Goal: Task Accomplishment & Management: Complete application form

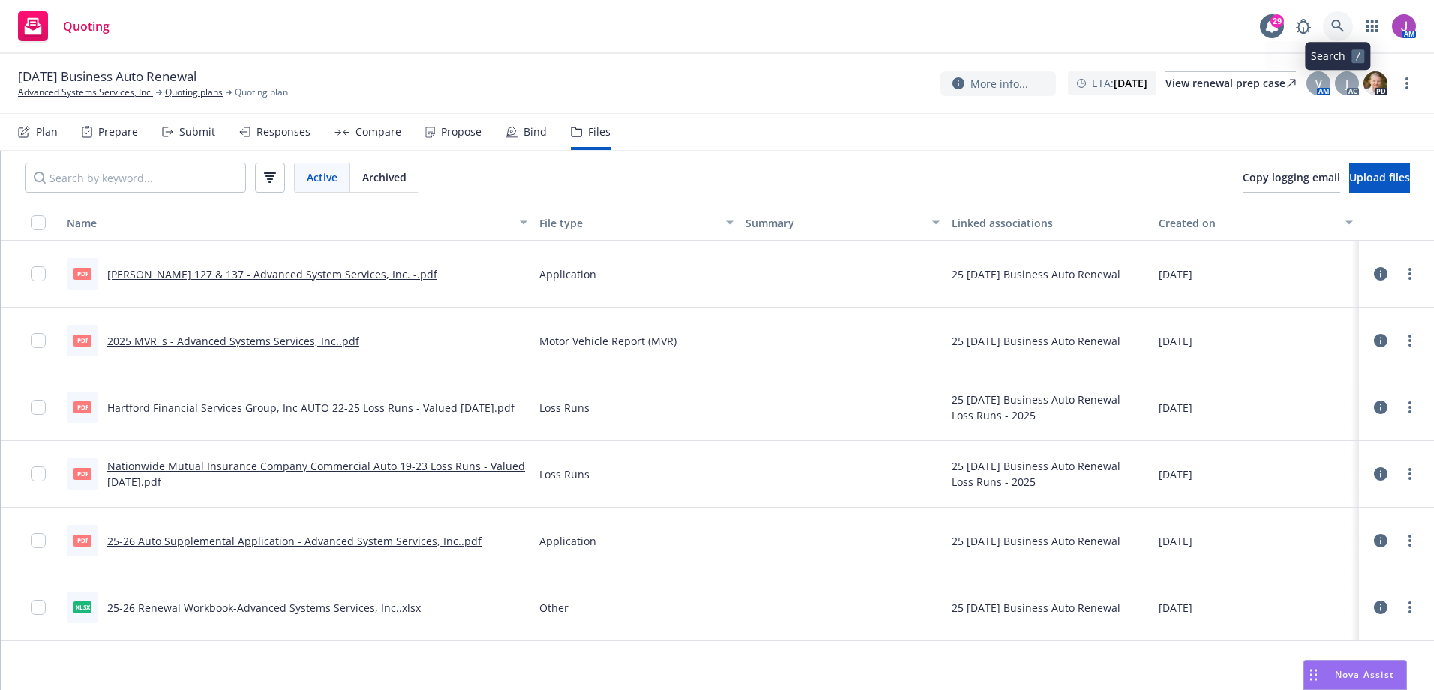
click at [1328, 33] on link at bounding box center [1338, 26] width 30 height 30
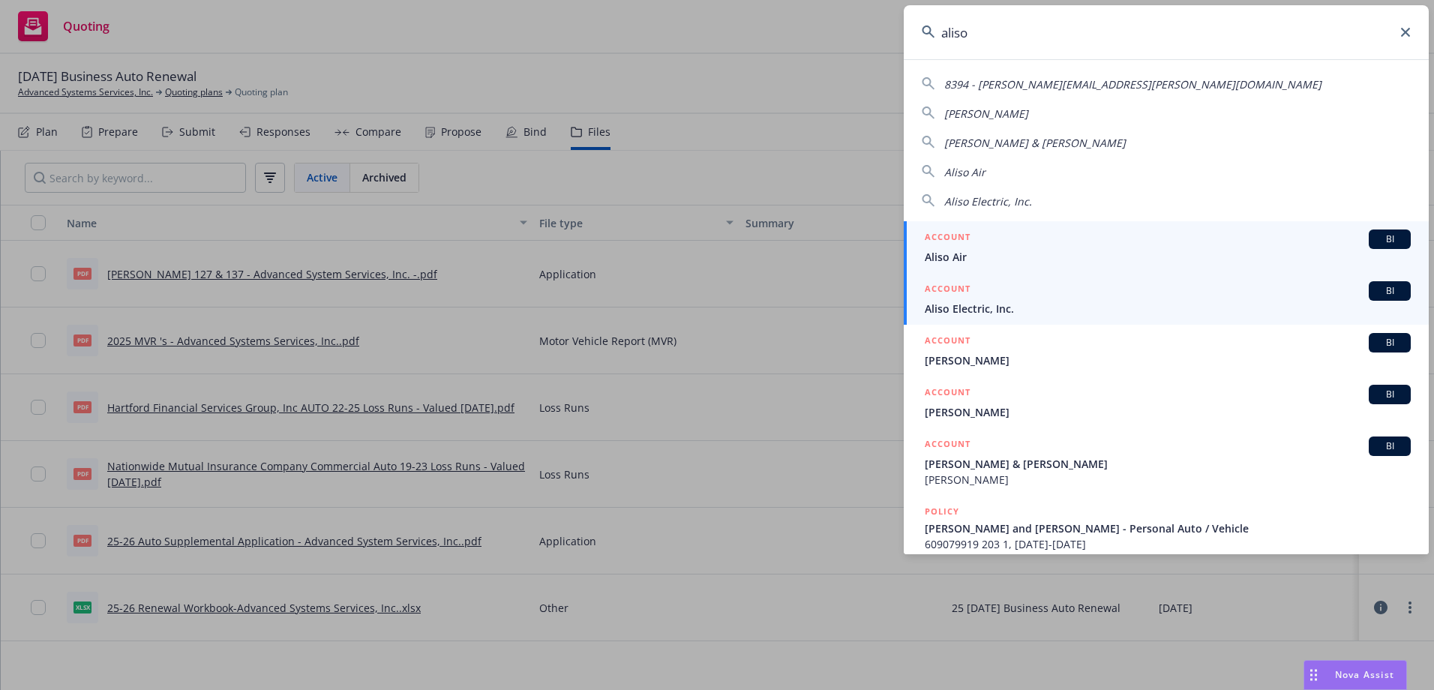
type input "aliso"
click at [974, 312] on span "Aliso Electric, Inc." at bounding box center [1168, 309] width 486 height 16
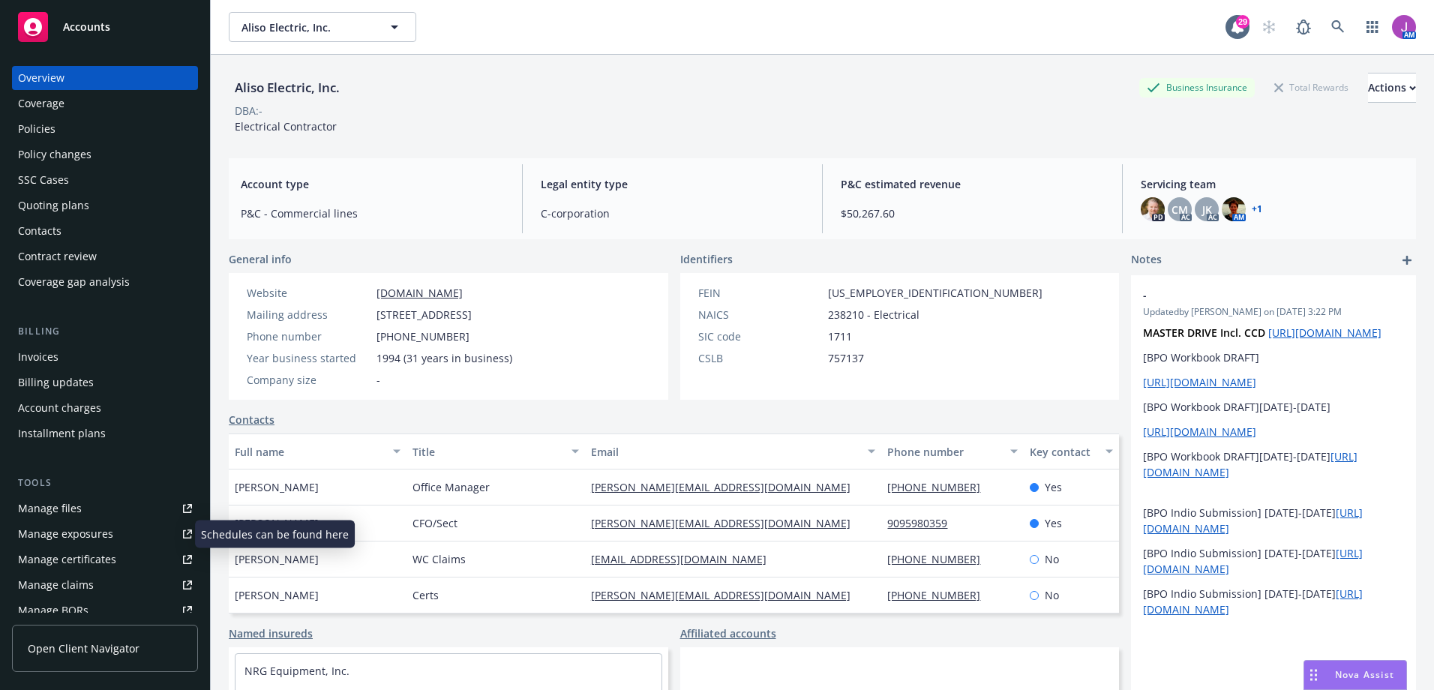
click at [79, 527] on div "Manage exposures" at bounding box center [65, 534] width 95 height 24
click at [48, 130] on div "Policies" at bounding box center [37, 129] width 38 height 24
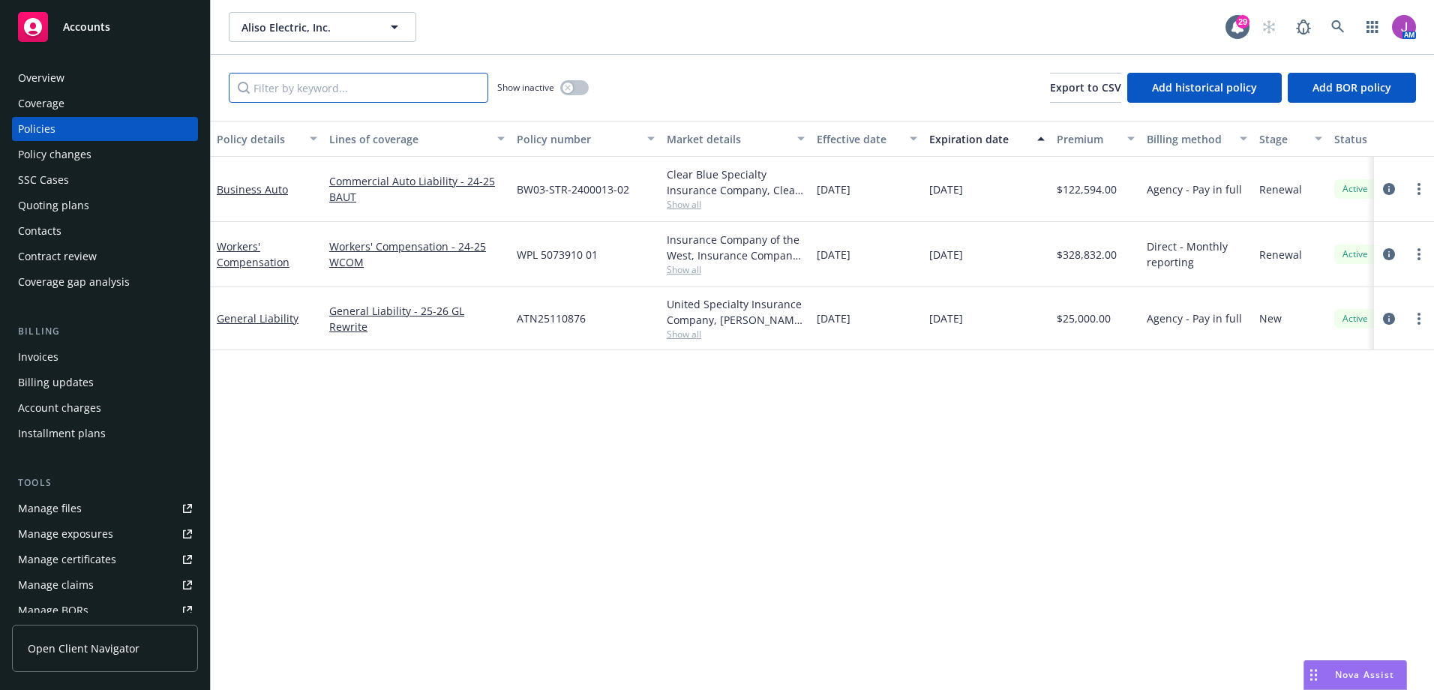
click at [336, 94] on input "Filter by keyword..." at bounding box center [359, 88] width 260 height 30
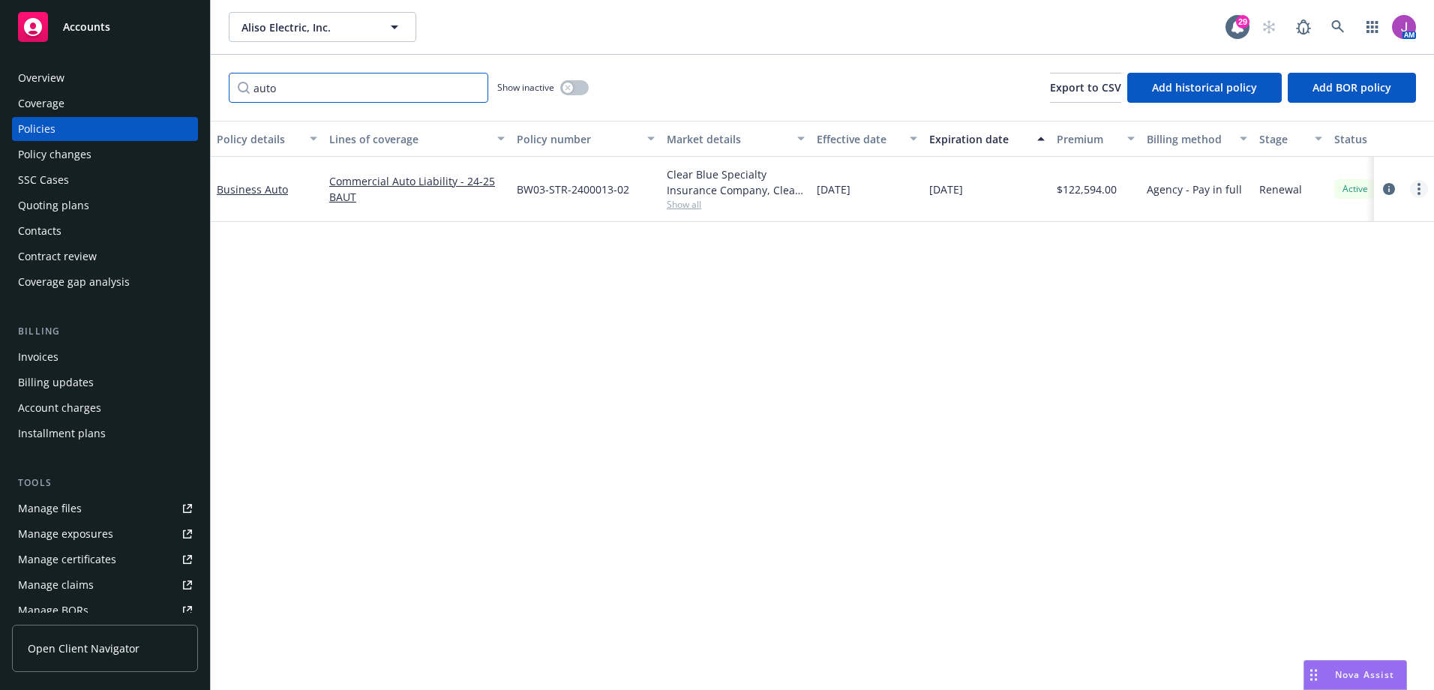
type input "auto"
click at [1424, 195] on link "more" at bounding box center [1419, 189] width 18 height 18
click at [1311, 399] on link "Copy logging email" at bounding box center [1339, 400] width 176 height 30
click at [290, 32] on span "Aliso Electric, Inc." at bounding box center [307, 28] width 130 height 16
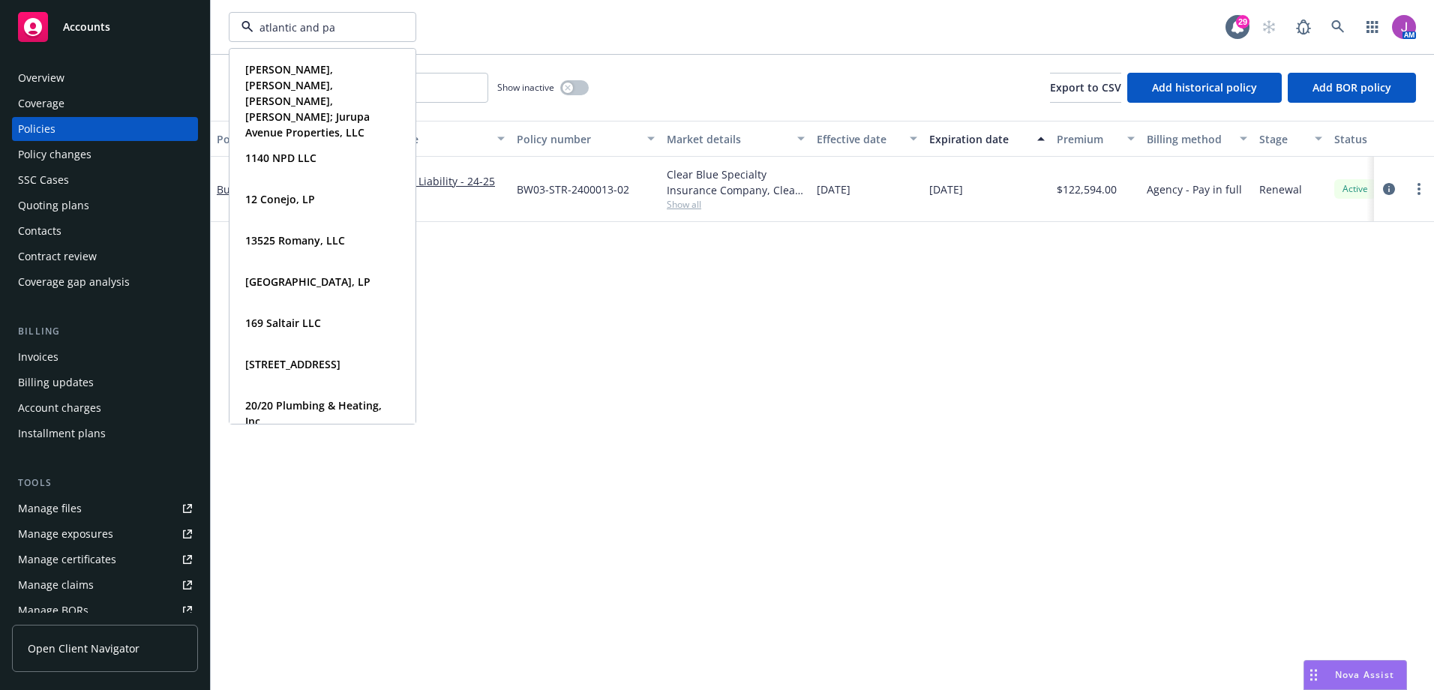
type input "atlantic and pac"
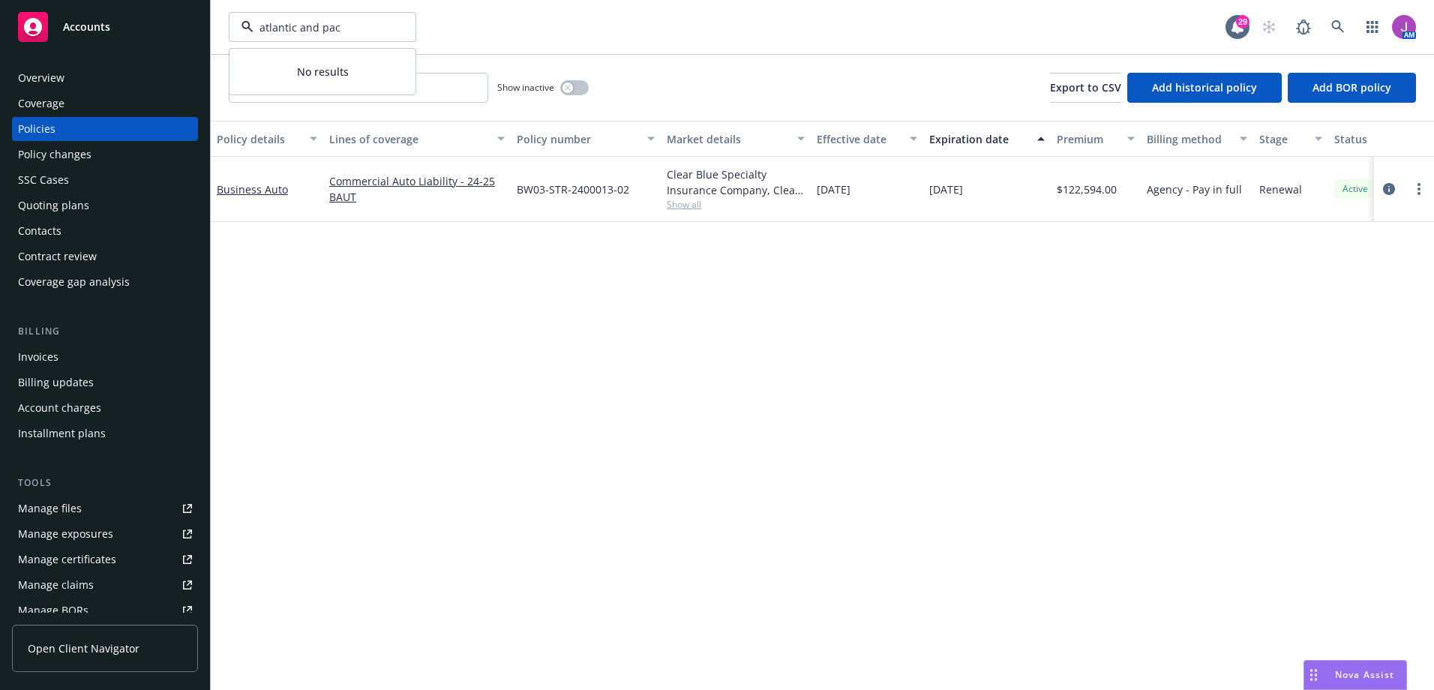
click at [306, 26] on input "atlantic and pac" at bounding box center [320, 28] width 132 height 16
click at [306, 26] on input at bounding box center [320, 28] width 132 height 16
type input "Atlantic &"
click at [310, 77] on span "Atlantic & Pacific Build Group, LLC" at bounding box center [321, 78] width 152 height 32
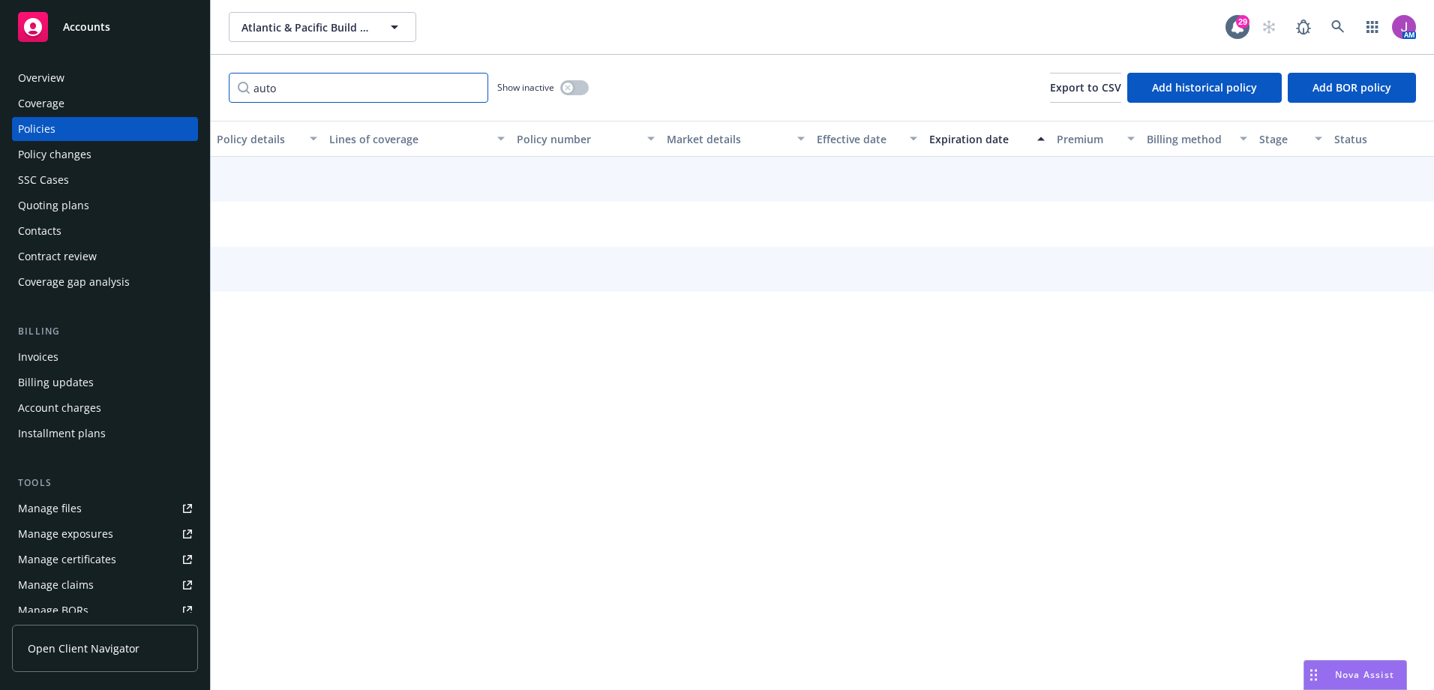
drag, startPoint x: 299, startPoint y: 83, endPoint x: 159, endPoint y: 78, distance: 139.6
click at [175, 79] on div "Accounts Overview Coverage Policies Policy changes SSC Cases Quoting plans Cont…" at bounding box center [717, 345] width 1434 height 690
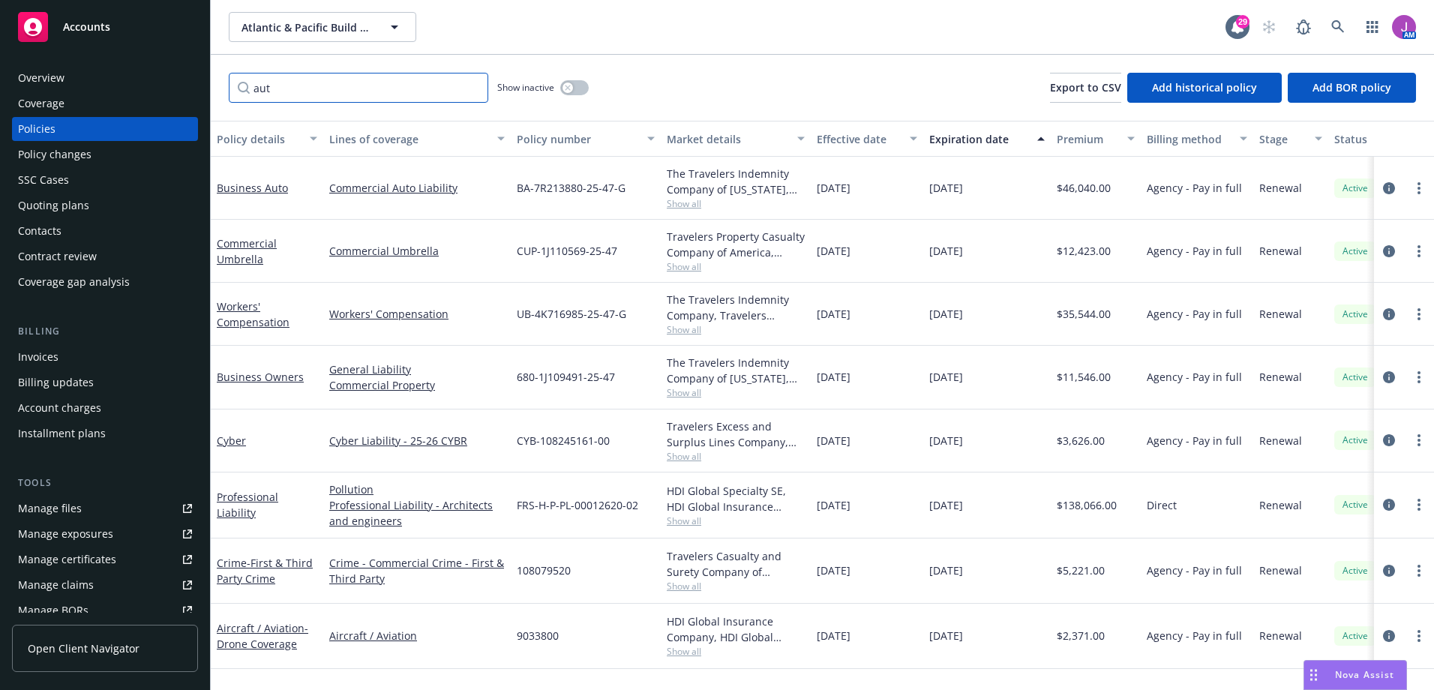
type input "auto"
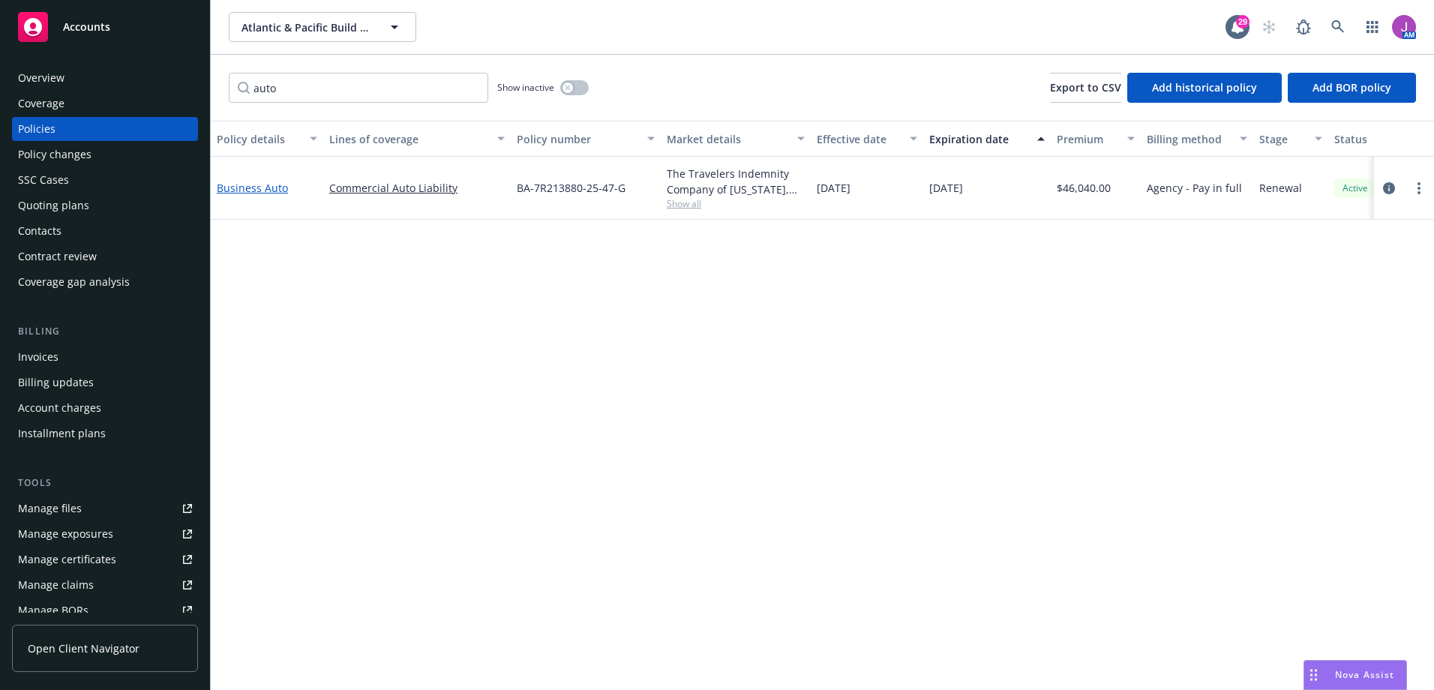
click at [245, 184] on link "Business Auto" at bounding box center [252, 188] width 71 height 14
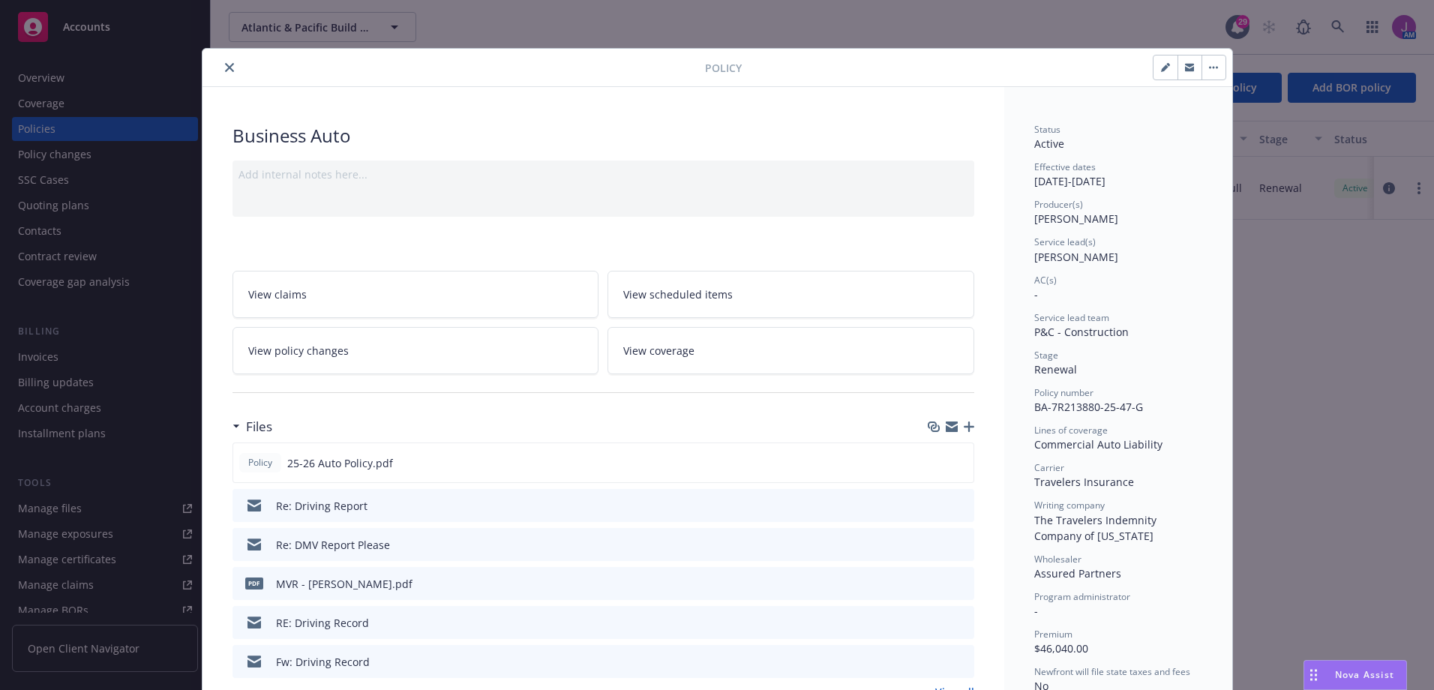
click at [269, 347] on span "View policy changes" at bounding box center [298, 351] width 101 height 16
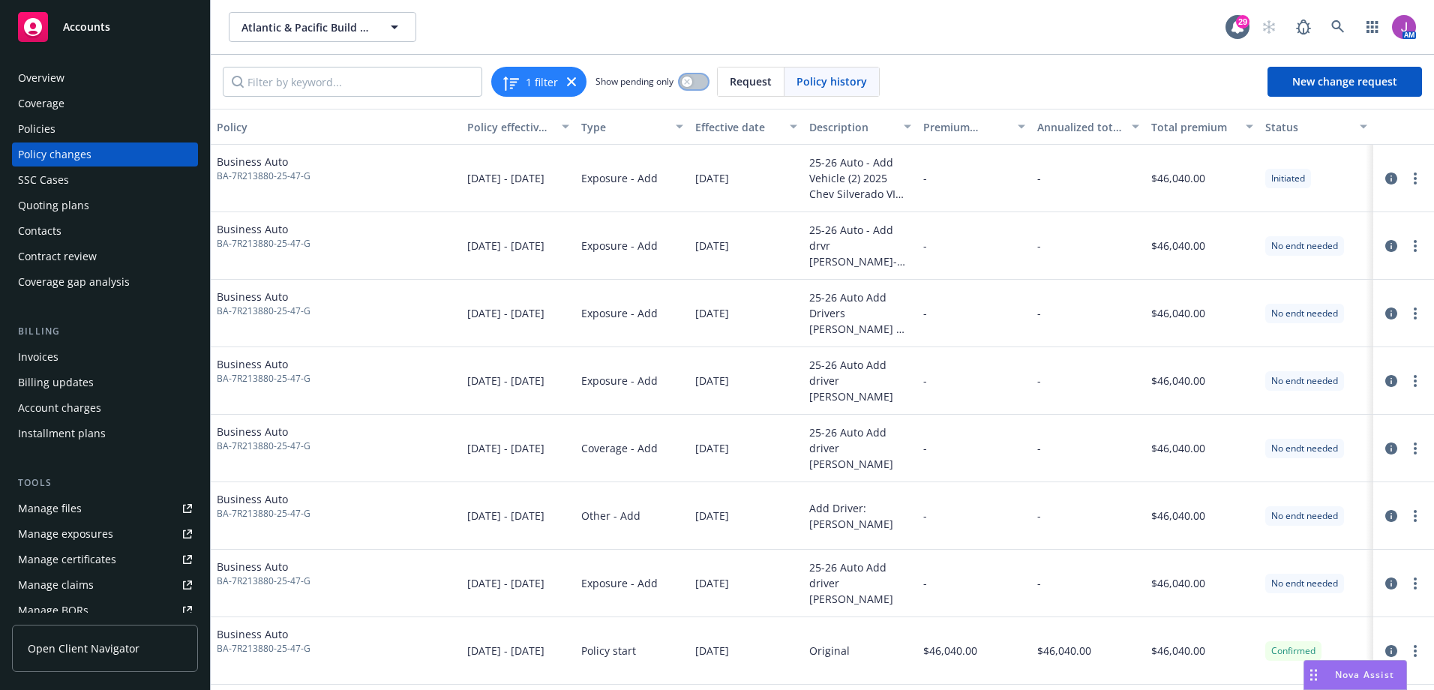
click at [685, 83] on icon "button" at bounding box center [687, 82] width 6 height 6
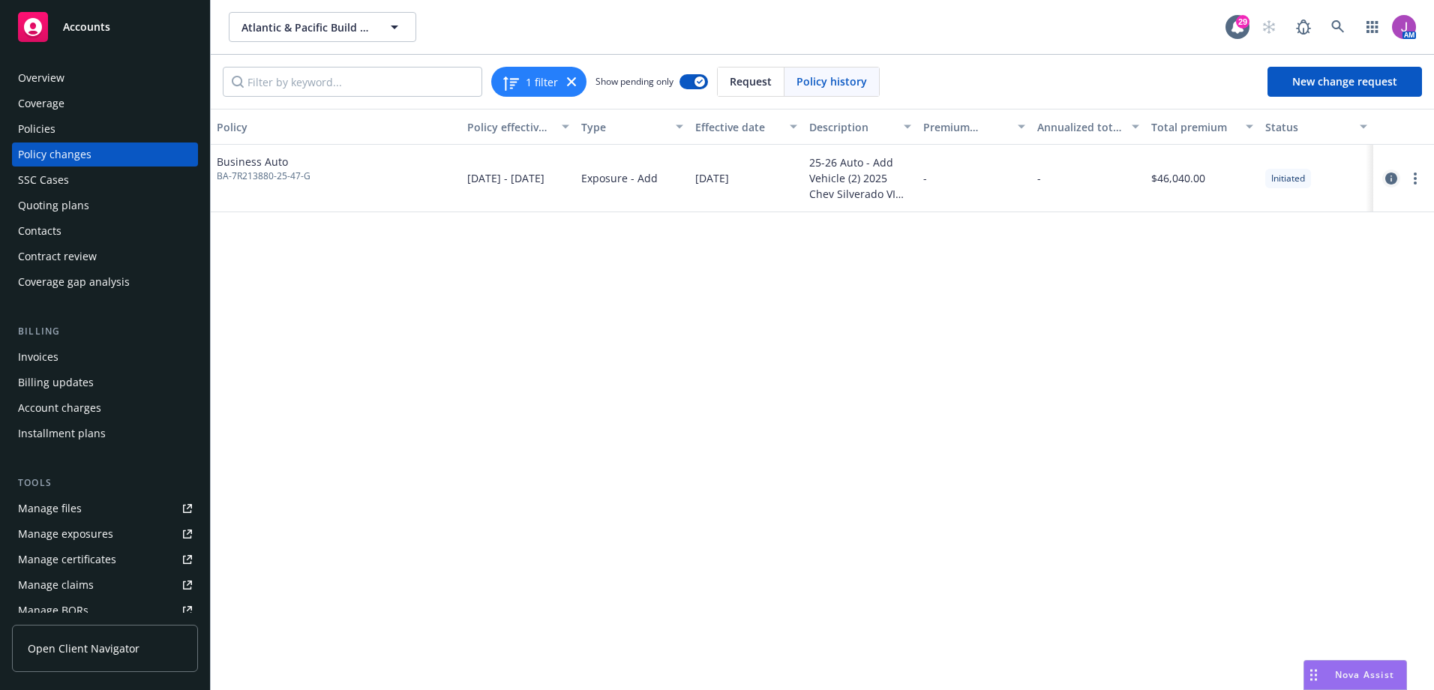
click at [1389, 178] on icon "circleInformation" at bounding box center [1391, 179] width 12 height 12
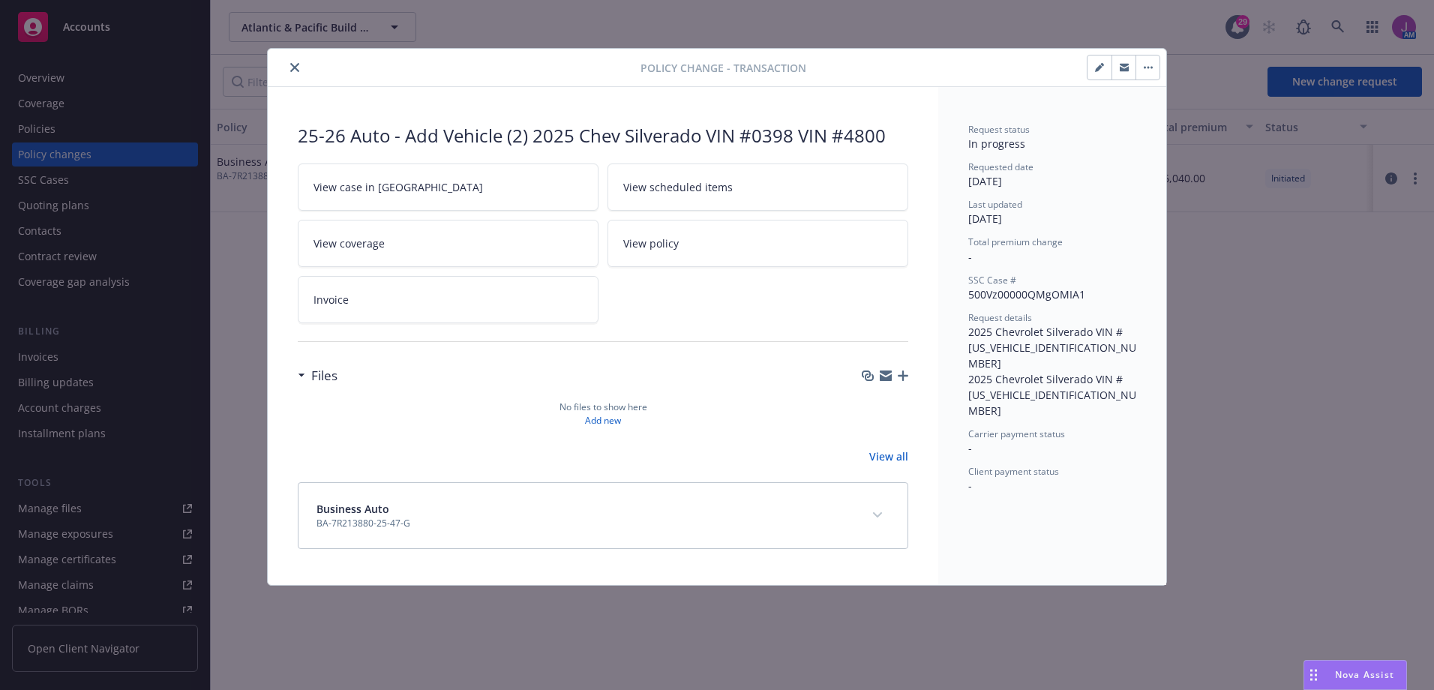
click at [290, 62] on button "close" at bounding box center [295, 68] width 18 height 18
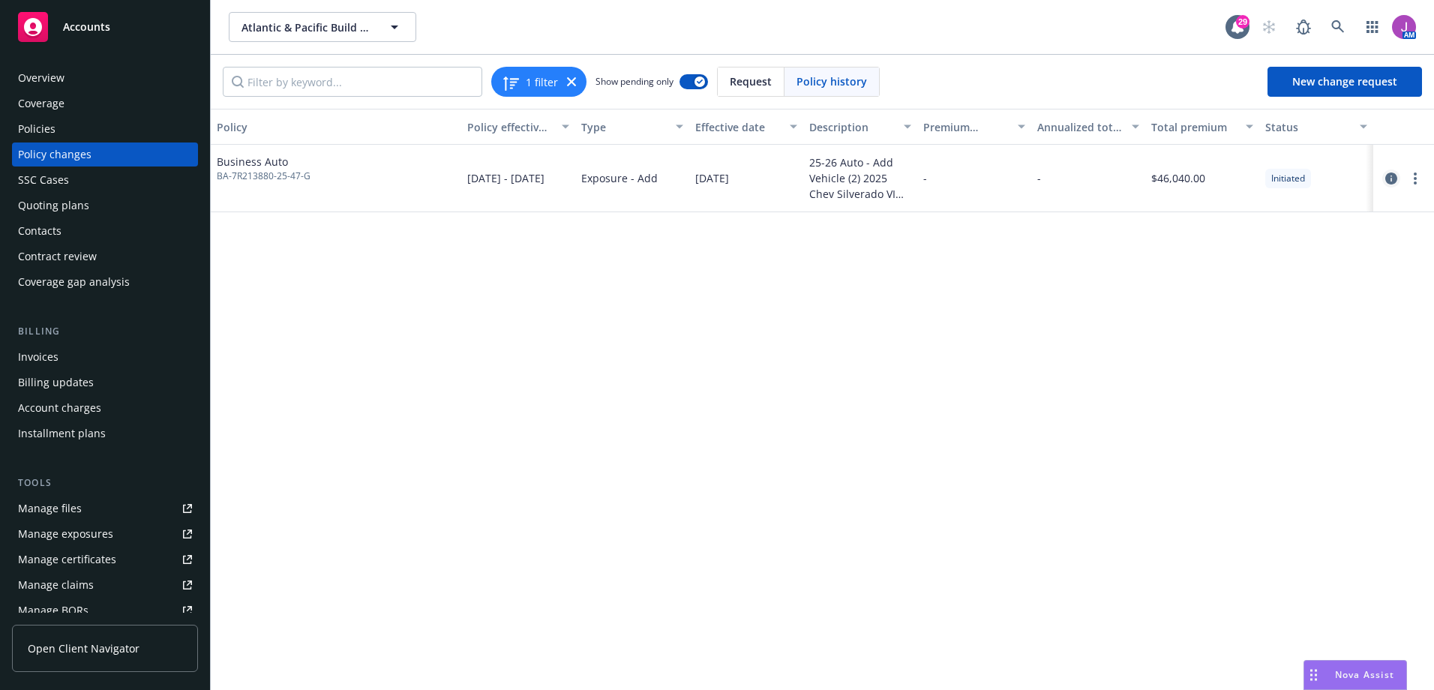
click at [1389, 182] on icon "circleInformation" at bounding box center [1391, 179] width 12 height 12
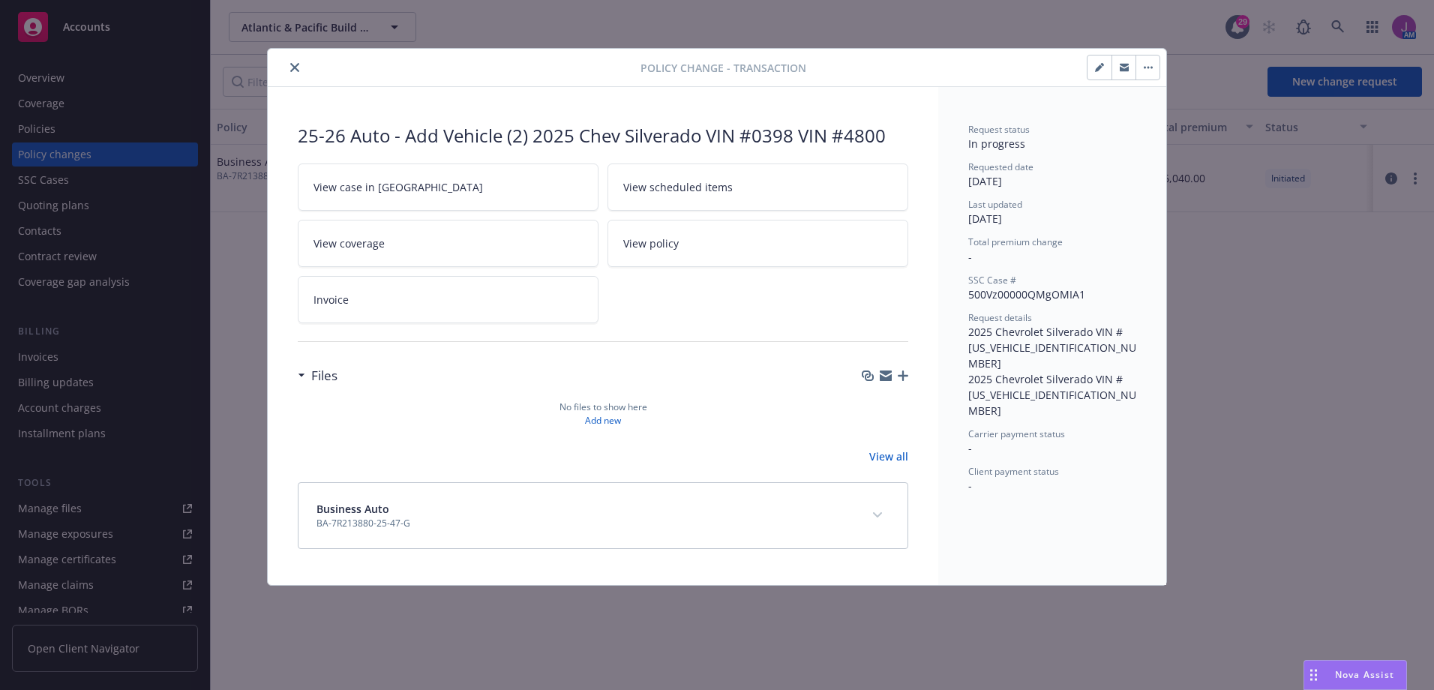
click at [283, 65] on div at bounding box center [457, 68] width 367 height 18
click at [289, 67] on button "close" at bounding box center [295, 68] width 18 height 18
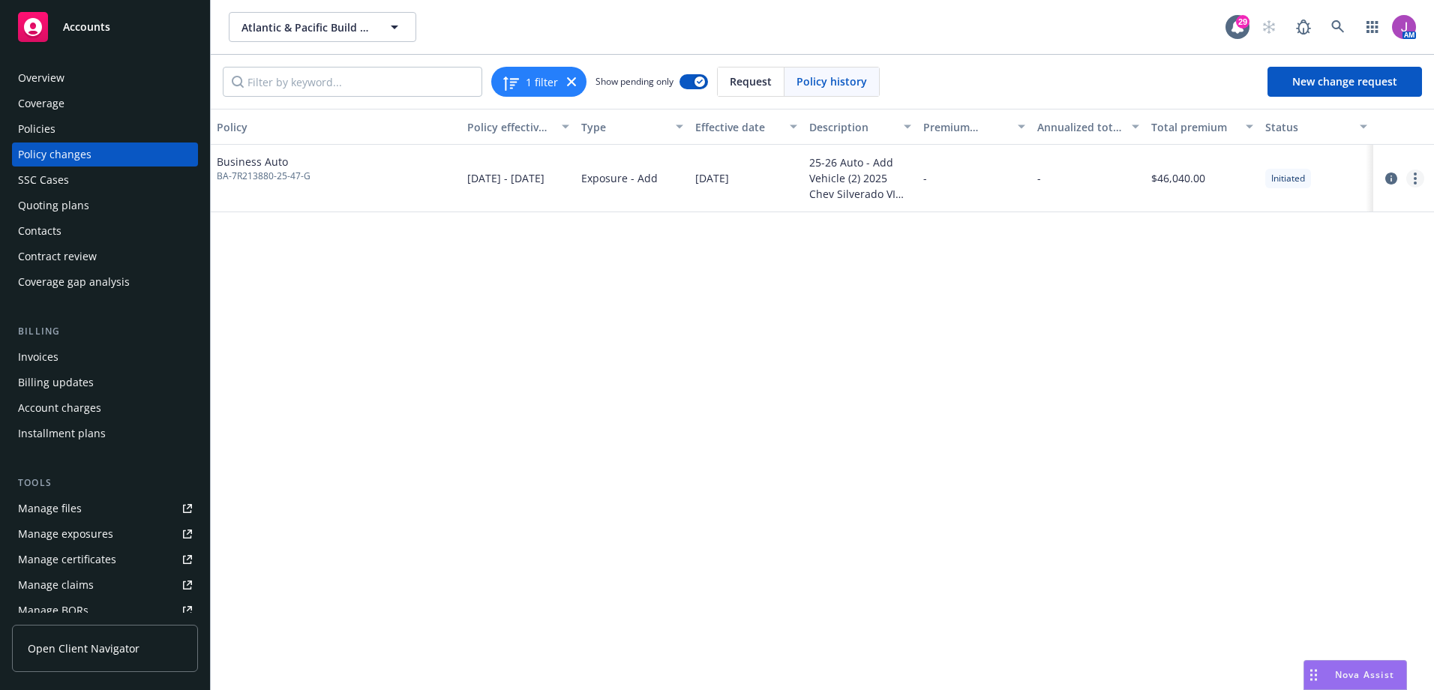
click at [1416, 182] on circle "more" at bounding box center [1415, 183] width 3 height 3
click at [1230, 239] on link "Resume workflow" at bounding box center [1294, 239] width 257 height 30
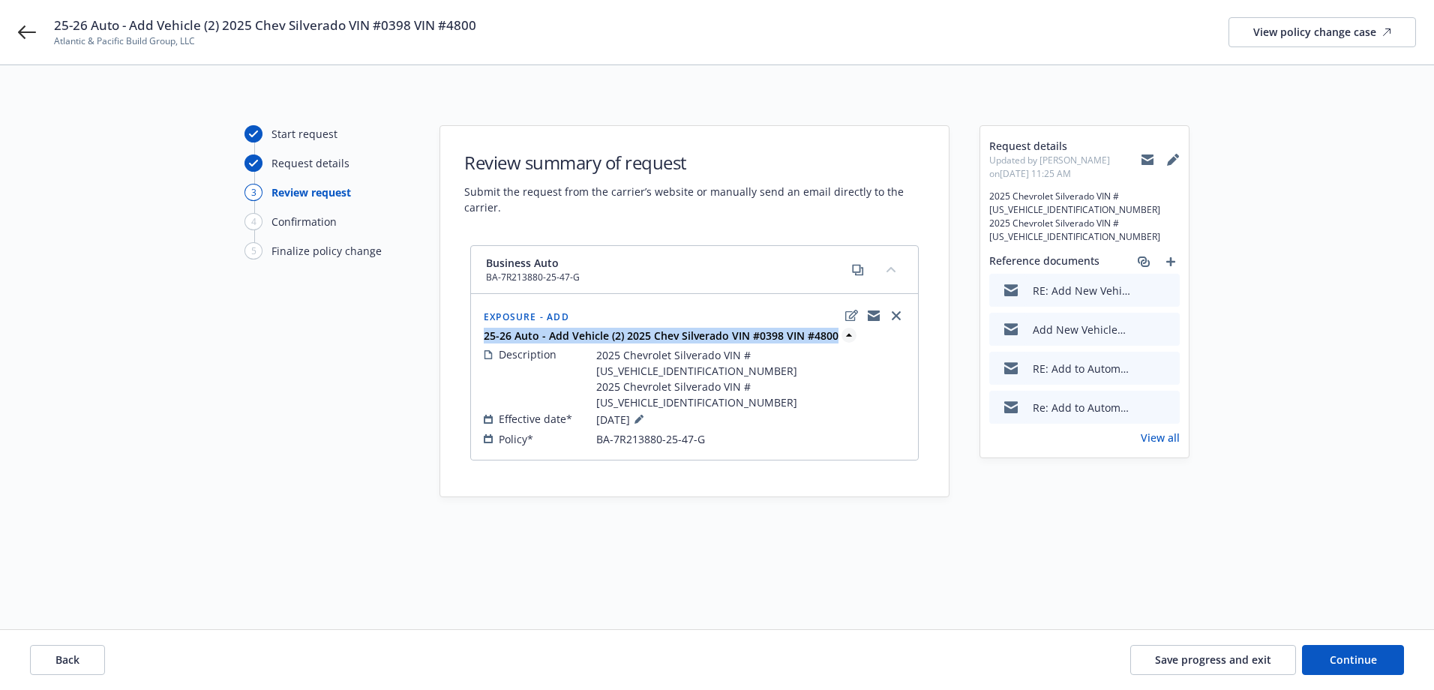
drag, startPoint x: 482, startPoint y: 332, endPoint x: 832, endPoint y: 342, distance: 349.7
click at [832, 342] on div "25-26 Auto - Add Vehicle (2) 2025 Chev Silverado VIN #0398 VIN #4800" at bounding box center [695, 336] width 428 height 16
copy strong "25-26 Auto - Add Vehicle (2) 2025 Chev Silverado VIN #0398 VIN #4800"
click at [1344, 657] on span "Continue" at bounding box center [1353, 660] width 47 height 14
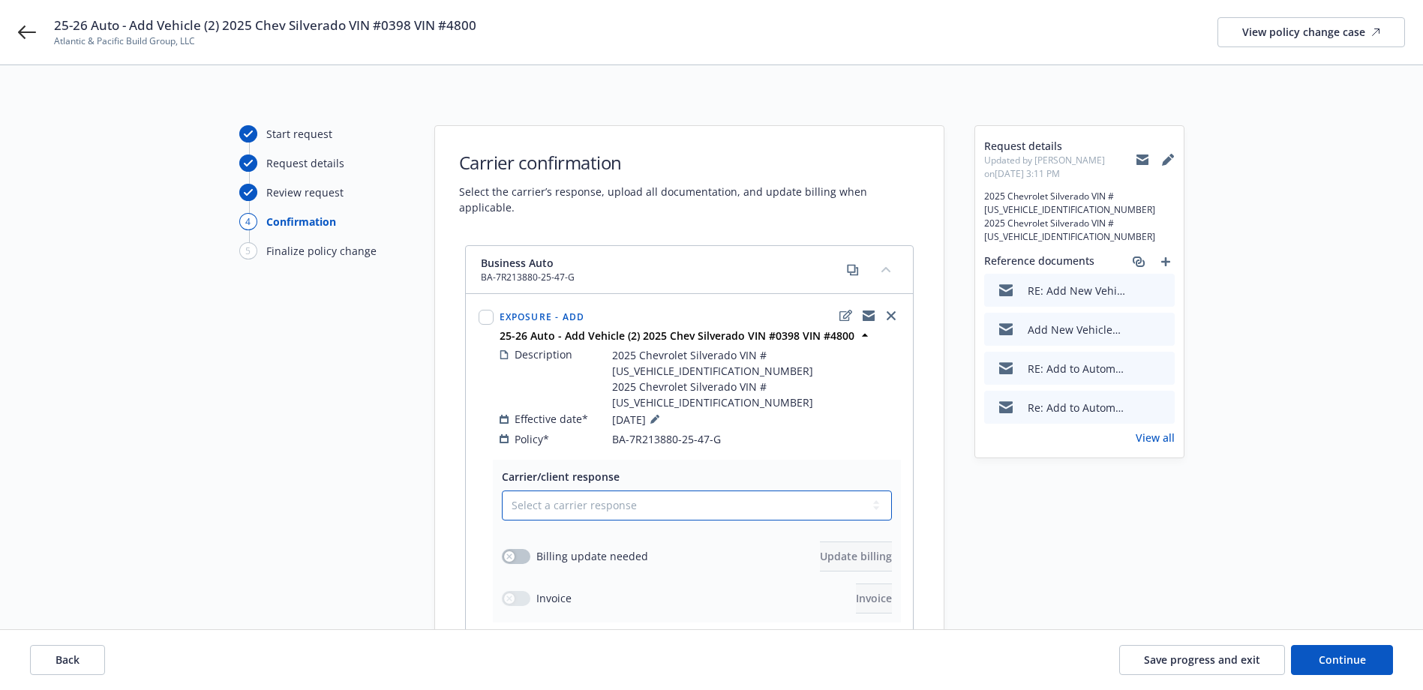
click at [531, 491] on select "Select a carrier response Accepted Accepted with revision No endorsement needed…" at bounding box center [697, 506] width 390 height 30
select select "ACCEPTED"
click at [502, 491] on select "Select a carrier response Accepted Accepted with revision No endorsement needed…" at bounding box center [697, 506] width 390 height 30
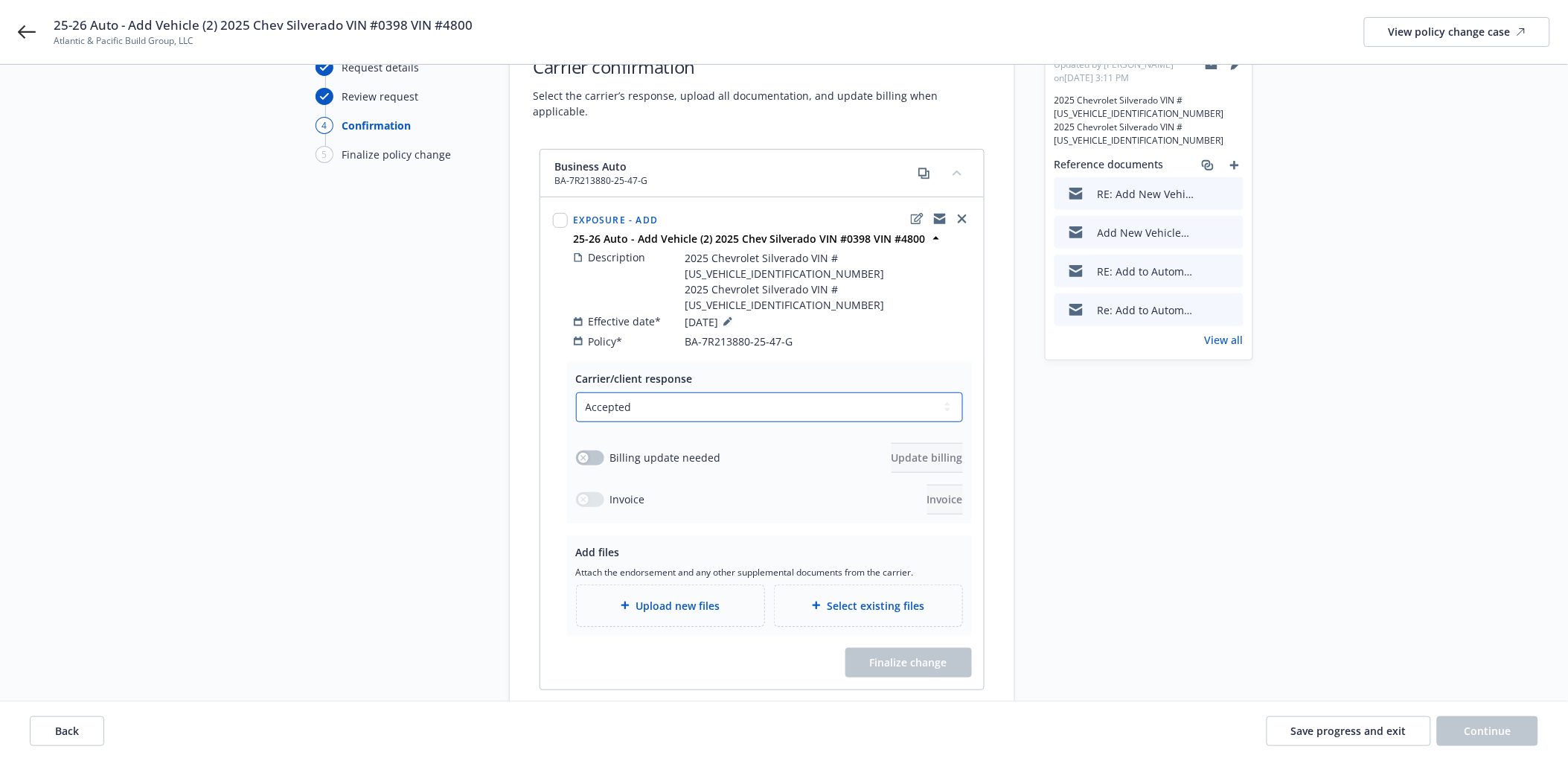
scroll to position [65, 0]
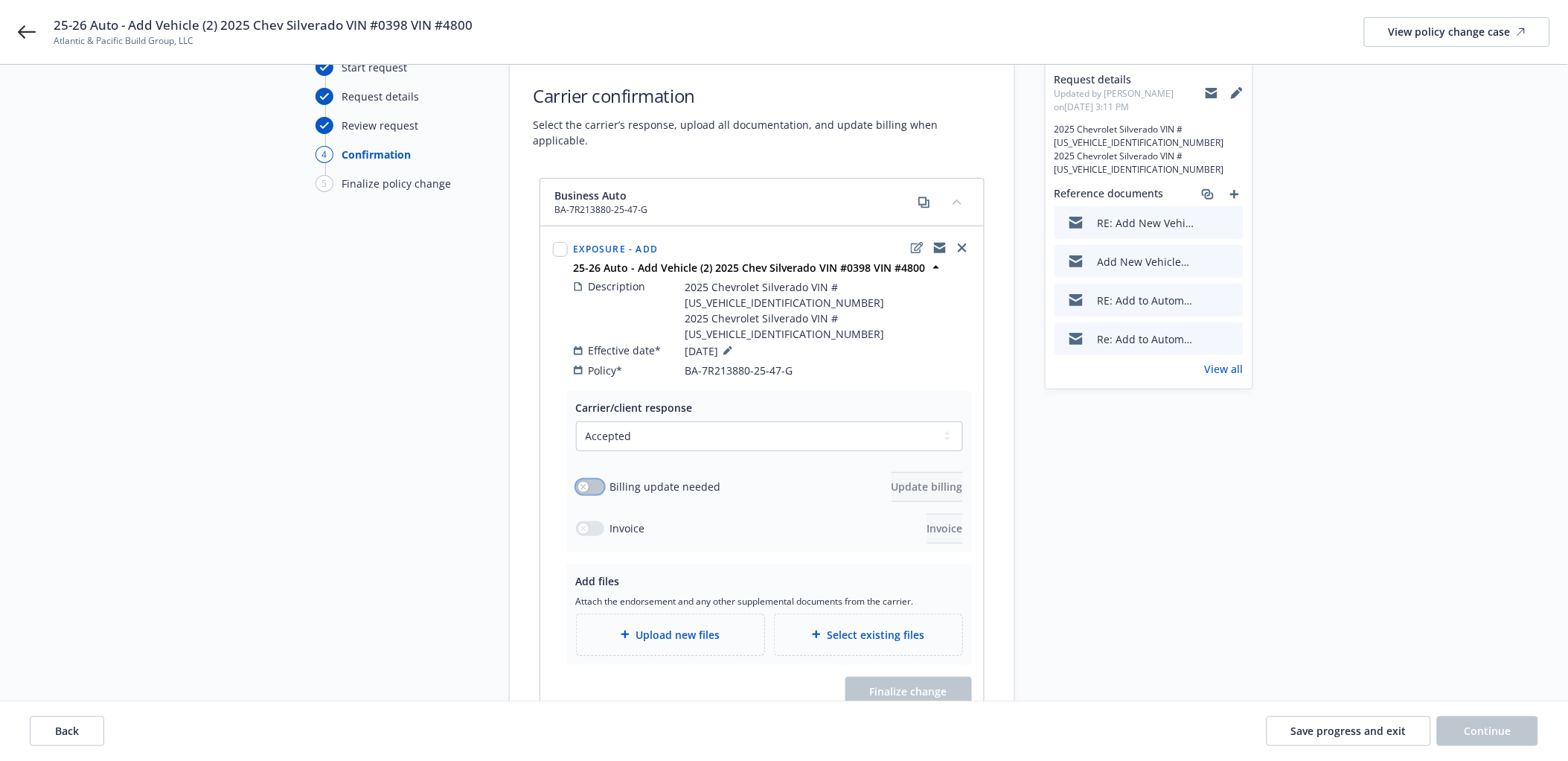
click at [596, 479] on button "button" at bounding box center [590, 486] width 29 height 15
click at [904, 479] on span "Update billing" at bounding box center [928, 486] width 71 height 14
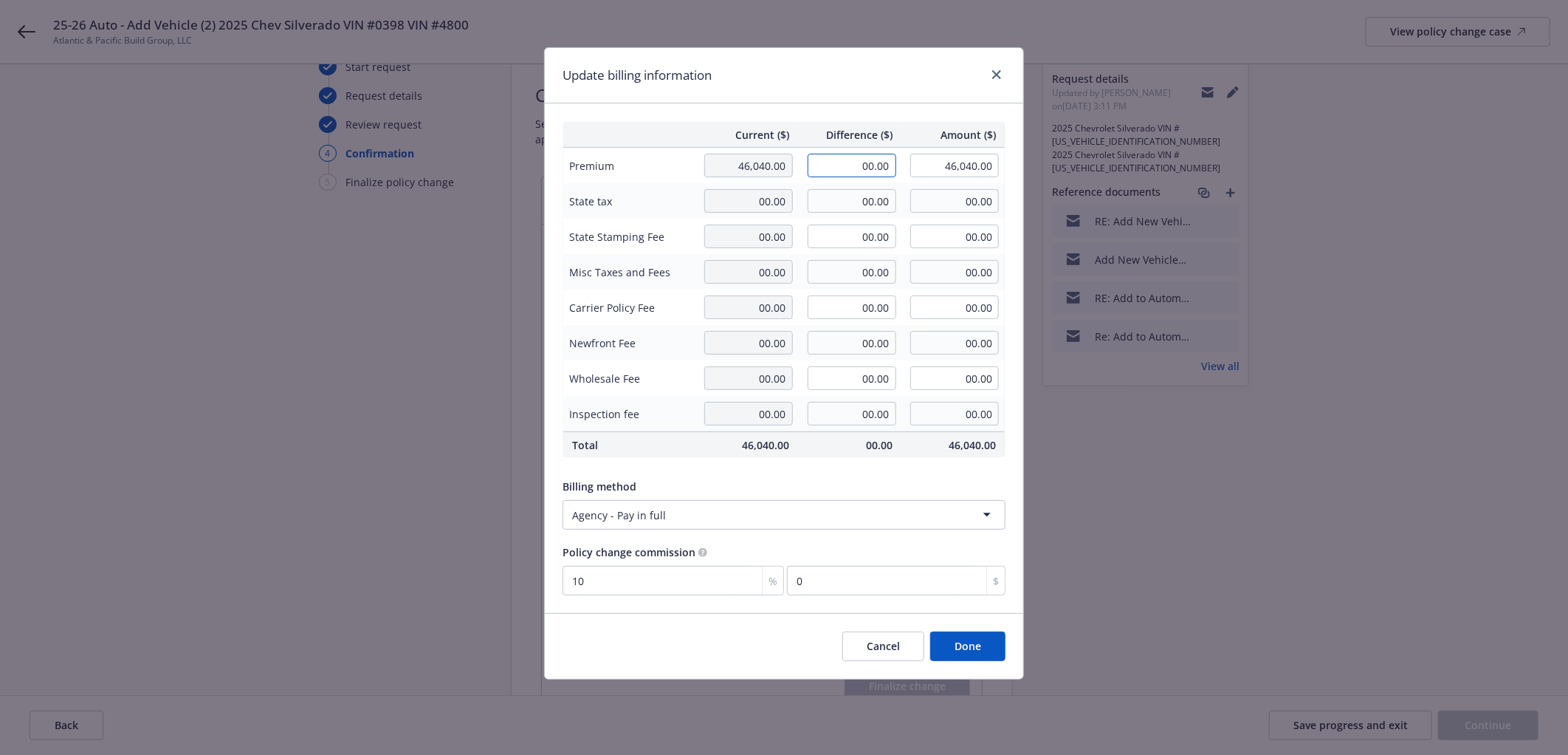
click at [832, 157] on input "00.00" at bounding box center [852, 165] width 89 height 24
type input "7,479.00"
type input "53,519.00"
type input "747.9"
click at [687, 105] on div "Current ($) Difference ($) Amount ($) Premium 46,040.00 7,479.00 53,519.00 Stat…" at bounding box center [784, 358] width 478 height 510
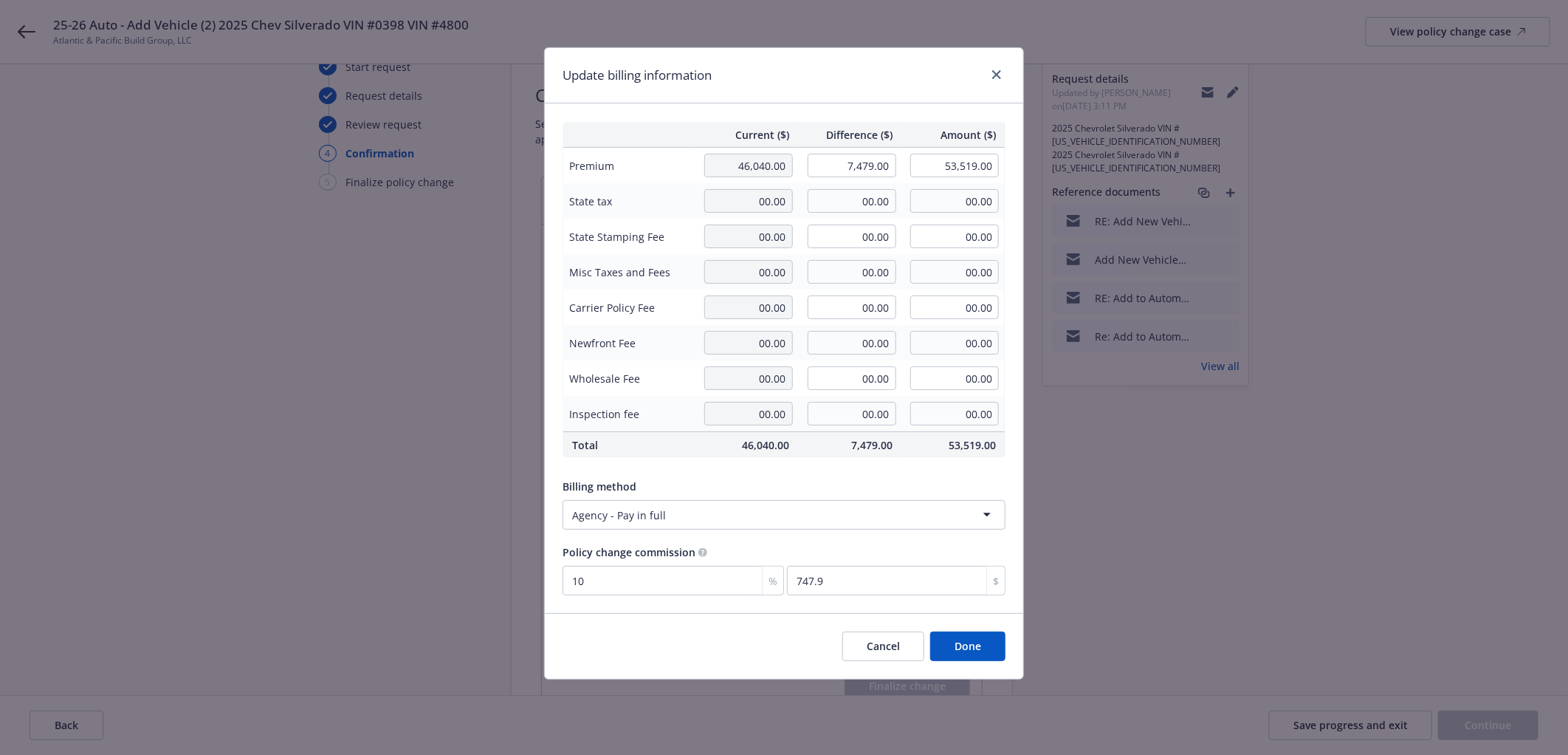
click at [963, 644] on button "Done" at bounding box center [968, 646] width 76 height 30
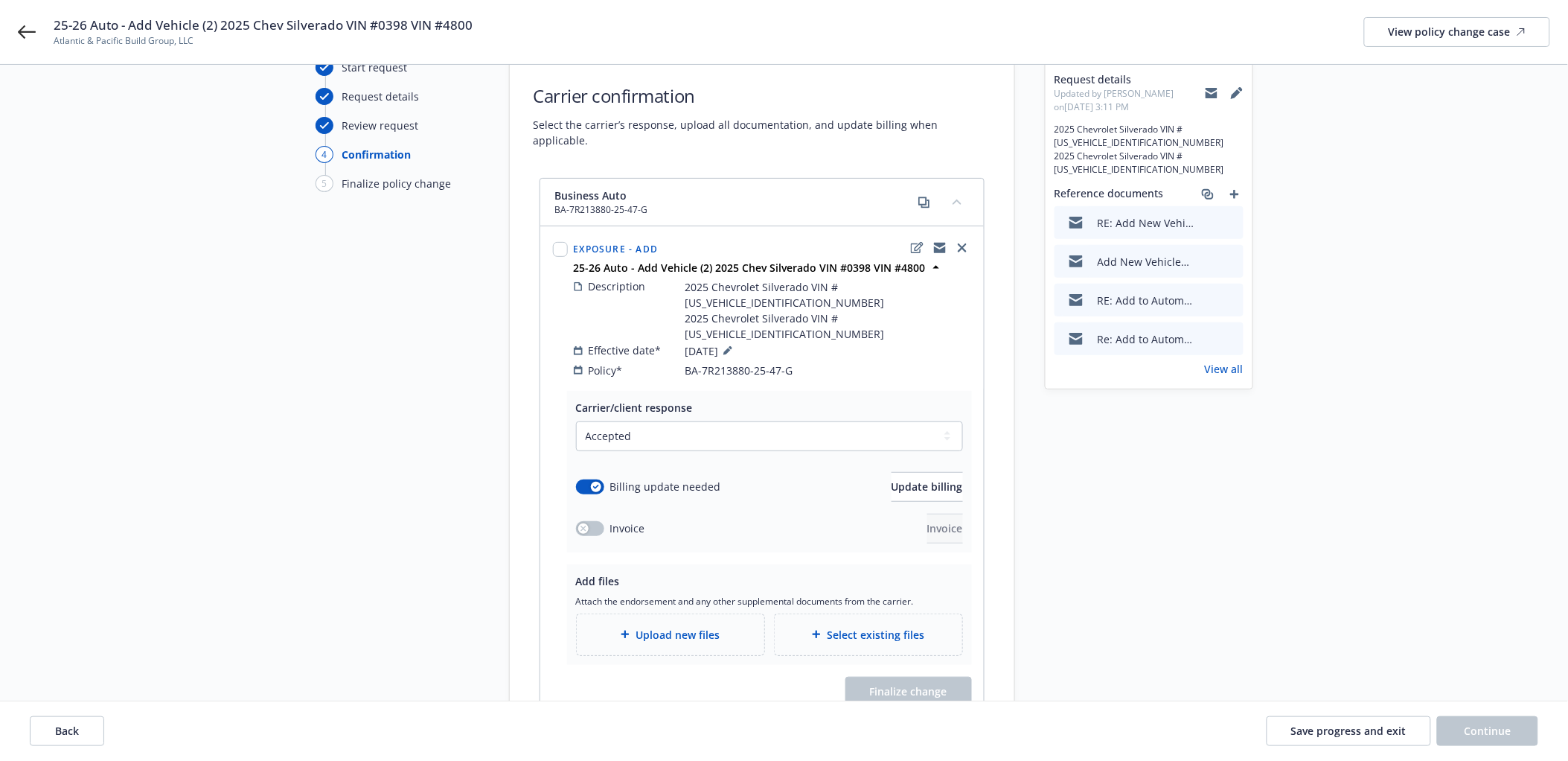
click at [675, 627] on span "Upload new files" at bounding box center [678, 635] width 84 height 16
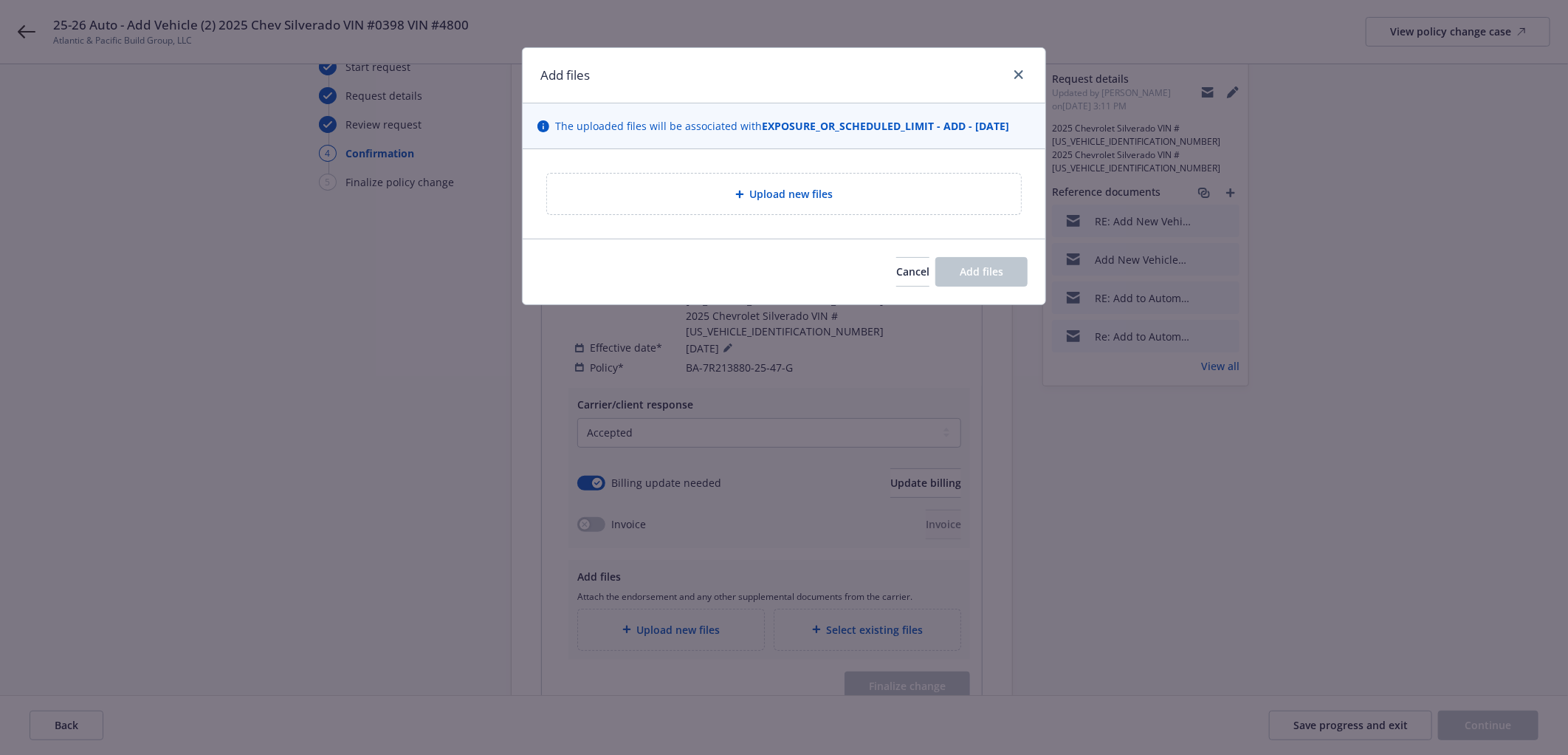
click at [773, 186] on span "Upload new files" at bounding box center [791, 194] width 84 height 16
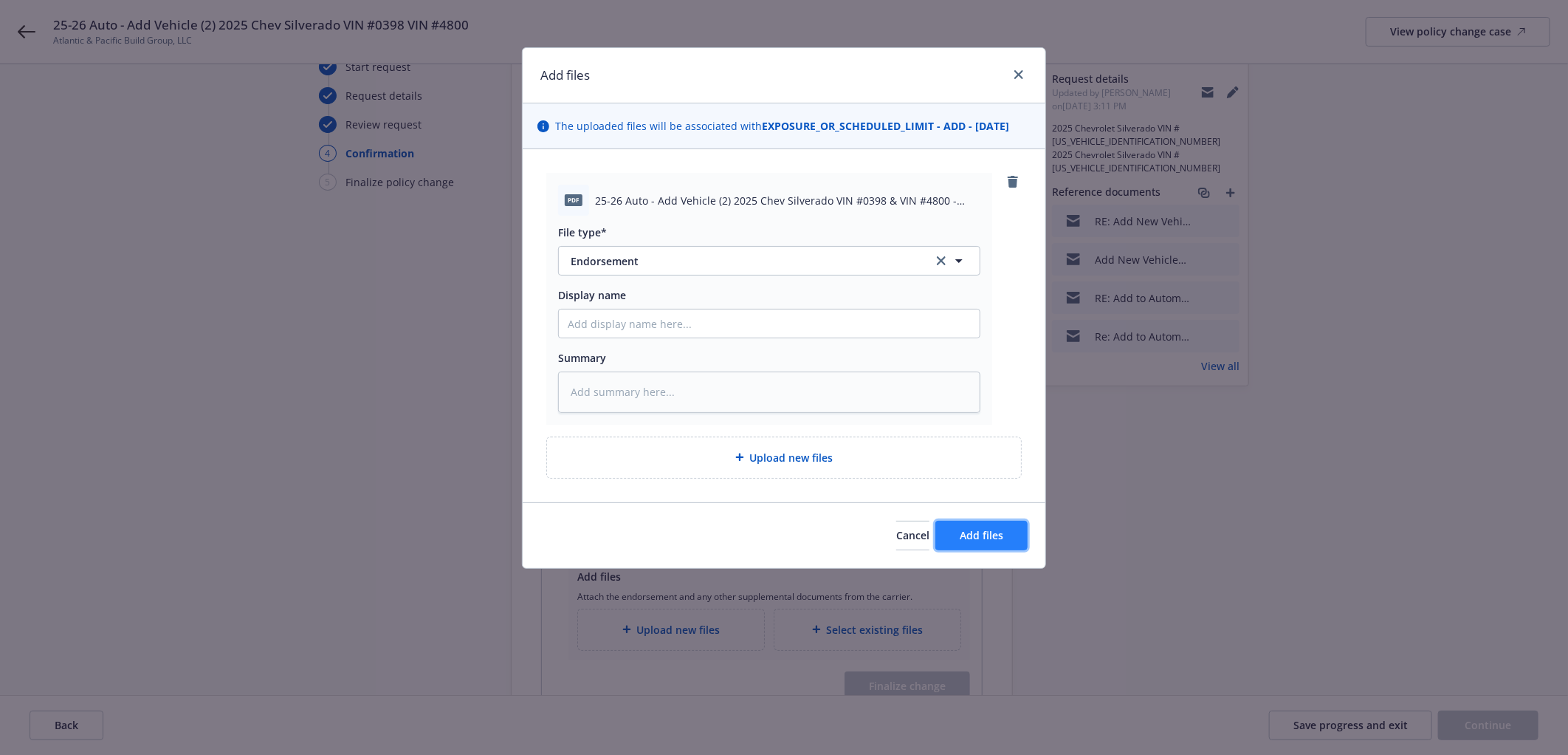
click at [990, 534] on span "Add files" at bounding box center [981, 535] width 43 height 14
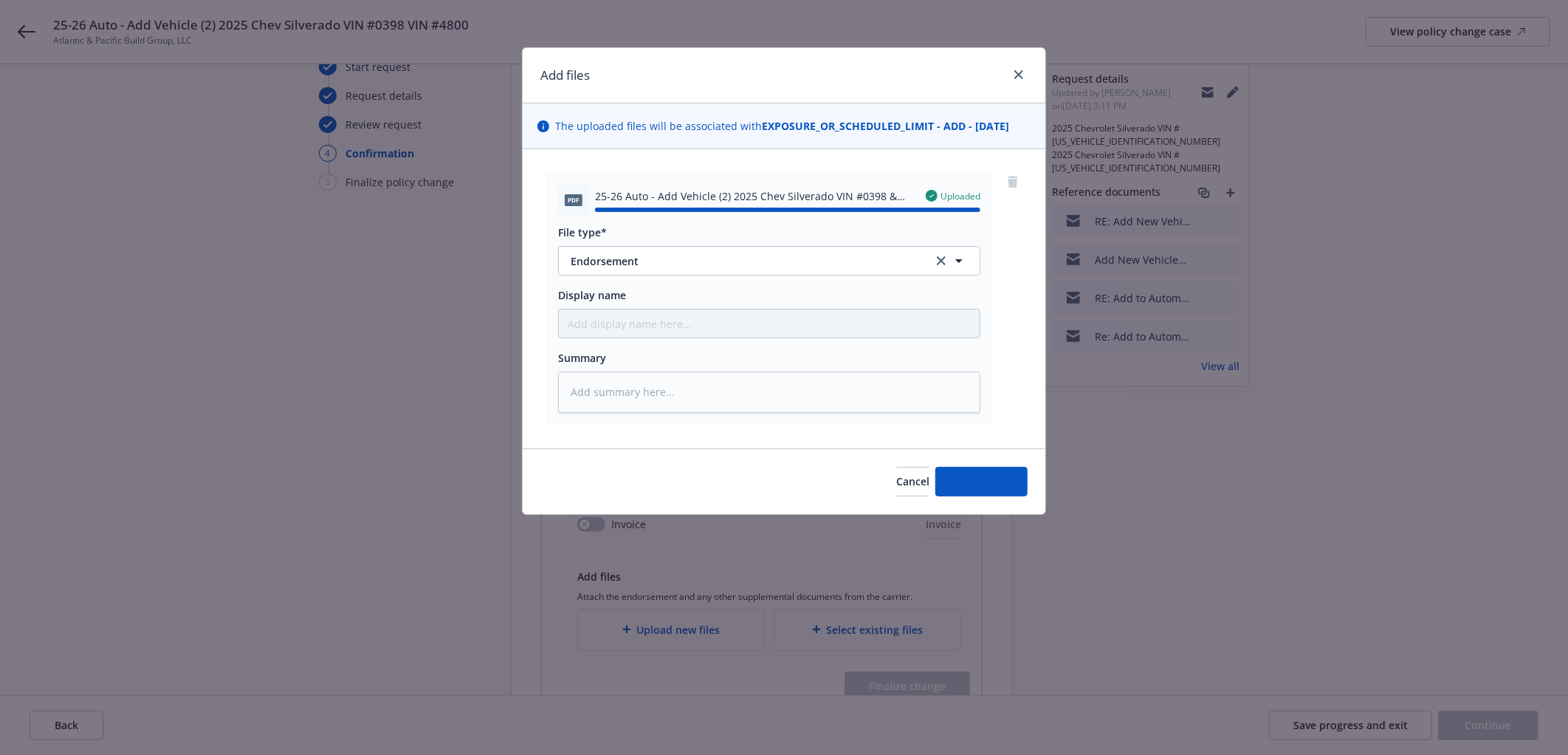
type textarea "x"
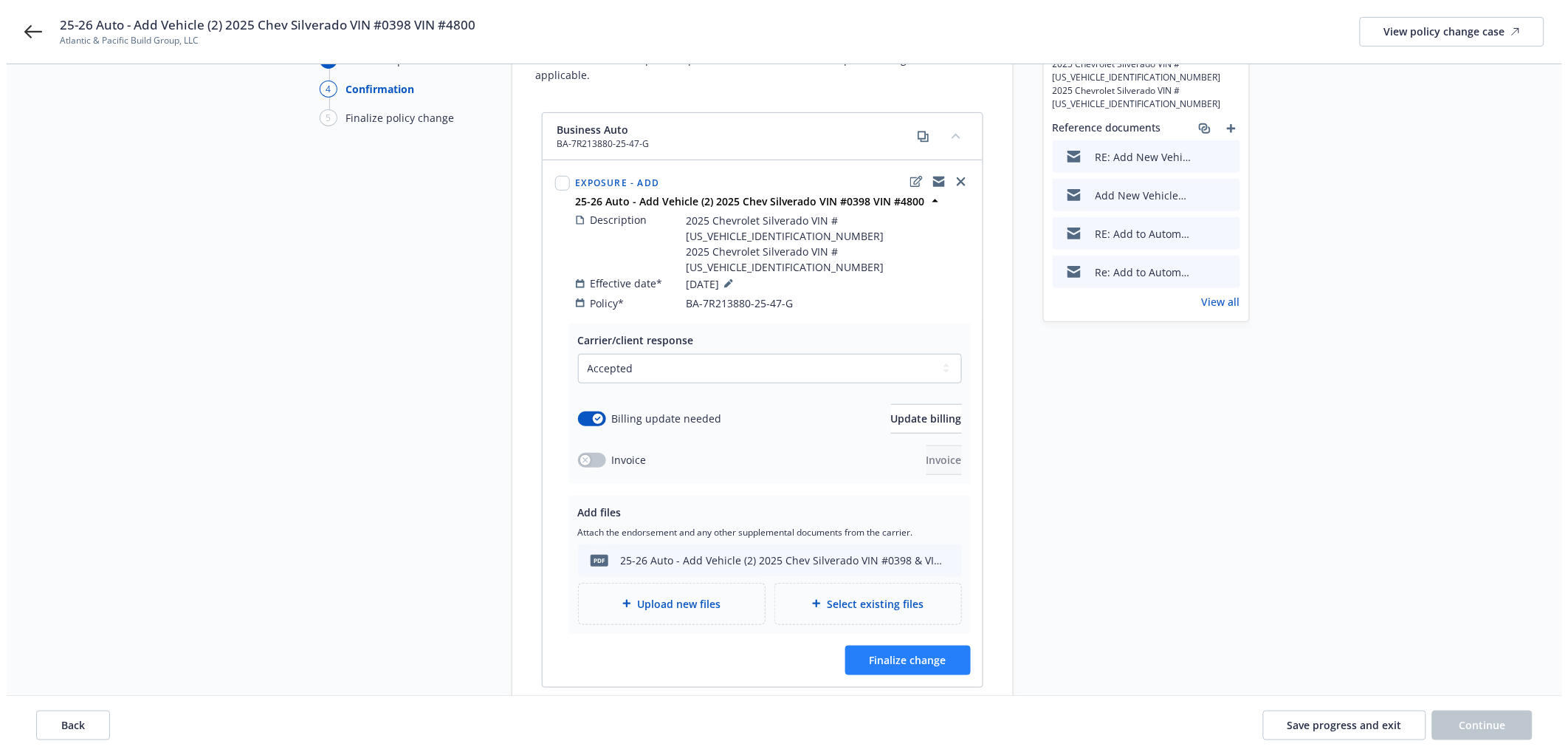
scroll to position [208, 0]
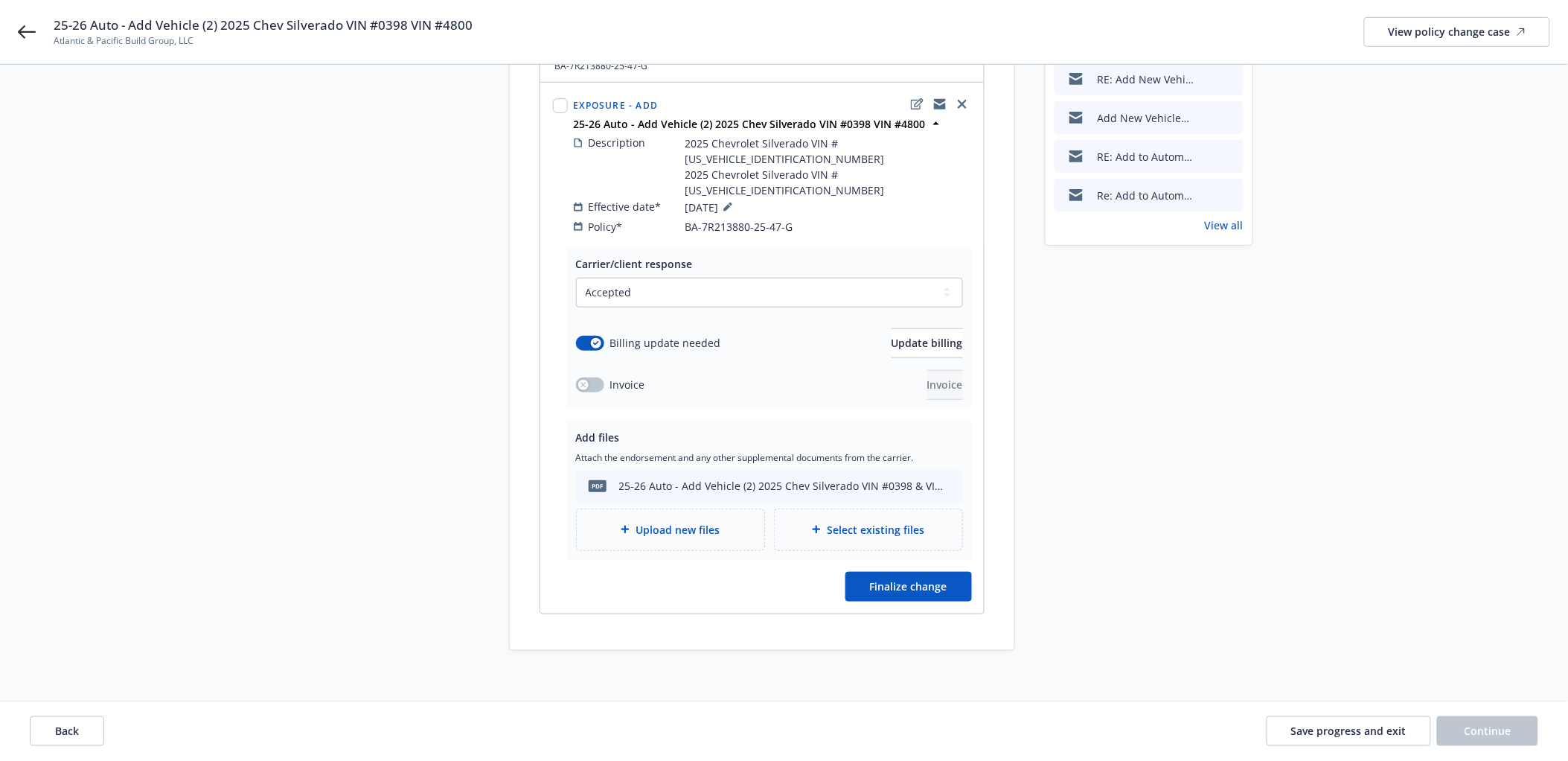
click at [873, 524] on div "Carrier/client response Select a carrier response Accepted Accepted with revisi…" at bounding box center [762, 430] width 444 height 366
click at [916, 579] on span "Finalize change" at bounding box center [909, 586] width 77 height 14
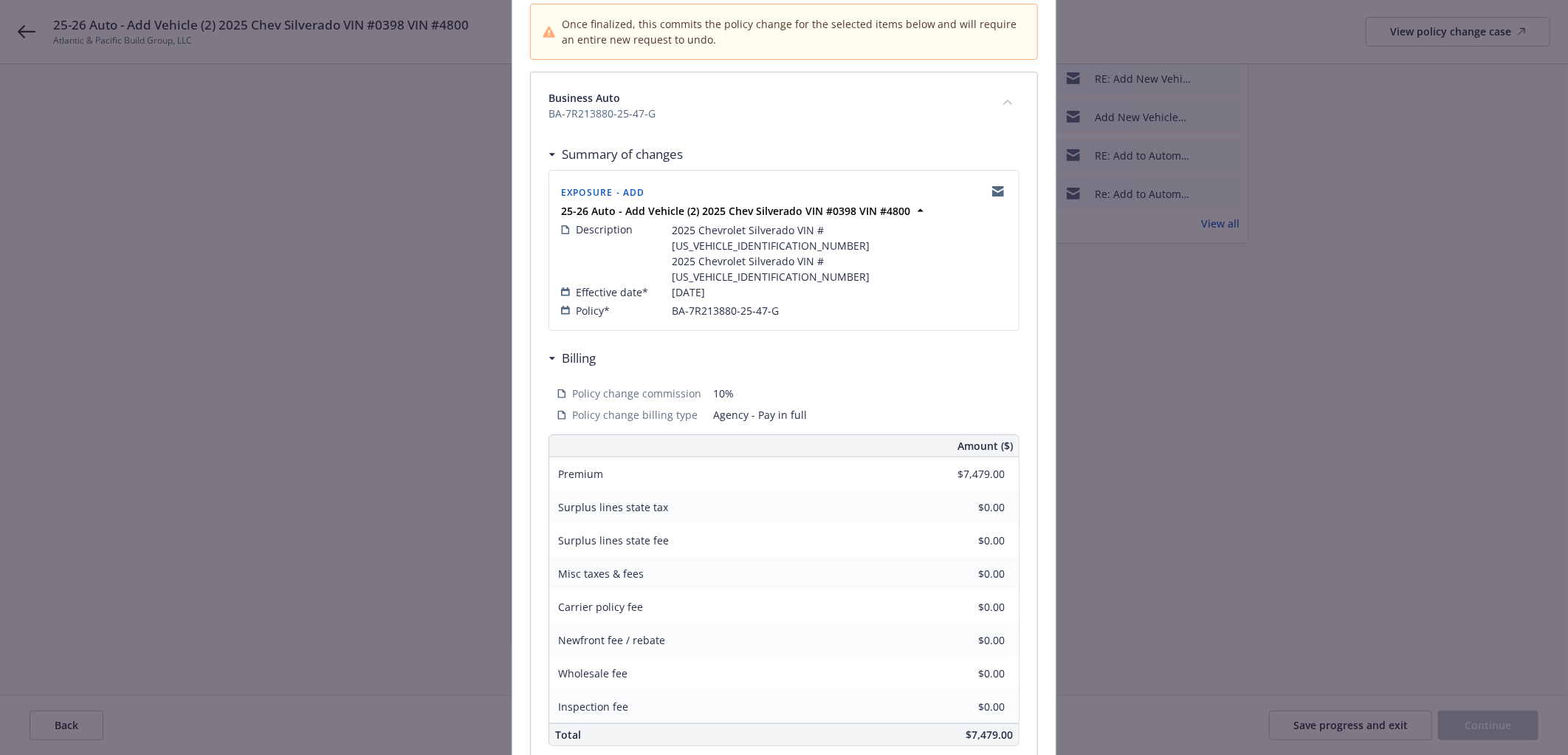
scroll to position [261, 0]
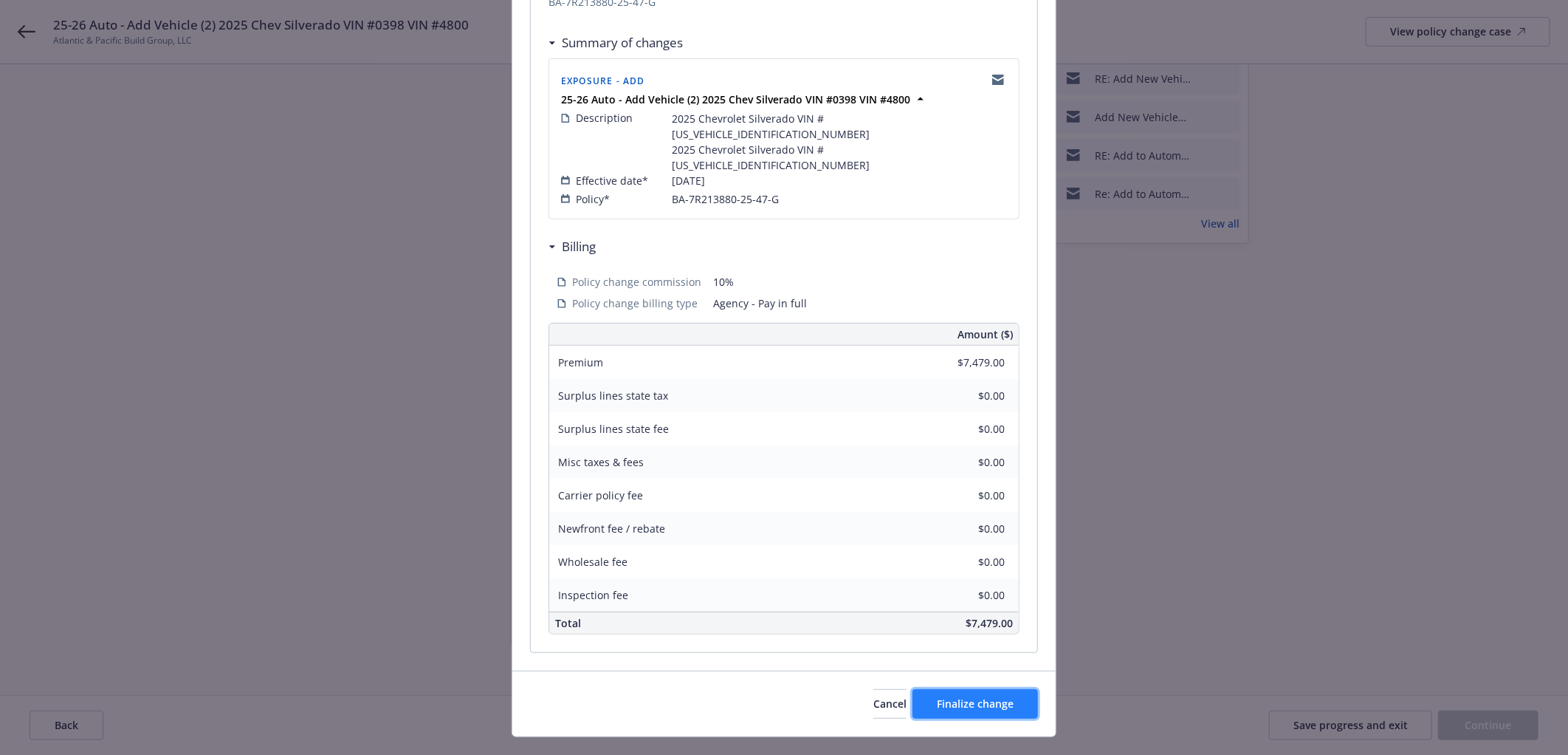
click at [966, 678] on span "Finalize change" at bounding box center [975, 703] width 77 height 14
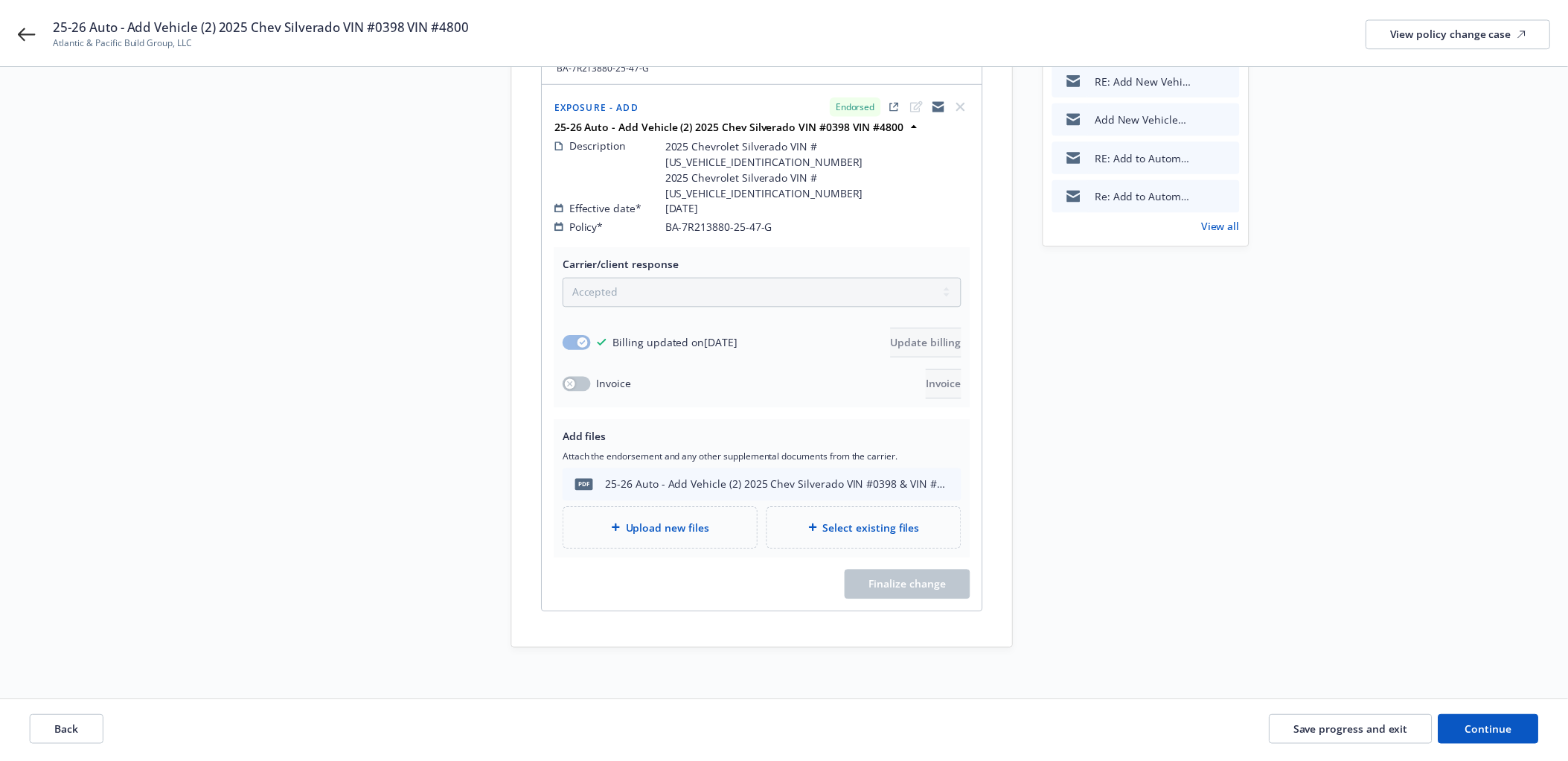
scroll to position [208, 0]
click at [1422, 684] on span "Continue" at bounding box center [1488, 730] width 47 height 14
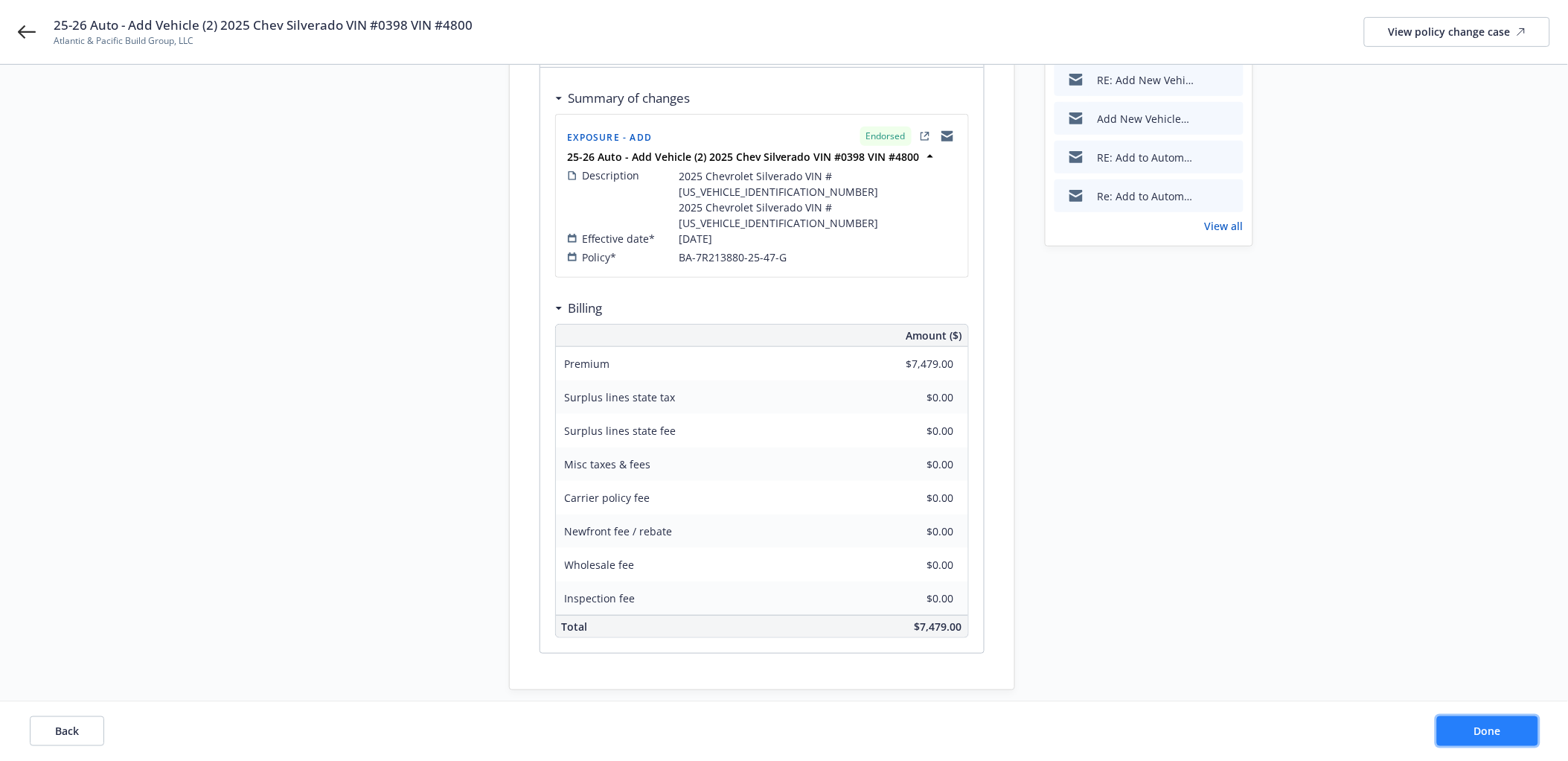
click at [1422, 684] on span "Done" at bounding box center [1488, 730] width 27 height 14
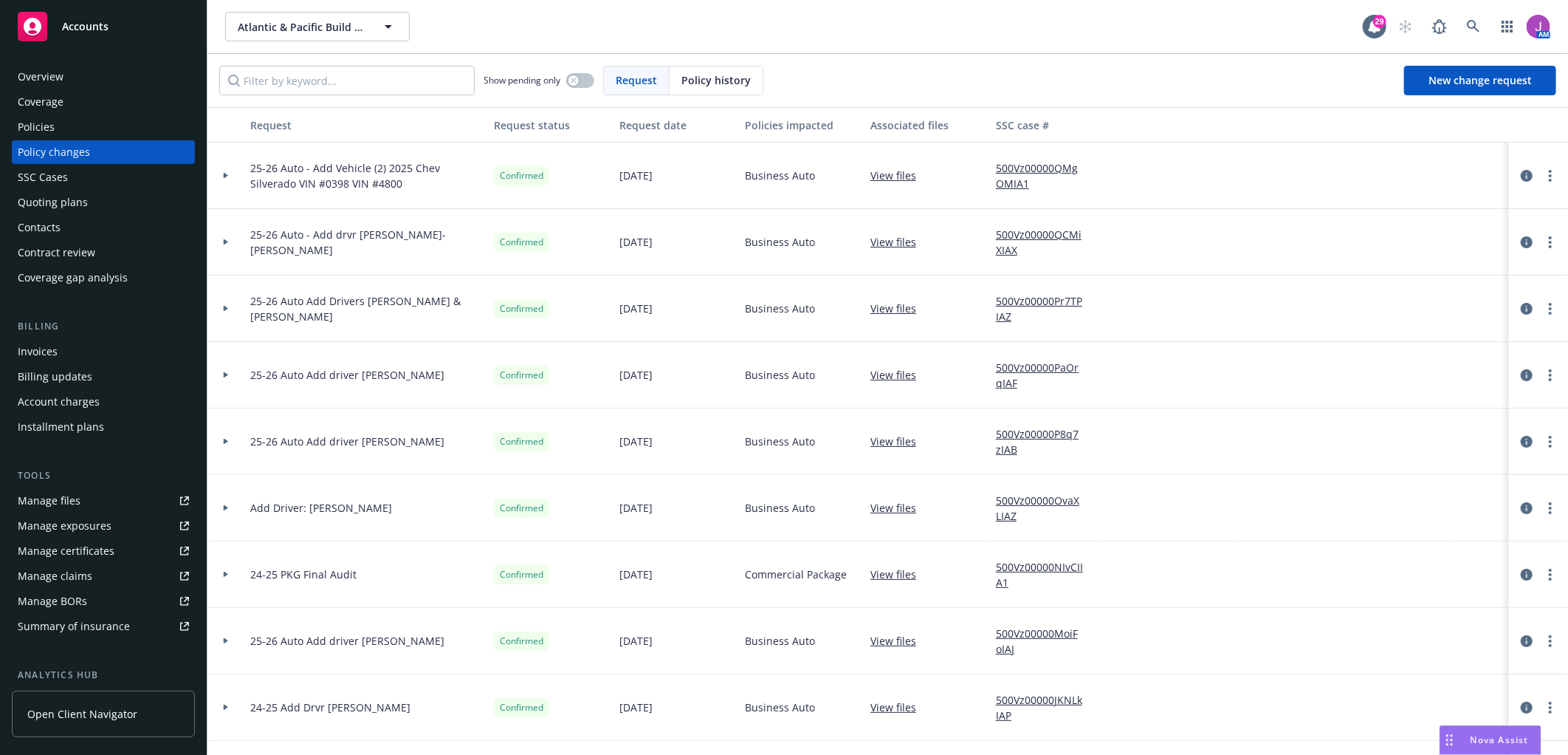
click at [40, 230] on div "Contacts" at bounding box center [39, 227] width 43 height 24
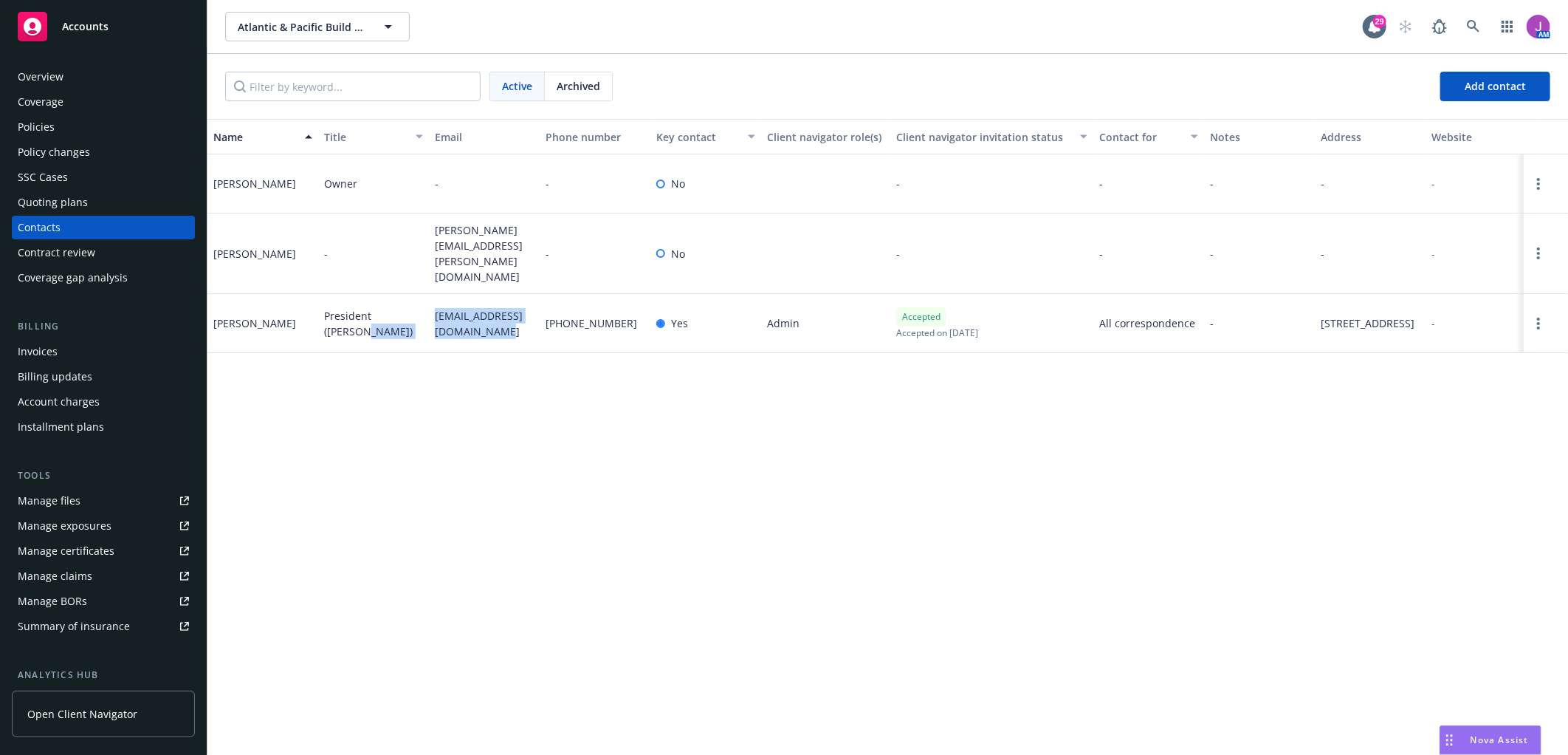
drag, startPoint x: 431, startPoint y: 307, endPoint x: 516, endPoint y: 358, distance: 99.1
click at [516, 358] on div "Name Title Email Phone number Key contact Client navigator role(s) Client navig…" at bounding box center [888, 437] width 1360 height 636
copy div "sbeers@pacificinterwest.com"
click at [43, 142] on div "Policy changes" at bounding box center [54, 153] width 73 height 24
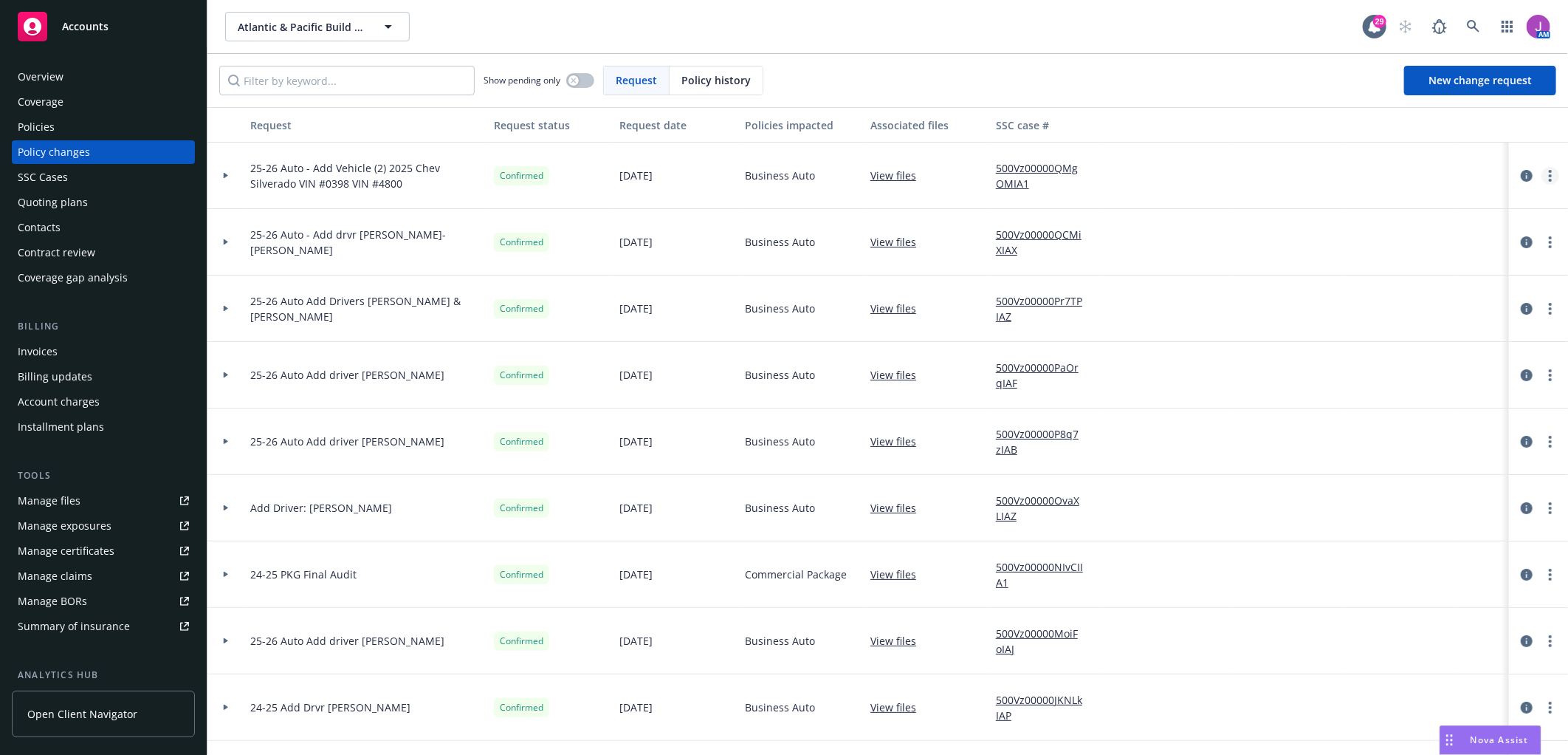
click at [1411, 178] on link "more" at bounding box center [1550, 176] width 18 height 18
click at [1334, 212] on link "Copy logging email" at bounding box center [1419, 206] width 253 height 30
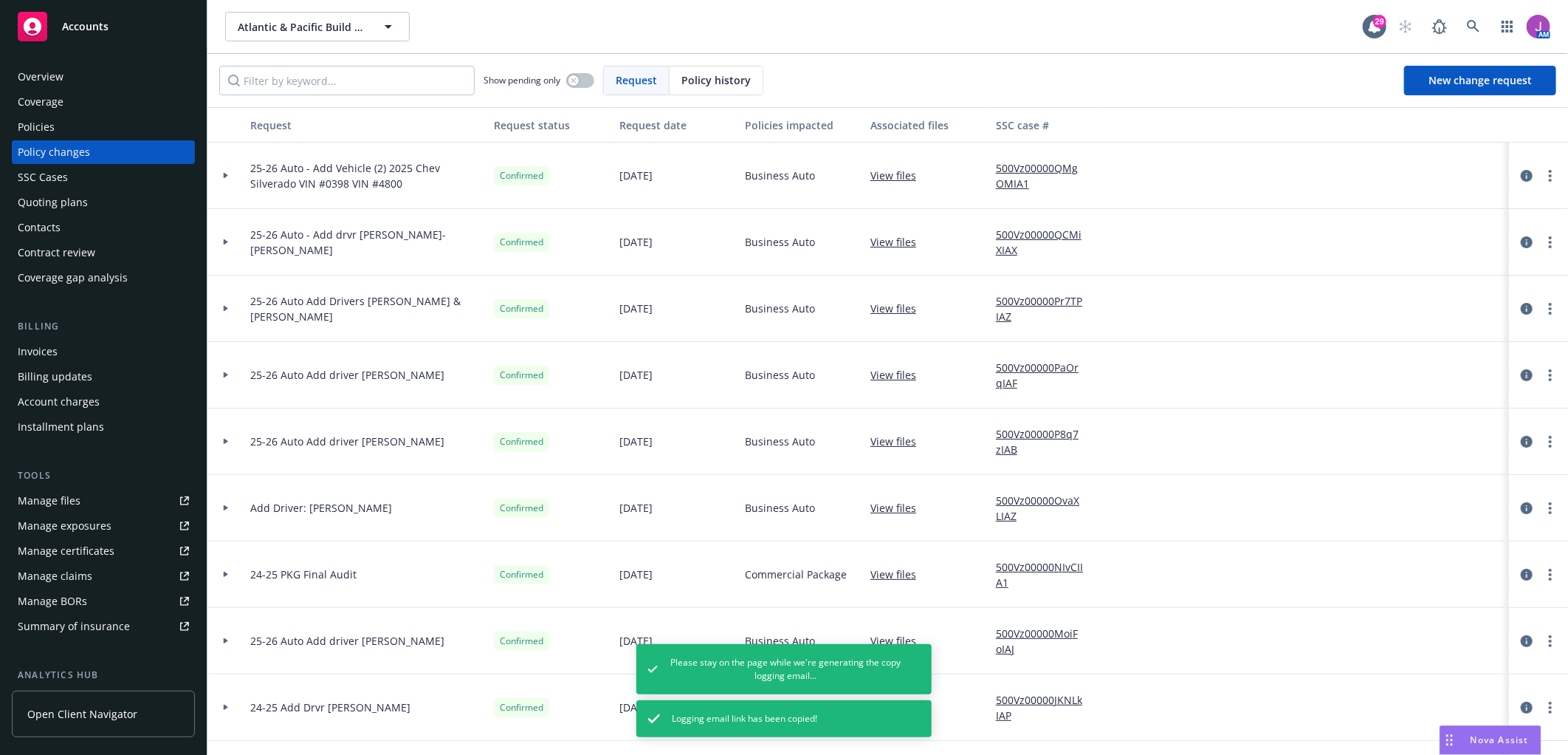
click at [225, 173] on div at bounding box center [226, 176] width 37 height 67
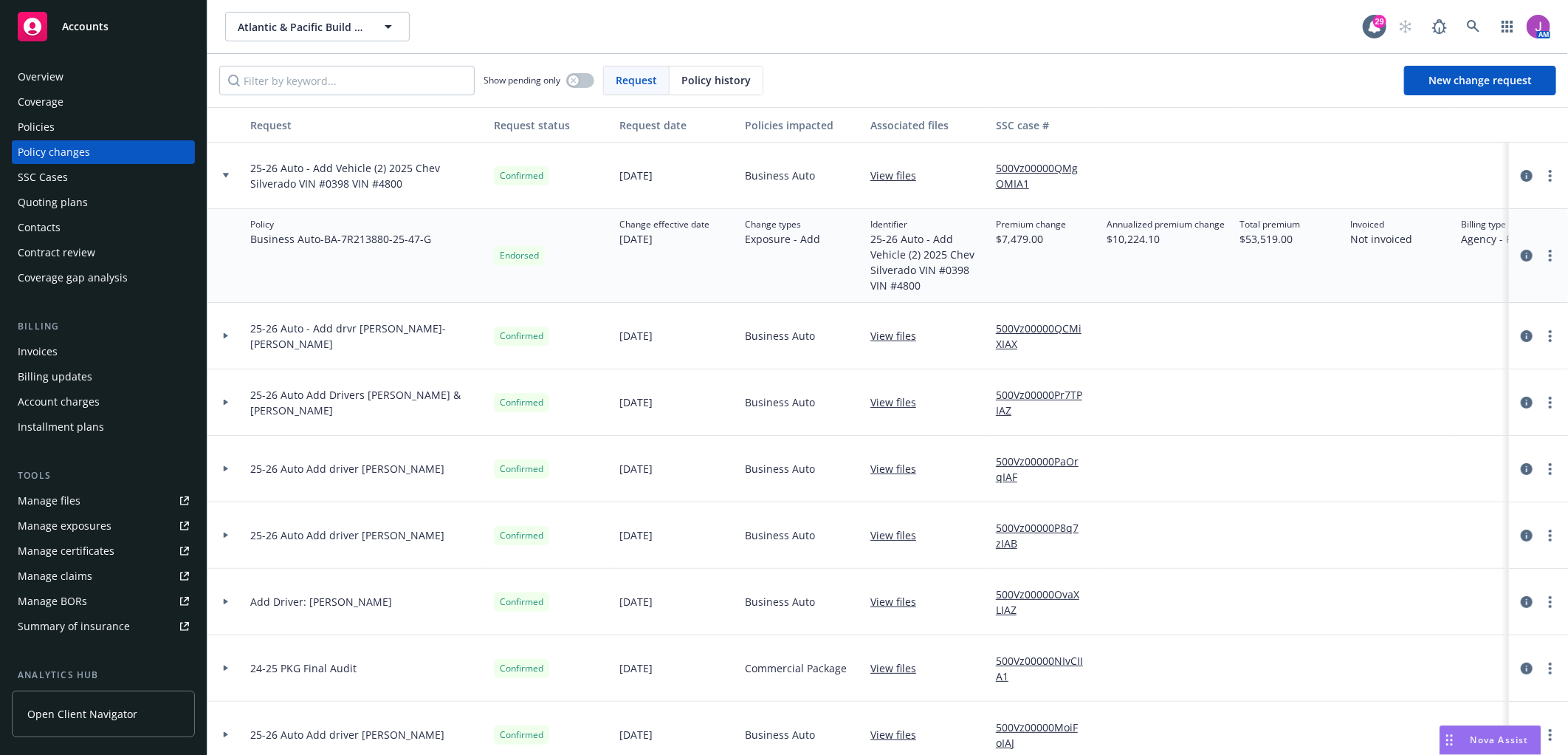
click at [69, 73] on div "Overview" at bounding box center [103, 77] width 171 height 24
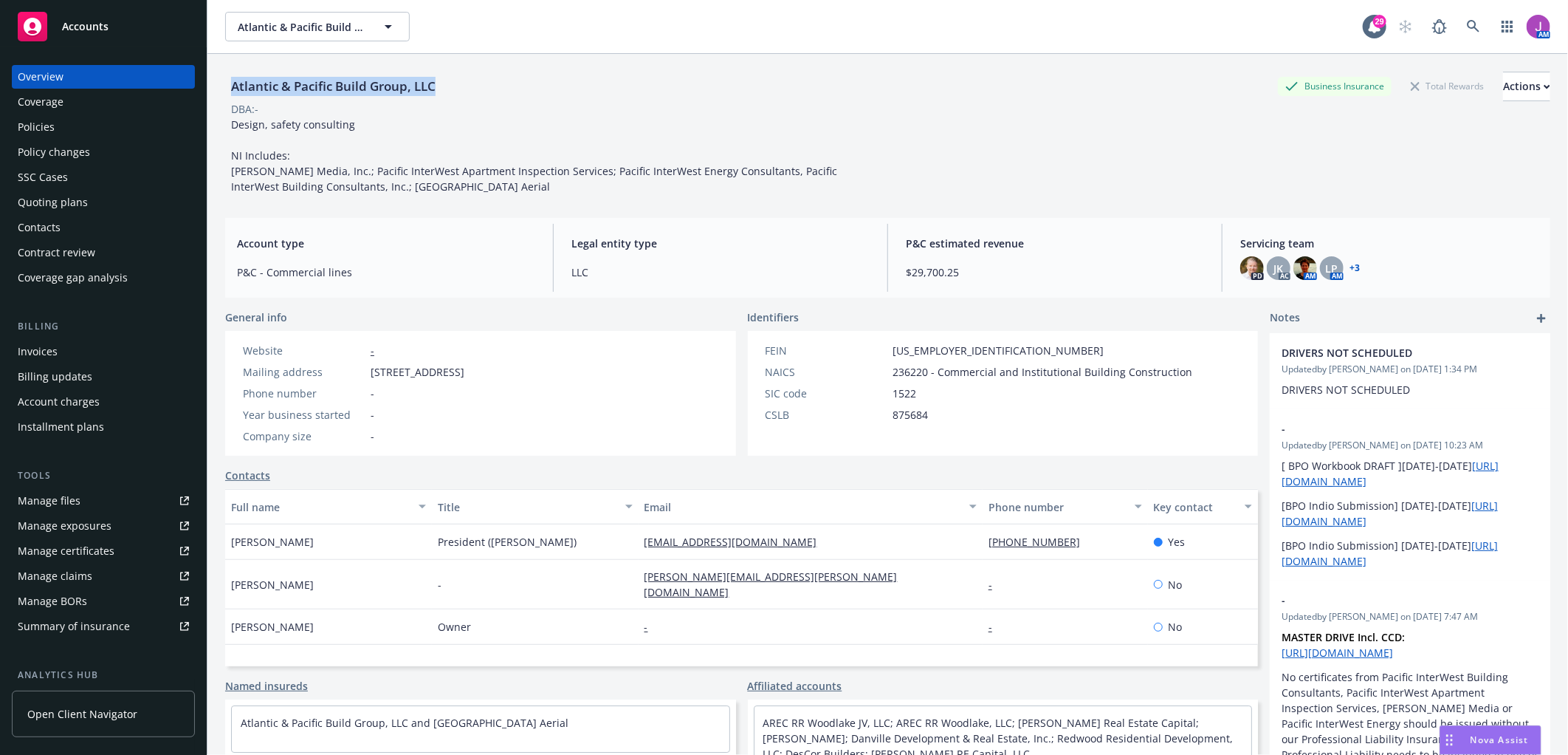
drag, startPoint x: 220, startPoint y: 77, endPoint x: 543, endPoint y: 83, distance: 323.1
click at [543, 83] on div "Atlantic & Pacific Build Group, LLC Business Insurance Total Rewards Actions DB…" at bounding box center [888, 431] width 1360 height 755
copy div "Atlantic & Pacific Build Group, LLC"
click at [70, 126] on div "Policies" at bounding box center [103, 127] width 171 height 24
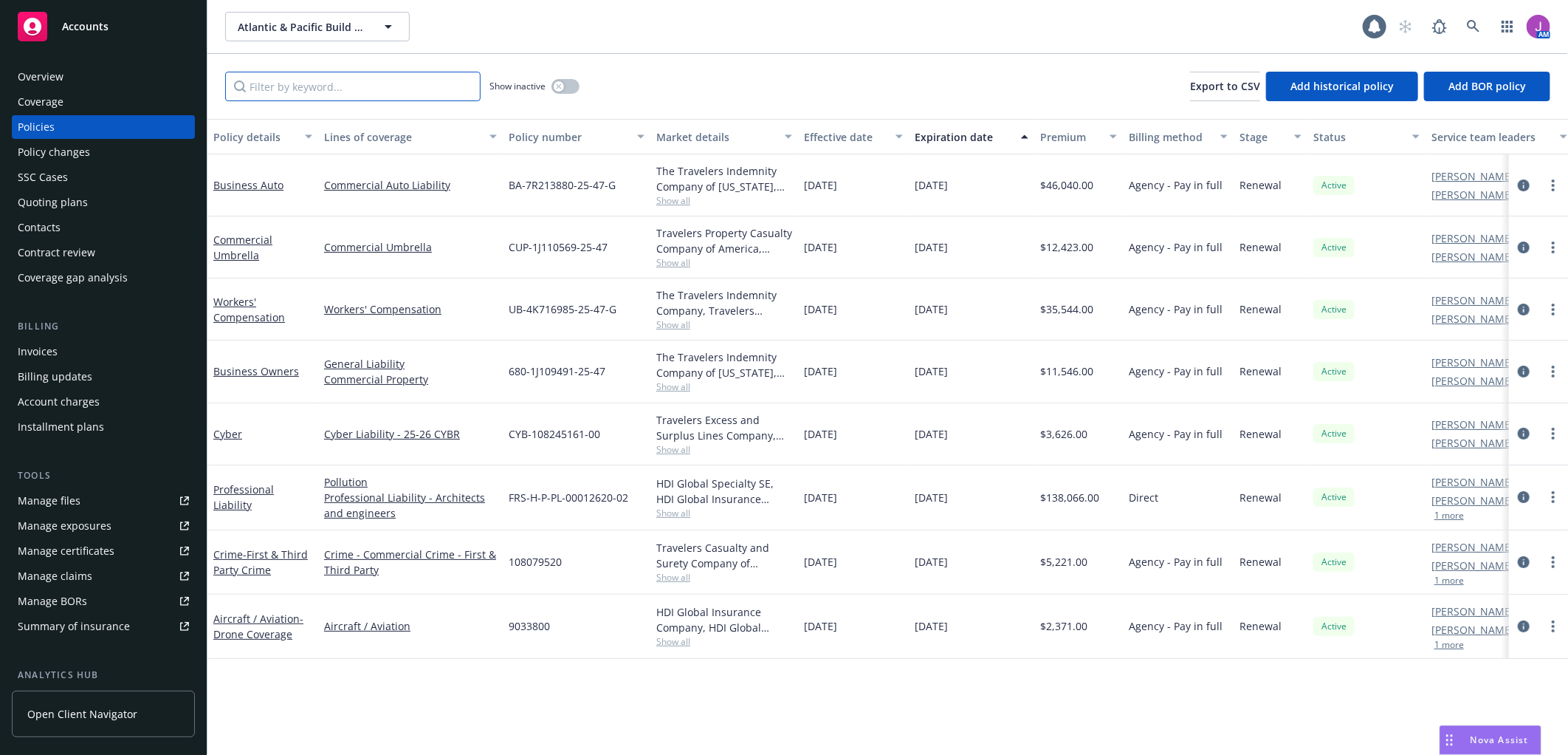
click at [296, 96] on input "Filter by keyword..." at bounding box center [353, 87] width 256 height 30
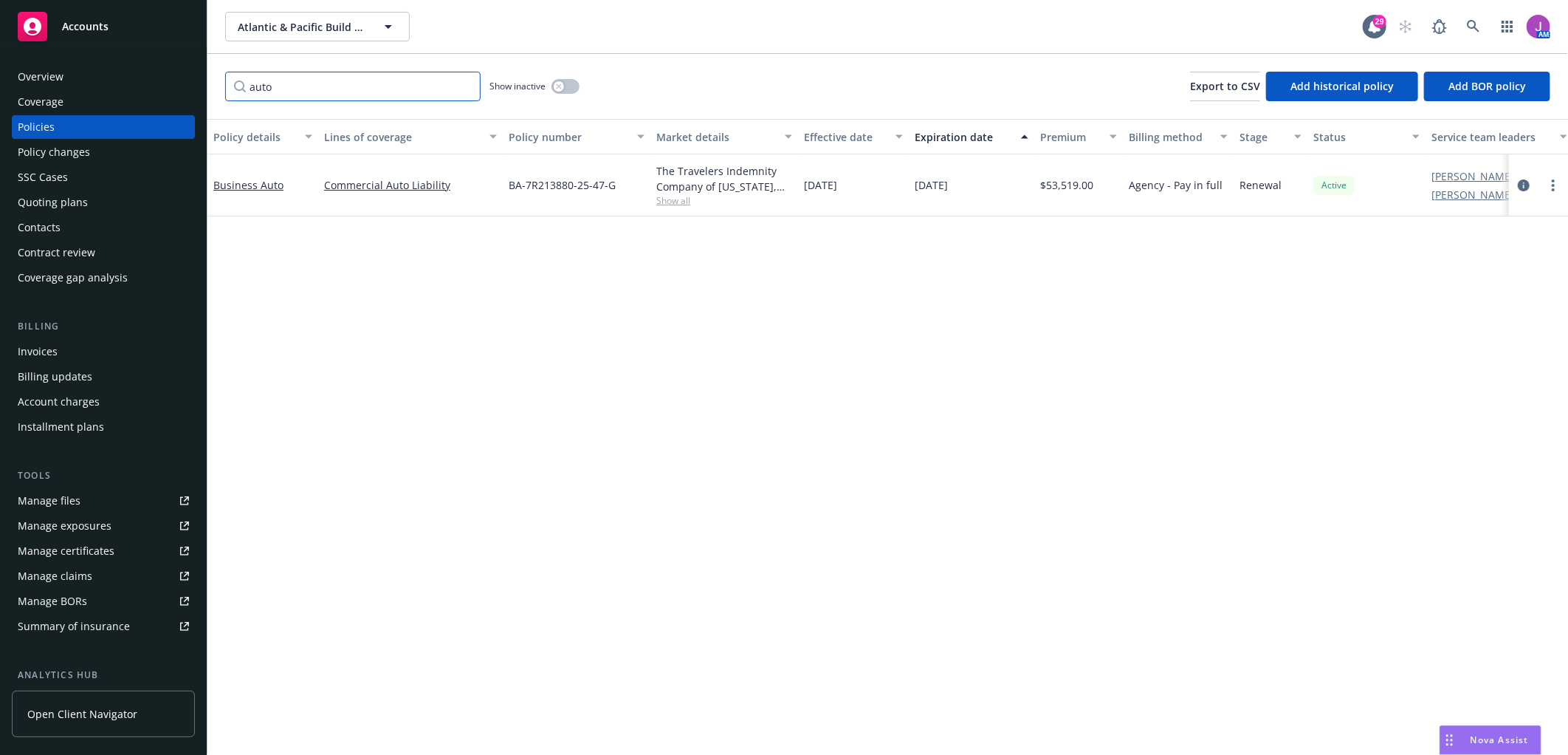
type input "auto"
drag, startPoint x: 522, startPoint y: 185, endPoint x: 655, endPoint y: 194, distance: 133.3
click at [655, 194] on div "Business Auto Commercial Auto Liability BA-7R213880-25-47-G The Travelers Indem…" at bounding box center [920, 185] width 1425 height 62
drag, startPoint x: 655, startPoint y: 194, endPoint x: 535, endPoint y: 209, distance: 120.9
click at [535, 209] on div "BA-7R213880-25-47-G" at bounding box center [577, 185] width 148 height 62
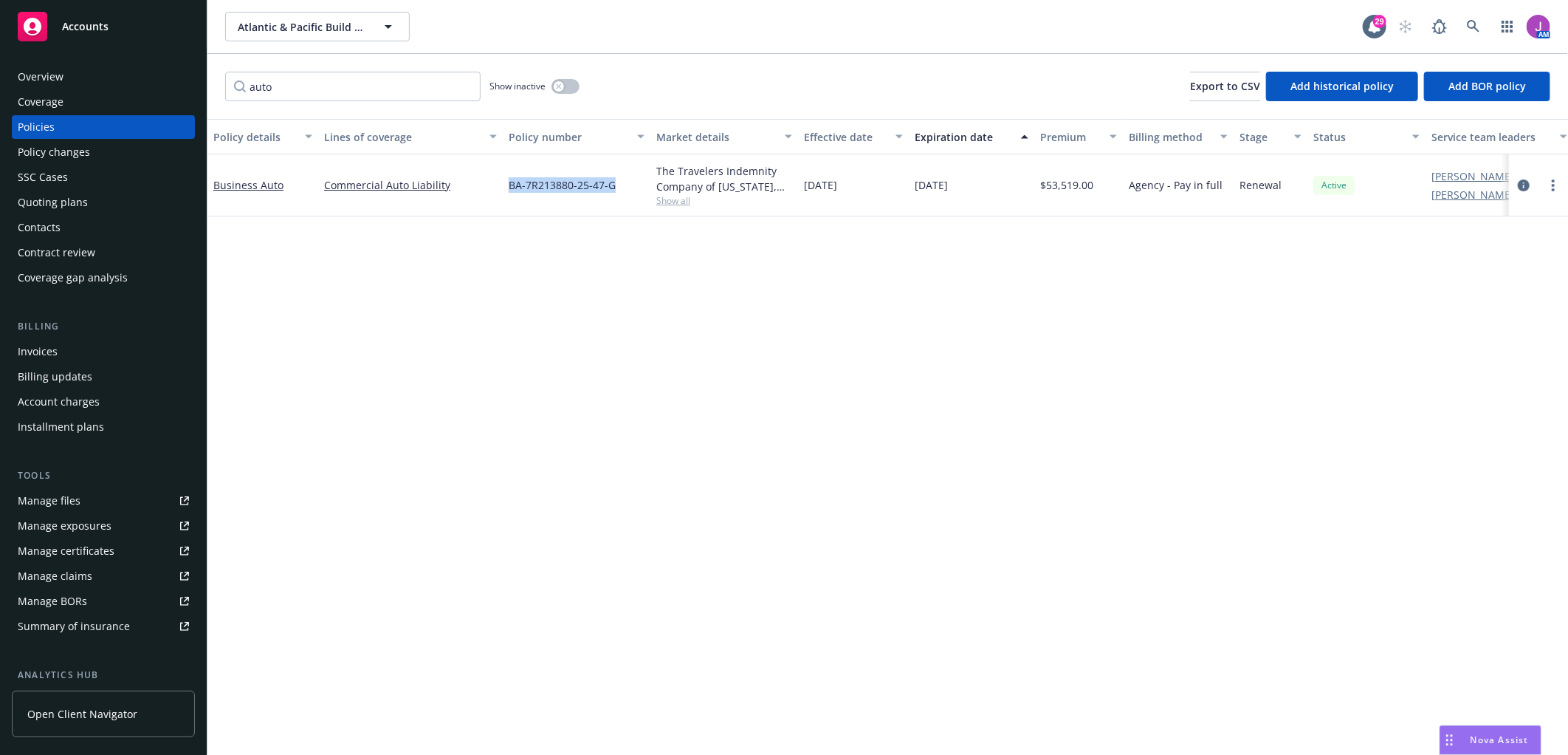
drag, startPoint x: 507, startPoint y: 179, endPoint x: 628, endPoint y: 185, distance: 121.1
click at [628, 185] on div "BA-7R213880-25-47-G" at bounding box center [577, 185] width 148 height 62
copy span "BA-7R213880-25-47-G"
drag, startPoint x: 798, startPoint y: 182, endPoint x: 987, endPoint y: 188, distance: 189.1
click at [987, 188] on div "Business Auto Commercial Auto Liability BA-7R213880-25-47-G The Travelers Indem…" at bounding box center [920, 185] width 1425 height 62
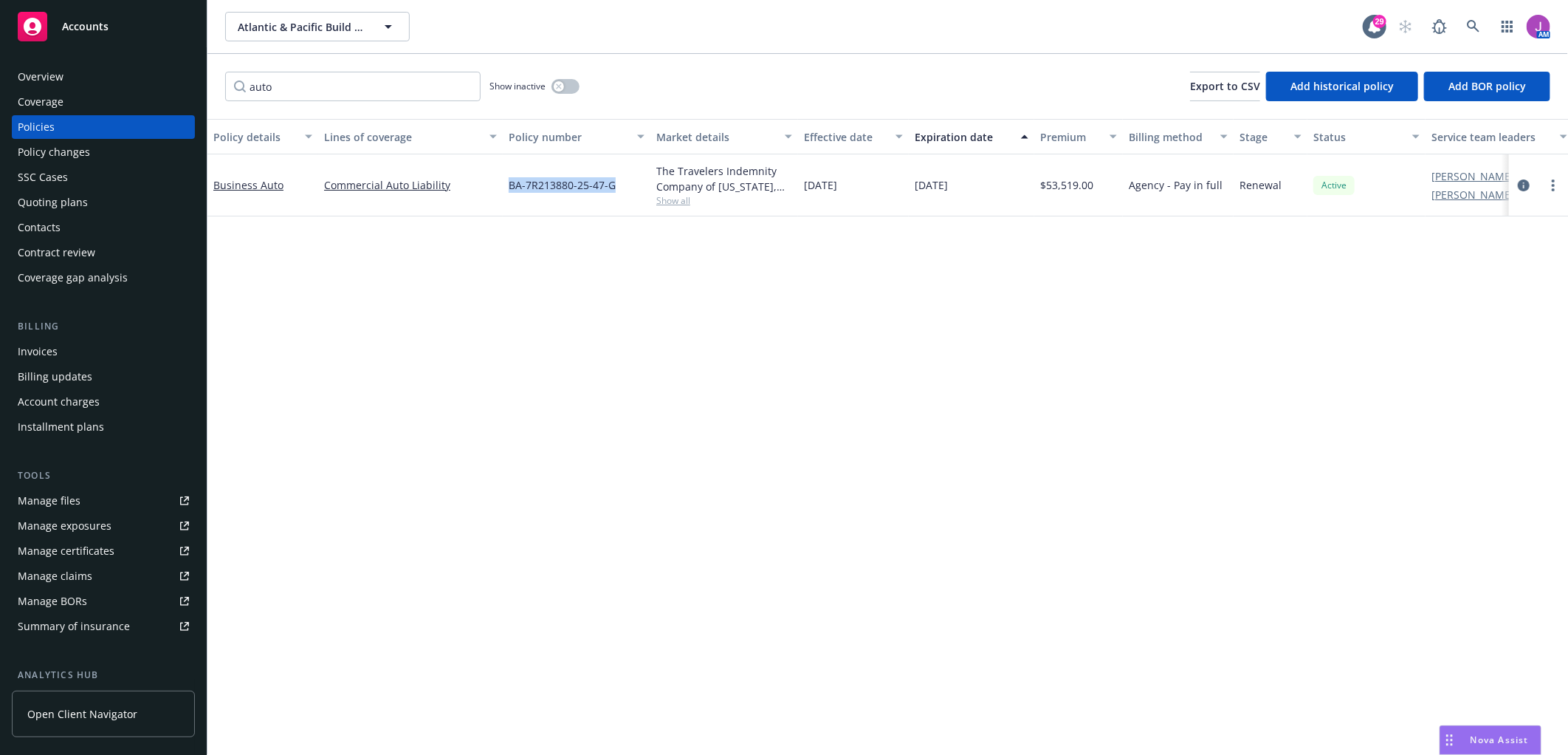
copy div "05/01/2025 05/01/2026"
click at [61, 163] on div "Policy changes" at bounding box center [54, 153] width 73 height 24
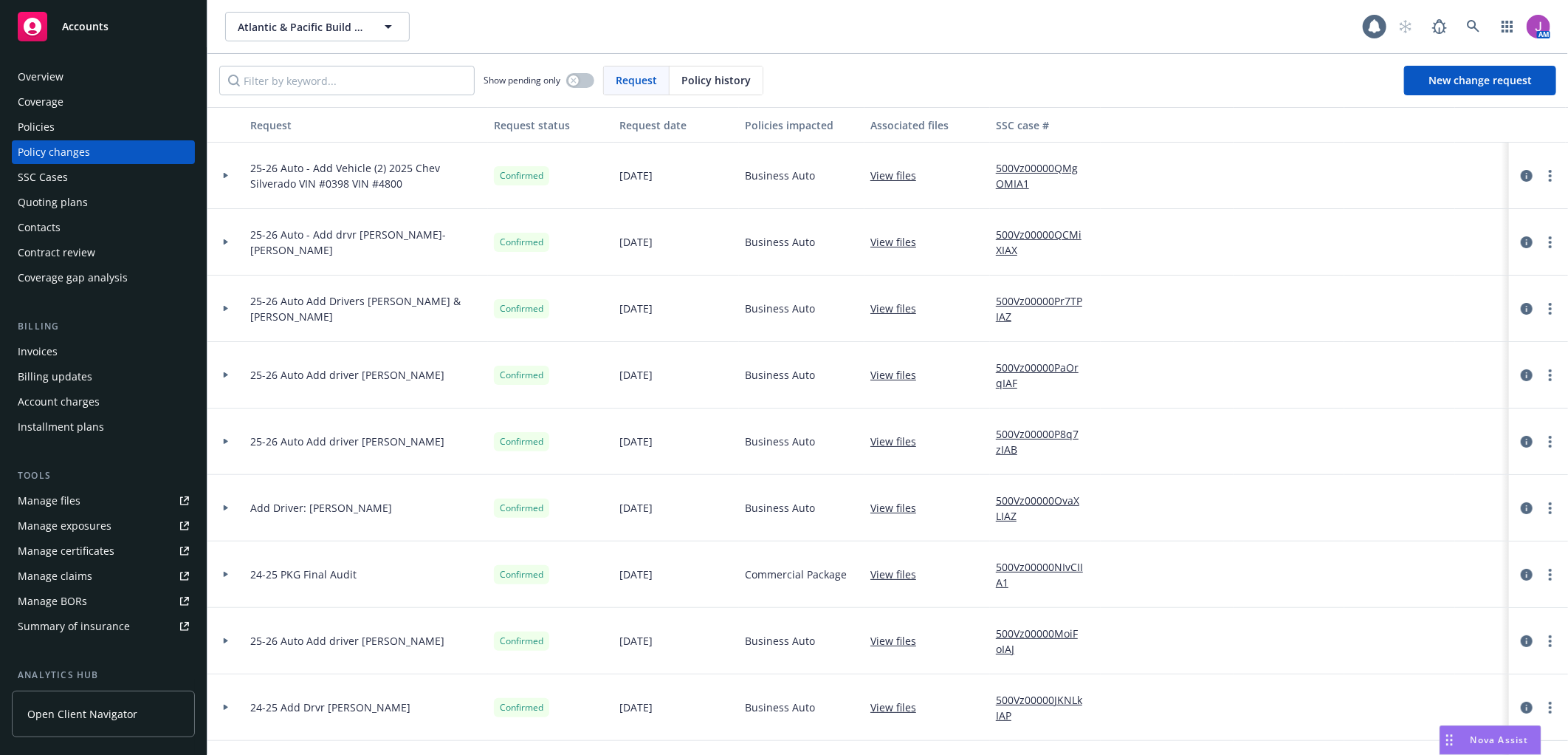
click at [226, 176] on icon at bounding box center [226, 175] width 6 height 5
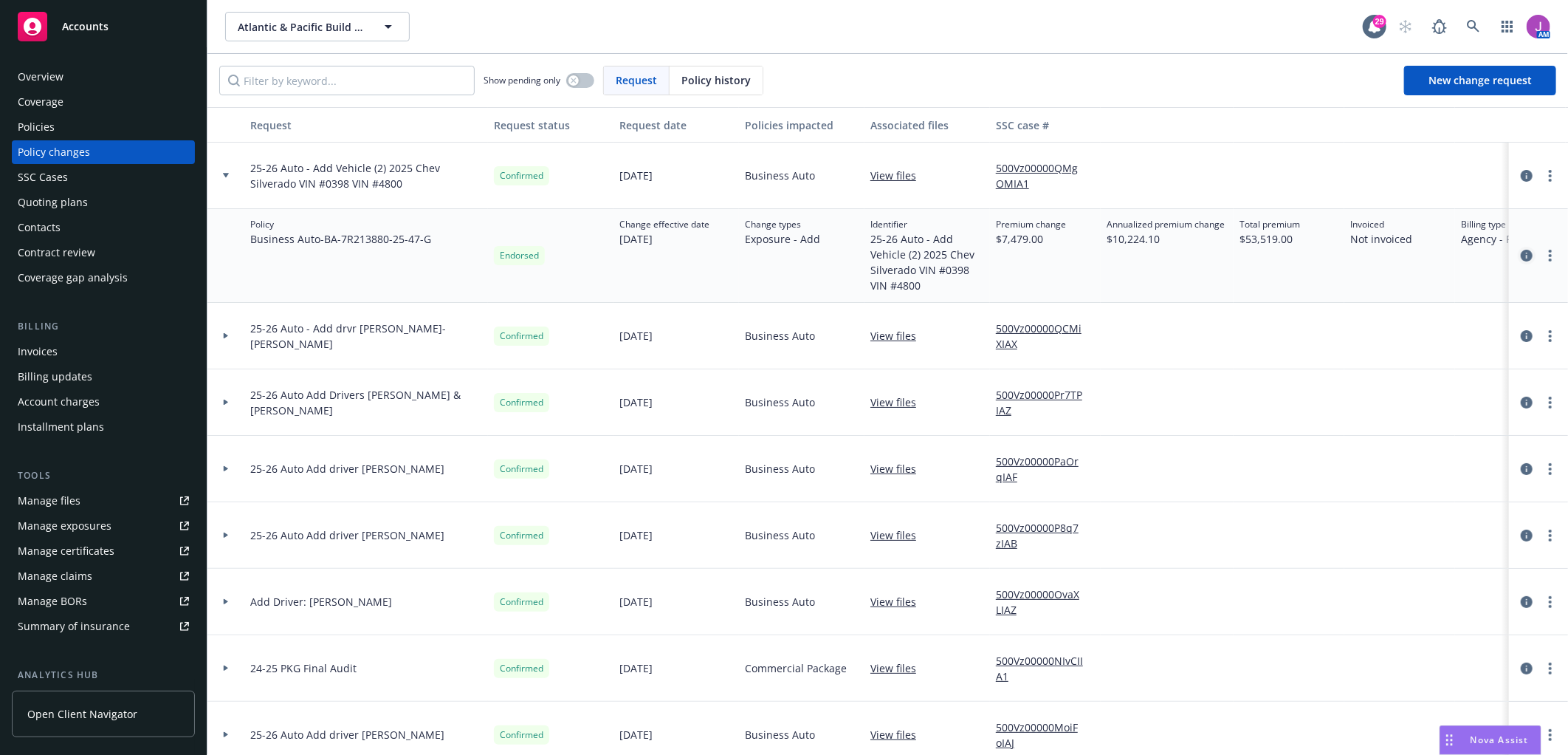
click at [1411, 252] on icon "circleInformation" at bounding box center [1527, 256] width 12 height 12
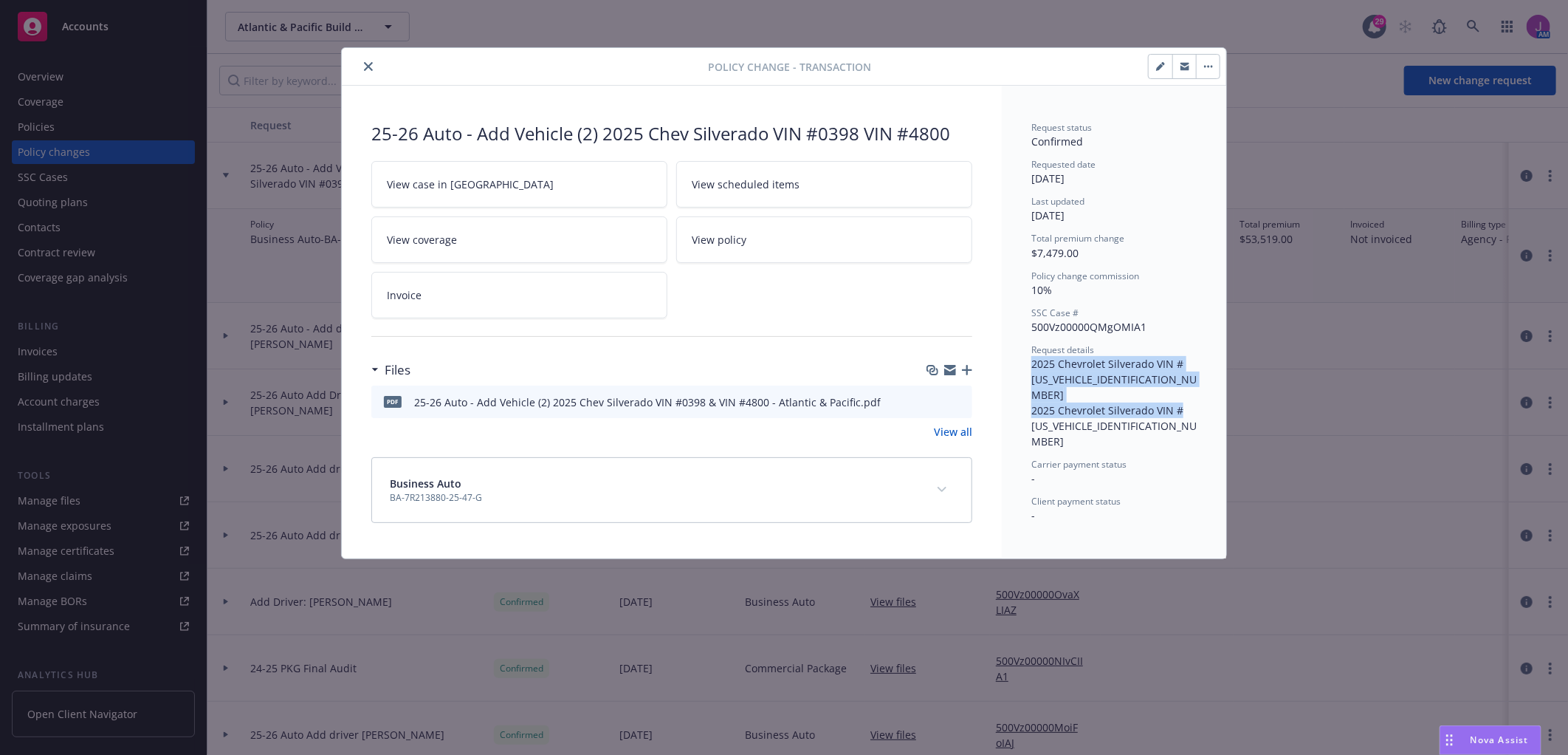
drag, startPoint x: 1030, startPoint y: 362, endPoint x: 1183, endPoint y: 407, distance: 159.5
click at [1183, 407] on div "Request status Confirmed Requested date 08/07/2025 Last updated 08/11/2025 Tota…" at bounding box center [1114, 322] width 224 height 472
copy span "2025 Chevrolet Silverado VIN #1GCRABEK0SZ334800 2025 Chevrolet Silverado VIN #3…"
click at [370, 70] on icon "close" at bounding box center [368, 66] width 9 height 9
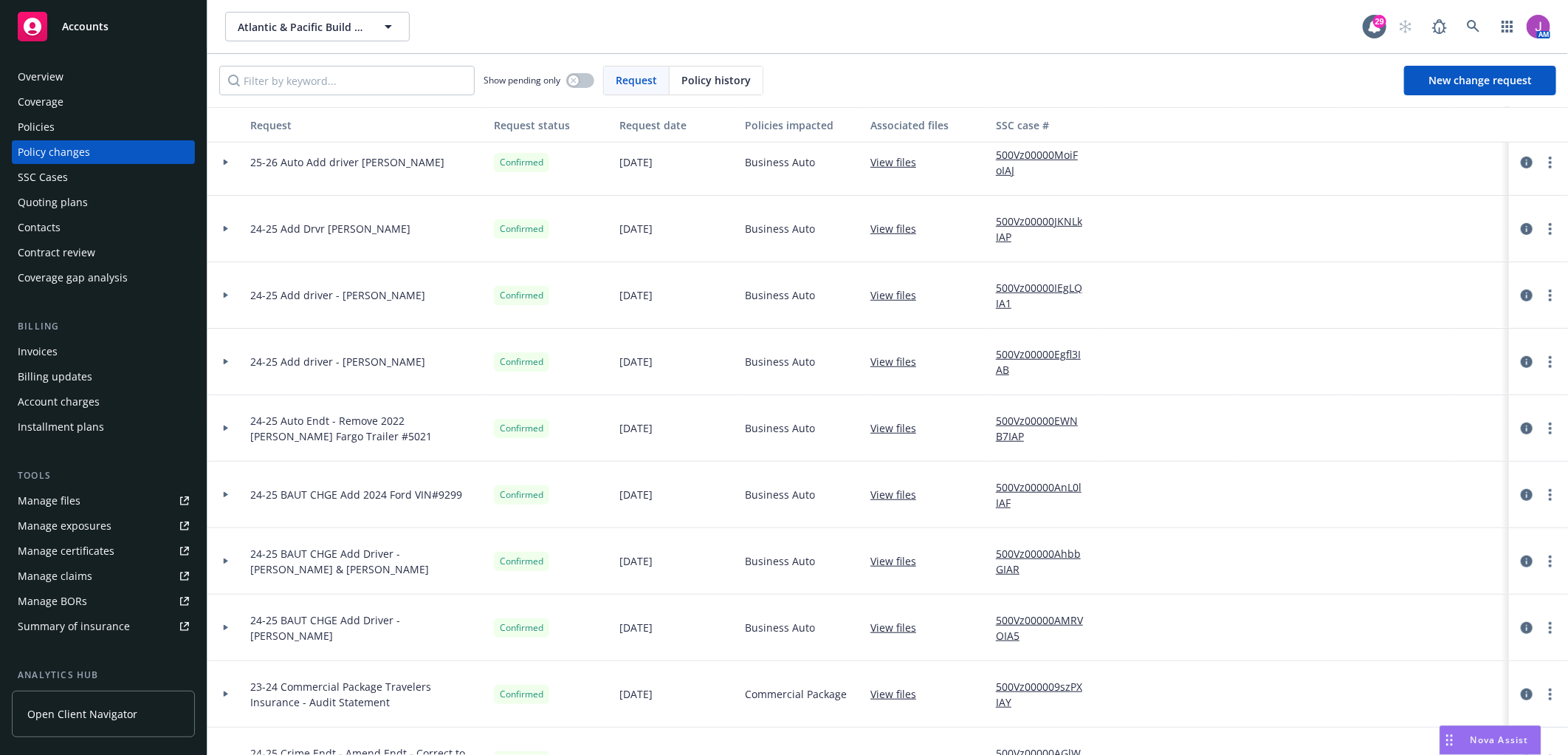
scroll to position [574, 0]
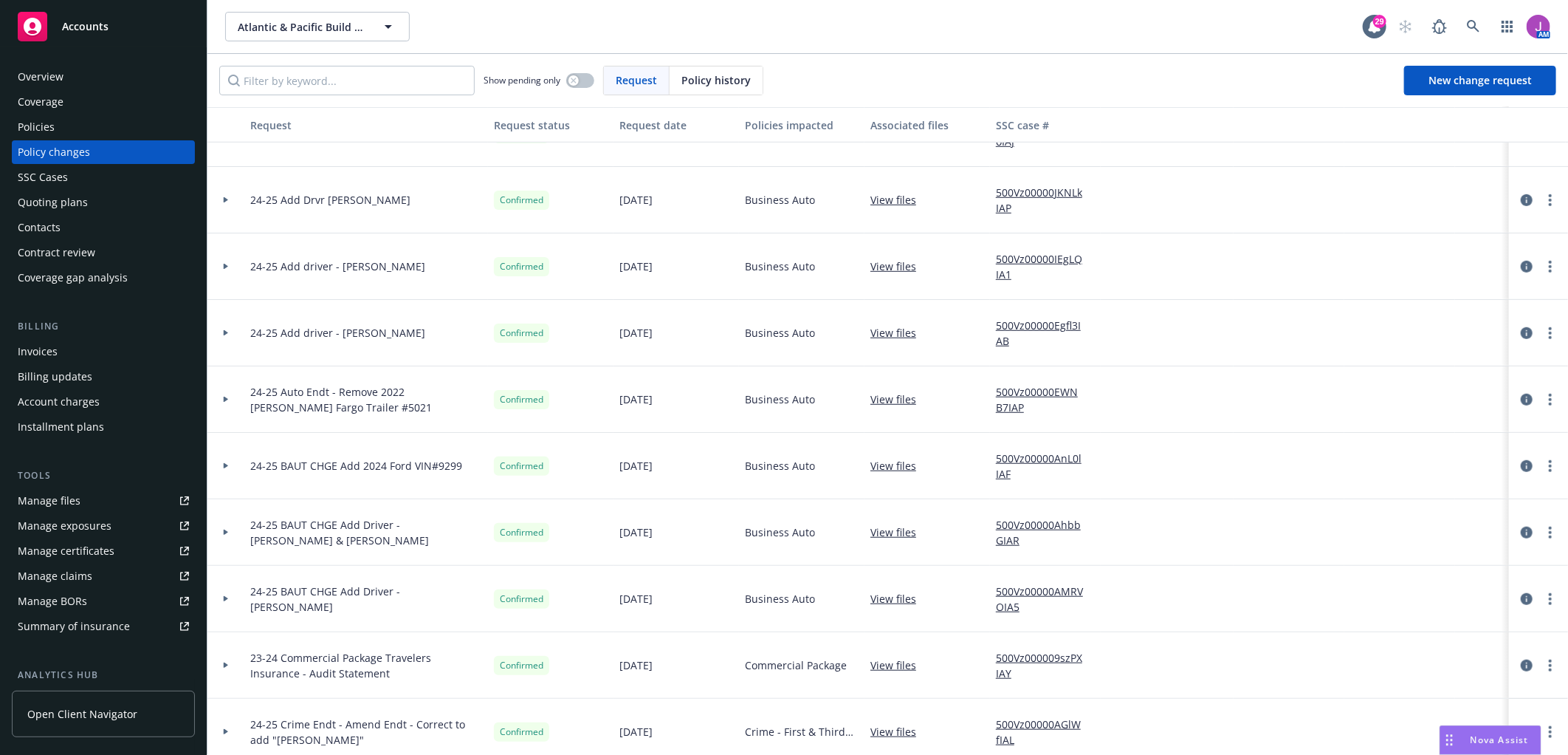
click at [226, 397] on icon at bounding box center [226, 399] width 6 height 5
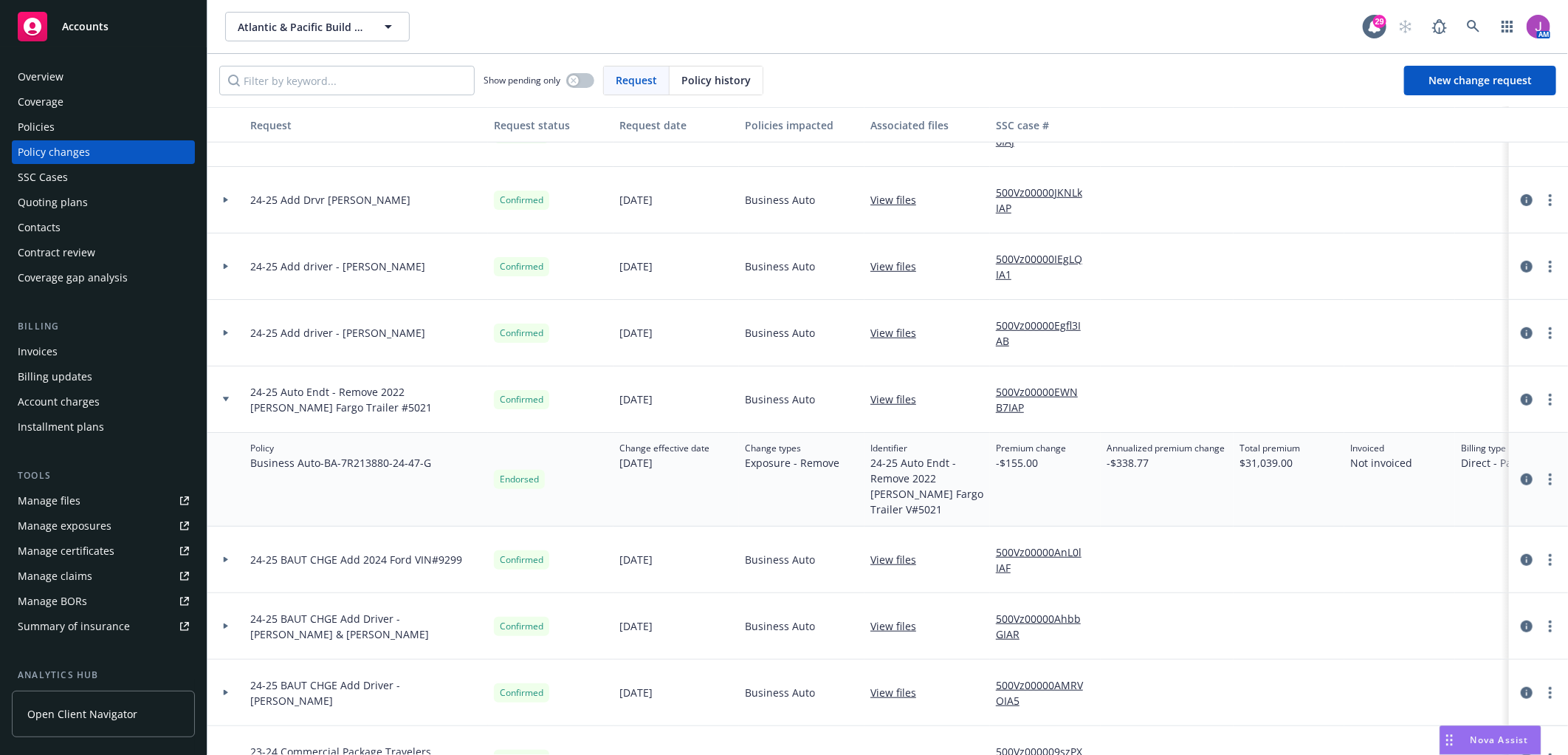
click at [903, 401] on link "View files" at bounding box center [899, 400] width 58 height 16
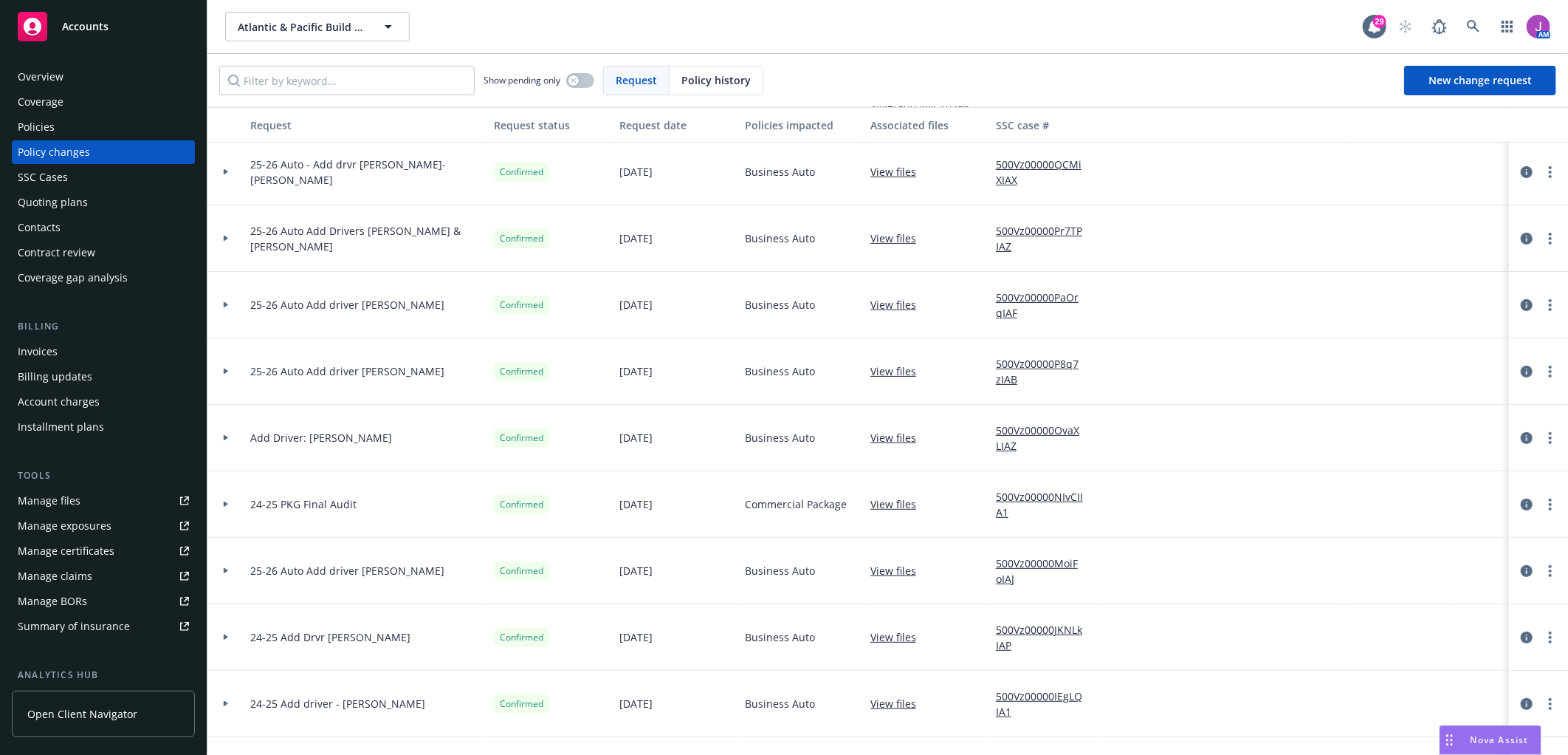
scroll to position [0, 0]
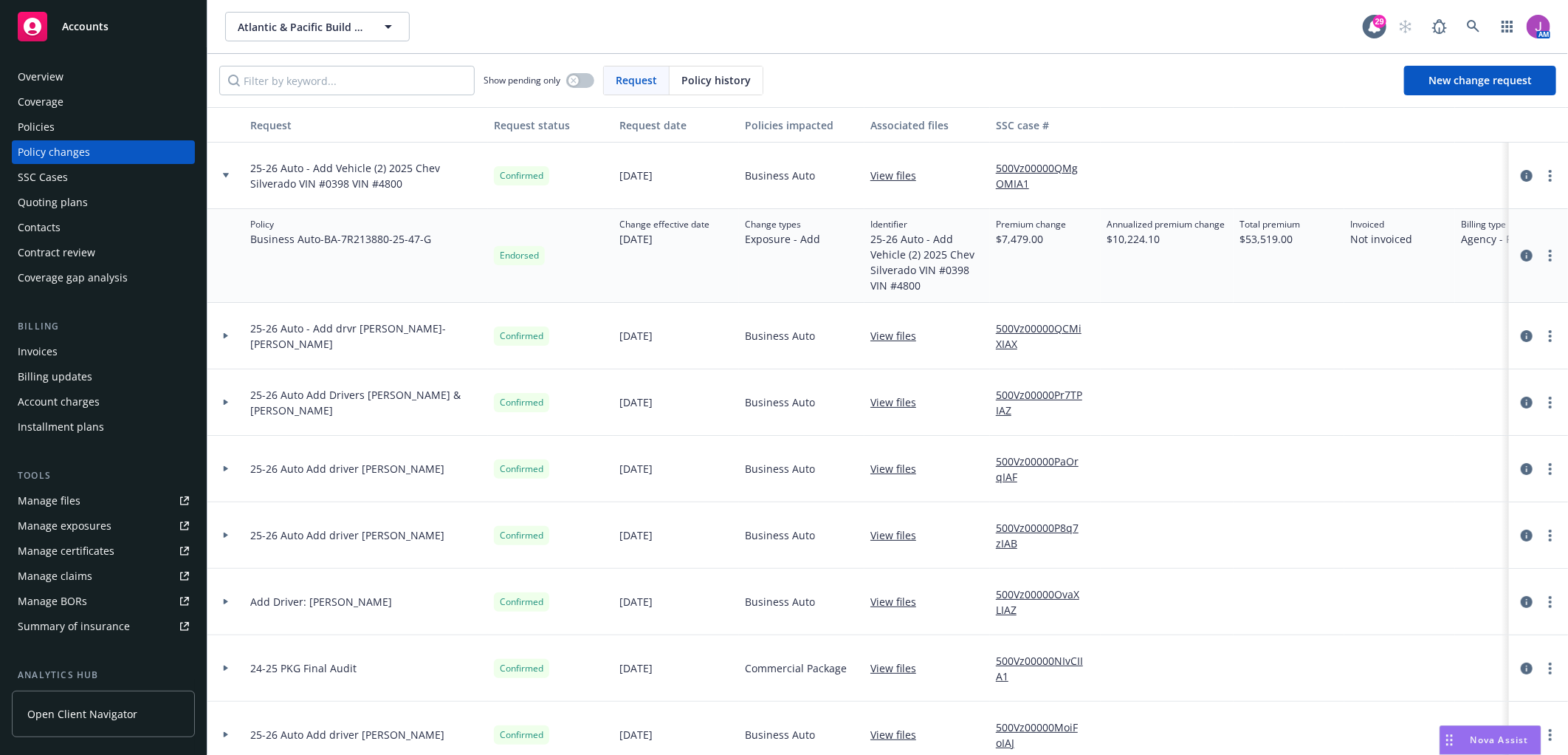
click at [1013, 165] on link "500Vz00000QMgOMIA1" at bounding box center [1045, 176] width 99 height 31
click at [305, 29] on span "Atlantic & Pacific Build Group, LLC" at bounding box center [302, 28] width 128 height 16
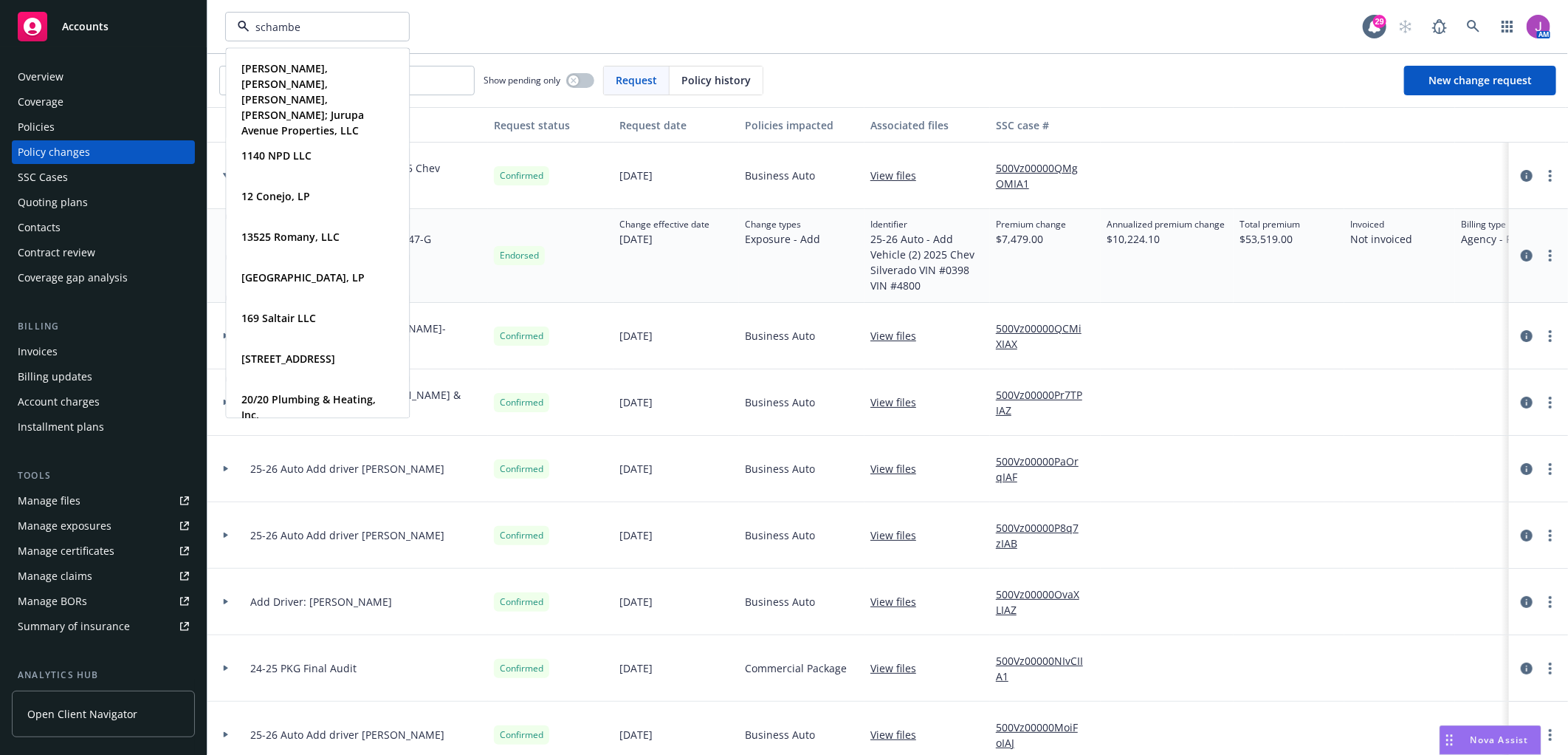
type input "schamber"
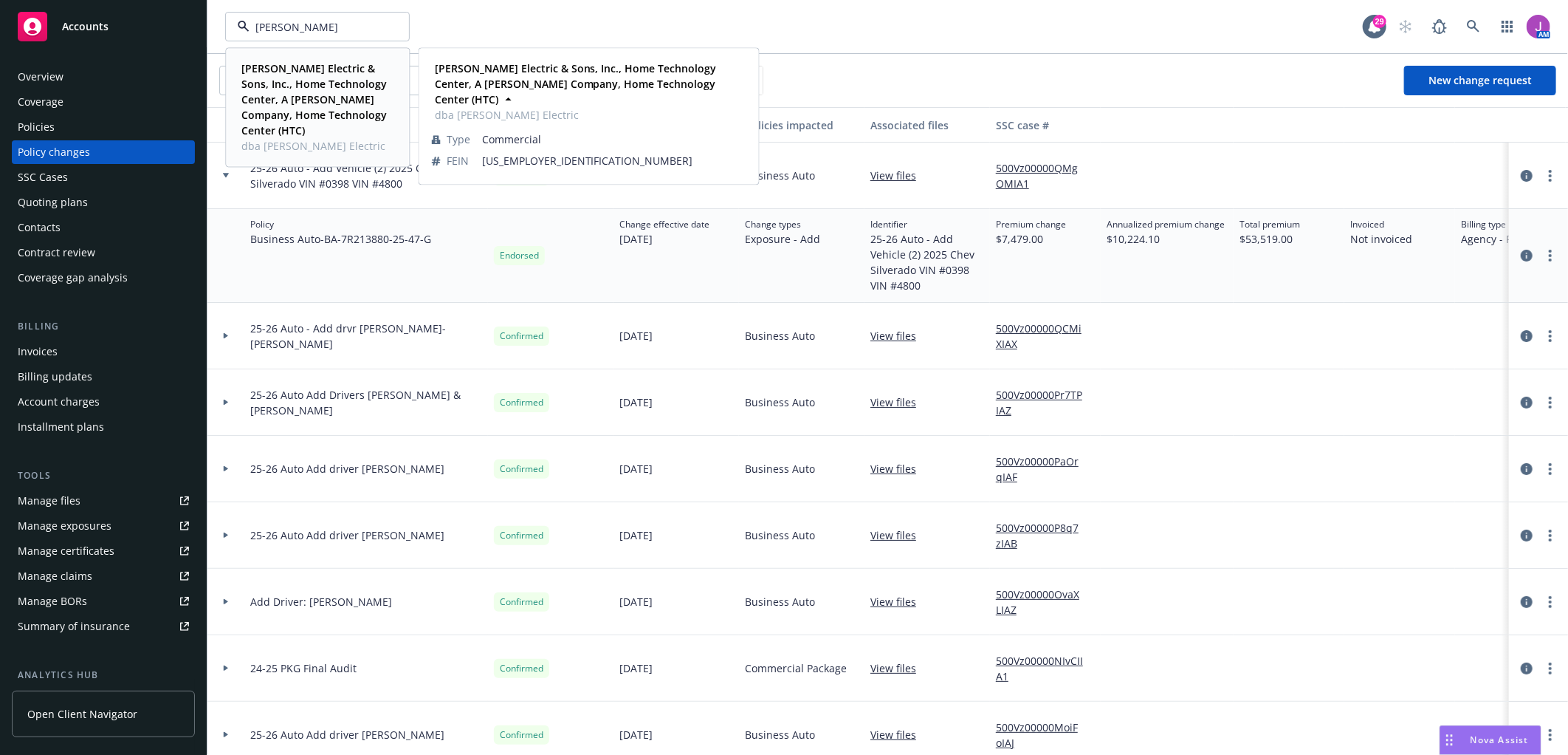
click at [305, 65] on strong "Schamber Electric & Sons, Inc., Home Technology Center, A Schamber Company, Hom…" at bounding box center [314, 98] width 146 height 76
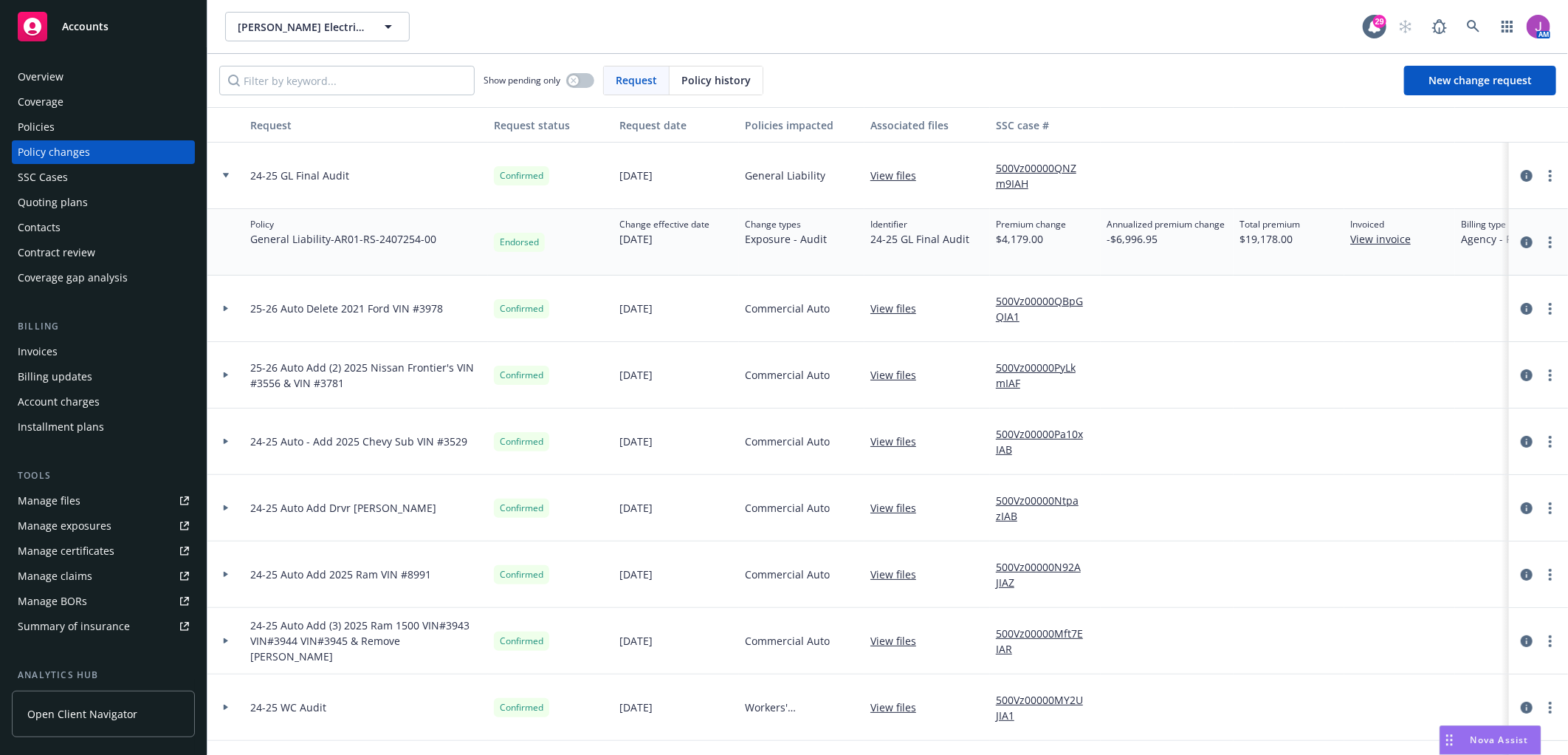
click at [61, 141] on div "Policy changes" at bounding box center [54, 153] width 73 height 24
click at [67, 120] on div "Policies" at bounding box center [103, 127] width 171 height 24
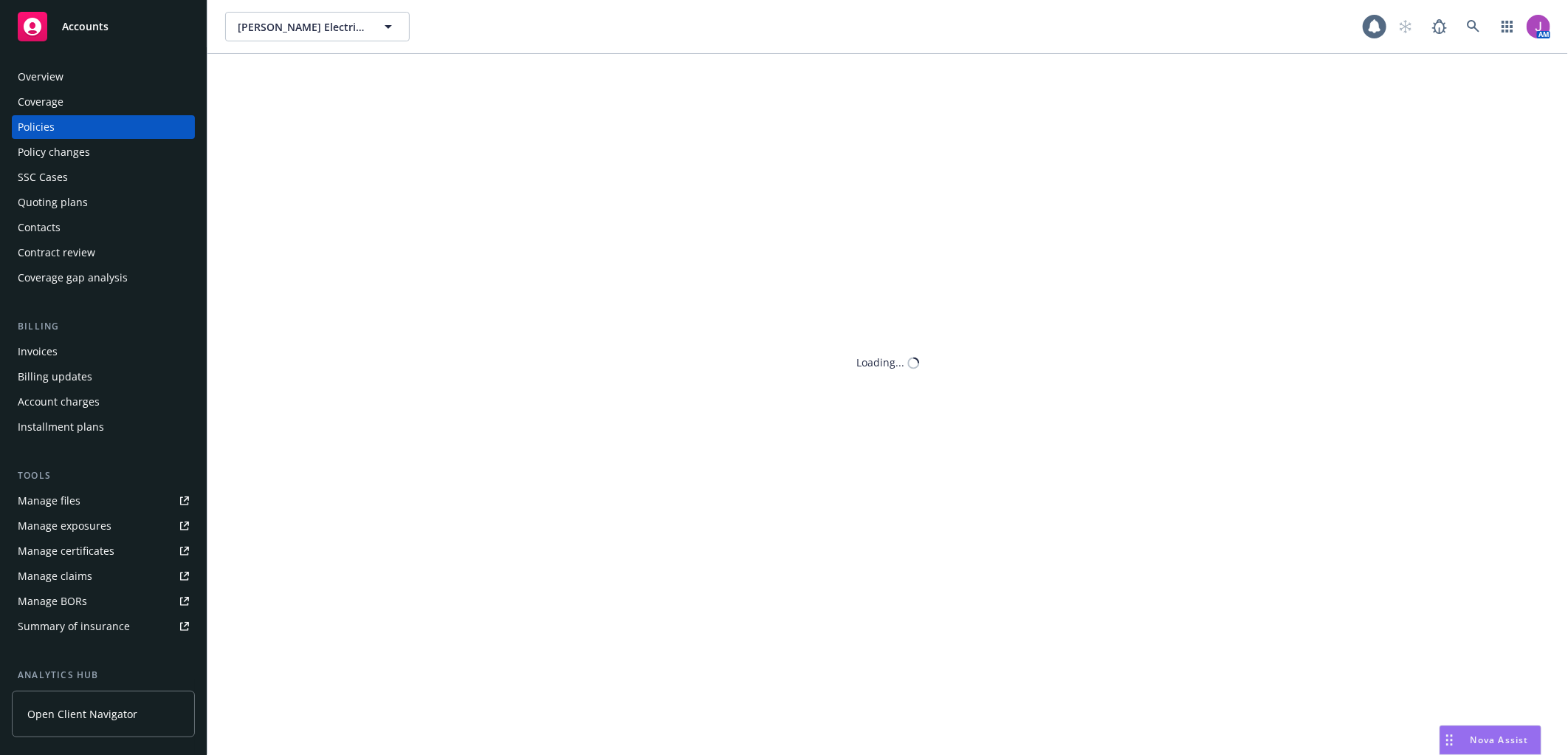
click at [293, 87] on div "Schamber Electric & Sons, Inc., Home Technology Center, A Schamber Company, Hom…" at bounding box center [888, 377] width 1360 height 755
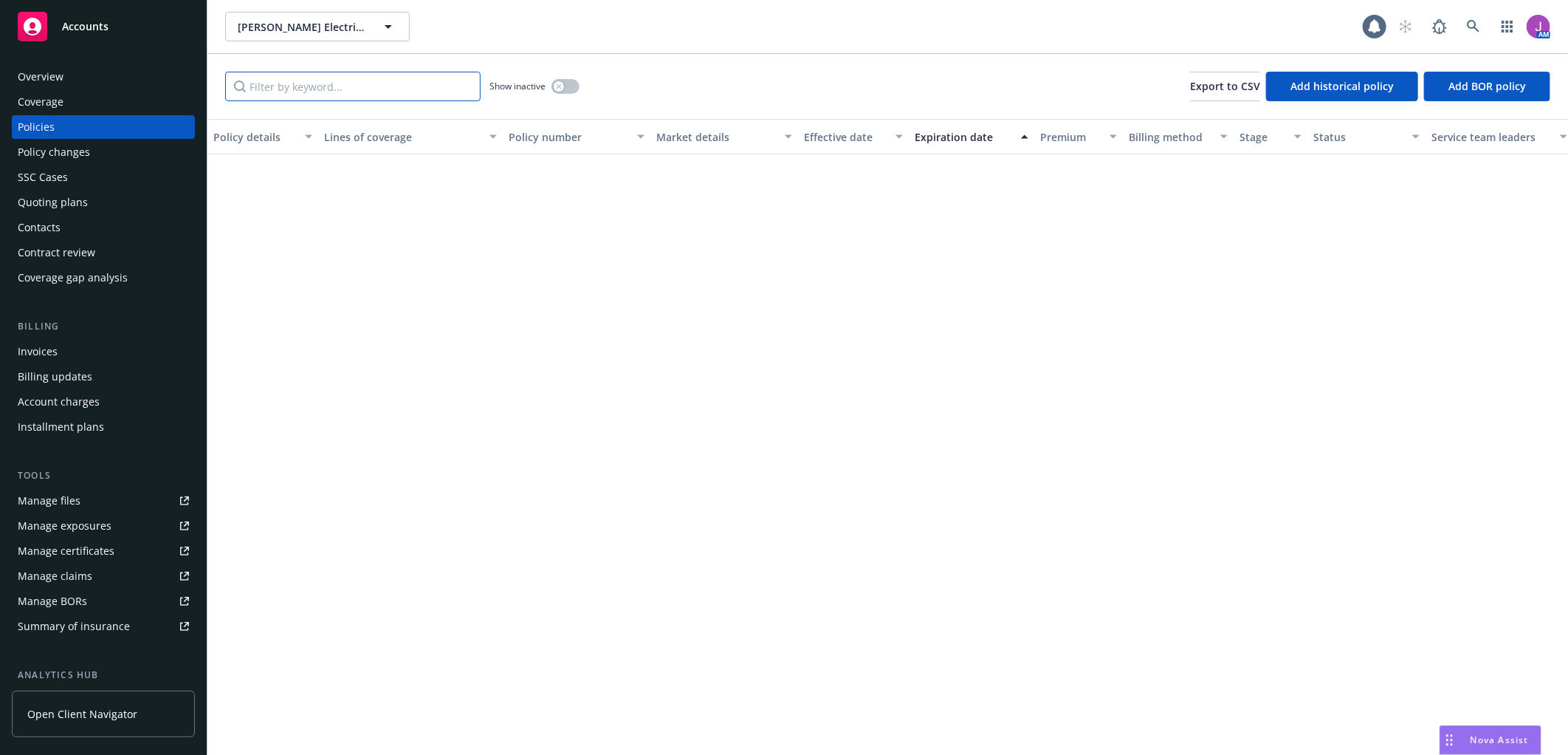
click at [350, 83] on input "Filter by keyword..." at bounding box center [353, 87] width 256 height 30
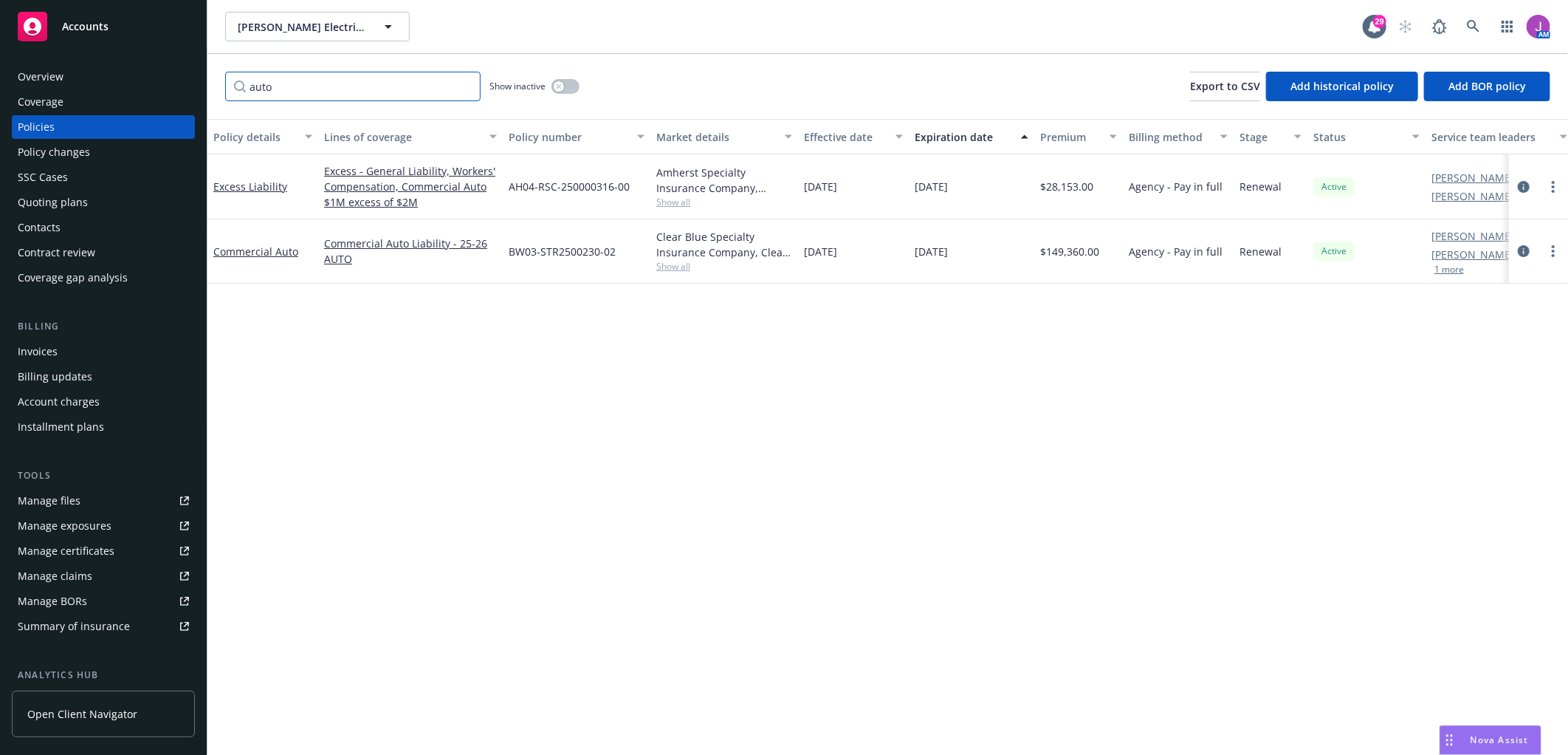
type input "auto"
click at [664, 269] on span "Show all" at bounding box center [724, 266] width 136 height 13
drag, startPoint x: 564, startPoint y: 254, endPoint x: 646, endPoint y: 269, distance: 83.4
click at [646, 269] on div "BW03-STR2500230-02" at bounding box center [577, 251] width 148 height 64
click at [464, 263] on link "Commercial Auto Liability - 25-26 AUTO" at bounding box center [410, 251] width 173 height 31
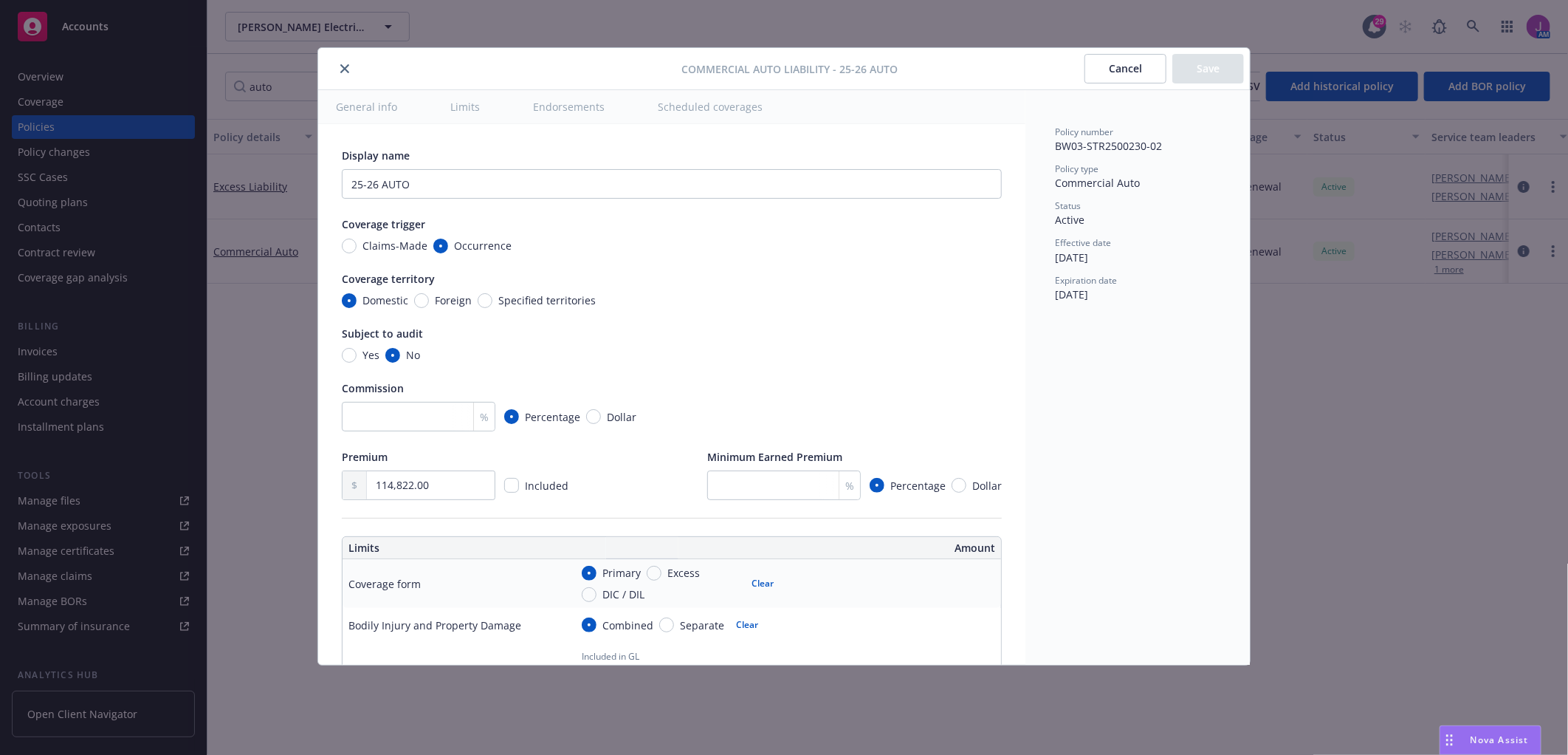
click at [336, 69] on button "close" at bounding box center [345, 69] width 18 height 18
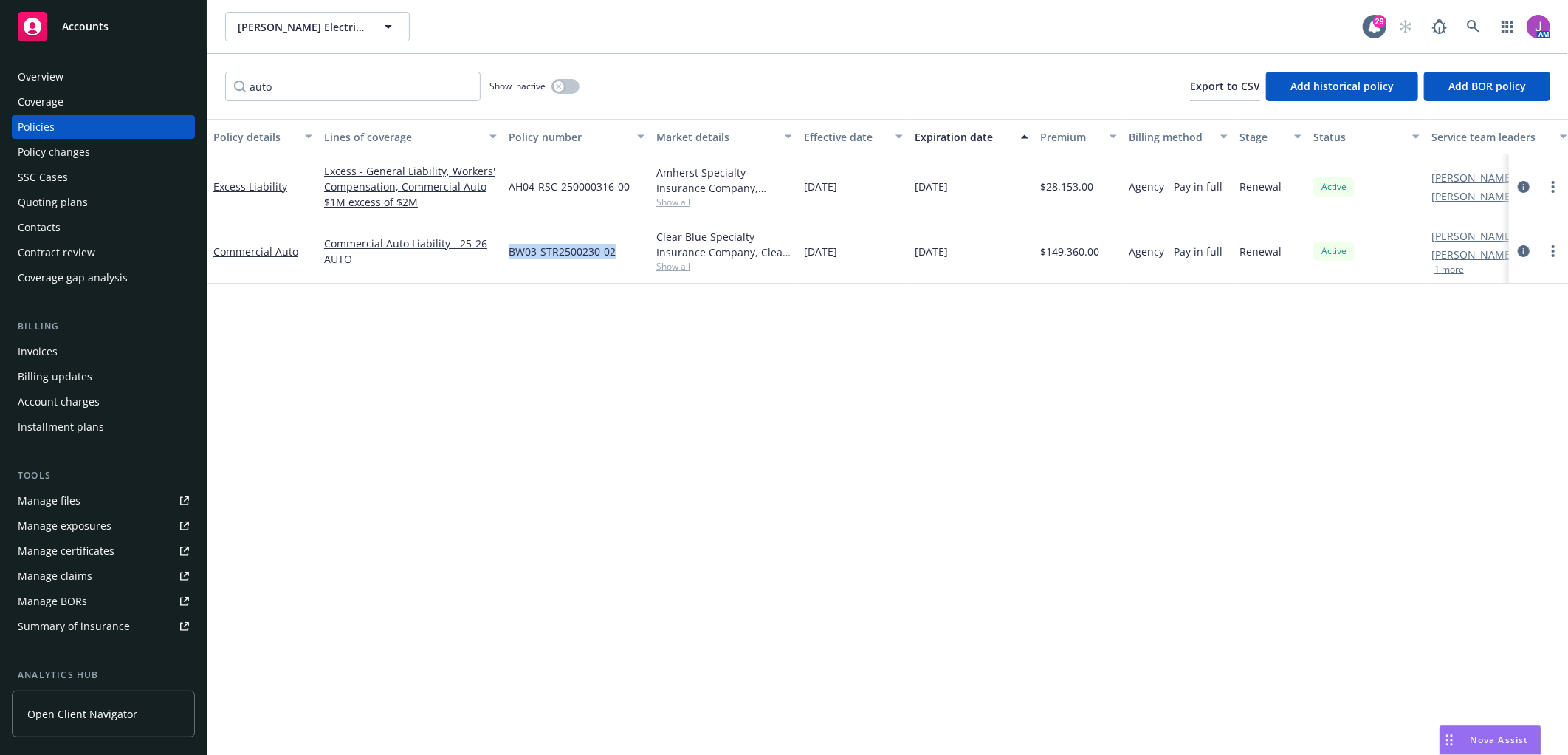
drag, startPoint x: 504, startPoint y: 249, endPoint x: 633, endPoint y: 254, distance: 129.1
click at [633, 254] on div "BW03-STR2500230-02" at bounding box center [577, 251] width 148 height 64
copy span "BW03-STR2500230-02"
click at [67, 75] on div "Overview" at bounding box center [103, 77] width 171 height 24
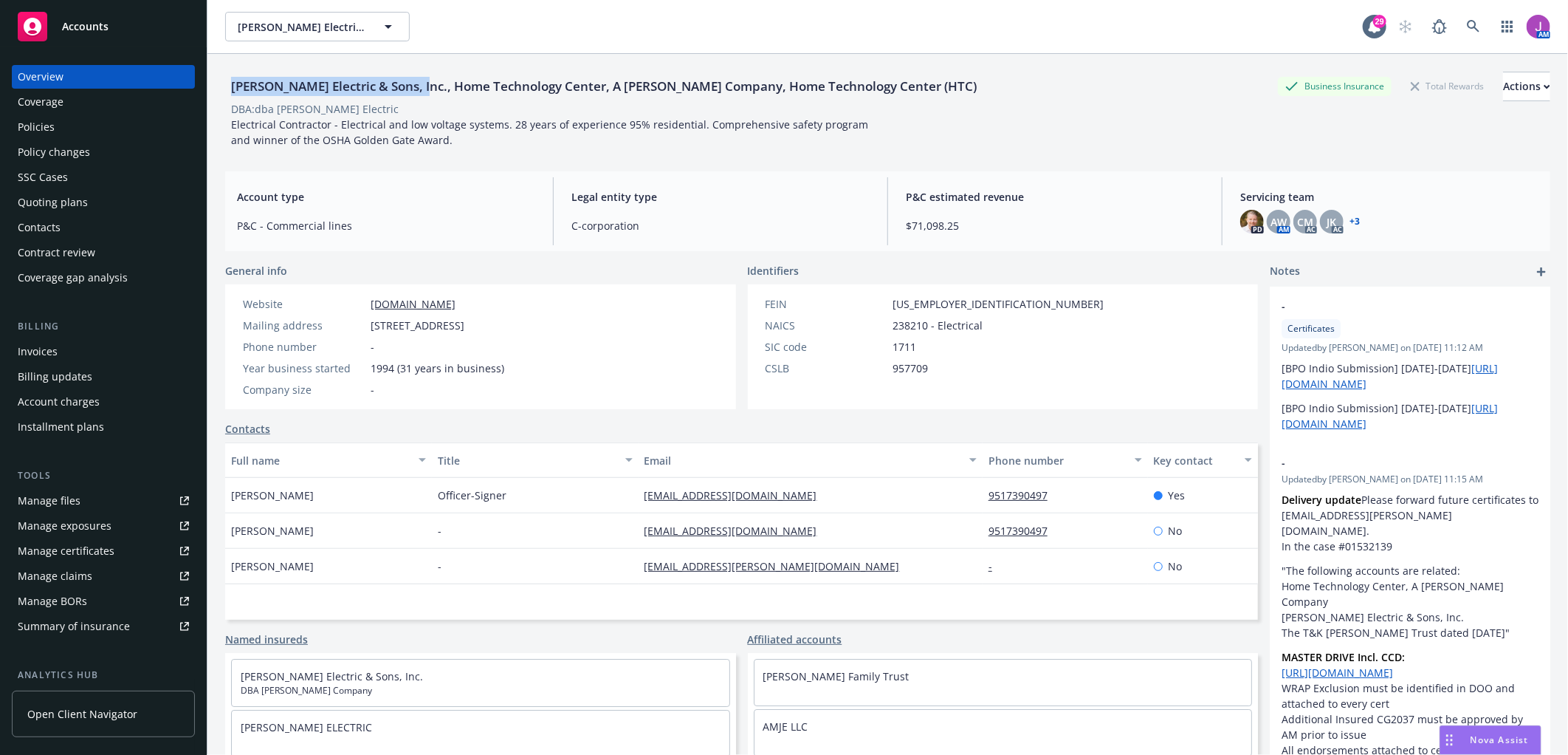
drag, startPoint x: 226, startPoint y: 82, endPoint x: 421, endPoint y: 83, distance: 195.0
click at [421, 83] on div "Schamber Electric & Sons, Inc., Home Technology Center, A Schamber Company, Hom…" at bounding box center [604, 87] width 758 height 20
copy div "Schamber Electric & Sons, Inc.,"
click at [233, 91] on div "Schamber Electric & Sons, Inc., Home Technology Center, A Schamber Company, Hom…" at bounding box center [604, 87] width 758 height 20
drag, startPoint x: 282, startPoint y: 82, endPoint x: 410, endPoint y: 85, distance: 128.0
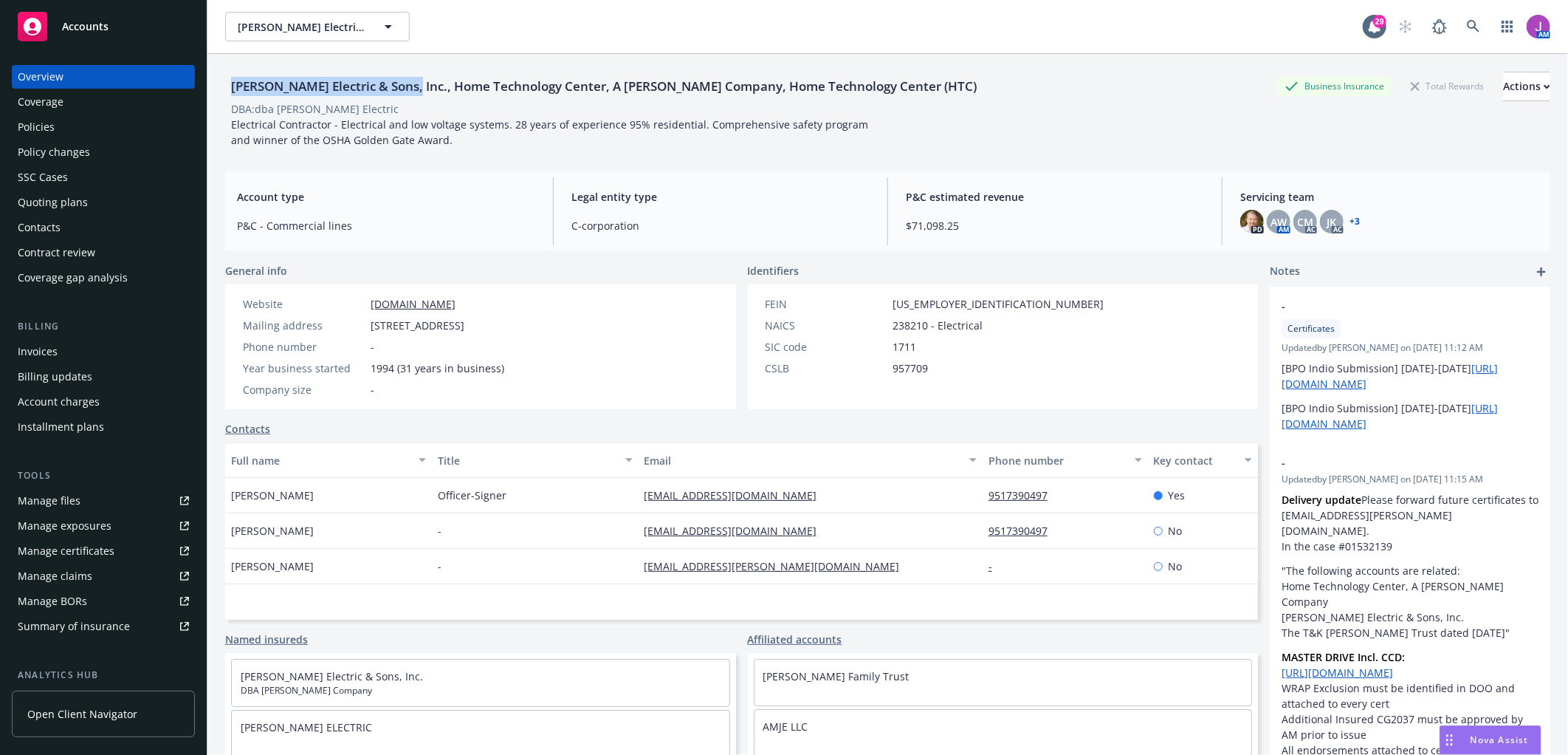
click at [410, 85] on div "Schamber Electric & Sons, Inc., Home Technology Center, A Schamber Company, Hom…" at bounding box center [604, 87] width 758 height 20
copy div "Schamber Electric & Sons, Inc."
click at [75, 144] on div "Policy changes" at bounding box center [54, 153] width 73 height 24
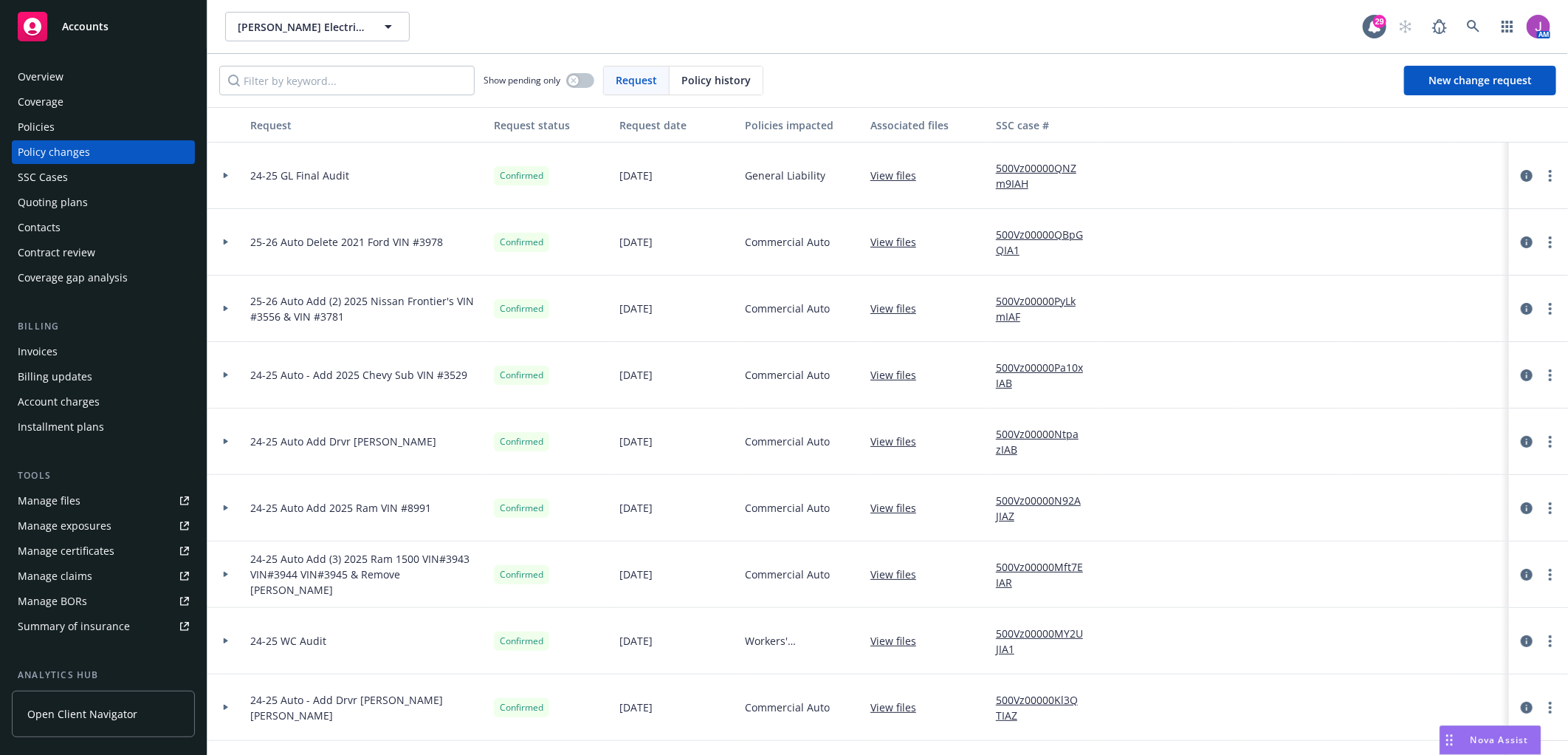
click at [65, 128] on div "Policies" at bounding box center [103, 127] width 171 height 24
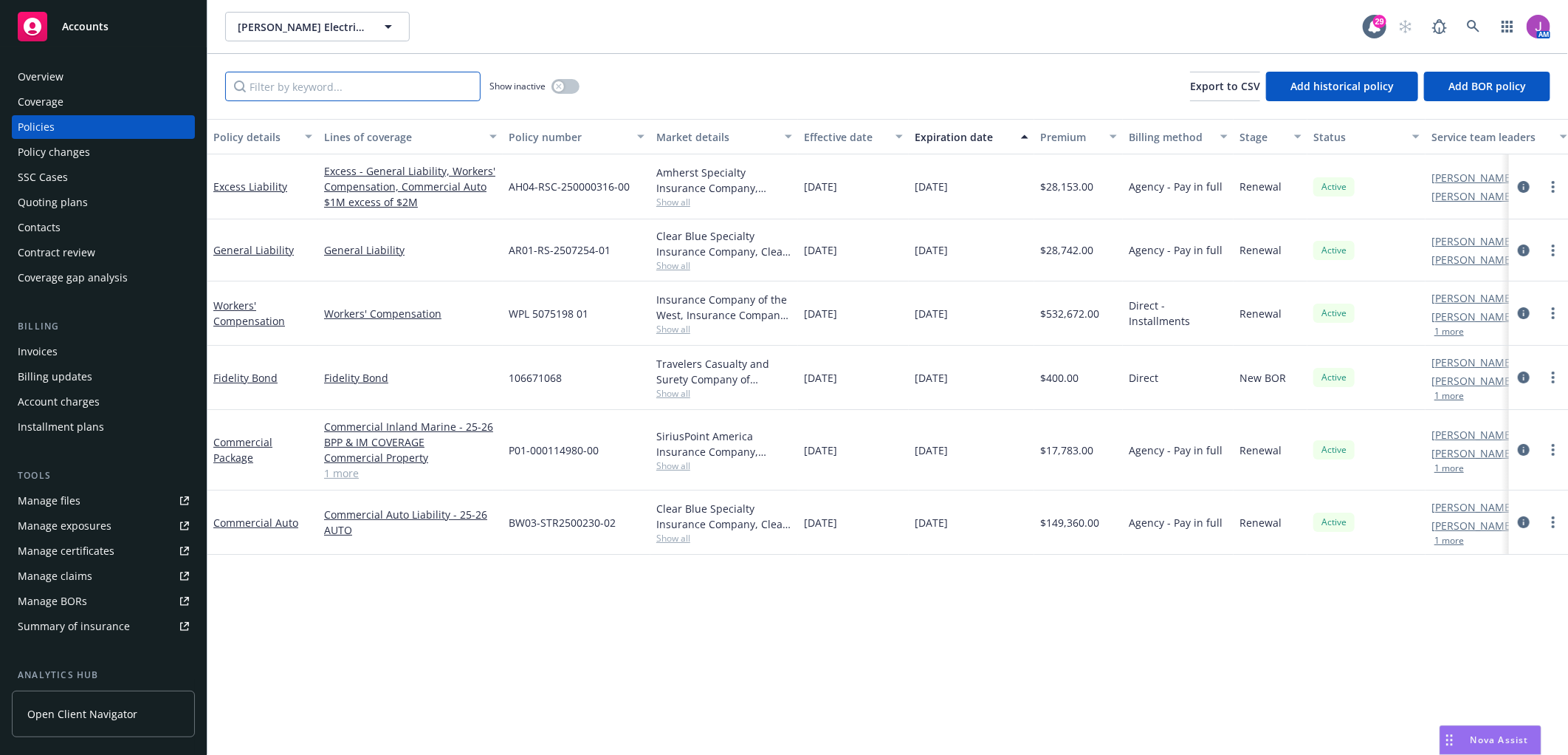
click at [321, 77] on input "Filter by keyword..." at bounding box center [353, 87] width 256 height 30
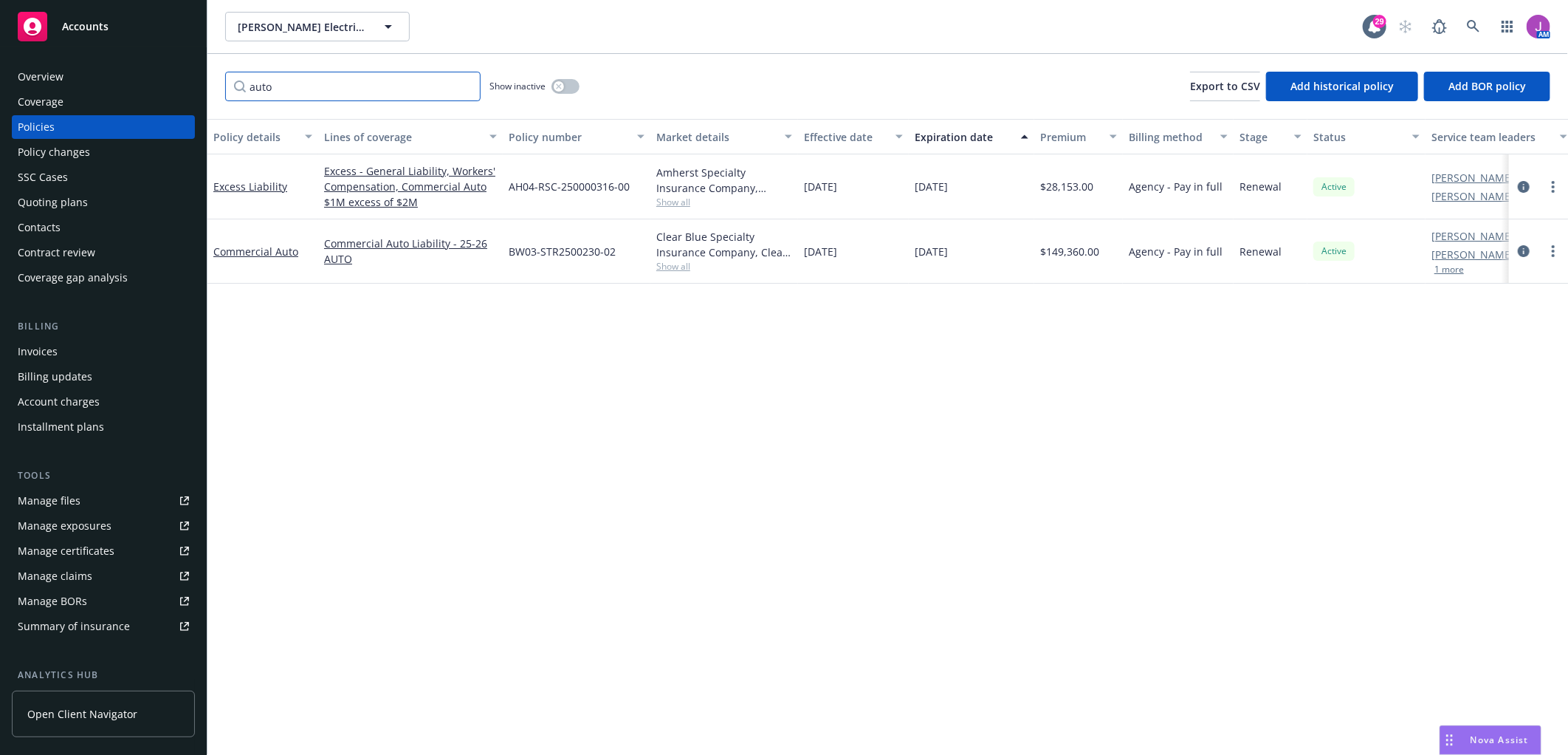
type input "auto"
click at [69, 153] on div "Policy changes" at bounding box center [54, 153] width 73 height 24
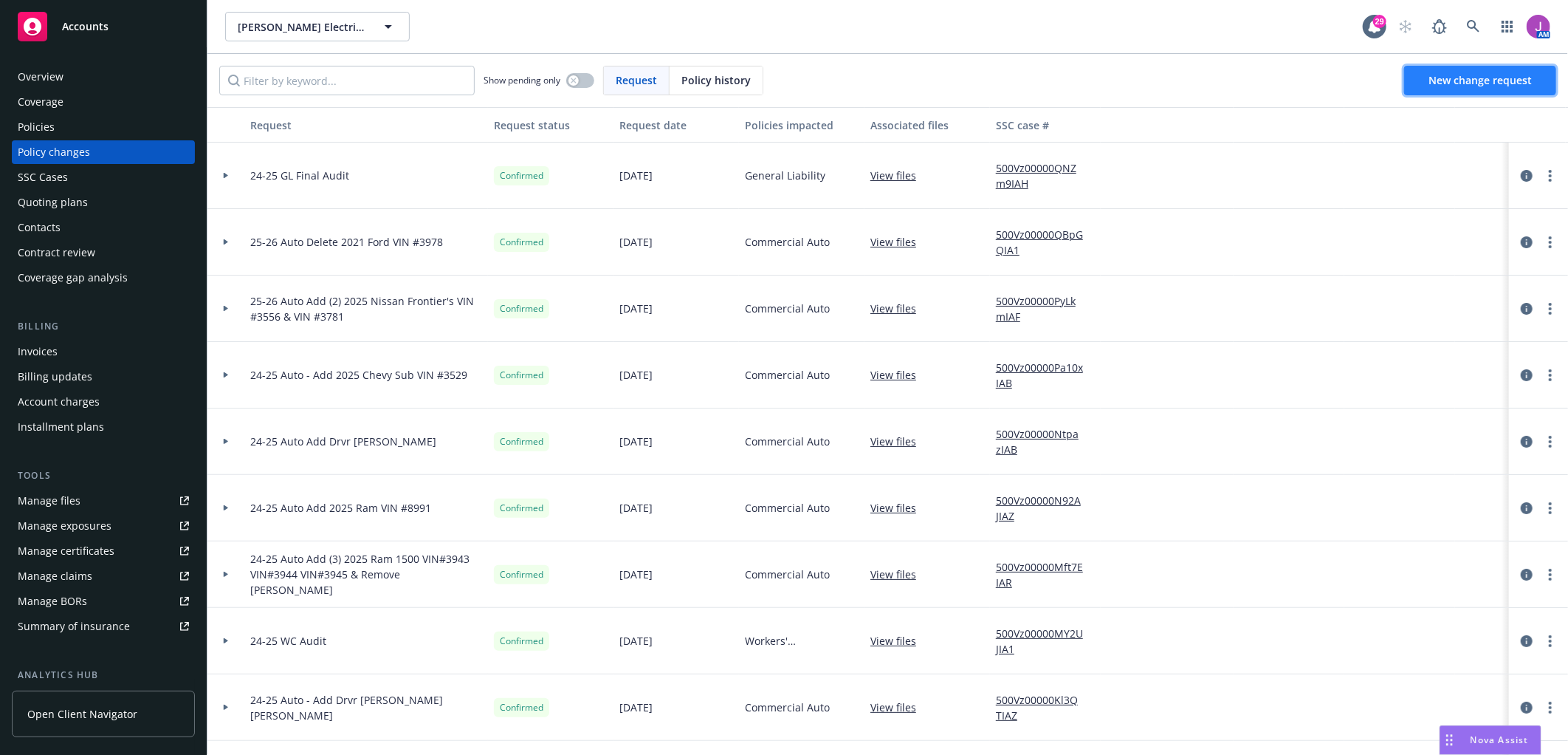
click at [1411, 82] on span "New change request" at bounding box center [1479, 80] width 103 height 14
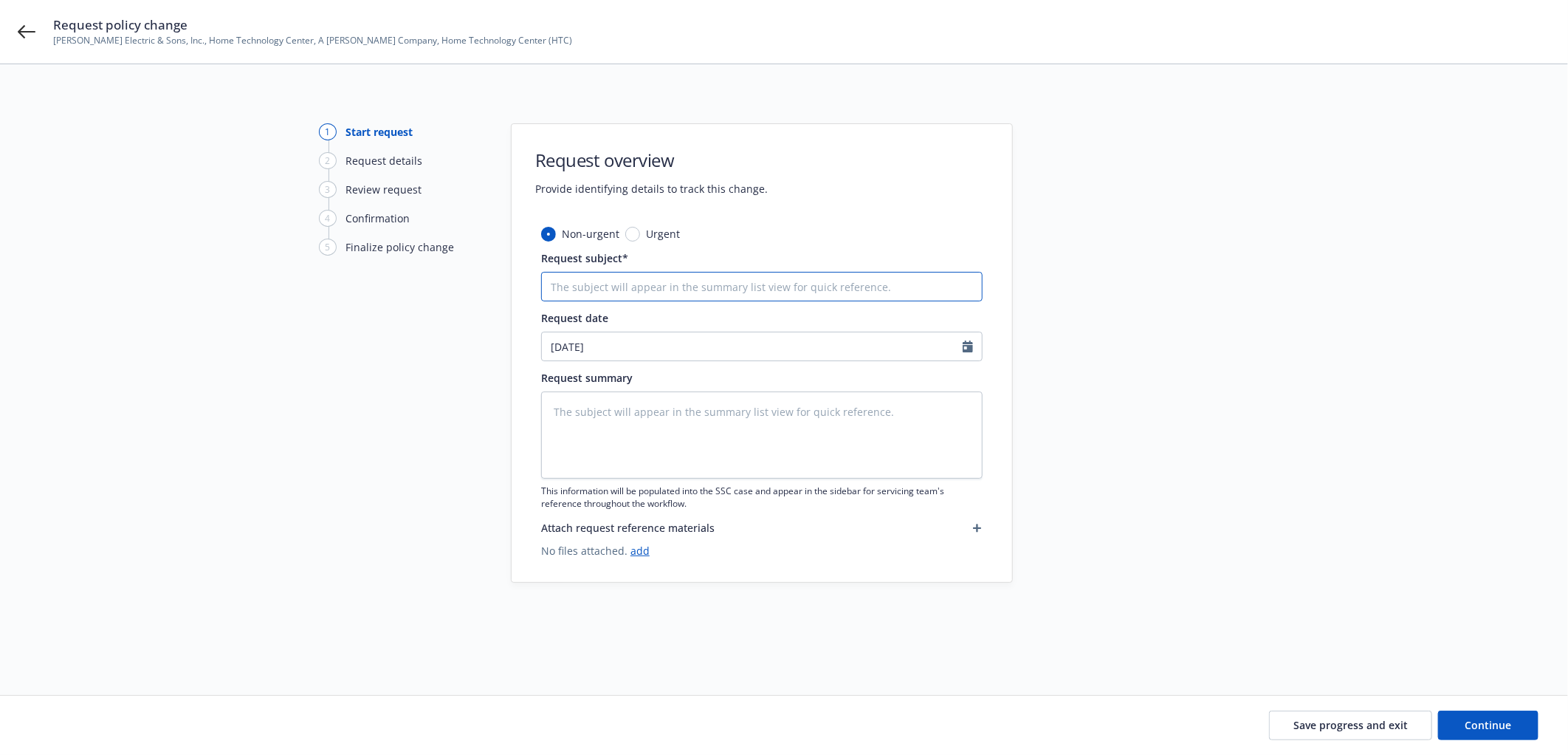
drag, startPoint x: 590, startPoint y: 283, endPoint x: 582, endPoint y: 285, distance: 8.2
click at [590, 284] on input "Request subject*" at bounding box center [762, 286] width 442 height 30
type textarea "x"
type input "2"
type textarea "x"
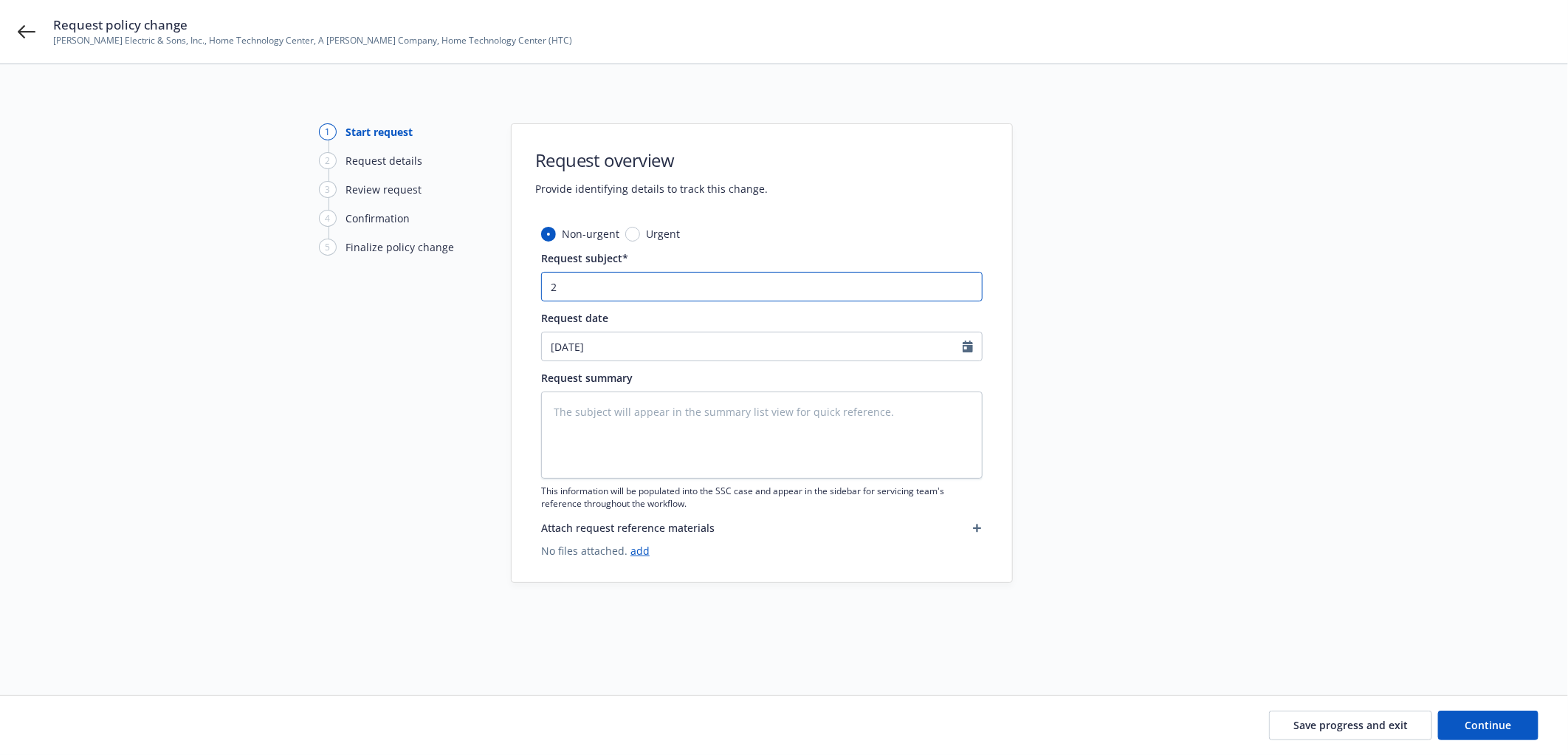
type input "25"
type textarea "x"
type input "25-"
type textarea "x"
type input "25-2"
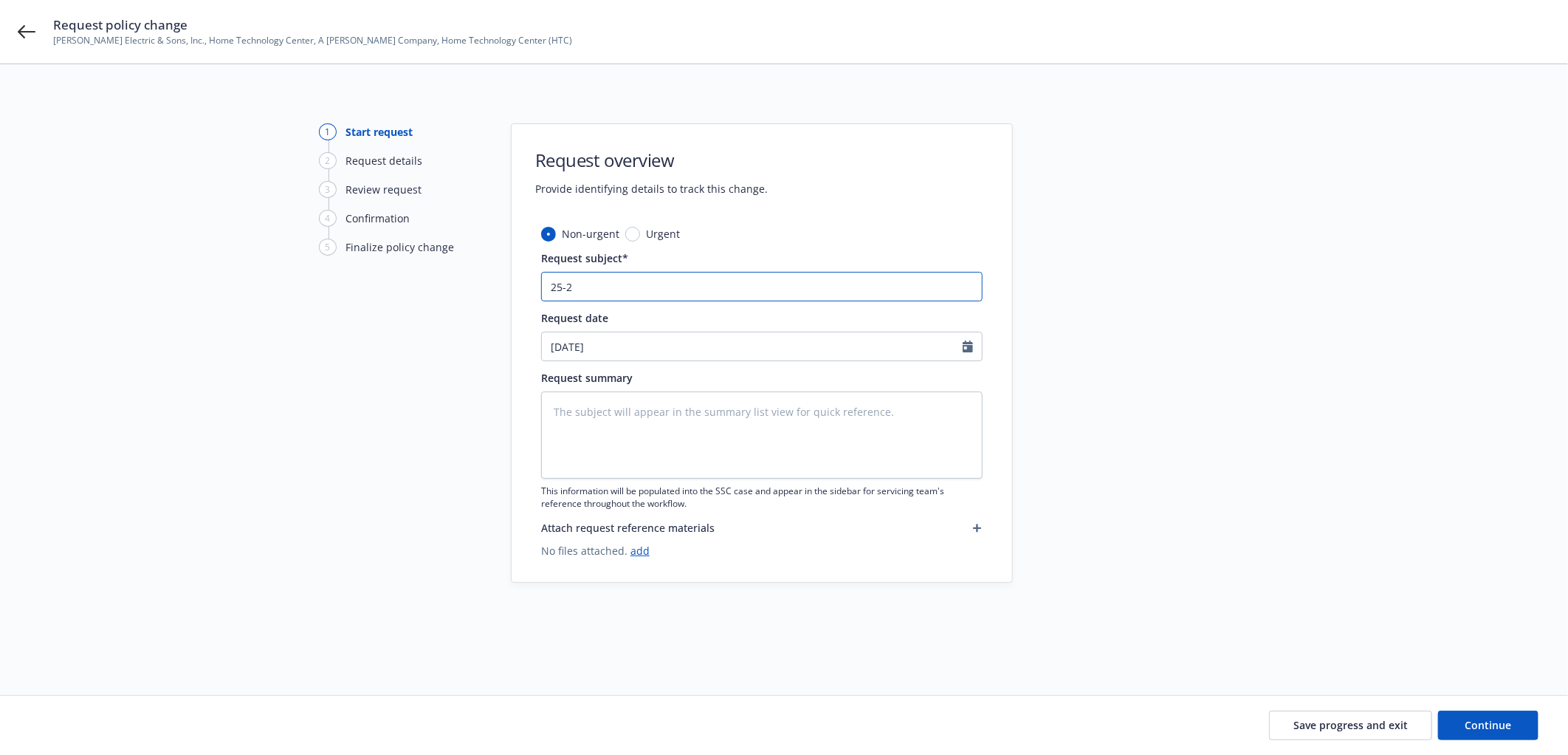
type textarea "x"
type input "25-25"
type textarea "x"
type input "25-2"
type textarea "x"
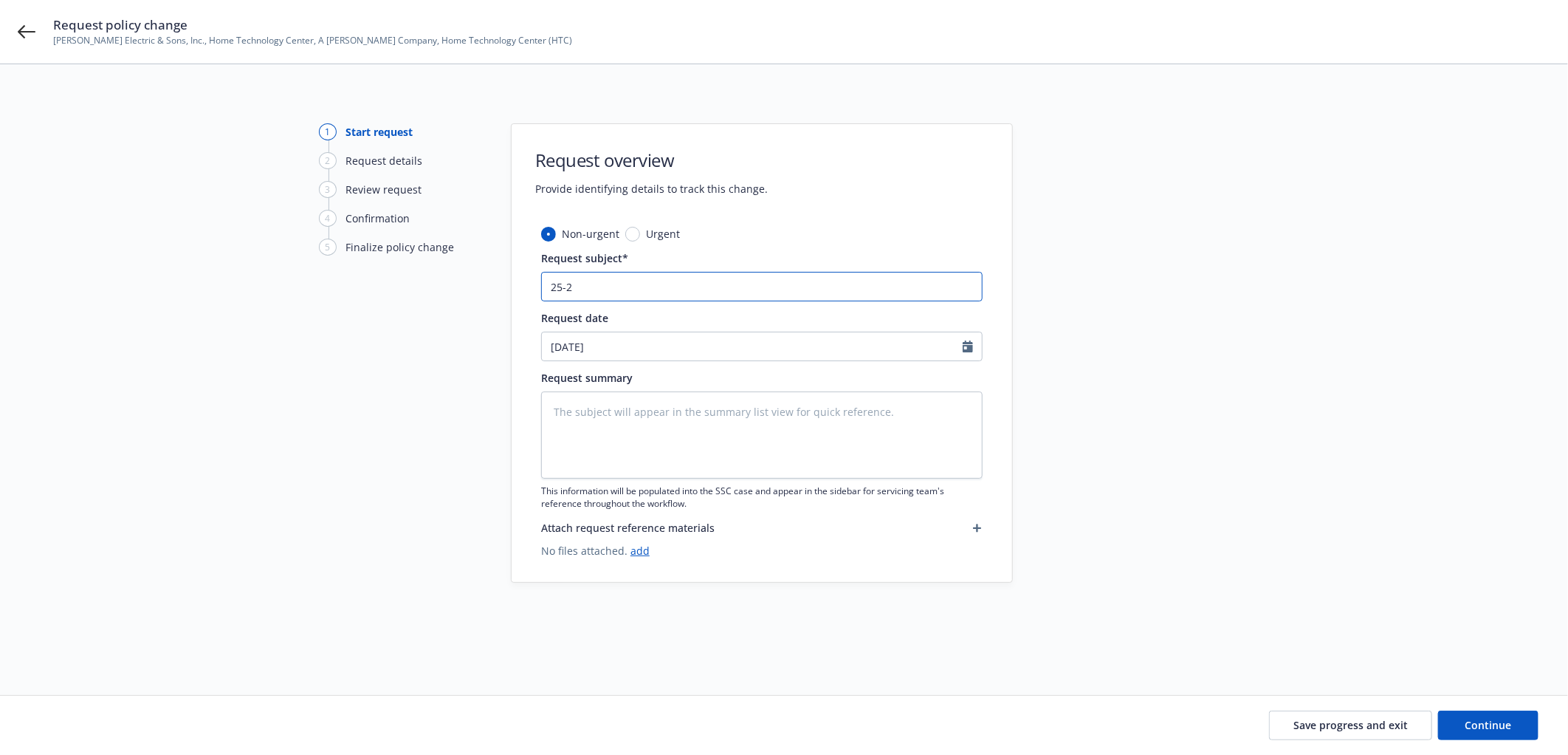
type input "25-26"
type textarea "x"
type input "25-26"
type textarea "x"
type input "25-26 A"
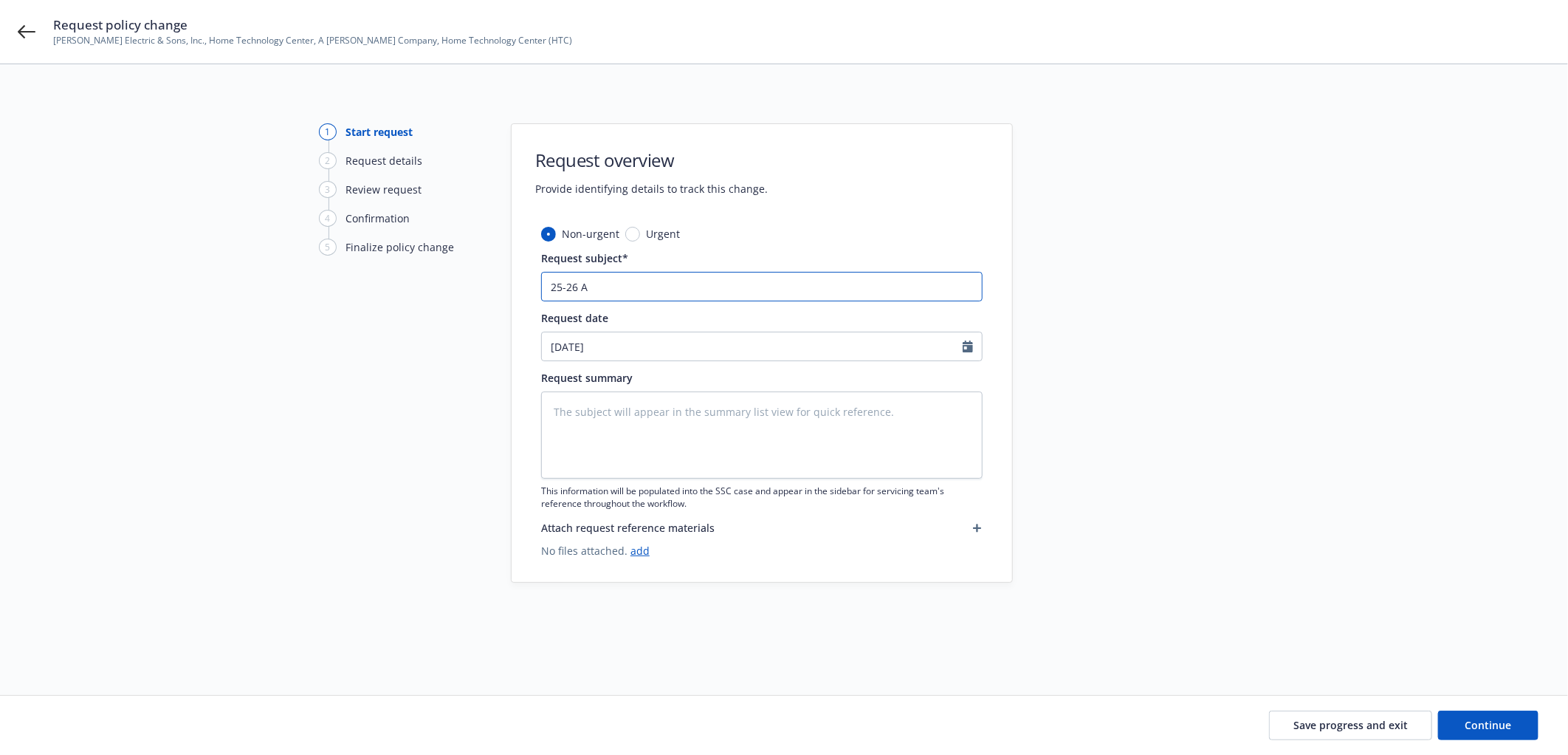
type textarea "x"
type input "25-26 Au"
type textarea "x"
type input "25-26 Aut"
type textarea "x"
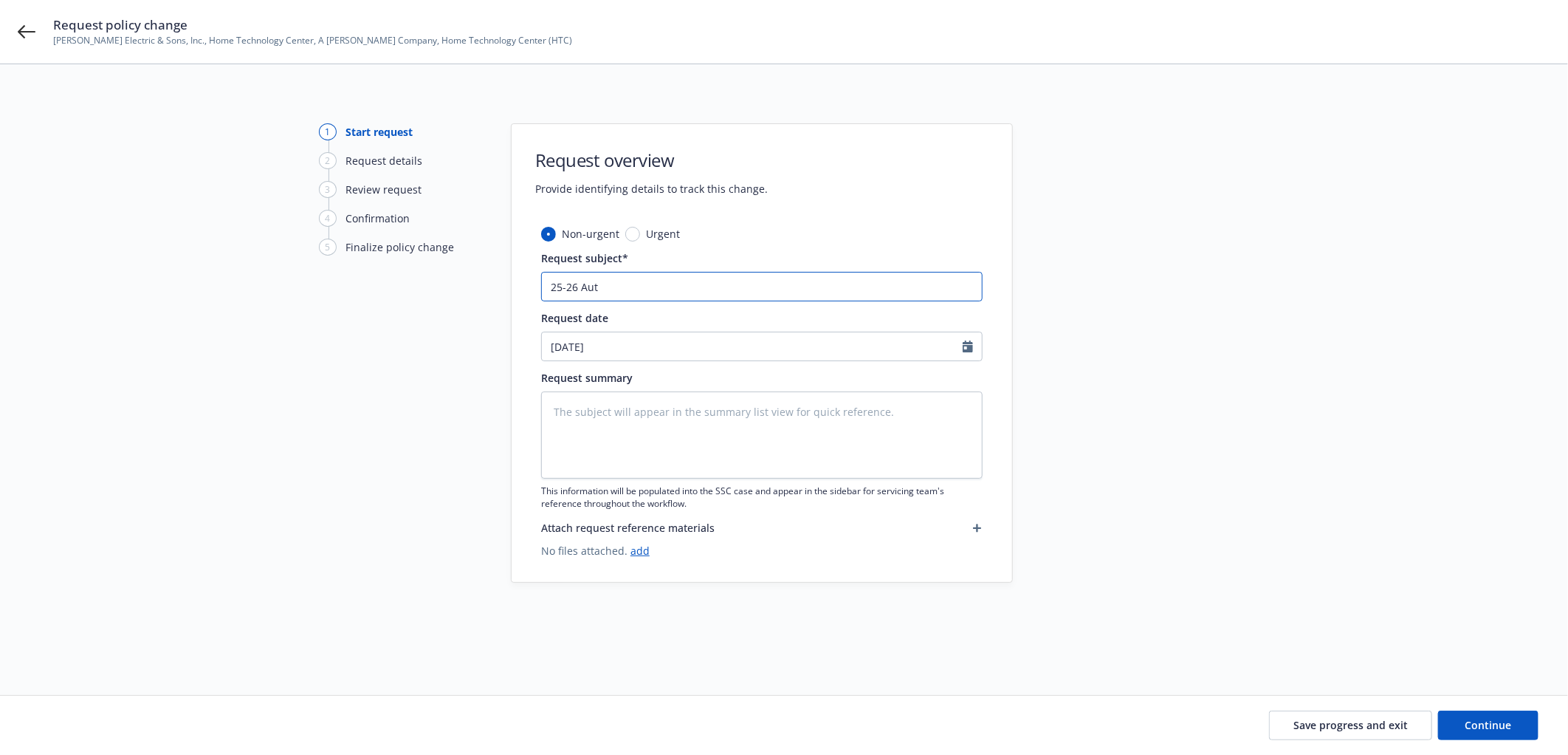
type input "25-26 Auto"
type textarea "x"
type input "25-26 Auto"
type textarea "x"
type input "25-26 Auto E"
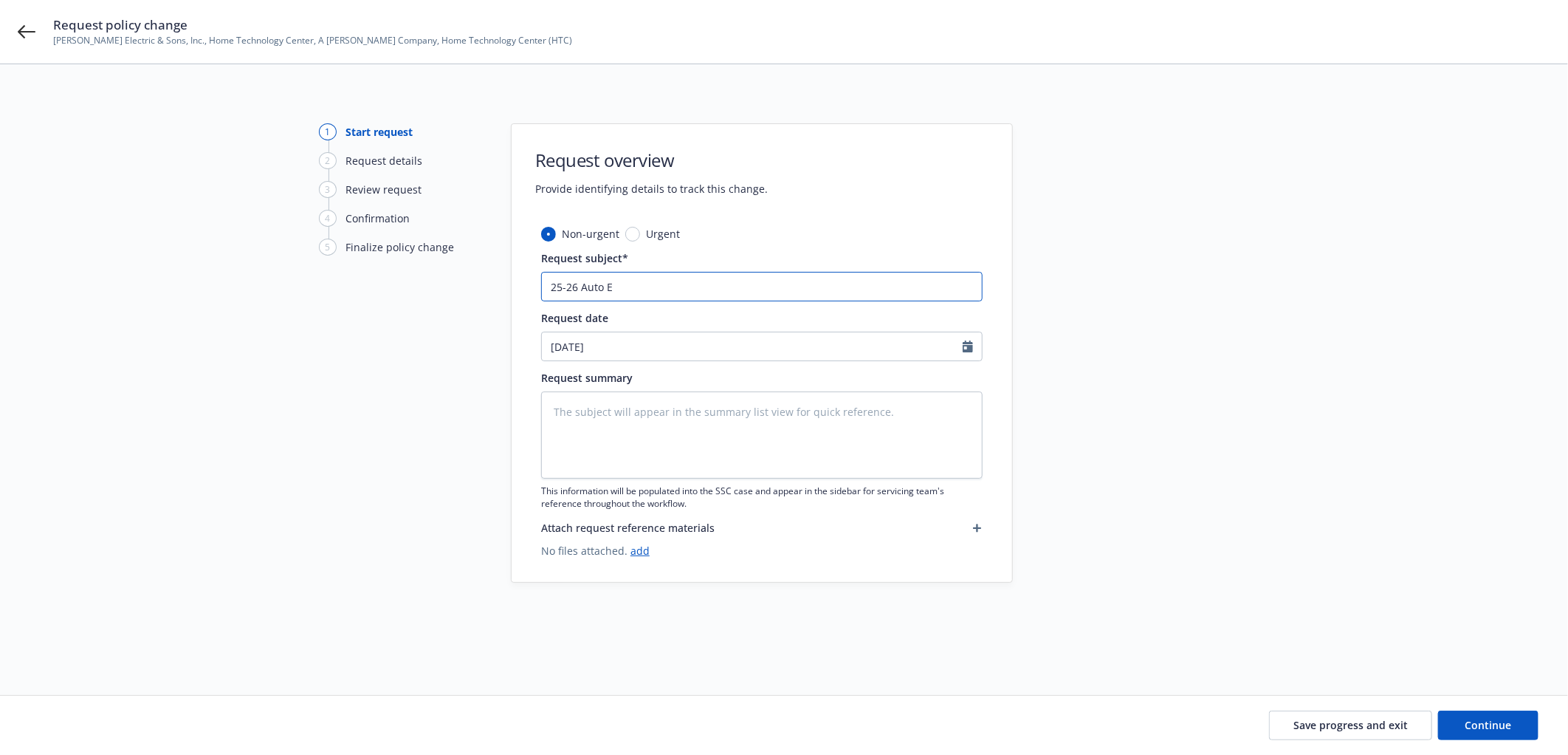
type textarea "x"
type input "25-26 Auto"
type textarea "x"
type input "25-26 Auto -"
type textarea "x"
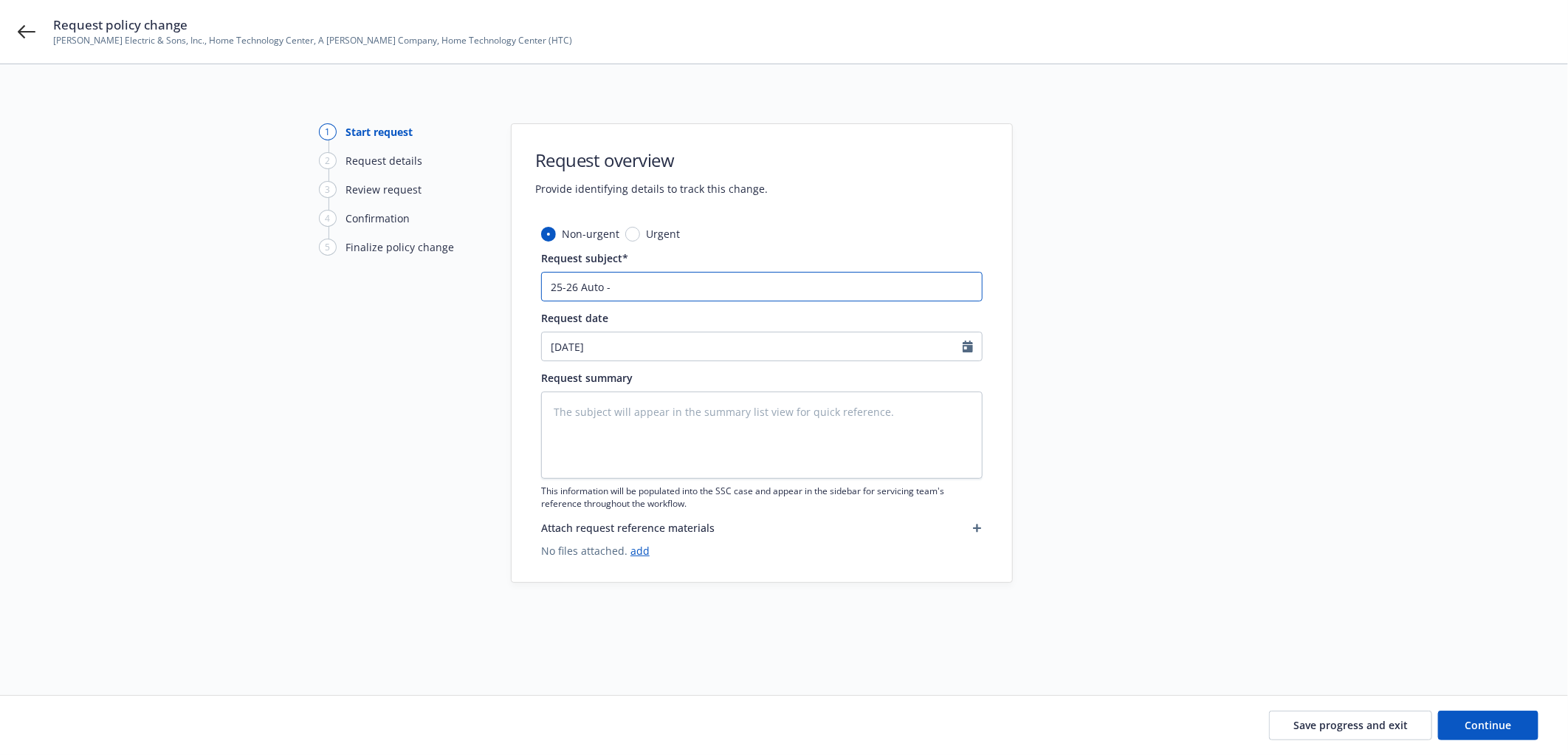
type input "25-26 Auto -"
type textarea "x"
type input "25-26 Auto - A"
type textarea "x"
type input "25-26 Auto - Ad"
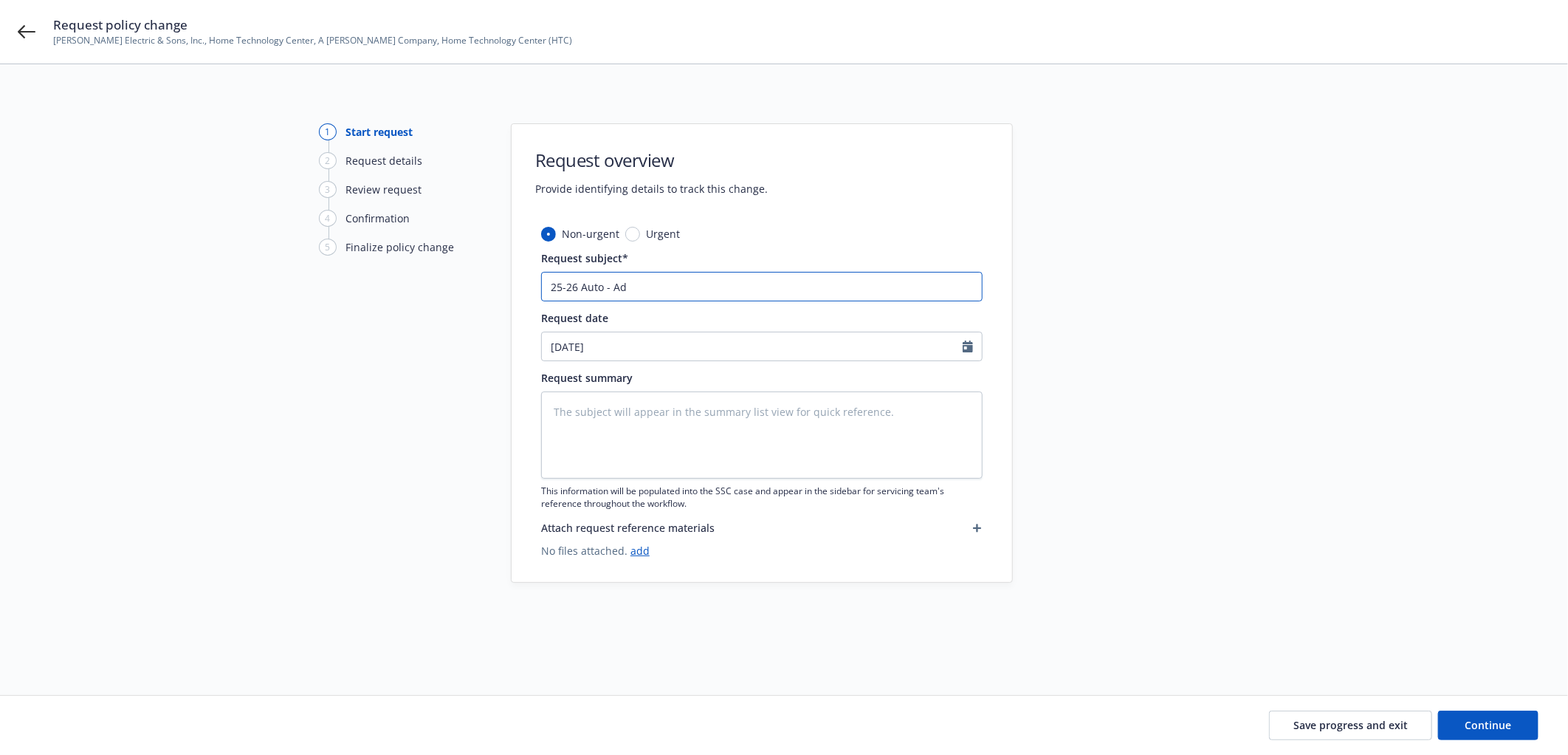
type textarea "x"
type input "25-26 Auto - Add"
type textarea "x"
type input "25-26 Auto - Add"
type textarea "x"
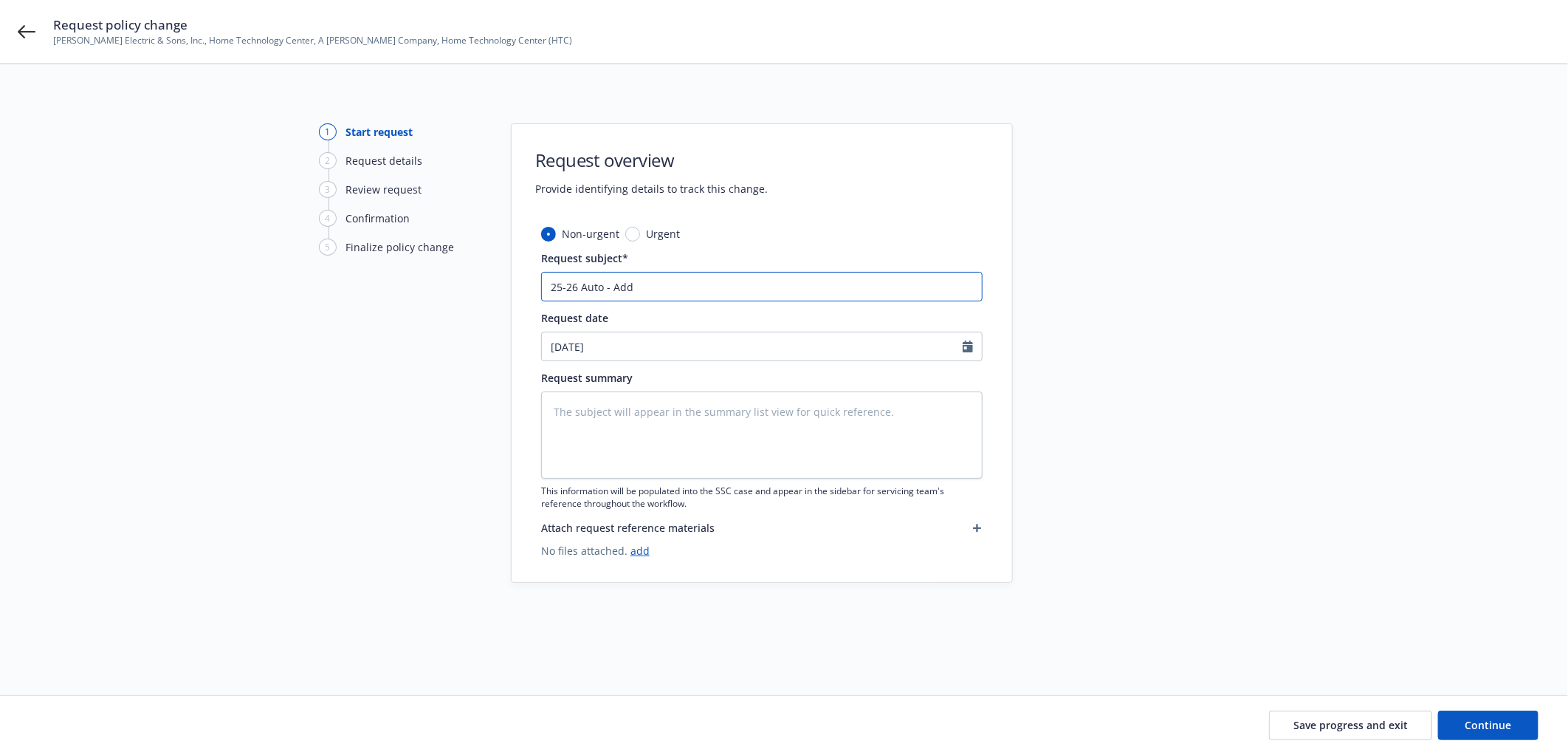
type input "25-26 Auto - Add D"
type textarea "x"
type input "25-26 Auto - Add Dr"
type textarea "x"
type input "25-26 Auto - Add Drv"
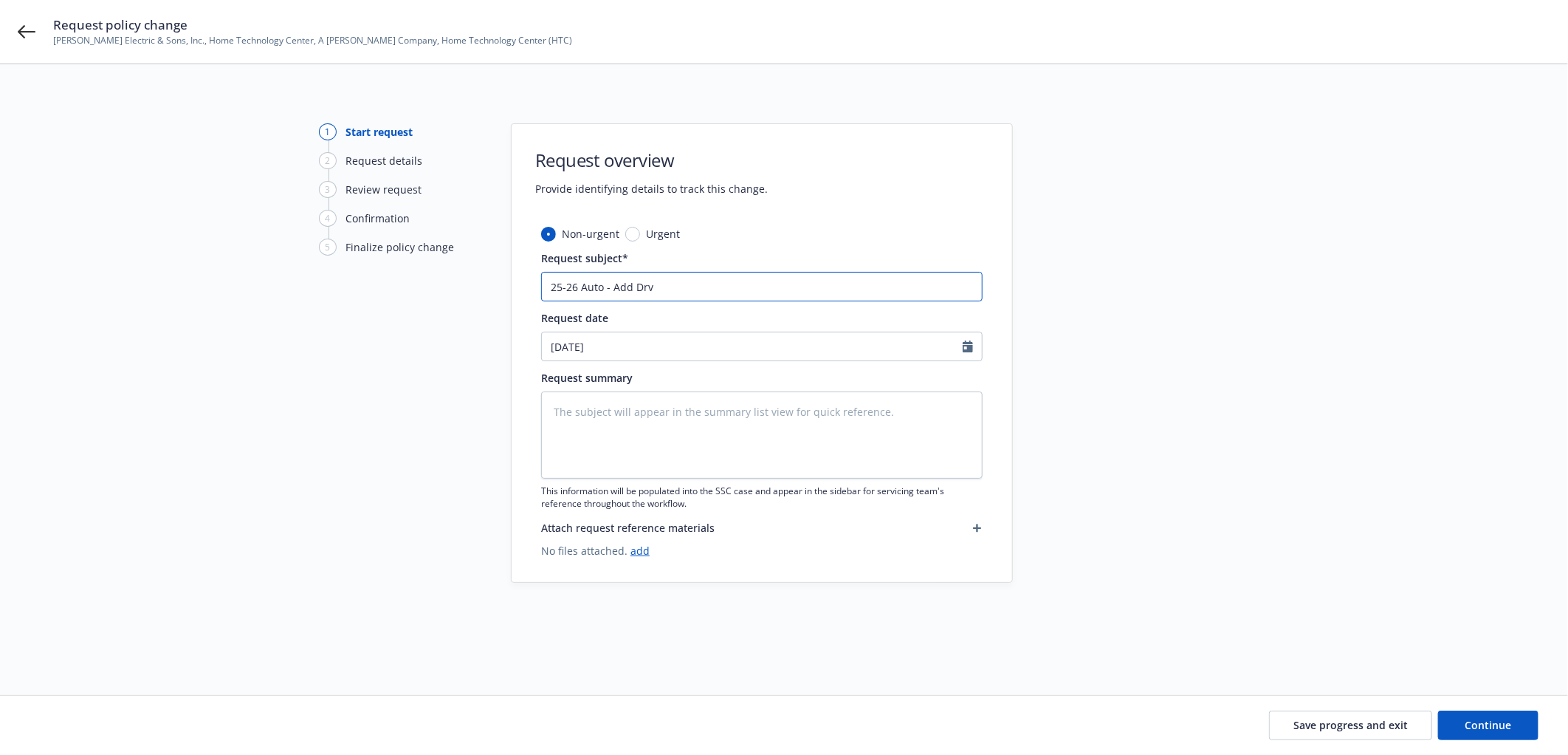
type textarea "x"
type input "25-26 Auto - Add Drvr"
type textarea "x"
type input "25-26 Auto - Add Drvr"
click at [572, 415] on textarea at bounding box center [762, 435] width 442 height 88
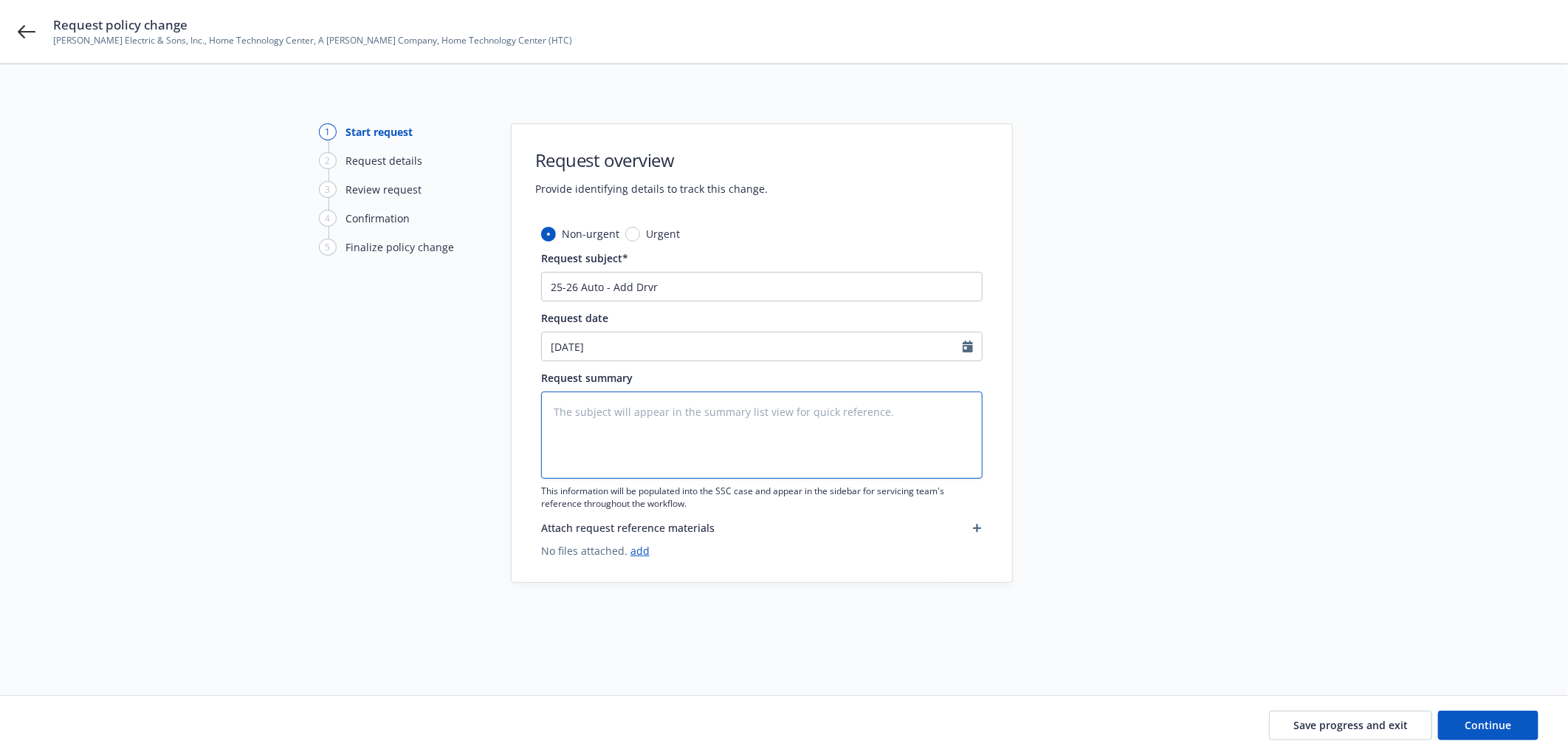
paste textarea "Add Driver: Name: Isidoro Sixtos Rayo DOB: 04/04/1977 DL #D4818740 CA MVR Attac…"
type textarea "x"
type textarea "Add Driver: Name: Isidoro Sixtos Rayo DOB: 04/04/1977 DL #D4818740 CA MVR Attac…"
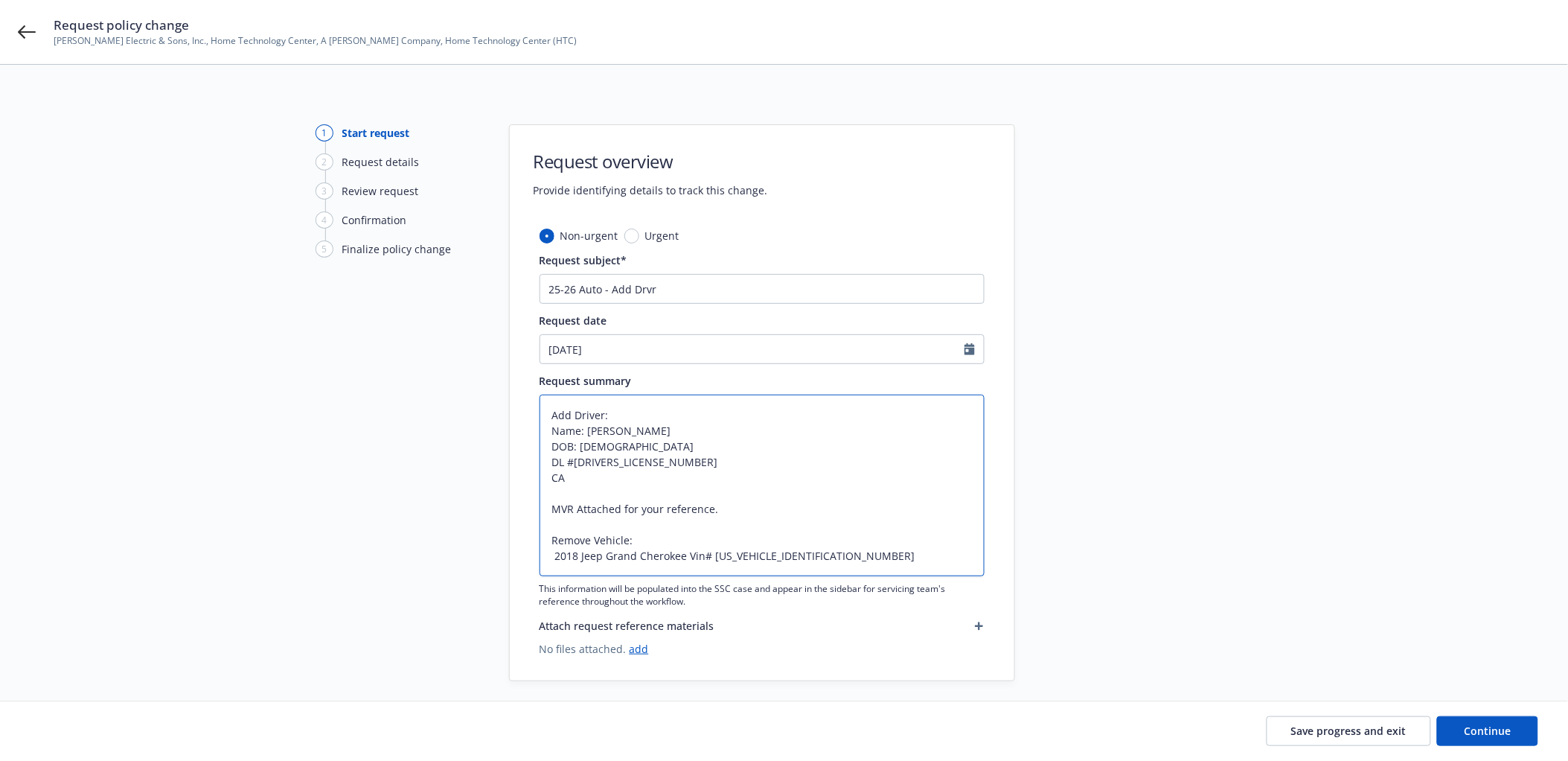
drag, startPoint x: 735, startPoint y: 514, endPoint x: 540, endPoint y: 511, distance: 195.0
click at [540, 511] on textarea "Add Driver: Name: Isidoro Sixtos Rayo DOB: 04/04/1977 DL #D4818740 CA MVR Attac…" at bounding box center [762, 485] width 446 height 182
type textarea "x"
type textarea "Add Driver: Name: Isidoro Sixtos Rayo DOB: 04/04/1977 DL #D4818740 CA Remove Ve…"
type textarea "x"
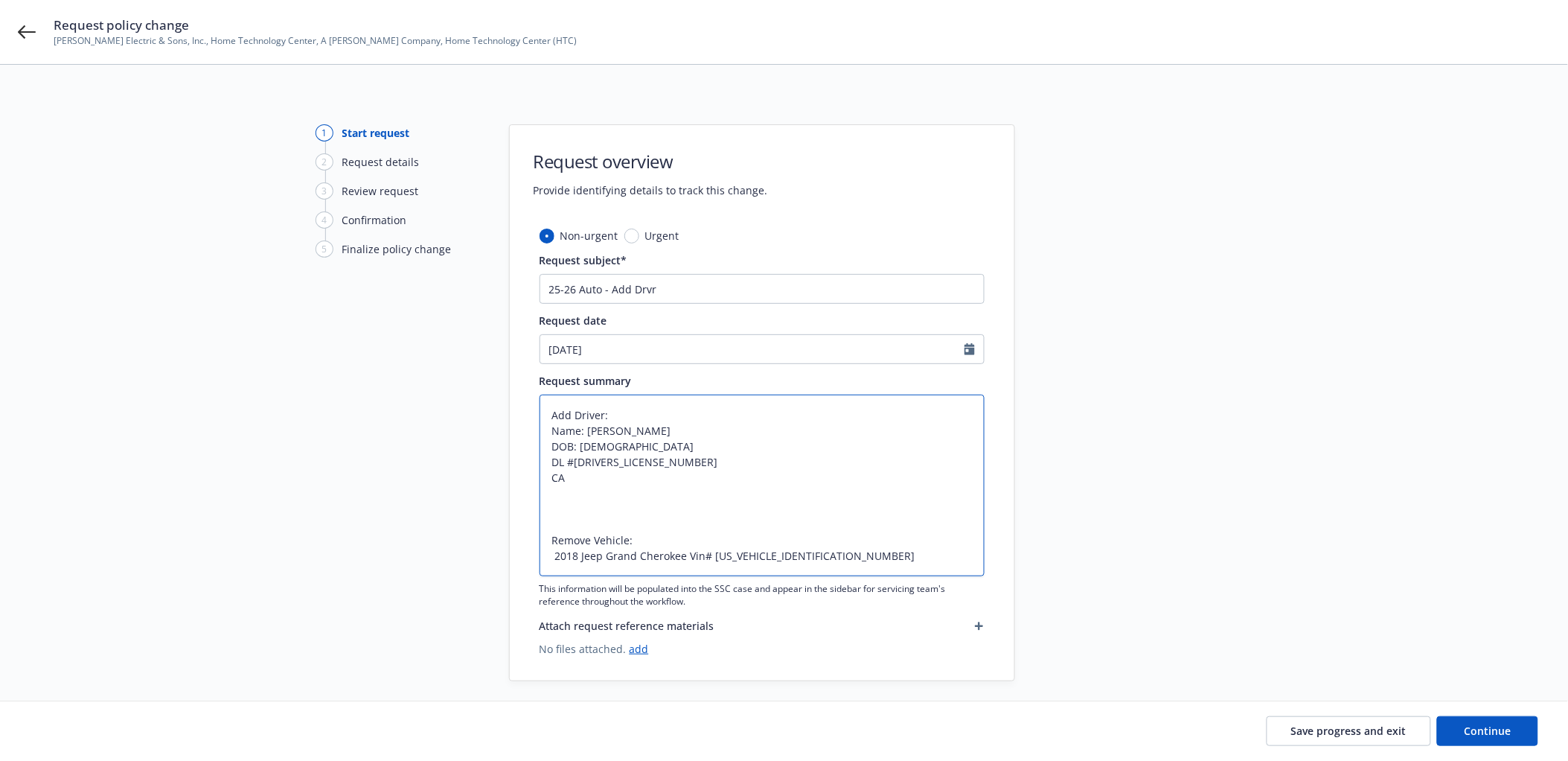
type textarea "Add Driver: Name: Isidoro Sixtos Rayo DOB: 04/04/1977 DL #D4818740 CA Remove Ve…"
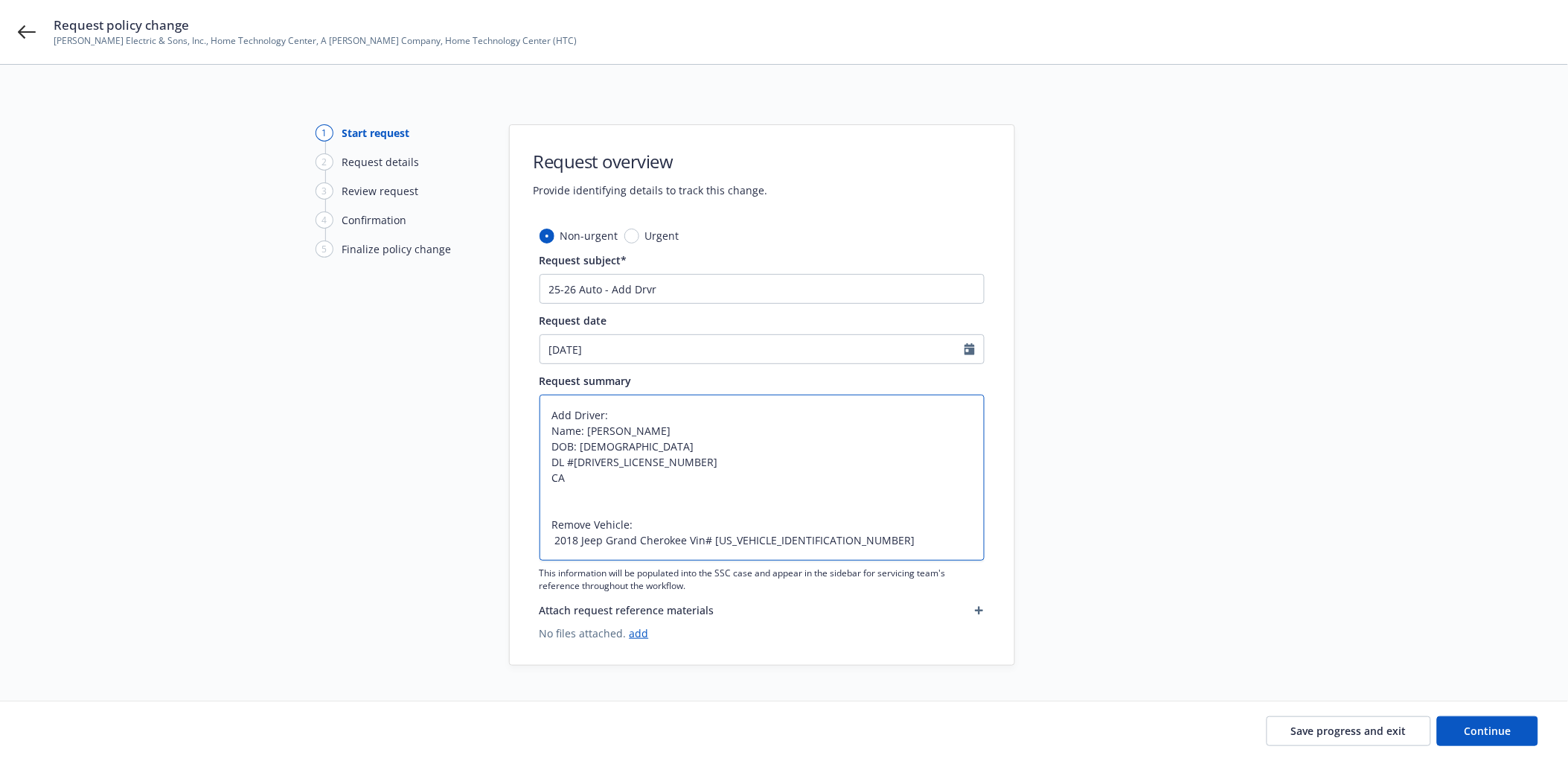
type textarea "x"
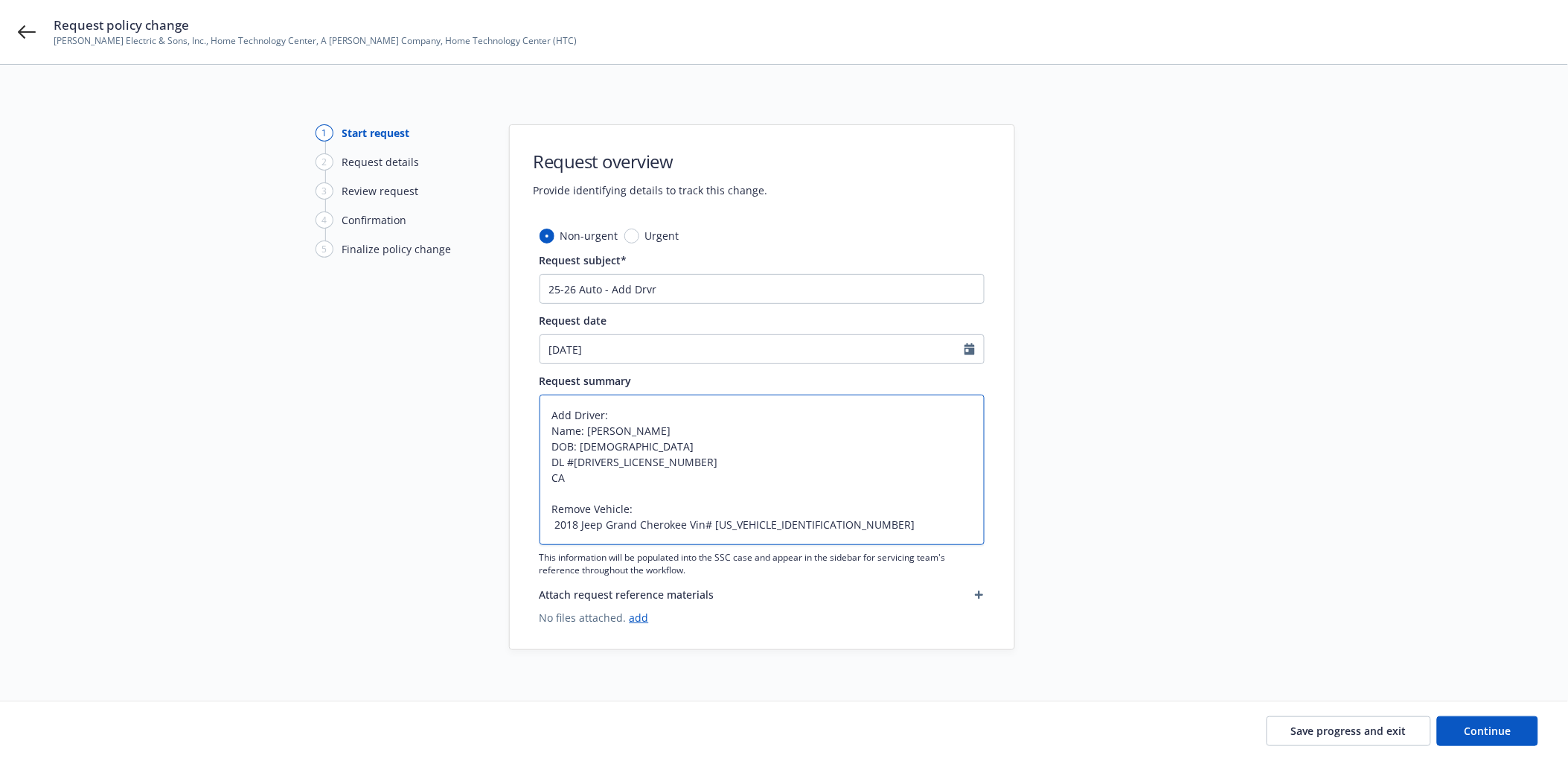
type textarea "Add Driver: Name: Isidoro Sixtos Rayo DOB: 04/04/1977 DL #D4818740 CA Remove Ve…"
click at [679, 280] on input "25-26 Auto - Add Drvr" at bounding box center [762, 289] width 446 height 30
type textarea "x"
type input "25-26 Auto - Add Drvr I"
type textarea "x"
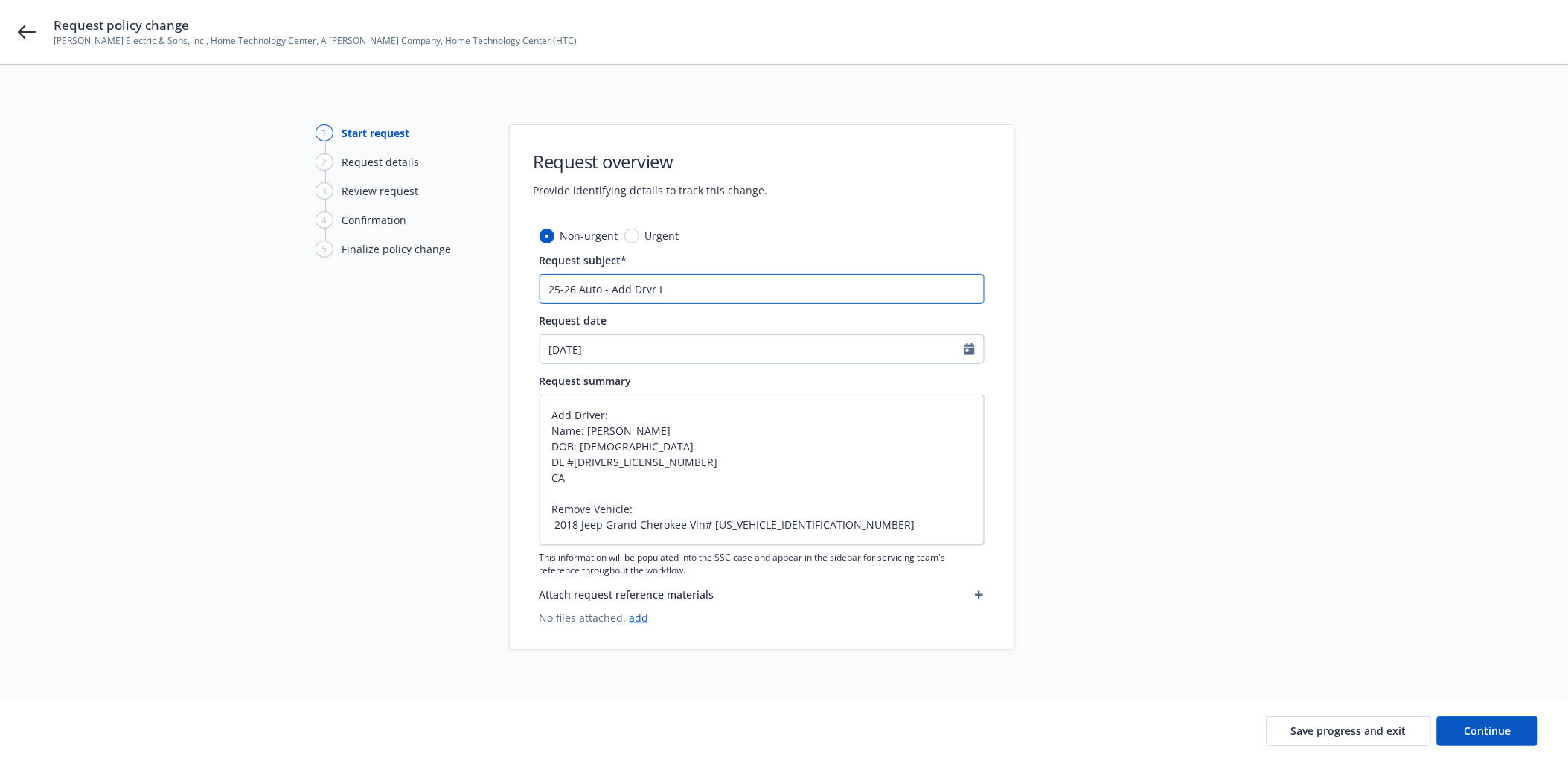
type input "25-26 Auto - Add Drvr Is"
type textarea "x"
type input "25-26 Auto - Add Drvr Isi"
type textarea "x"
type input "25-26 Auto - Add Drvr Isio"
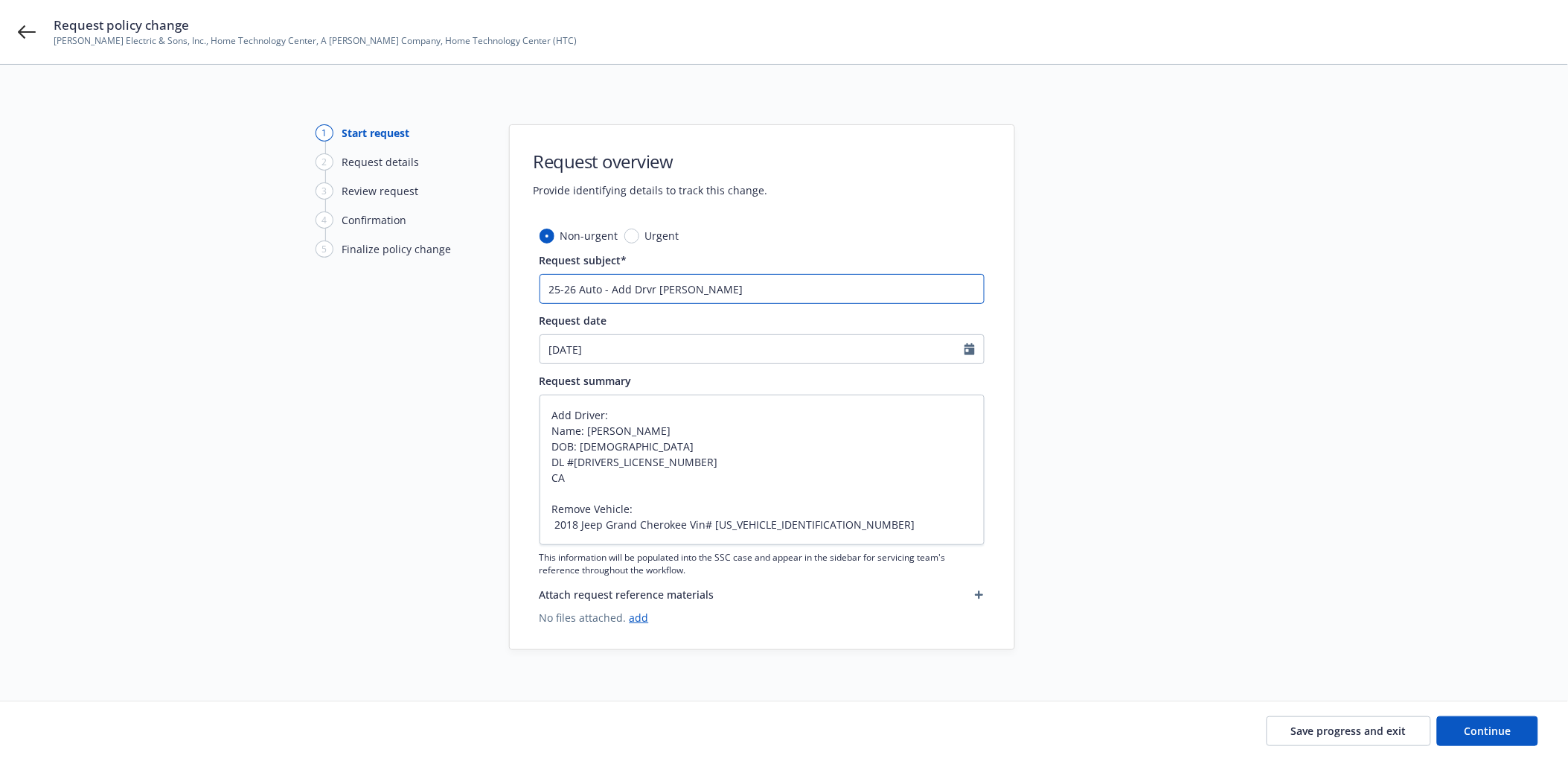
type textarea "x"
type input "25-26 Auto - Add Drvr Isi"
type textarea "x"
type input "25-26 Auto - Add Drvr Isid"
type textarea "x"
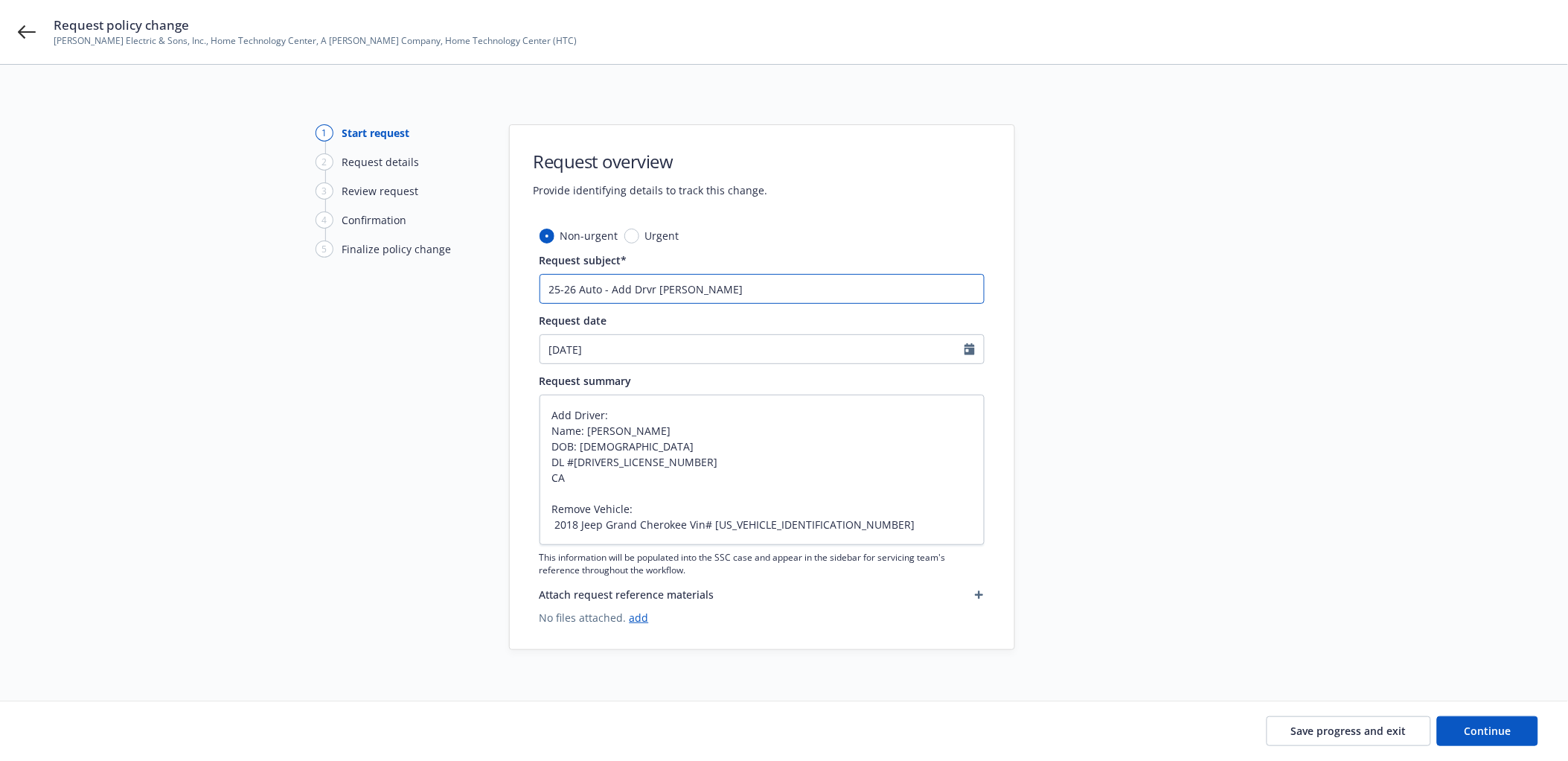
type input "25-26 Auto - Add Drvr Isido"
type textarea "x"
type input "25-26 Auto - Add Drvr Isidor"
type textarea "x"
type input "25-26 Auto - Add Drvr Isidoro"
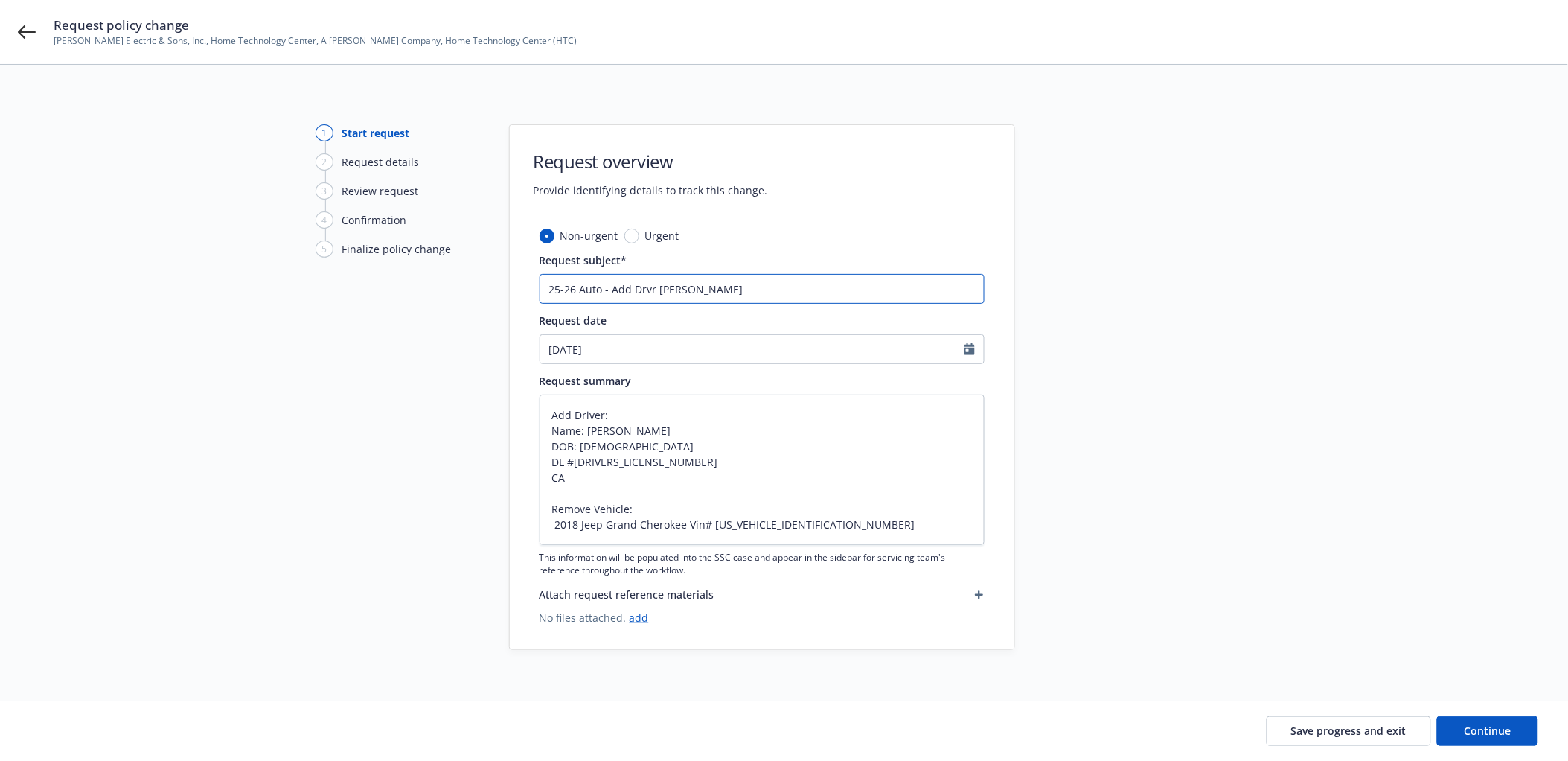
type textarea "x"
type input "25-26 Auto - Add Drvr Isidoro"
type textarea "x"
type input "25-26 Auto - Add Drvr Isidoro R"
type textarea "x"
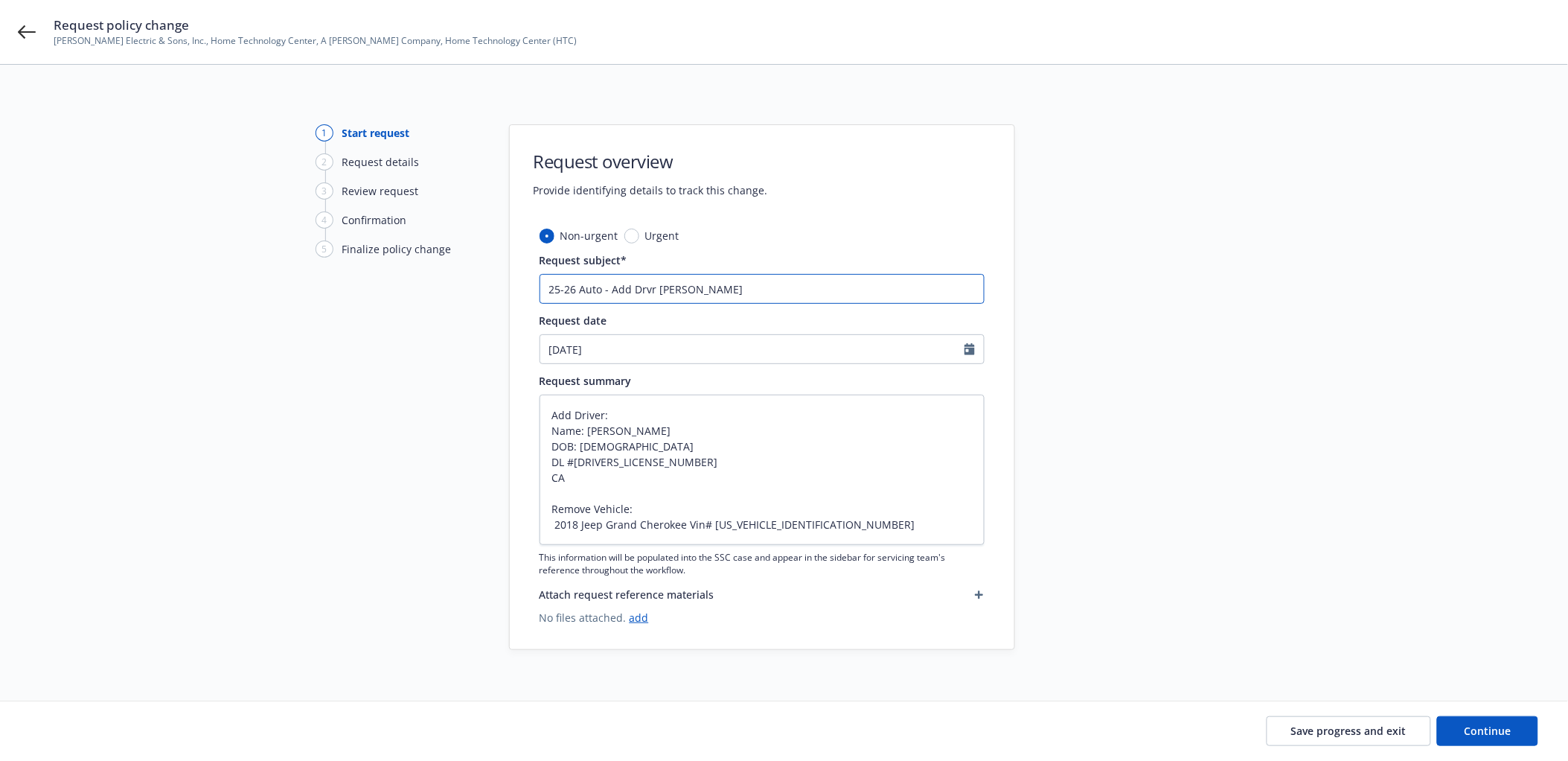
type input "25-26 Auto - Add Drvr Isidoro Ra"
type textarea "x"
type input "25-26 Auto - Add Drvr Isidoro Ray"
type textarea "x"
type input "25-26 Auto - Add Drvr Isidoro Rayo"
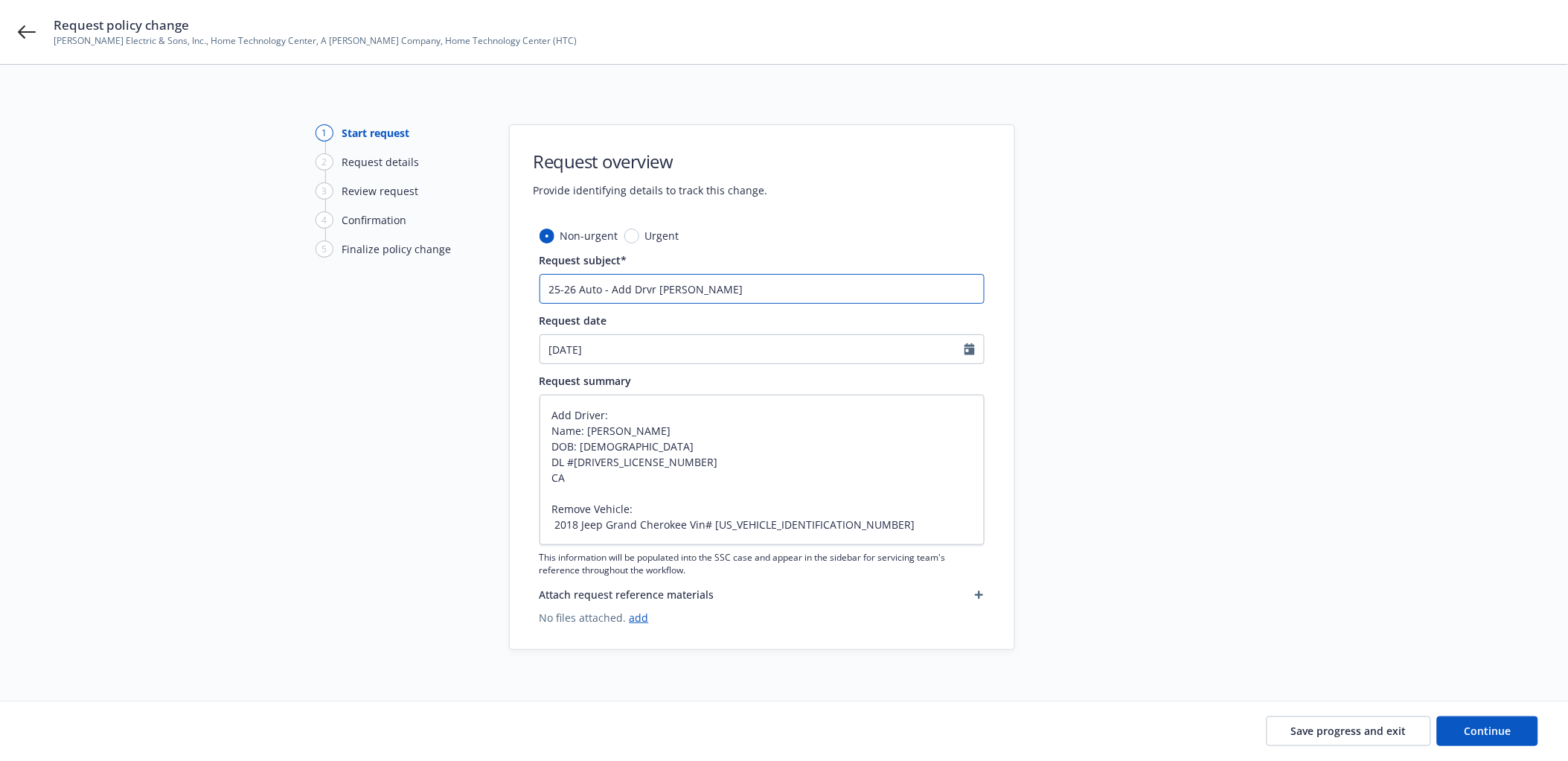
type textarea "x"
type input "25-26 Auto - Add Drvr Isidoro Rayo"
type textarea "x"
type input "25-26 Auto - Add Drvr Isidoro Rayo &"
type textarea "x"
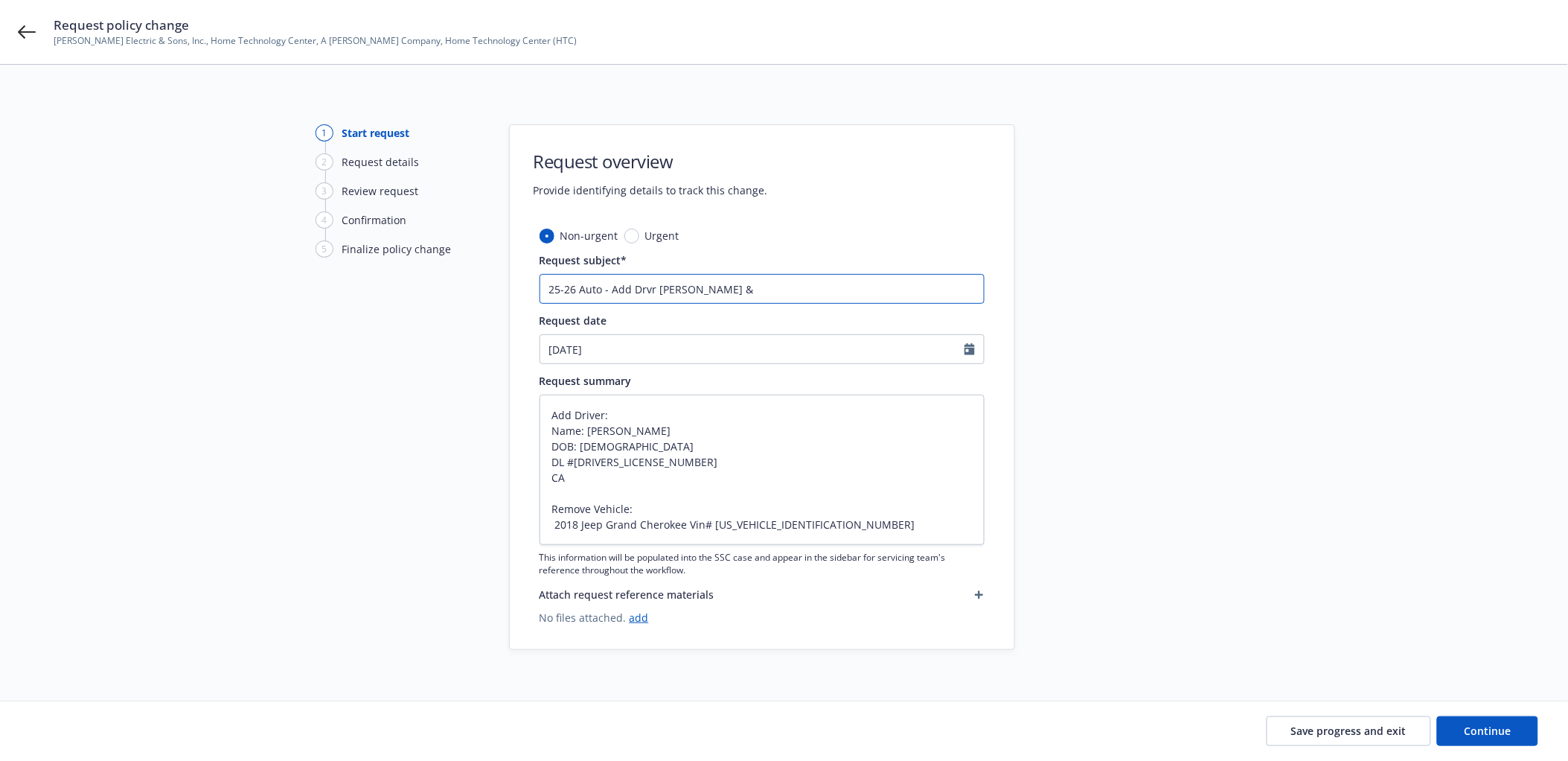
type input "25-26 Auto - Add Drvr Isidoro Rayo &"
type textarea "x"
type input "25-26 Auto - Add Drvr Isidoro Rayo & A"
type textarea "x"
type input "25-26 Auto - Add Drvr Isidoro Rayo & Ad"
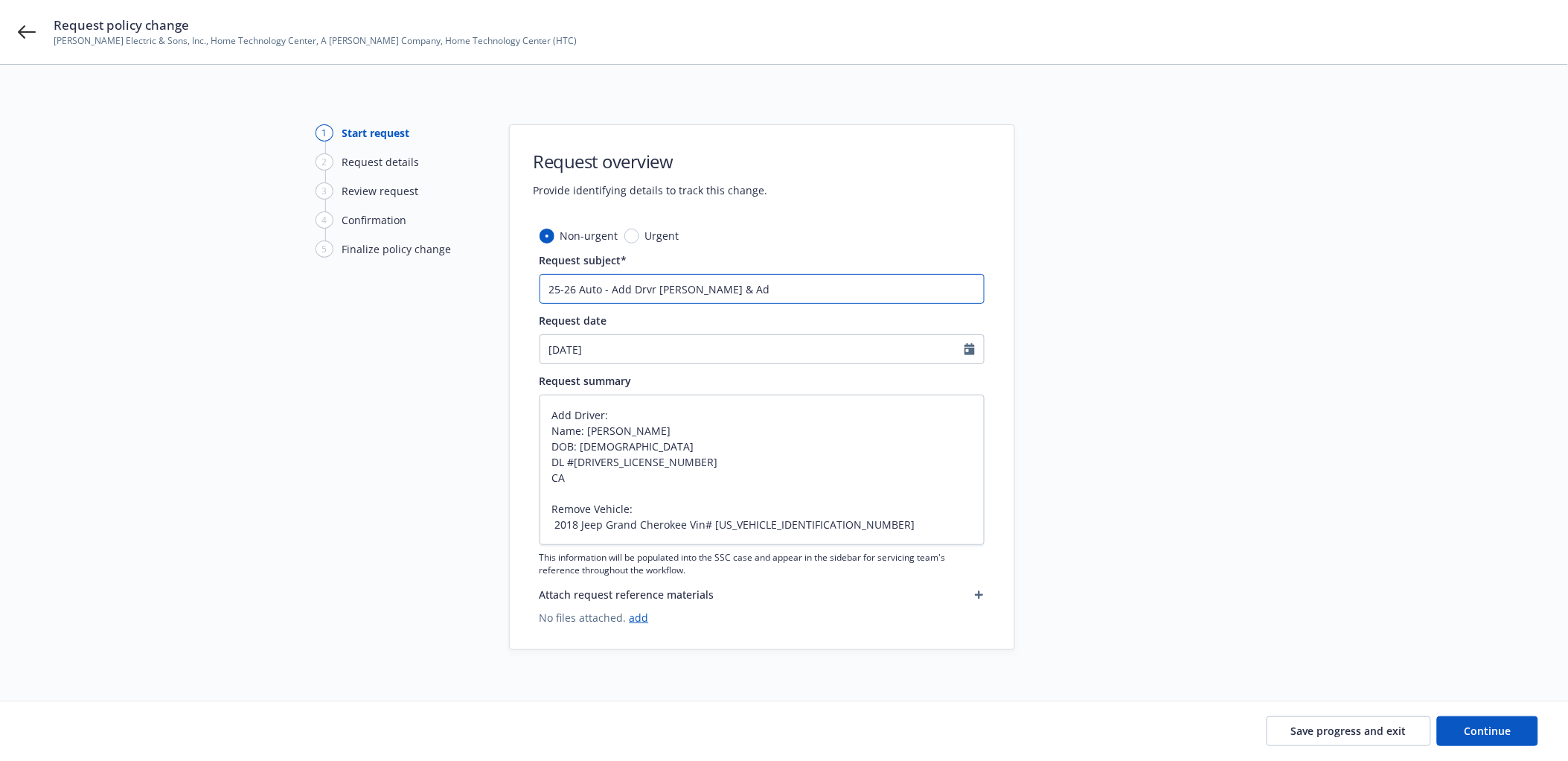
type textarea "x"
type input "25-26 Auto - Add Drvr Isidoro Rayo & Add"
type textarea "x"
type input "25-26 Auto - Add Drvr Isidoro Rayo & Add"
type textarea "x"
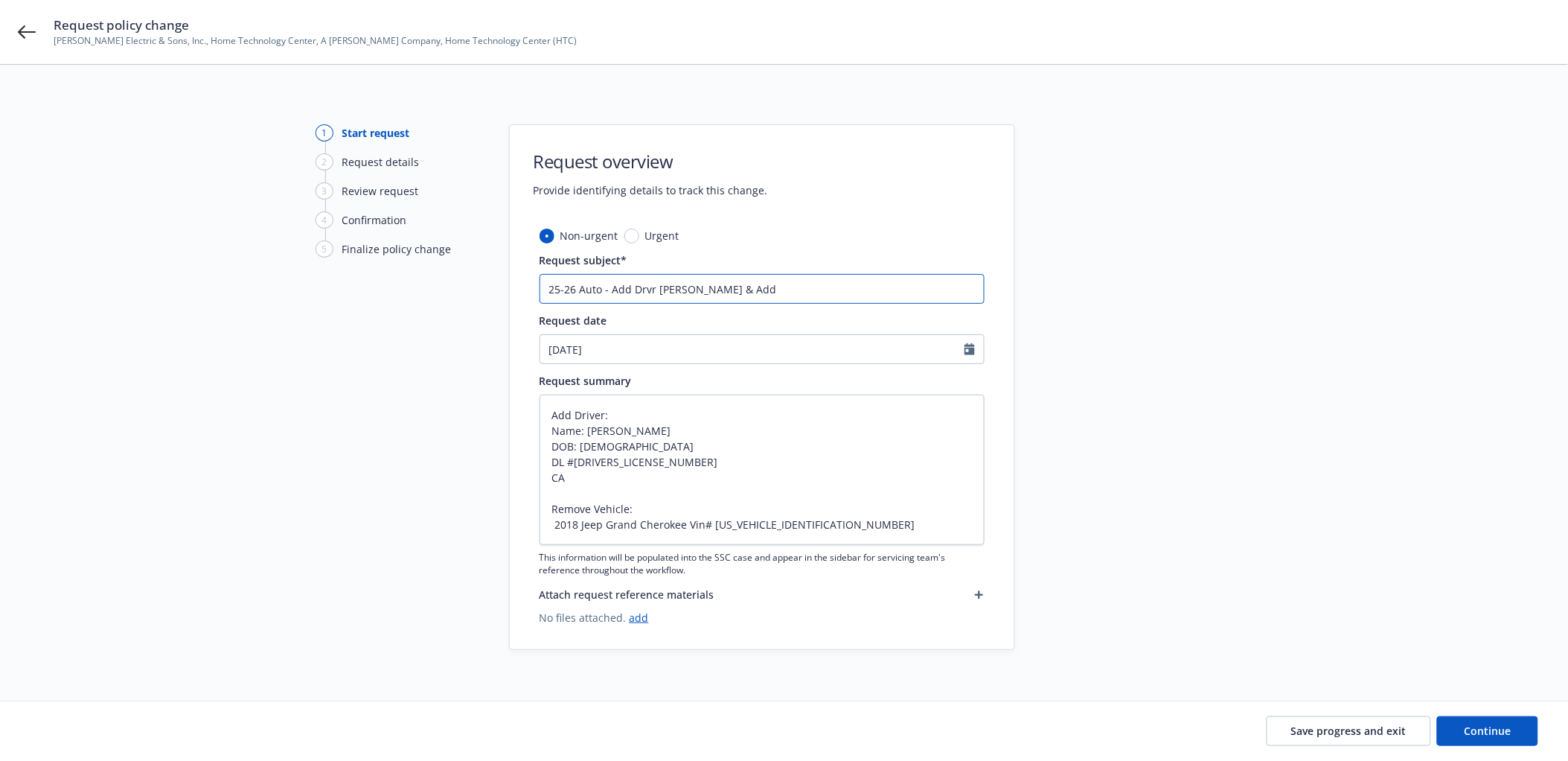
type input "25-26 Auto - Add Drvr Isidoro Rayo & Add V"
type textarea "x"
type input "25-26 Auto - Add Drvr Isidoro Rayo & Add Ve"
type textarea "x"
type input "25-26 Auto - Add Drvr Isidoro Rayo & Add Veh"
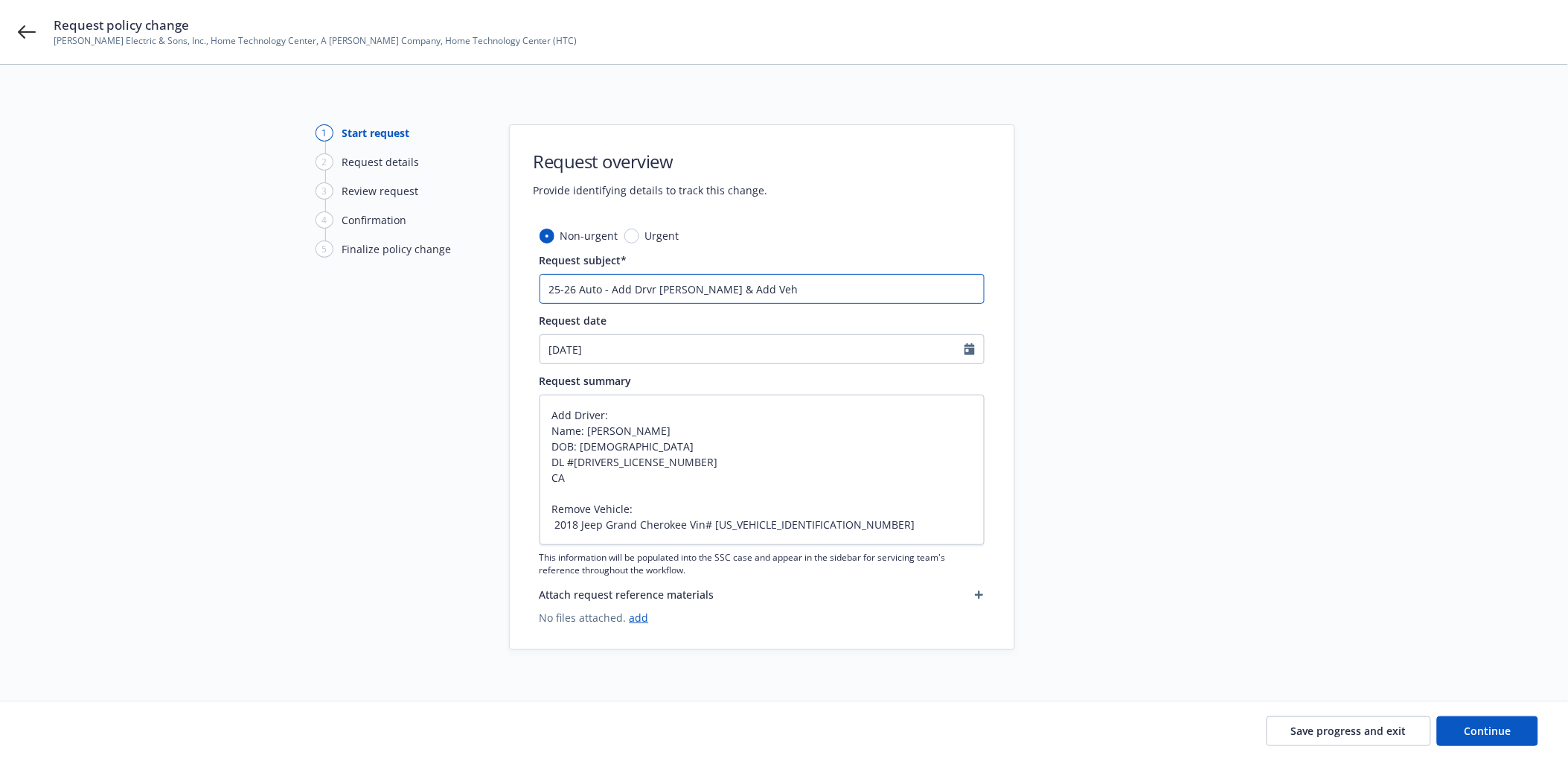
type textarea "x"
type input "25-26 Auto - Add Drvr Isidoro Rayo & Add Vehi"
type textarea "x"
type input "25-26 Auto - Add Drvr Isidoro Rayo & Add Vehic"
type textarea "x"
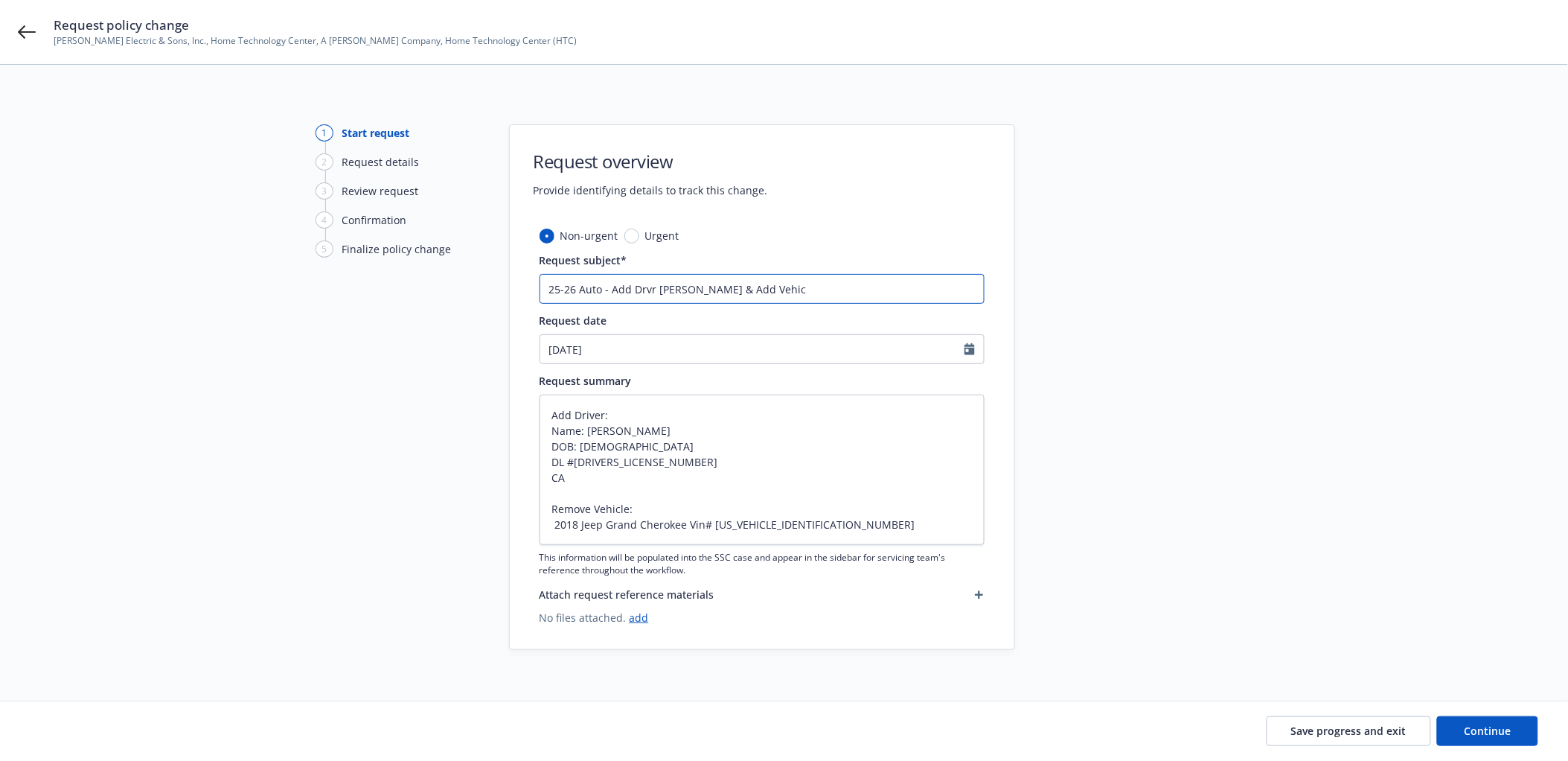
type input "25-26 Auto - Add Drvr Isidoro Rayo & Add Vehicl"
type textarea "x"
type input "25-26 Auto - Add Drvr Isidoro Rayo & Add Vehicle"
type textarea "x"
type input "25-26 Auto - Add Drvr Isidoro Rayo & Add Vehicle"
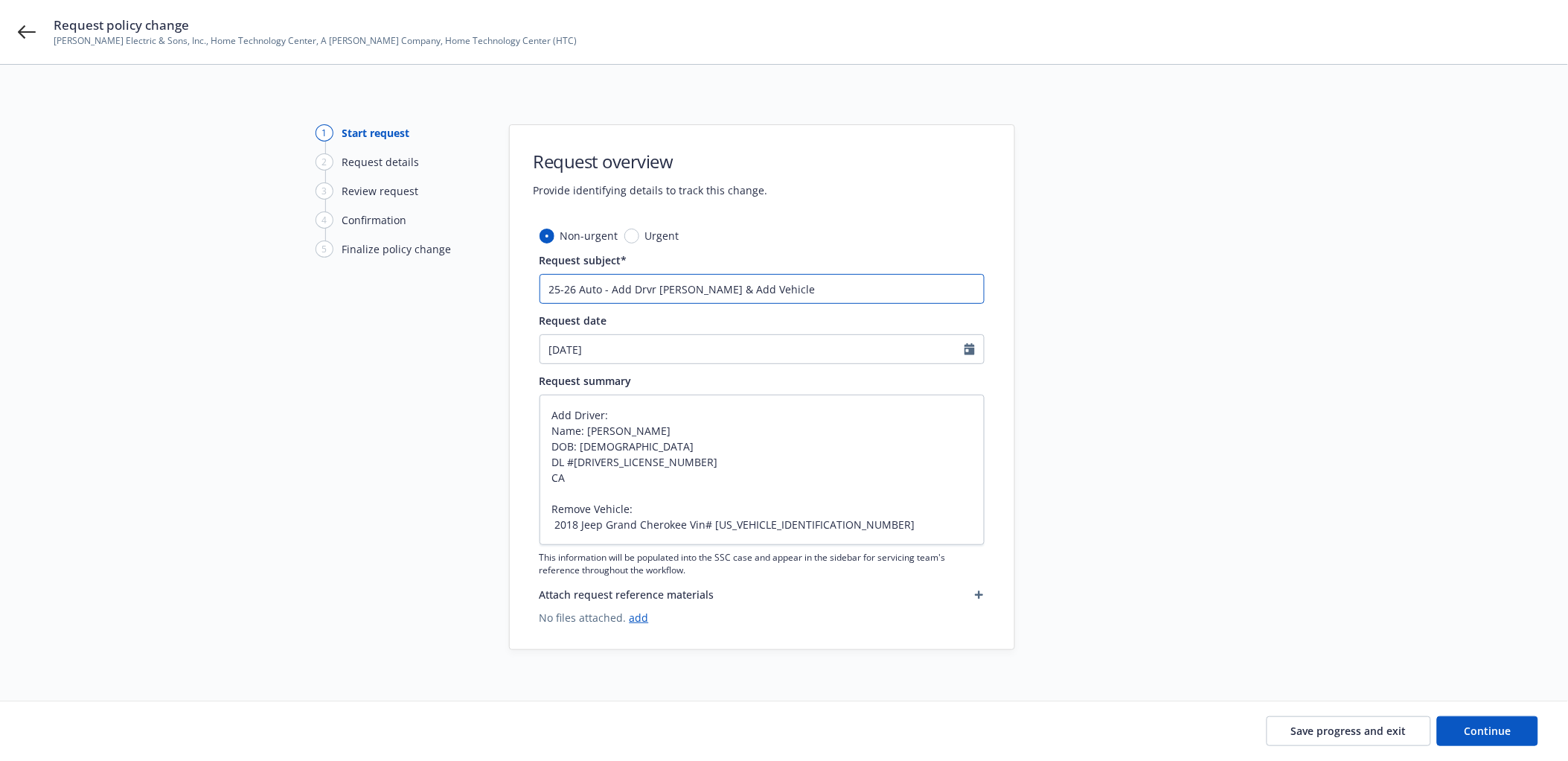
type textarea "x"
type input "25-26 Auto - Add Drvr Isidoro Rayo & Add Vehicle"
type textarea "x"
type input "25-26 Auto - Add Drvr Isidoro Rayo & Add Vehicl"
type textarea "x"
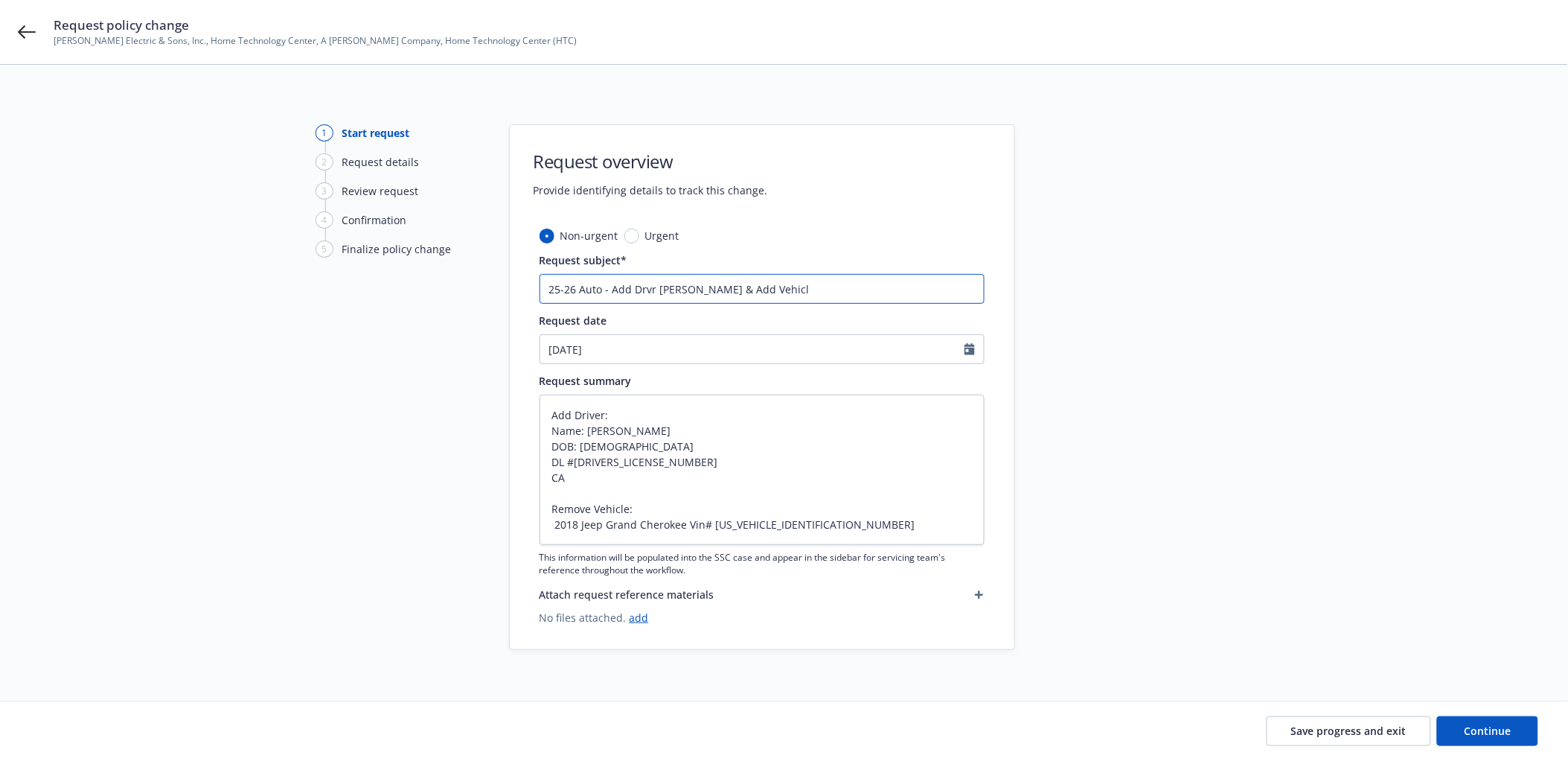
type input "25-26 Auto - Add Drvr Isidoro Rayo & Add Vehic"
type textarea "x"
type input "25-26 Auto - Add Drvr Isidoro Rayo & Add Vehi"
type textarea "x"
type input "25-26 Auto - Add Drvr Isidoro Rayo & Add Veh"
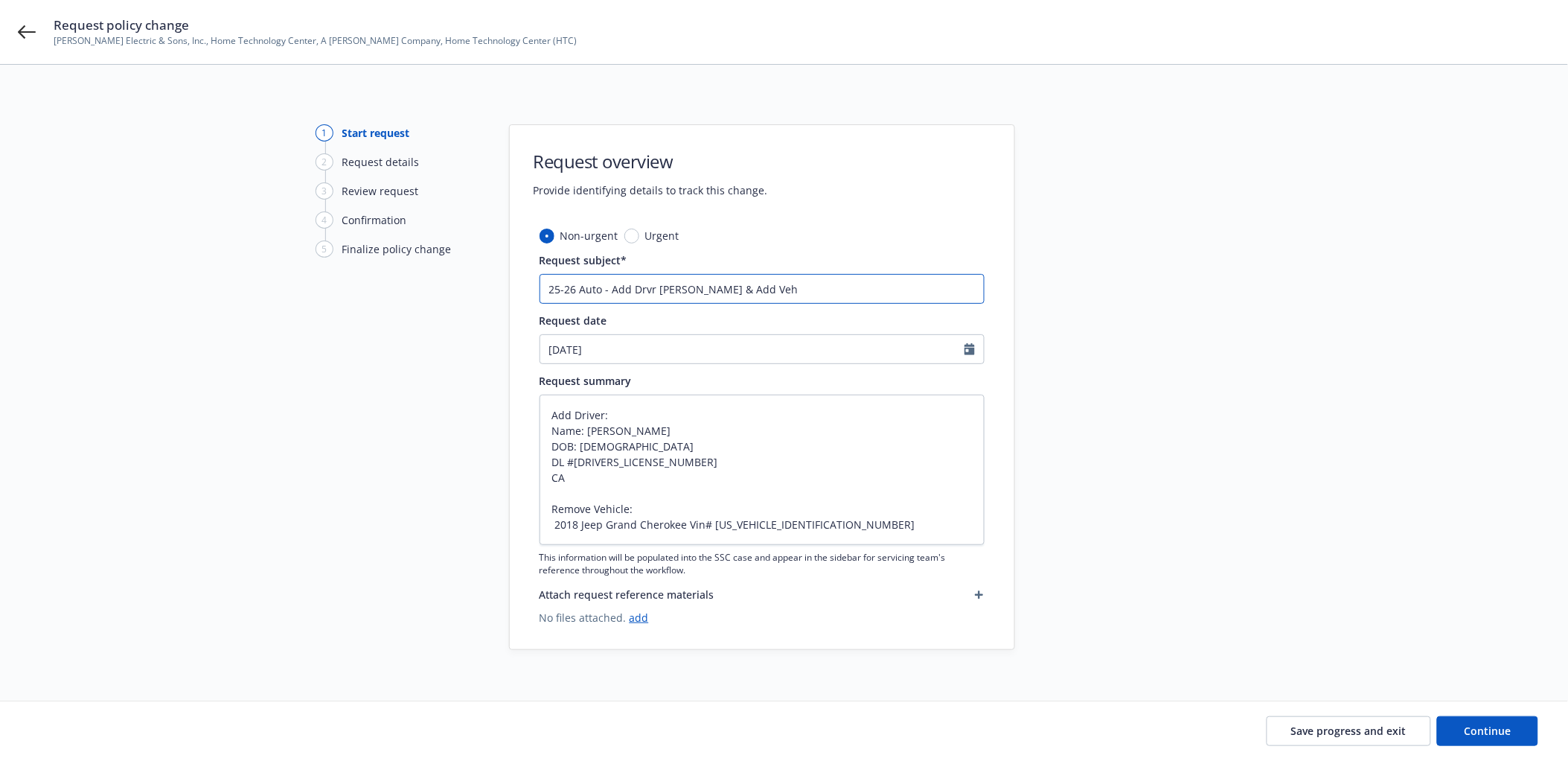
type textarea "x"
type input "25-26 Auto - Add Drvr Isidoro Rayo & Add Ve"
type textarea "x"
type input "25-26 Auto - Add Drvr Isidoro Rayo & Add V"
type textarea "x"
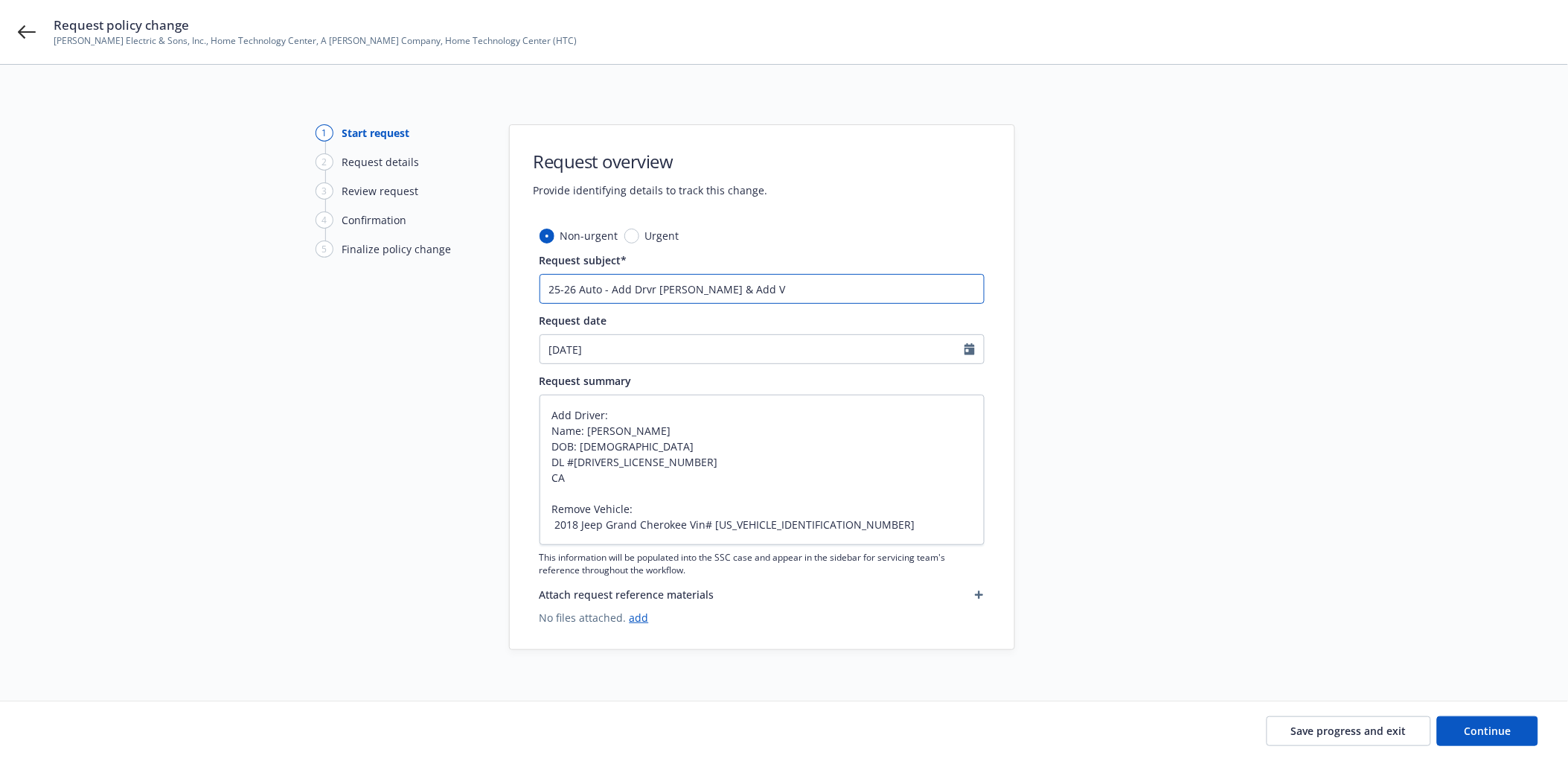
type input "25-26 Auto - Add Drvr Isidoro Rayo & Add"
type textarea "x"
type input "25-26 Auto - Add Drvr Isidoro Rayo & Add"
type textarea "x"
type input "25-26 Auto - Add Drvr Isidoro Rayo & Ad"
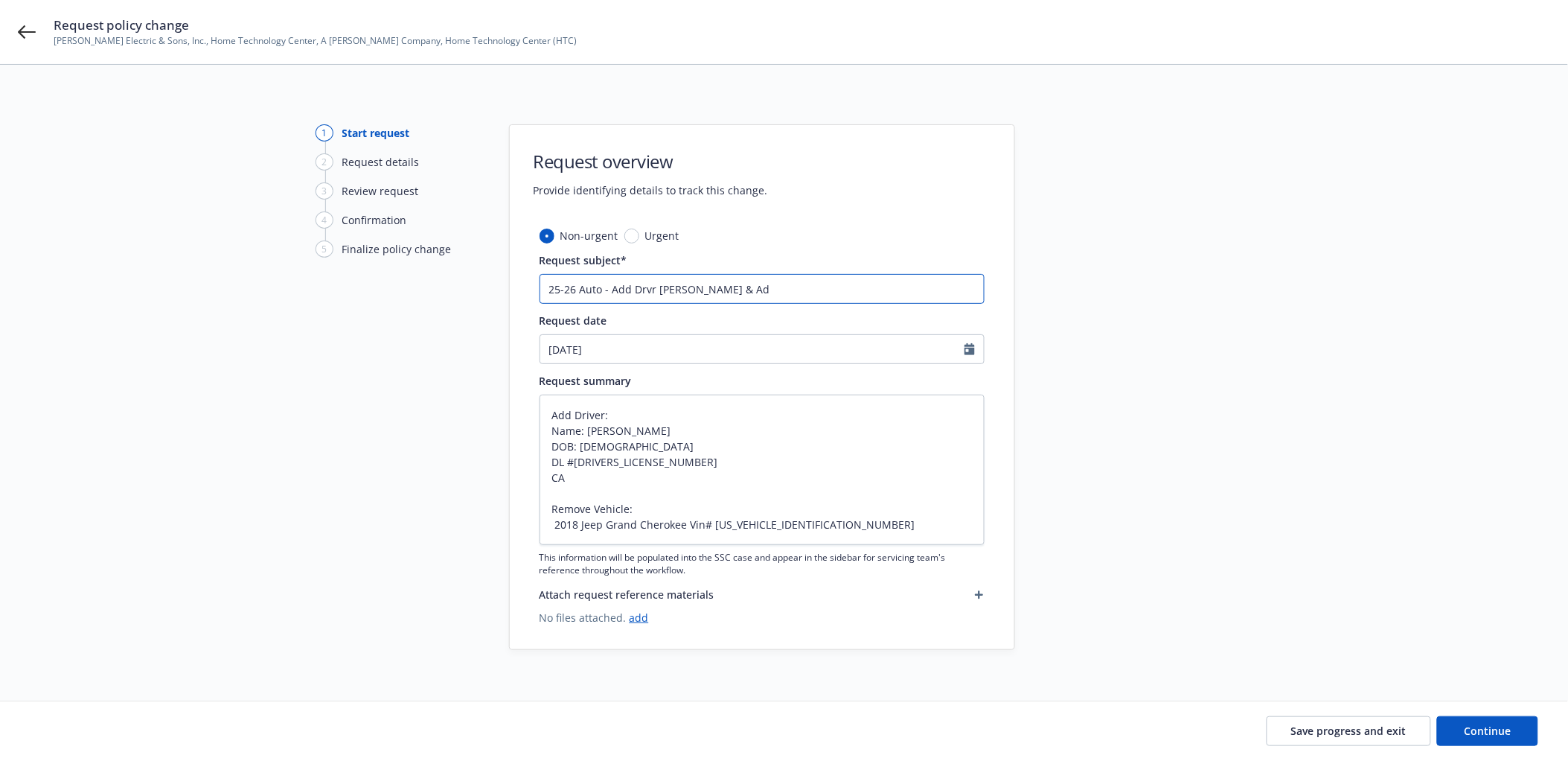
type textarea "x"
type input "25-26 Auto - Add Drvr Isidoro Rayo & A"
type textarea "x"
type input "25-26 Auto - Add Drvr Isidoro Rayo &"
type textarea "x"
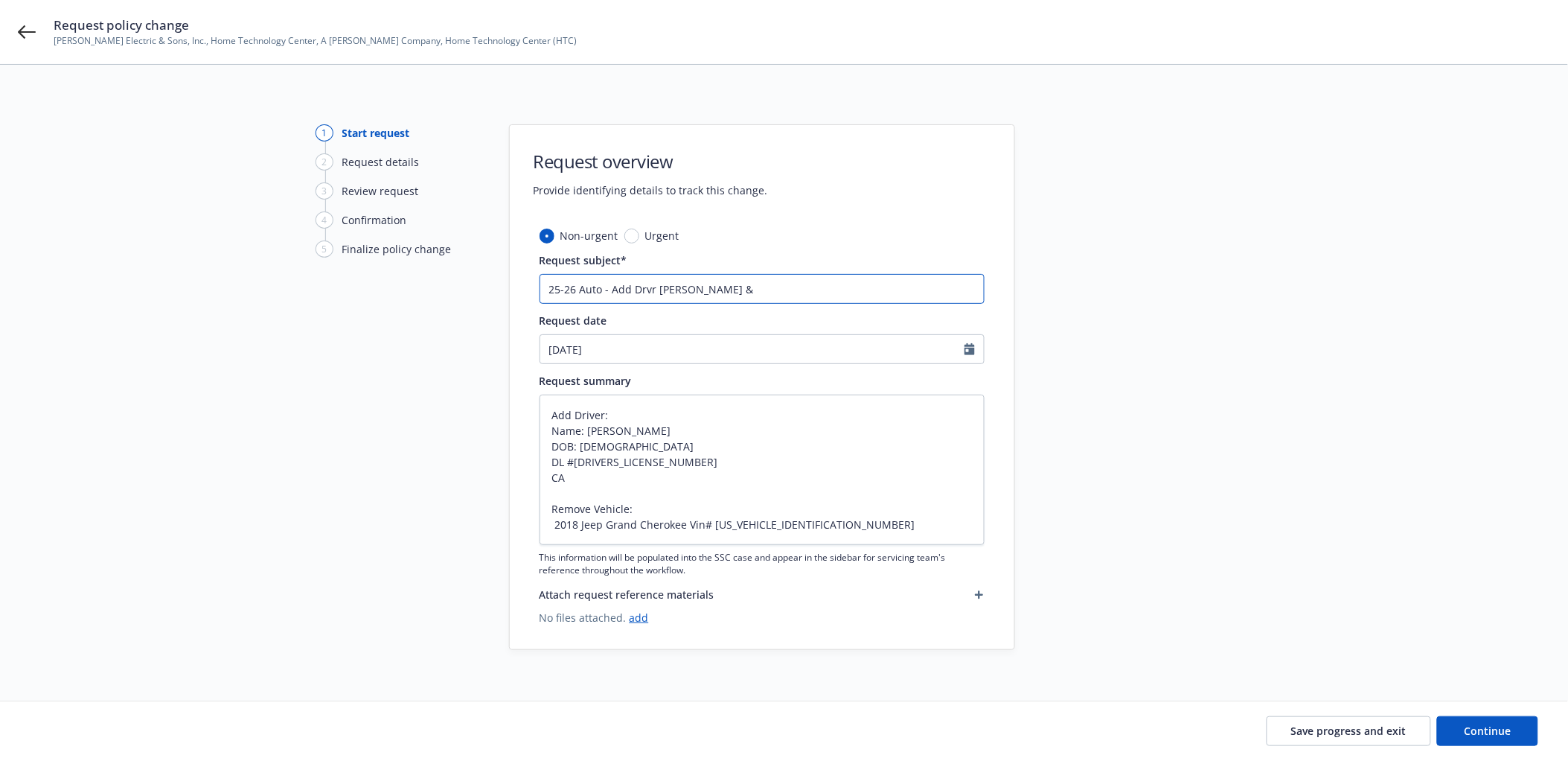
type input "25-26 Auto - Add Drvr Isidoro Rayo & R"
type textarea "x"
type input "25-26 Auto - Add Drvr Isidoro Rayo & Re"
type textarea "x"
type input "25-26 Auto - Add Drvr Isidoro Rayo & Rem"
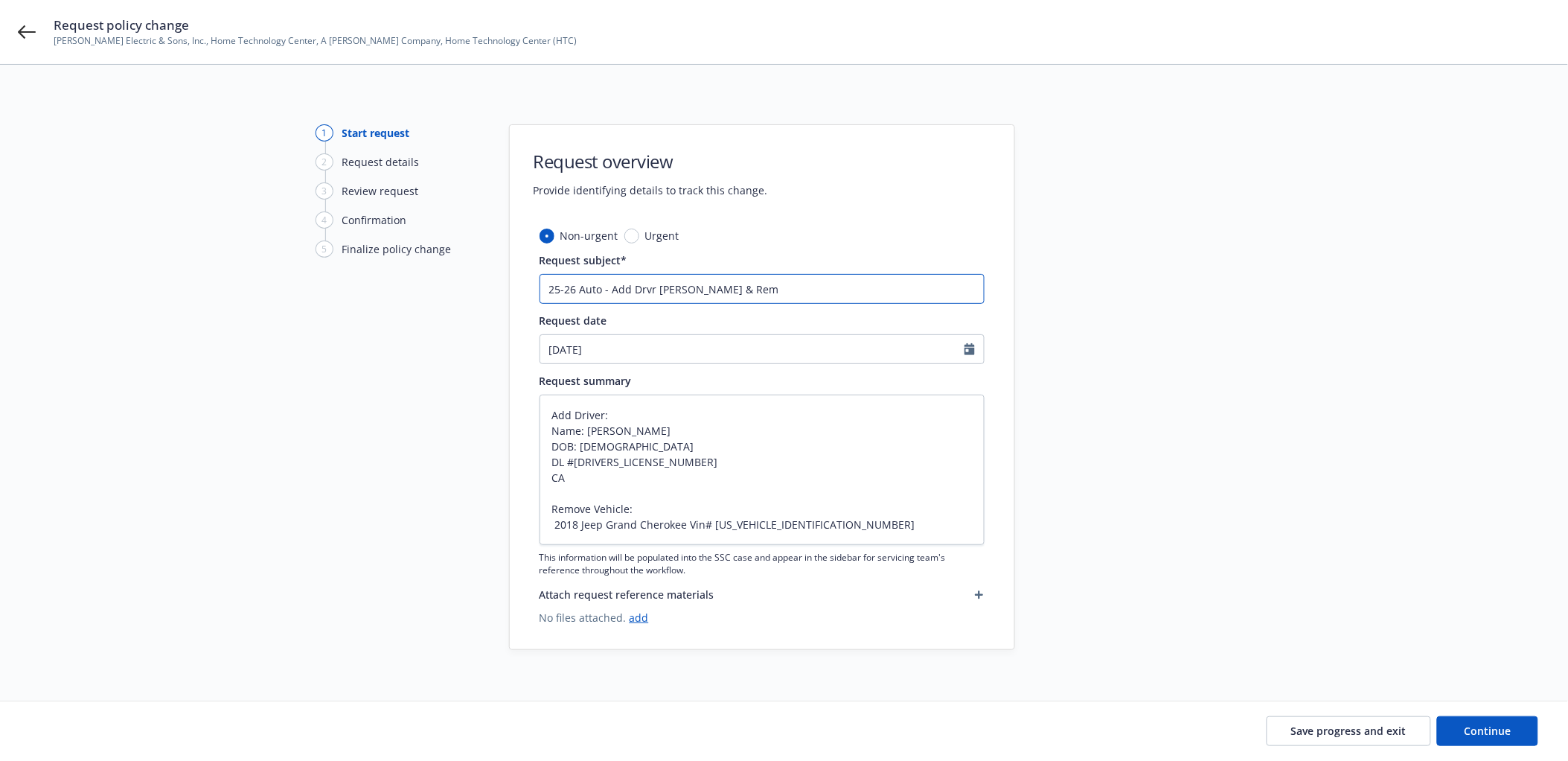
type textarea "x"
type input "25-26 Auto - Add Drvr Isidoro Rayo & Remo"
type textarea "x"
type input "25-26 Auto - Add Drvr Isidoro Rayo & Remov"
type textarea "x"
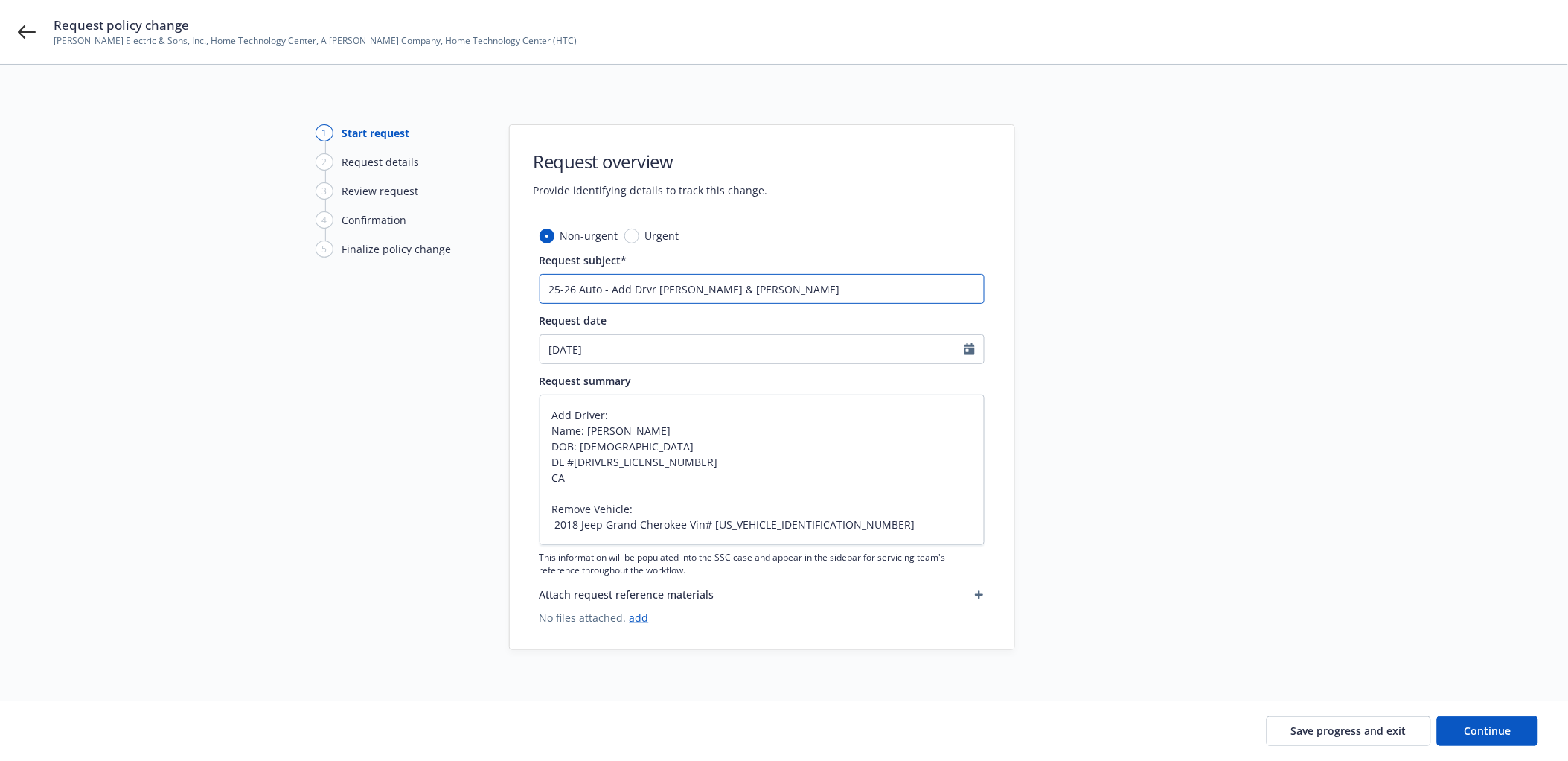
type input "25-26 Auto - Add Drvr Isidoro Rayo & Remove"
type textarea "x"
type input "25-26 Auto - Add Drvr Isidoro Rayo & Remove"
type textarea "x"
type input "25-26 Auto - Add Drvr Isidoro Rayo & Remove V"
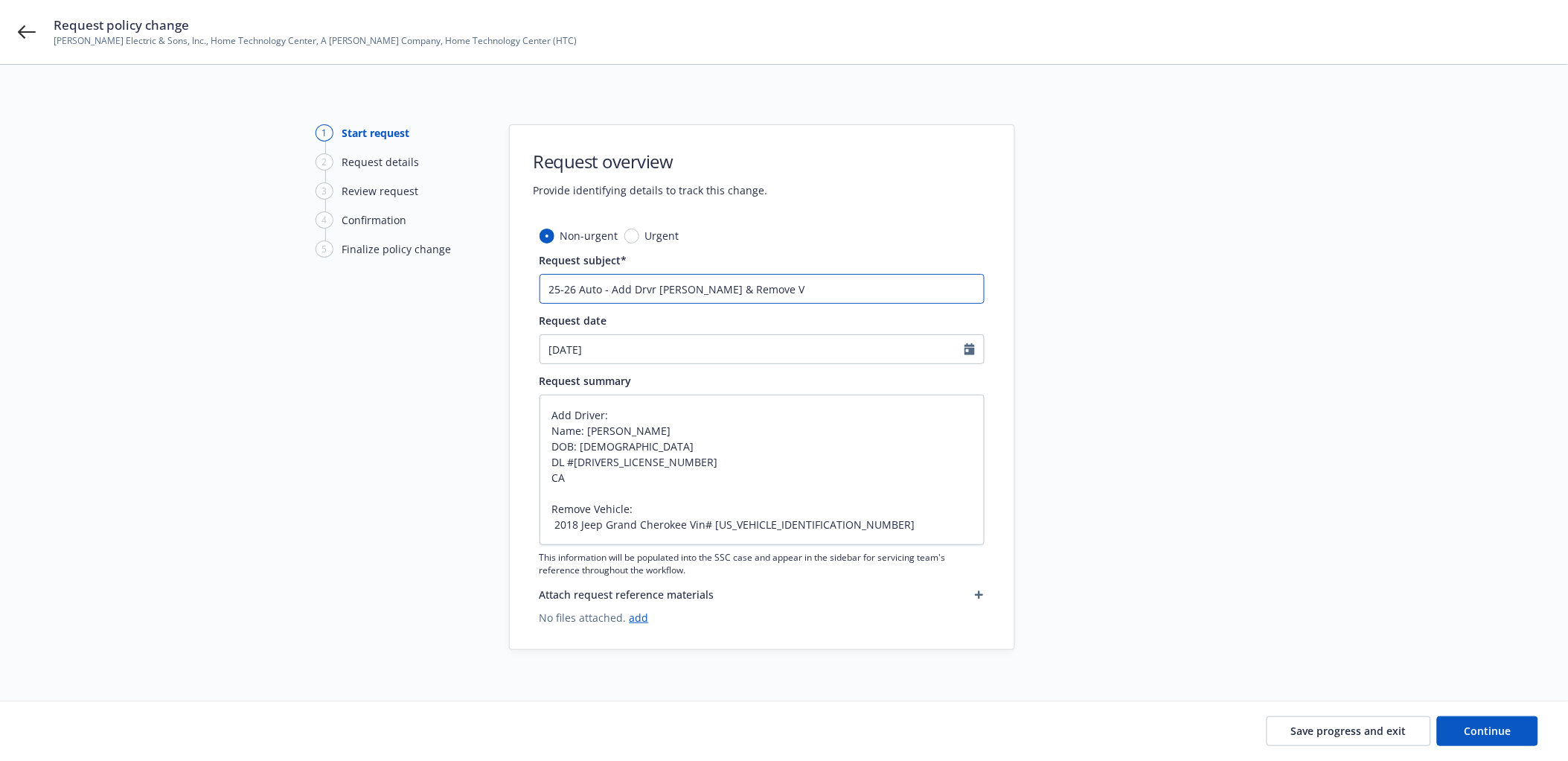
type textarea "x"
type input "25-26 Auto - Add Drvr Isidoro Rayo & Remove Vh"
type textarea "x"
type input "25-26 Auto - Add Drvr Isidoro Rayo & Remove Vhe"
type textarea "x"
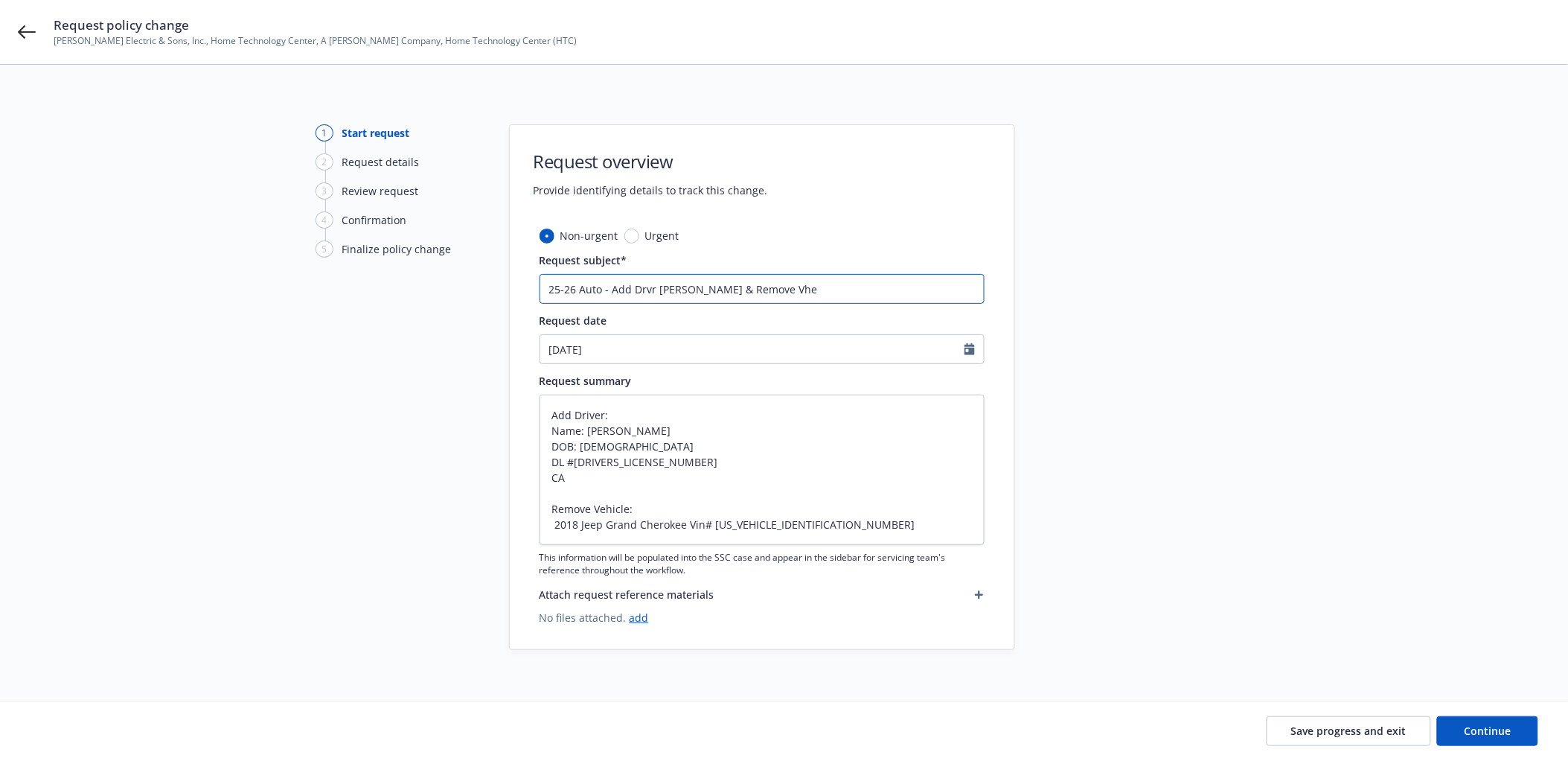
type input "25-26 Auto - Add Drvr Isidoro Rayo & Remove Vh"
type textarea "x"
type input "25-26 Auto - Add Drvr Isidoro Rayo & Remove V"
type textarea "x"
type input "25-26 Auto - Add Drvr Isidoro Rayo & Remove Ve"
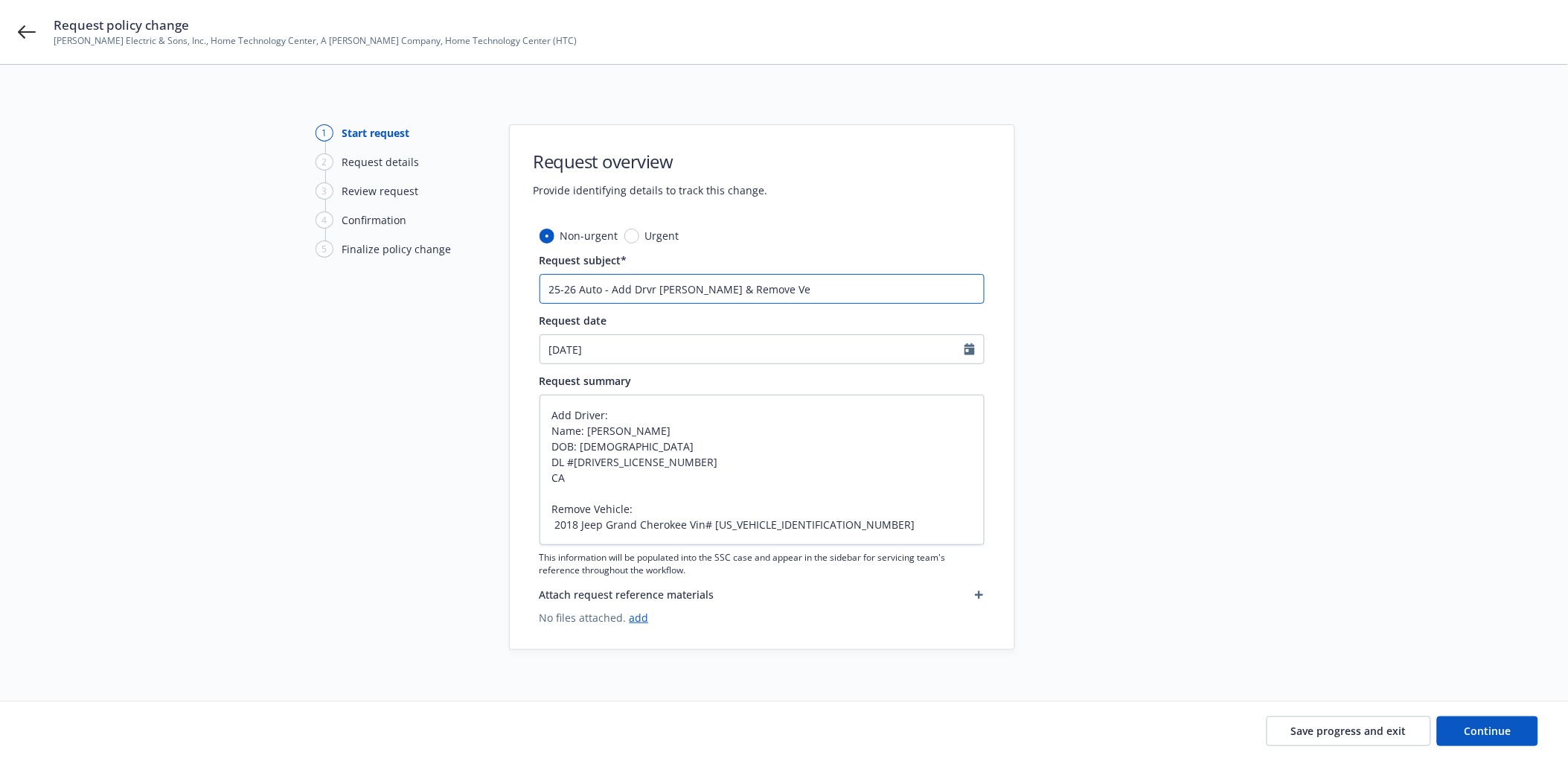
type textarea "x"
type input "25-26 Auto - Add Drvr Isidoro Rayo & Remove Veh"
type textarea "x"
type input "25-26 Auto - Add Drvr Isidoro Rayo & Remove Vehi"
type textarea "x"
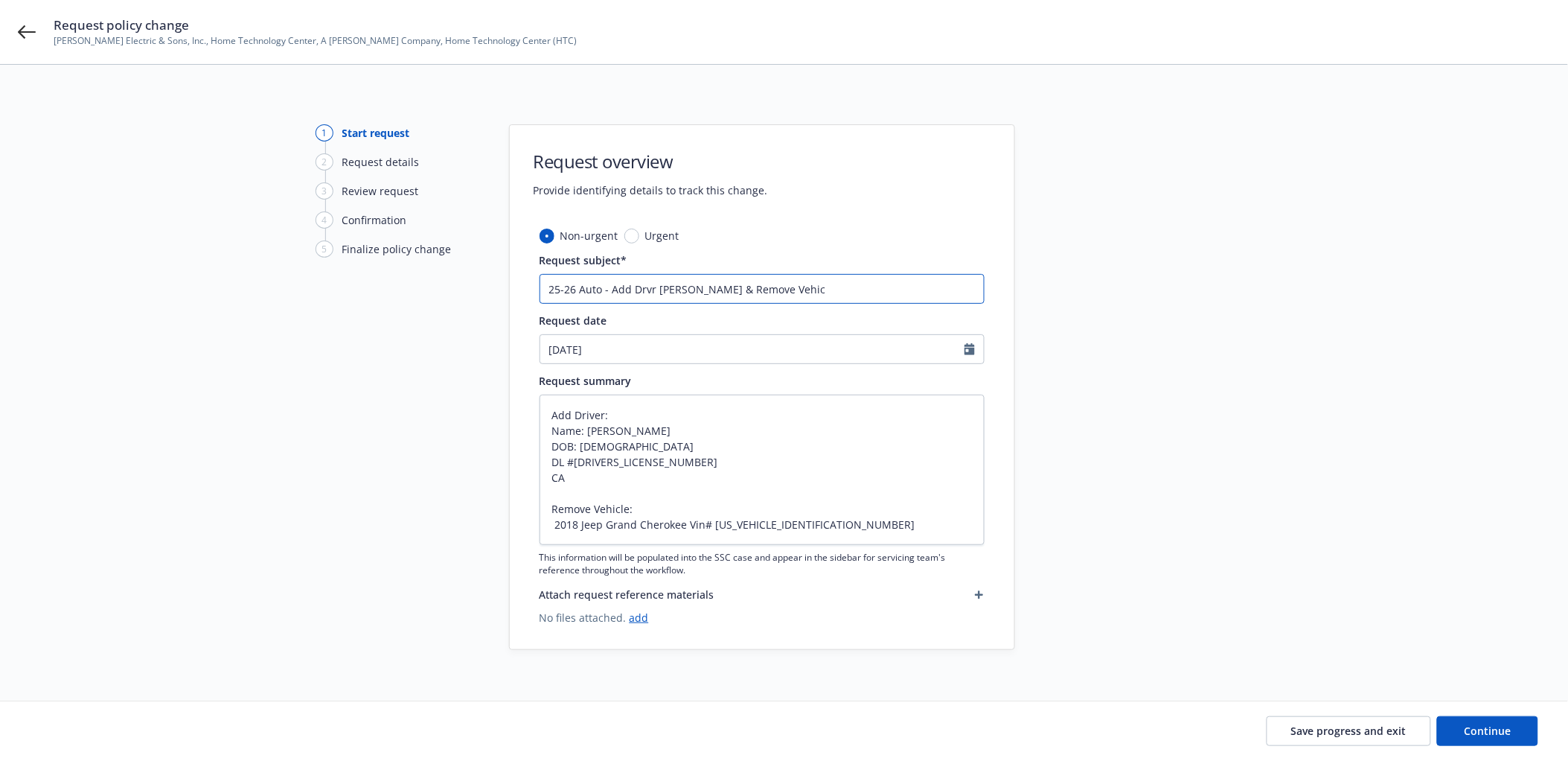
type input "25-26 Auto - Add Drvr Isidoro Rayo & Remove Vehicl"
type textarea "x"
type input "25-26 Auto - Add Drvr Isidoro Rayo & Remove Vehicle"
type textarea "x"
type input "25-26 Auto - Add Drvr Isidoro Rayo & Remove Vehicle"
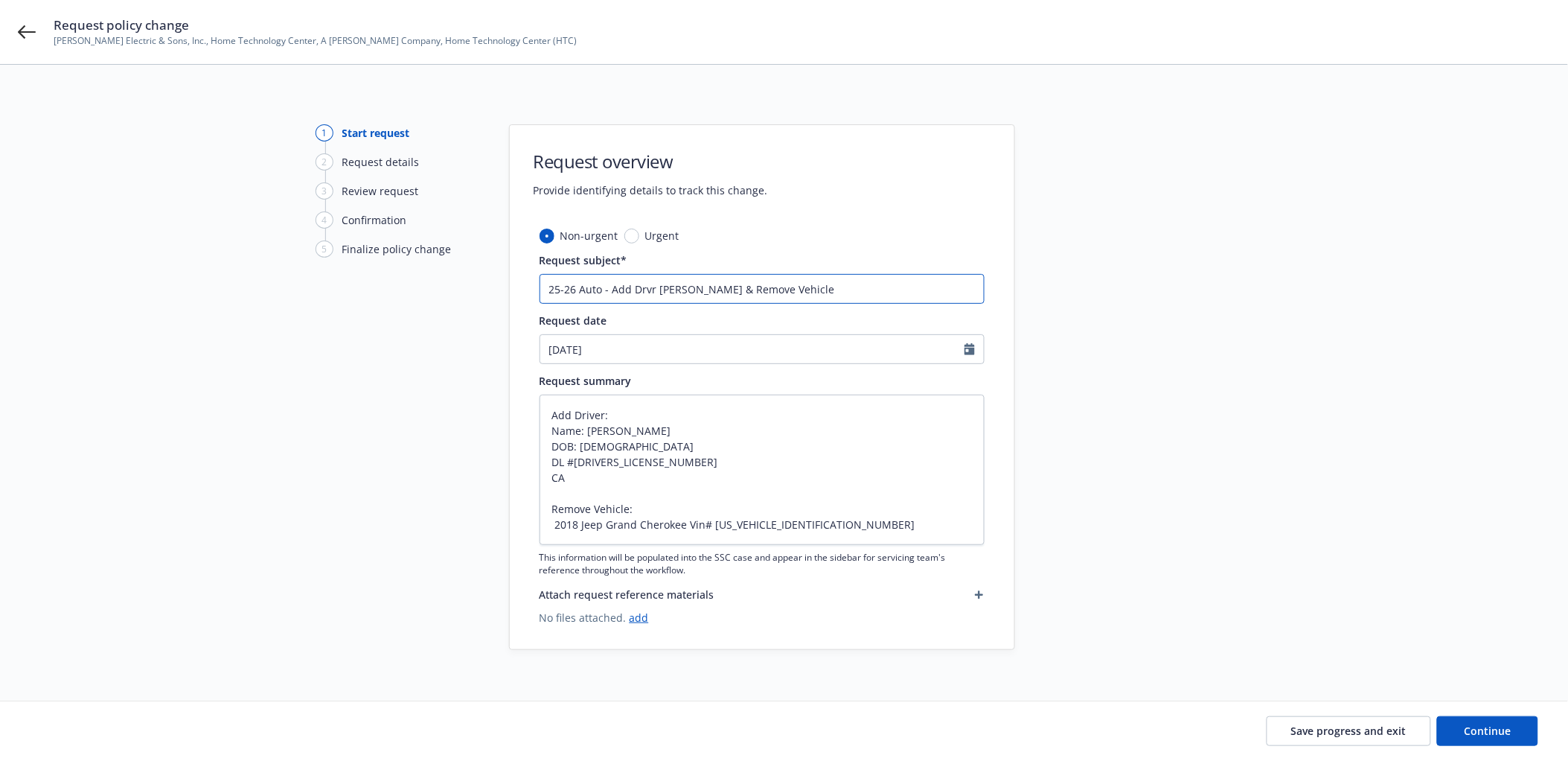
type textarea "x"
type input "25-26 Auto - Add Drvr Isidoro Rayo & Remove Vehicle"
type textarea "x"
type input "25-26 Auto - Add Drvr Isidoro Rayo & Remove Vehicl"
type textarea "x"
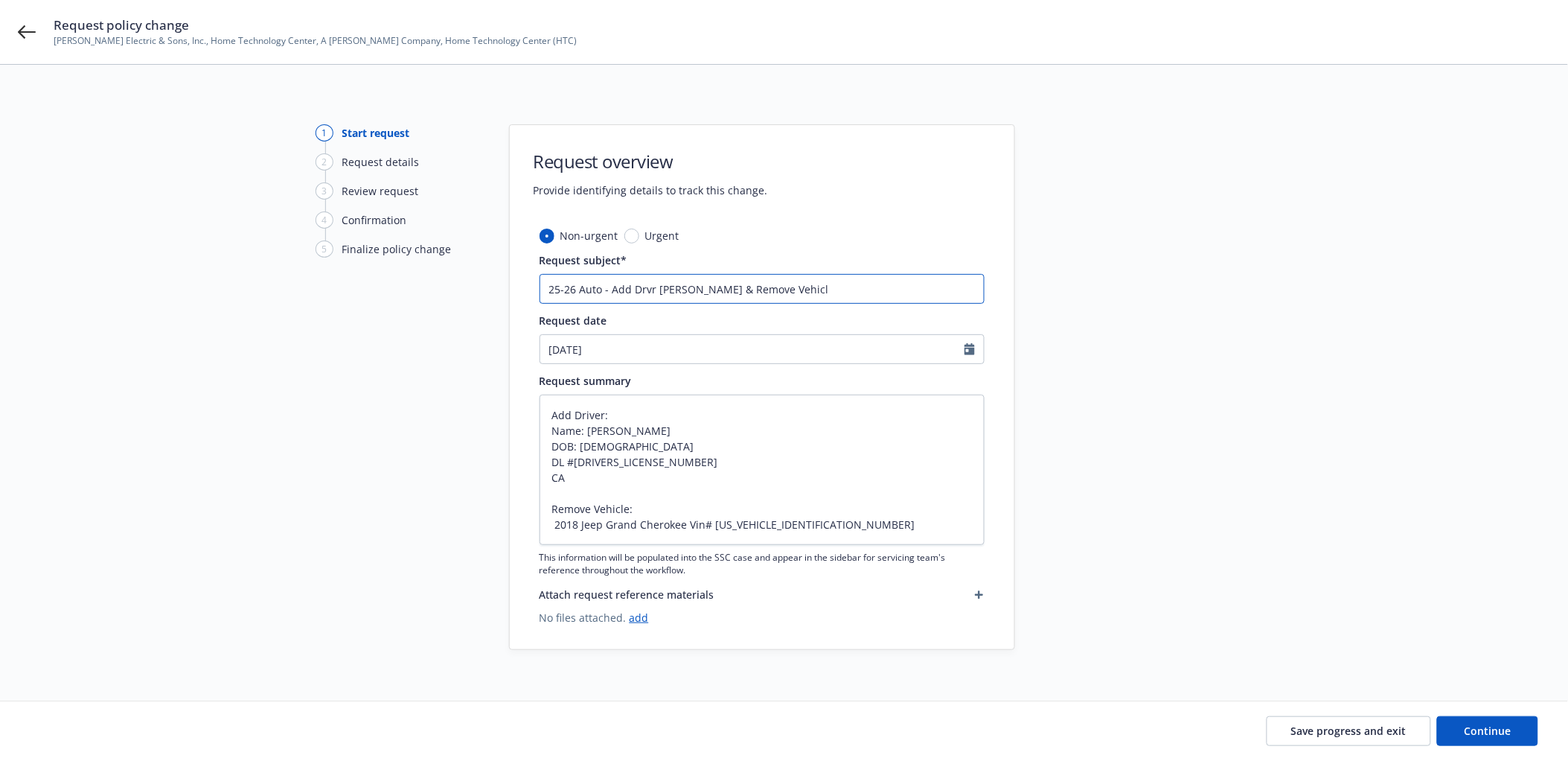
type input "25-26 Auto - Add Drvr Isidoro Rayo & Remove Vehic"
type textarea "x"
type input "25-26 Auto - Add Drvr Isidoro Rayo & Remove Vehi"
type textarea "x"
click at [840, 288] on input "25-26 Auto - Add Drvr Isidoro Rayo & Remove 2018 Jeep VIN#9574" at bounding box center [762, 289] width 446 height 30
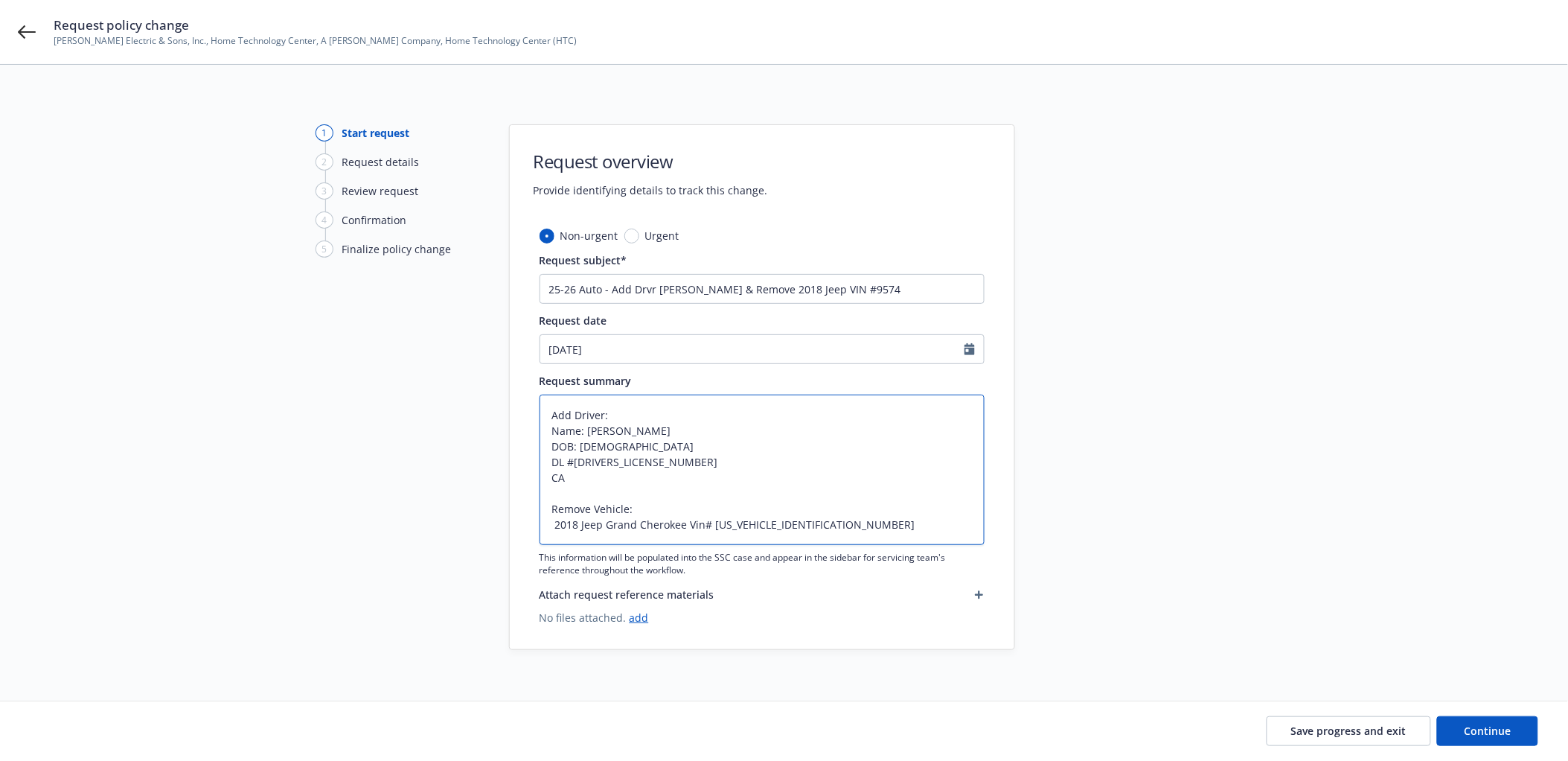
drag, startPoint x: 895, startPoint y: 520, endPoint x: 847, endPoint y: 476, distance: 65.1
click at [895, 520] on textarea "Add Driver: Name: Isidoro Sixtos Rayo DOB: 04/04/1977 DL #D4818740 CA Remove Ve…" at bounding box center [762, 470] width 446 height 151
click at [618, 355] on input "08/11/2025" at bounding box center [753, 349] width 425 height 29
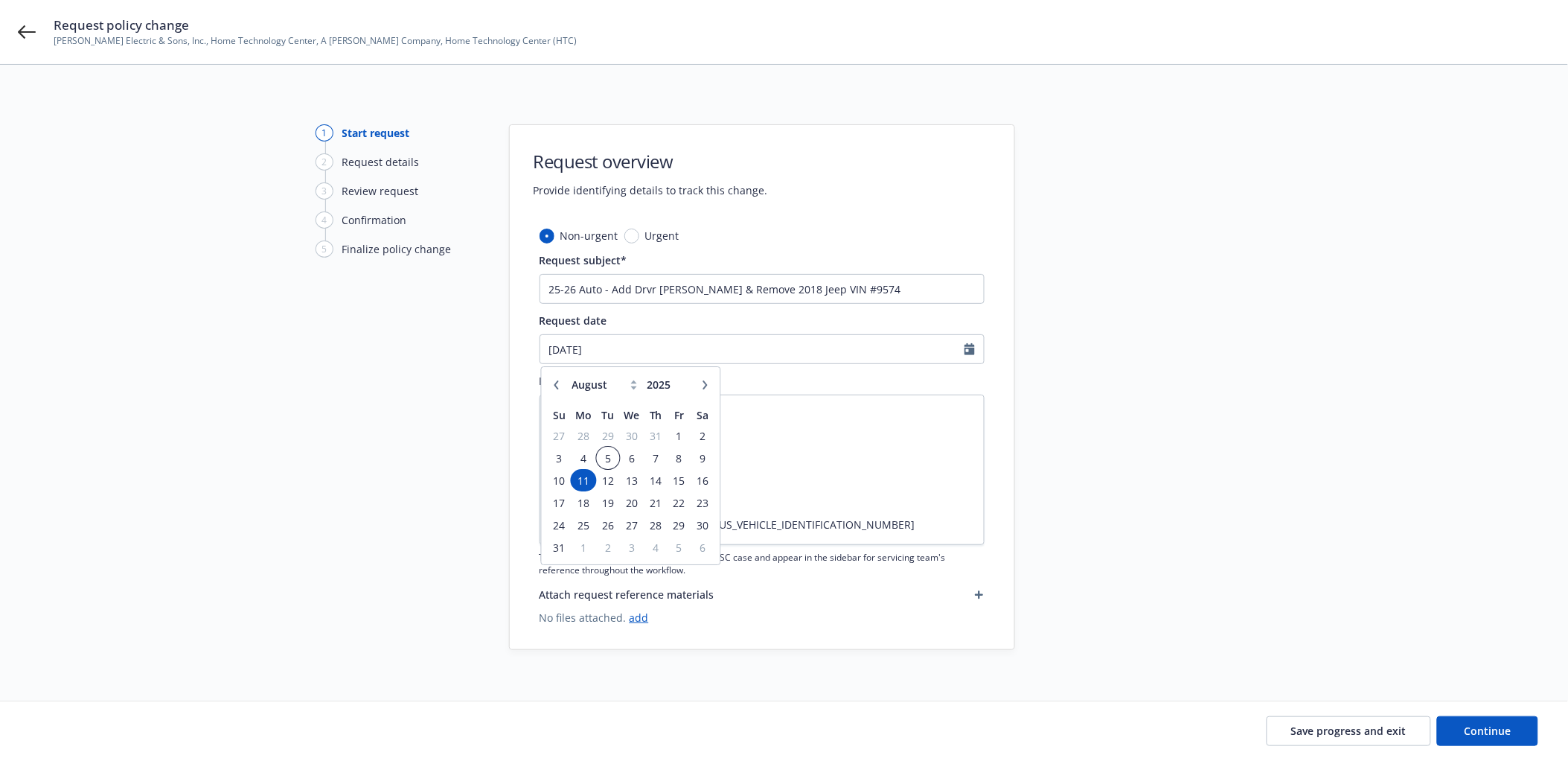
click at [600, 458] on span "5" at bounding box center [607, 457] width 20 height 19
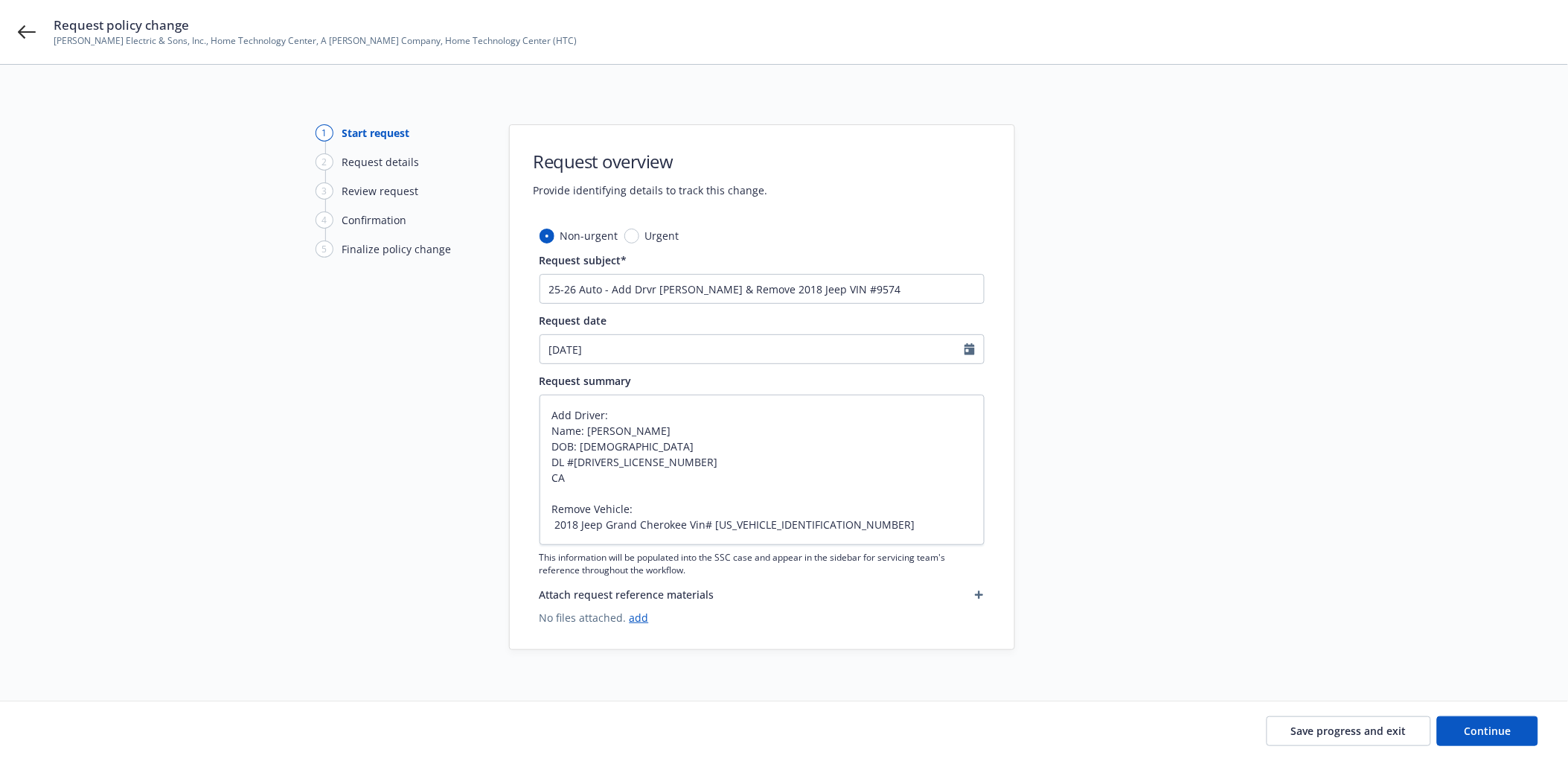
click at [1206, 455] on div at bounding box center [1149, 387] width 208 height 526
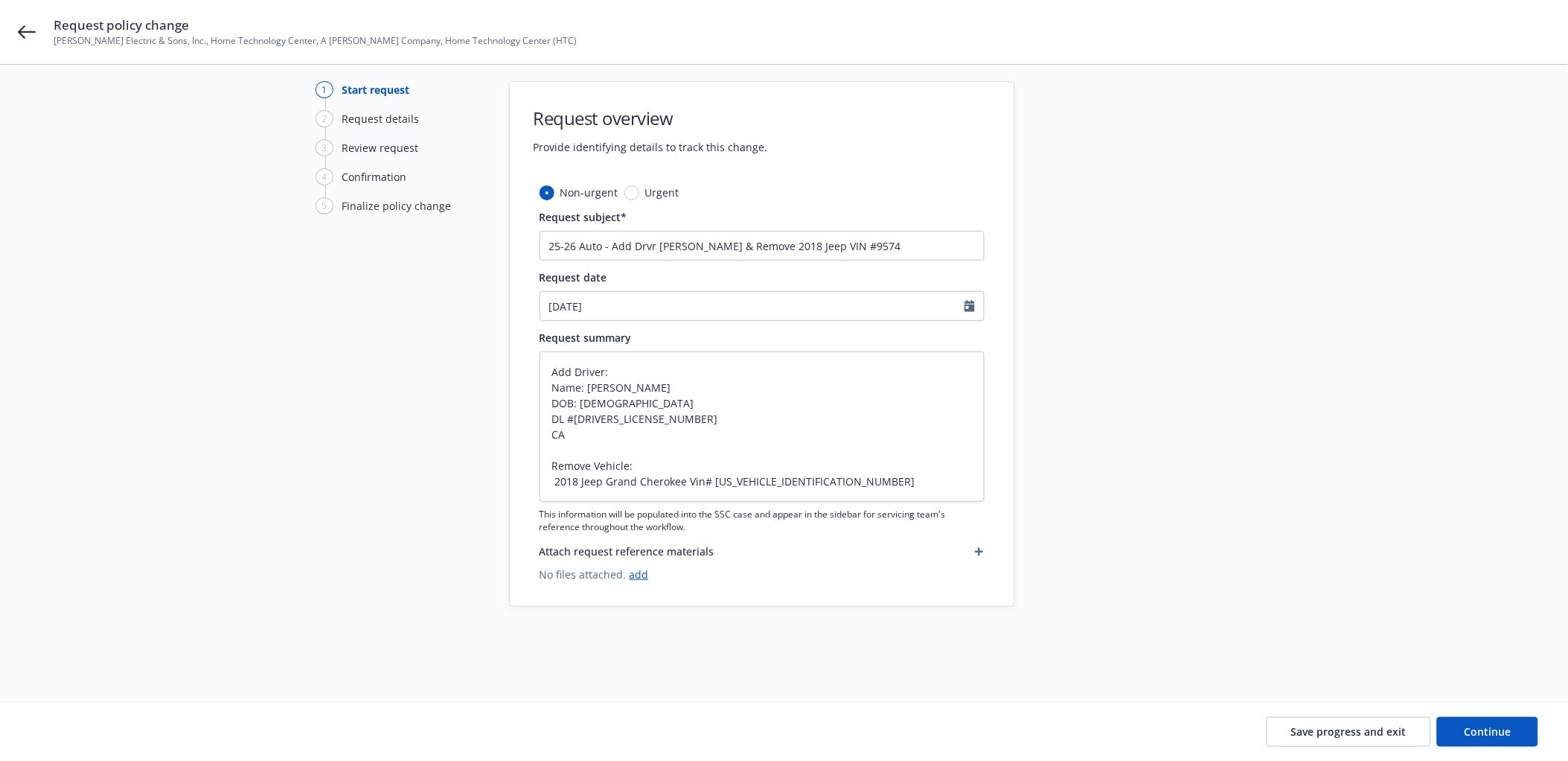
scroll to position [45, 0]
click at [1422, 684] on span "Continue" at bounding box center [1488, 730] width 47 height 14
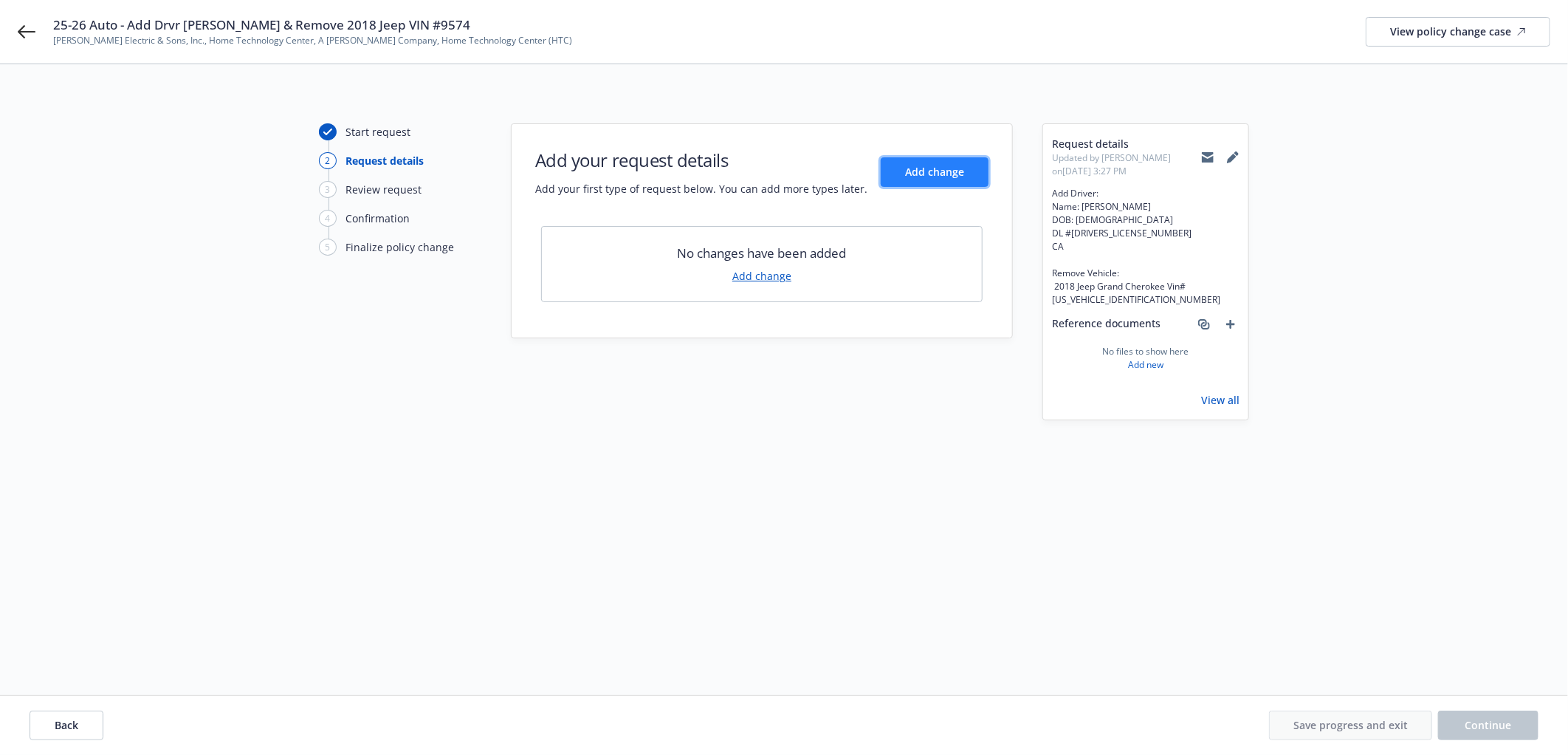
click at [913, 165] on span "Add change" at bounding box center [935, 171] width 59 height 14
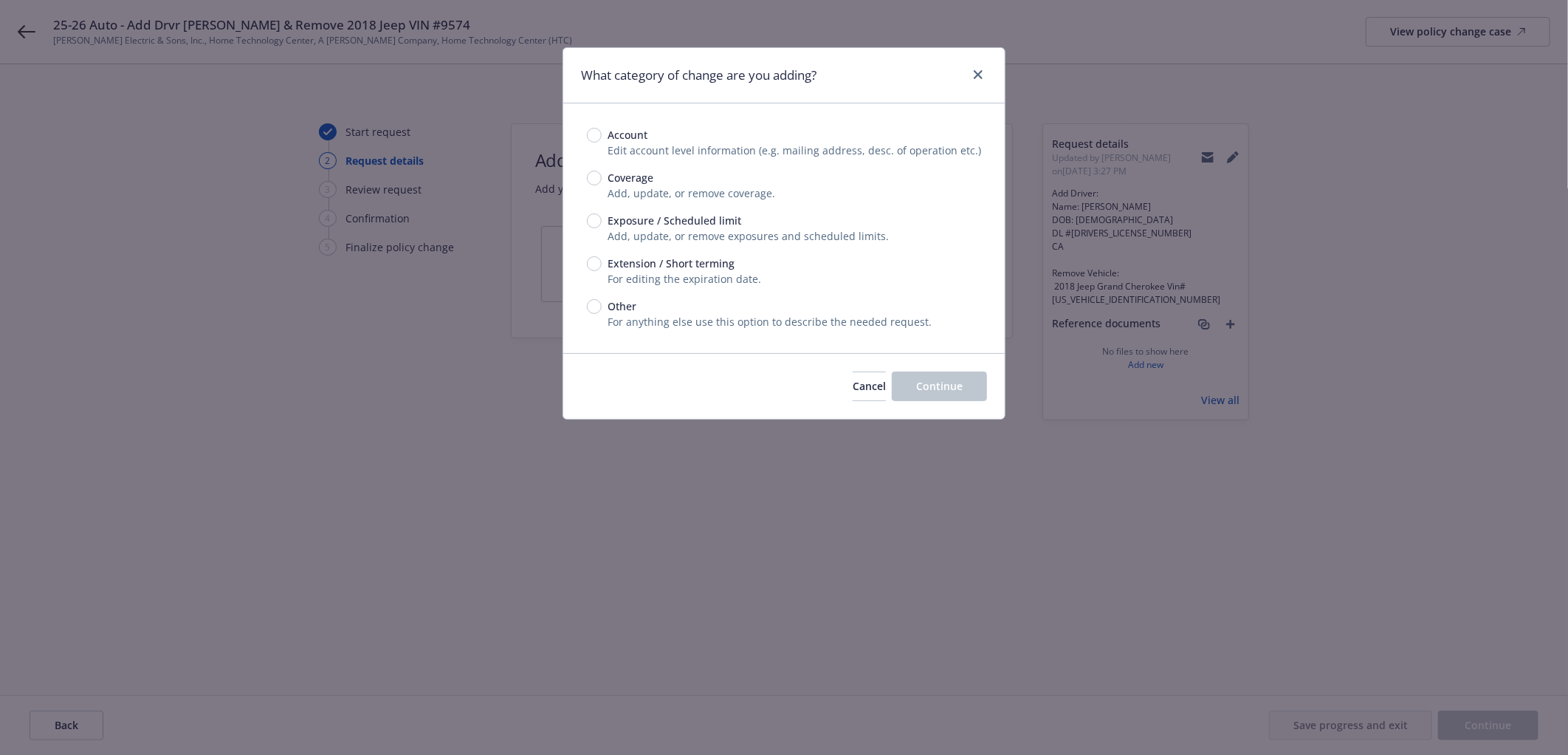
click at [622, 223] on span "Exposure / Scheduled limit" at bounding box center [674, 220] width 134 height 16
click at [601, 223] on input "Exposure / Scheduled limit" at bounding box center [594, 220] width 15 height 15
click at [968, 404] on div "Cancel Continue" at bounding box center [784, 386] width 442 height 66
click at [947, 385] on span "Continue" at bounding box center [939, 386] width 46 height 14
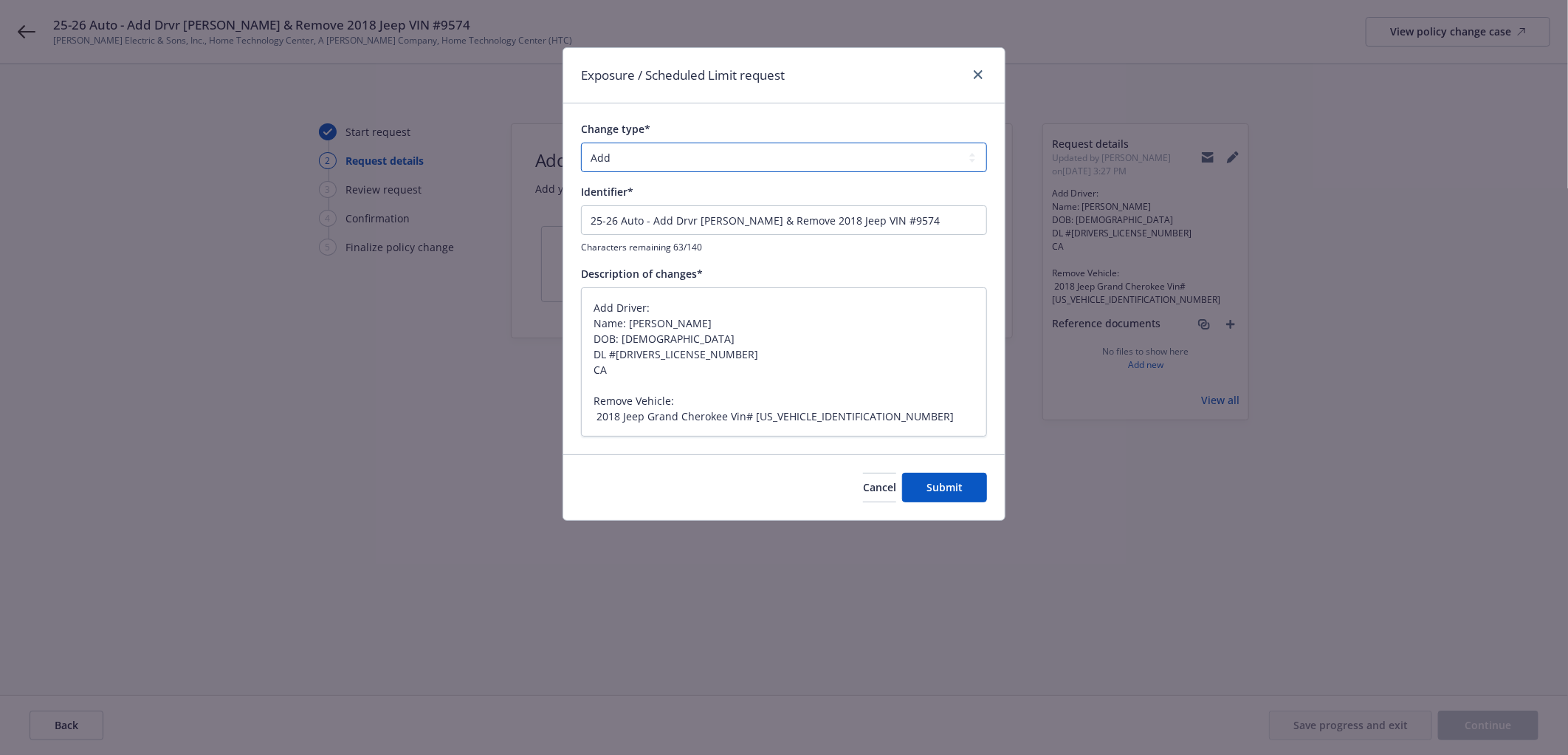
click at [628, 159] on select "Add Audit Change Remove" at bounding box center [784, 157] width 407 height 30
click at [581, 143] on select "Add Audit Change Remove" at bounding box center [784, 157] width 407 height 30
click at [925, 481] on button "Submit" at bounding box center [945, 487] width 85 height 30
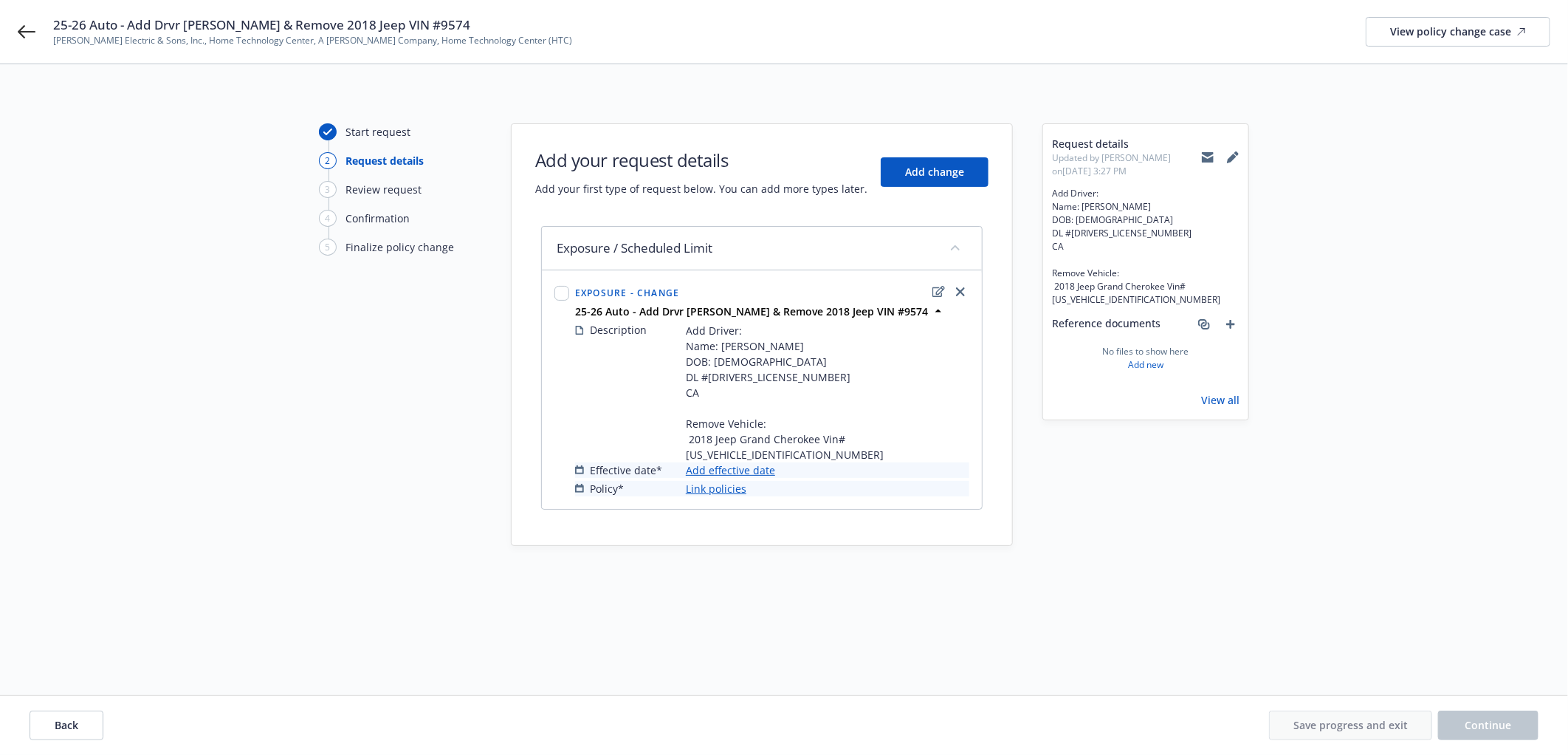
click at [720, 463] on link "Add effective date" at bounding box center [730, 471] width 90 height 16
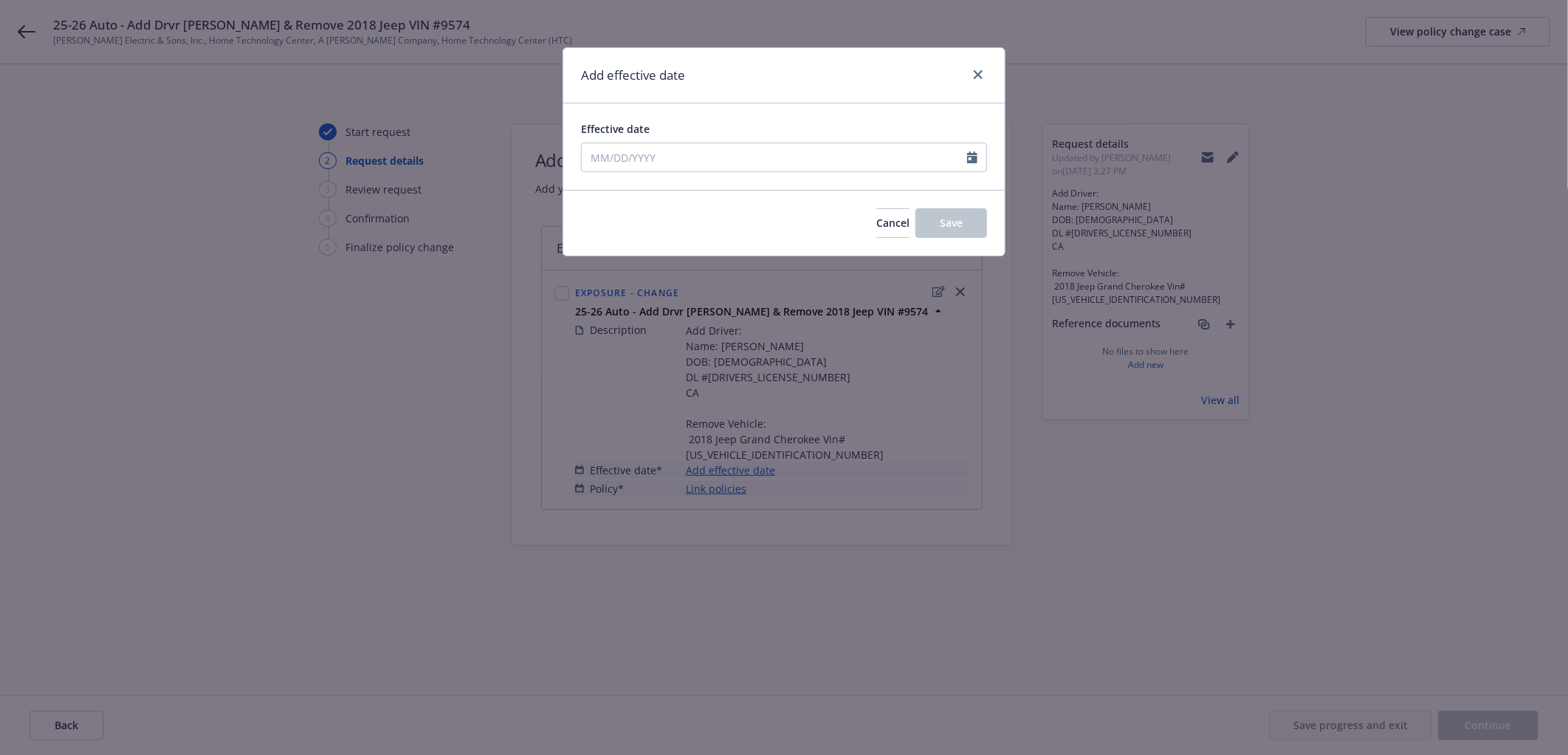
click at [606, 141] on div "Effective date" at bounding box center [784, 147] width 407 height 51
click at [607, 156] on input "Effective date" at bounding box center [775, 157] width 386 height 29
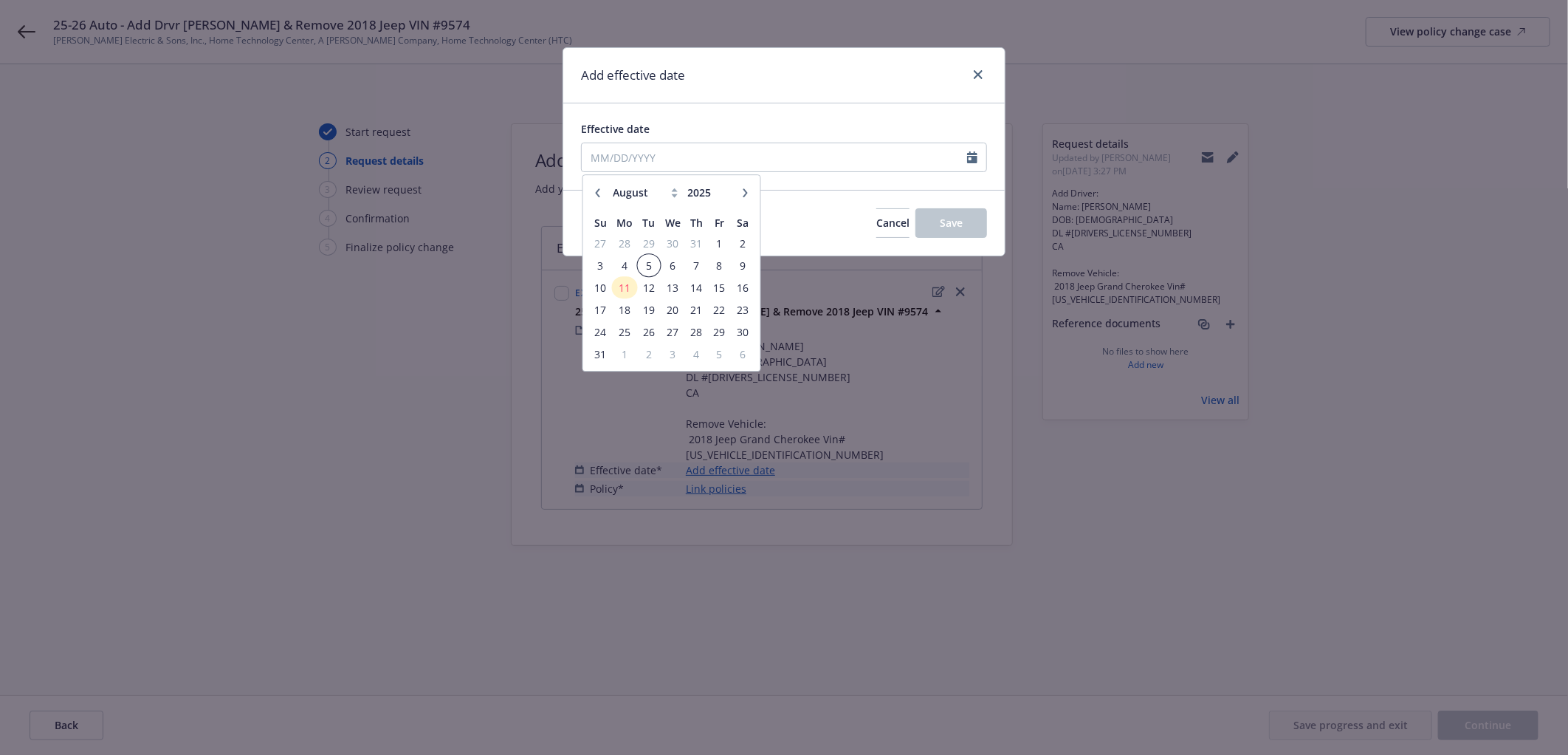
click at [646, 264] on span "5" at bounding box center [649, 265] width 20 height 19
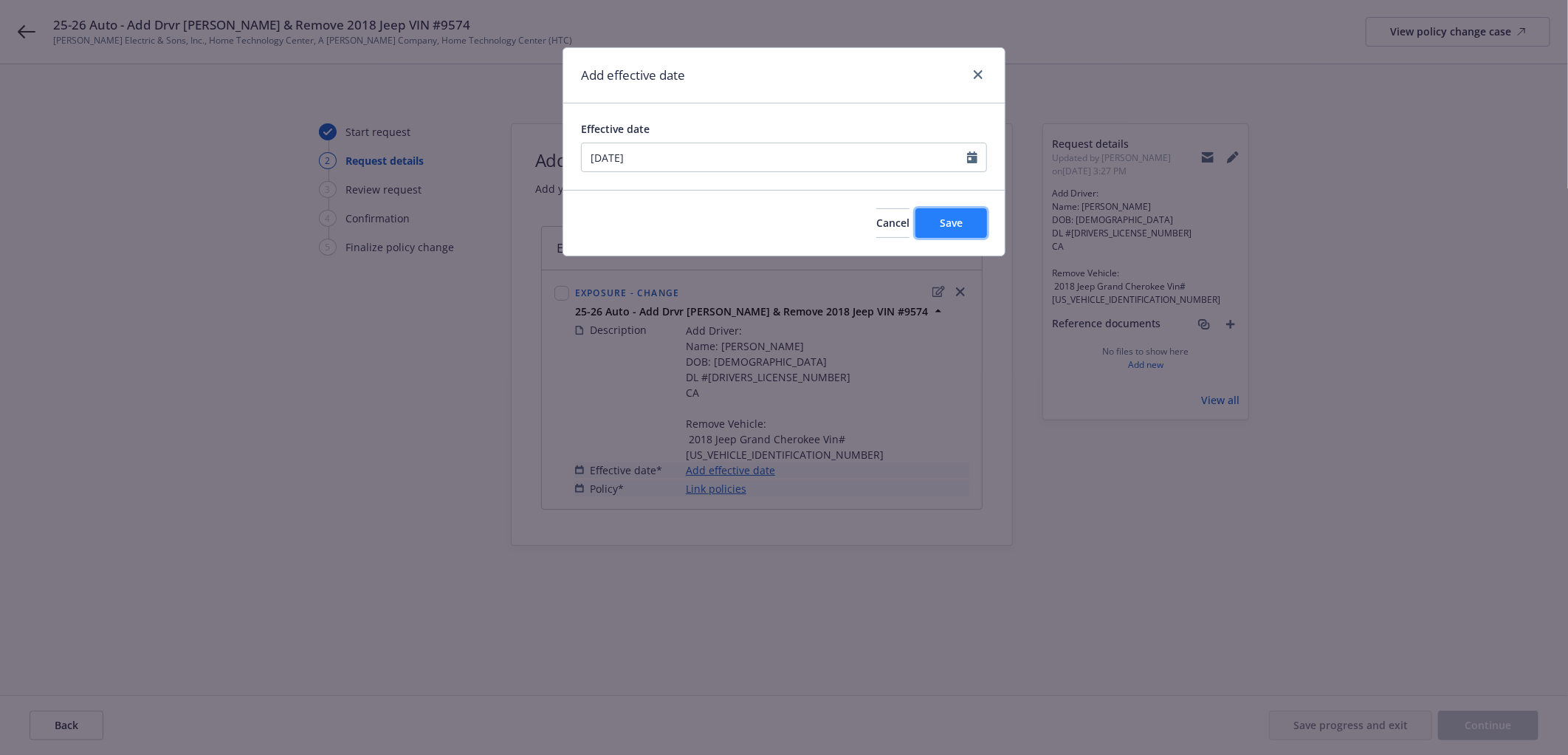
click at [957, 226] on span "Save" at bounding box center [951, 222] width 23 height 14
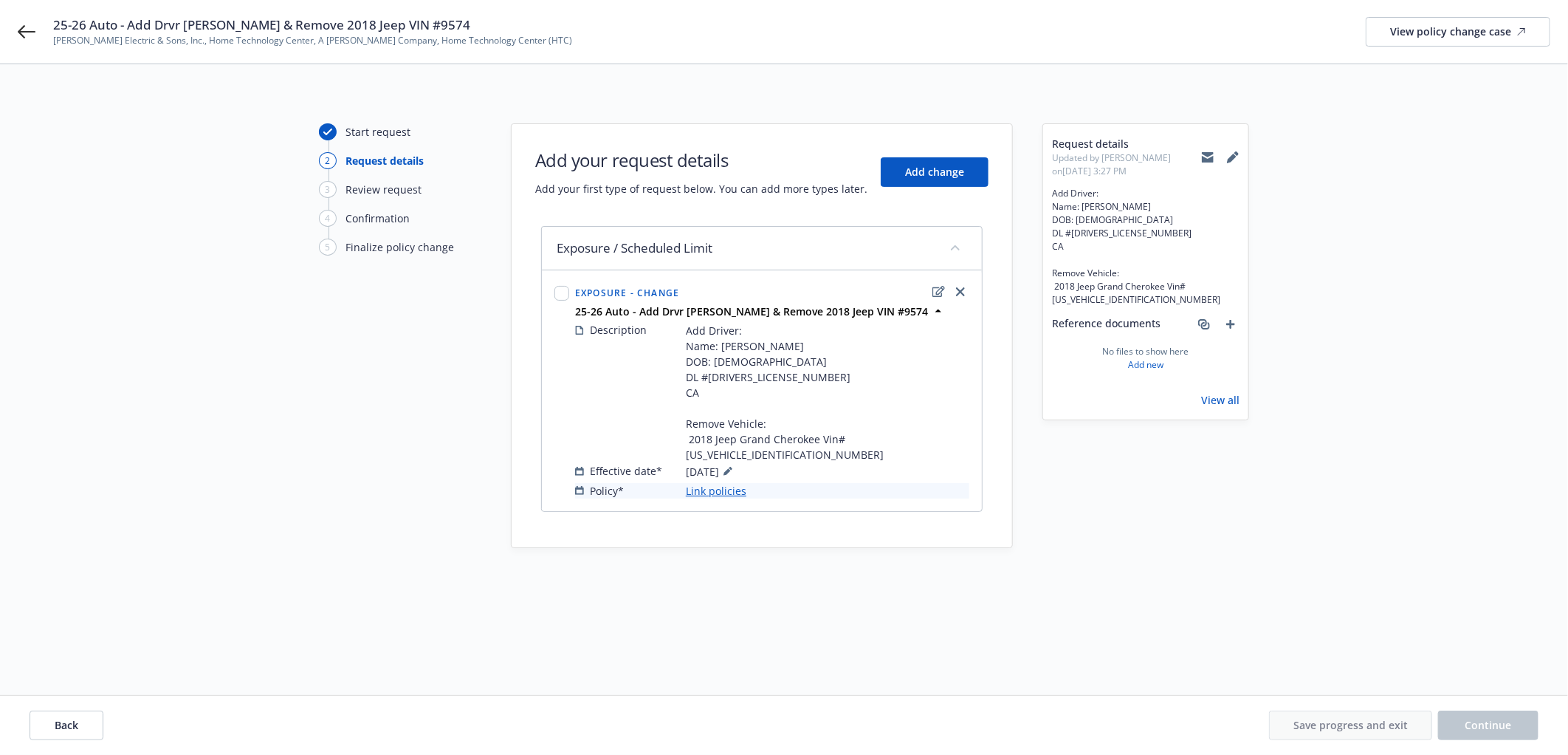
click at [712, 483] on link "Link policies" at bounding box center [717, 491] width 61 height 16
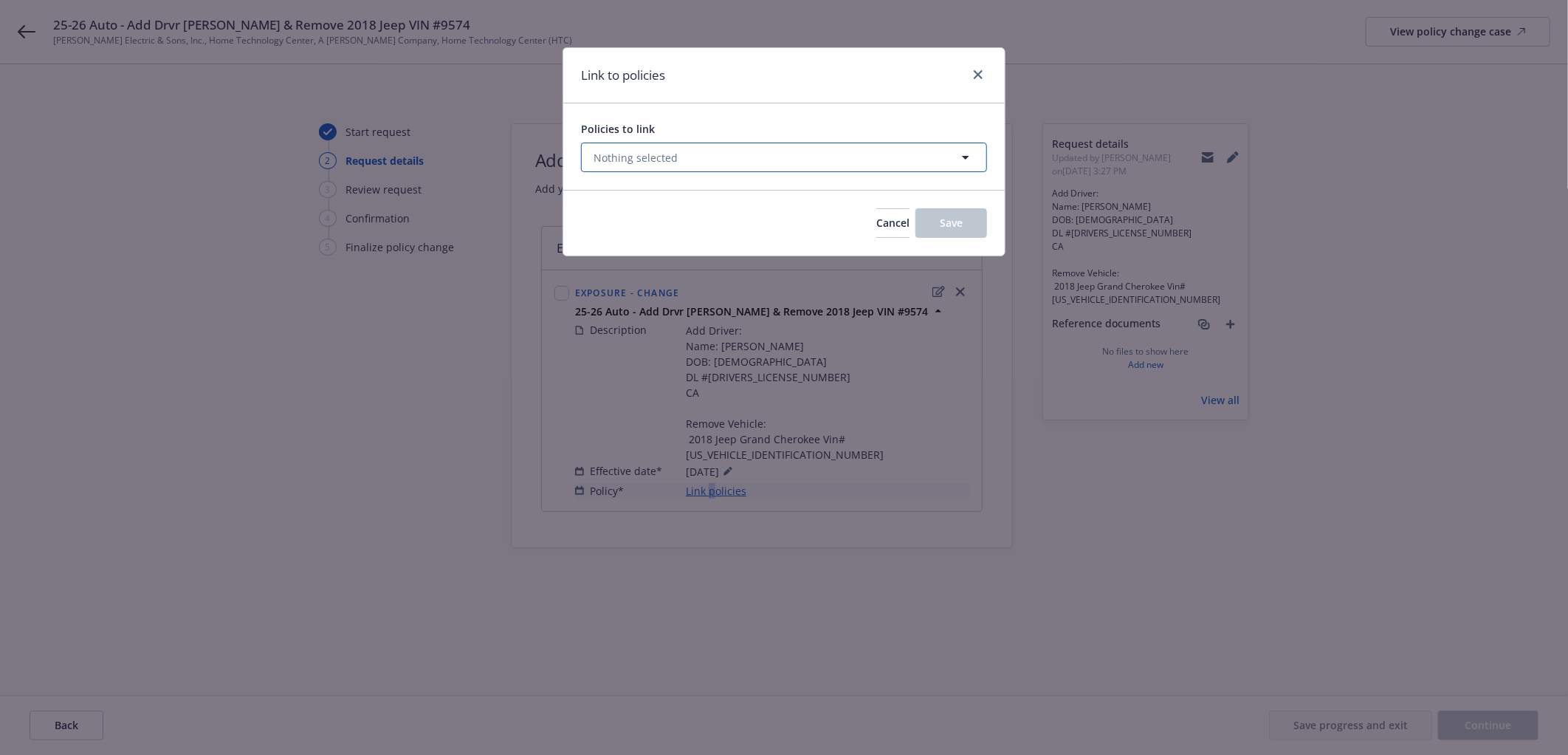
click at [673, 157] on span "Nothing selected" at bounding box center [636, 157] width 85 height 16
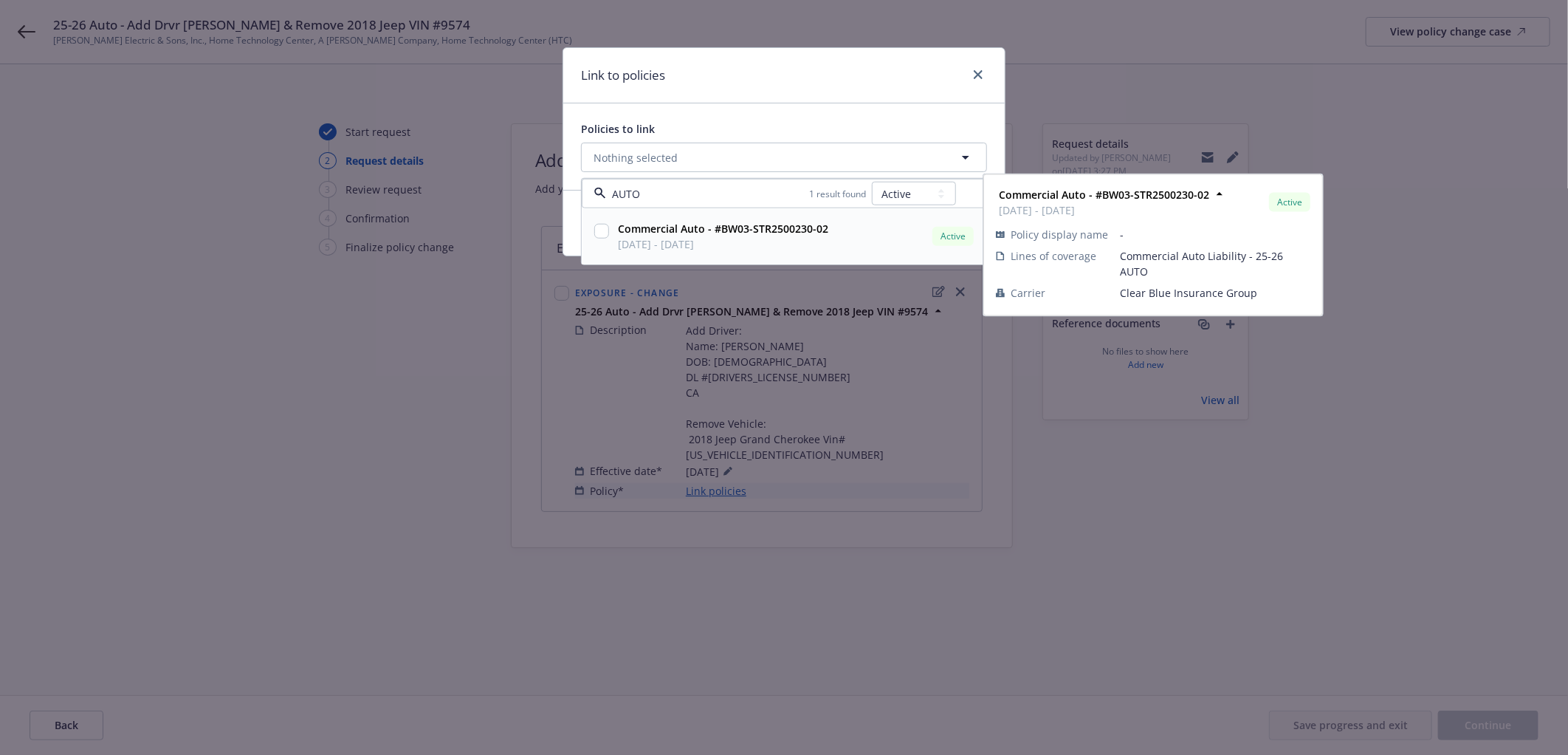
click at [717, 231] on strong "Commercial Auto - #BW03-STR2500230-02" at bounding box center [723, 228] width 211 height 14
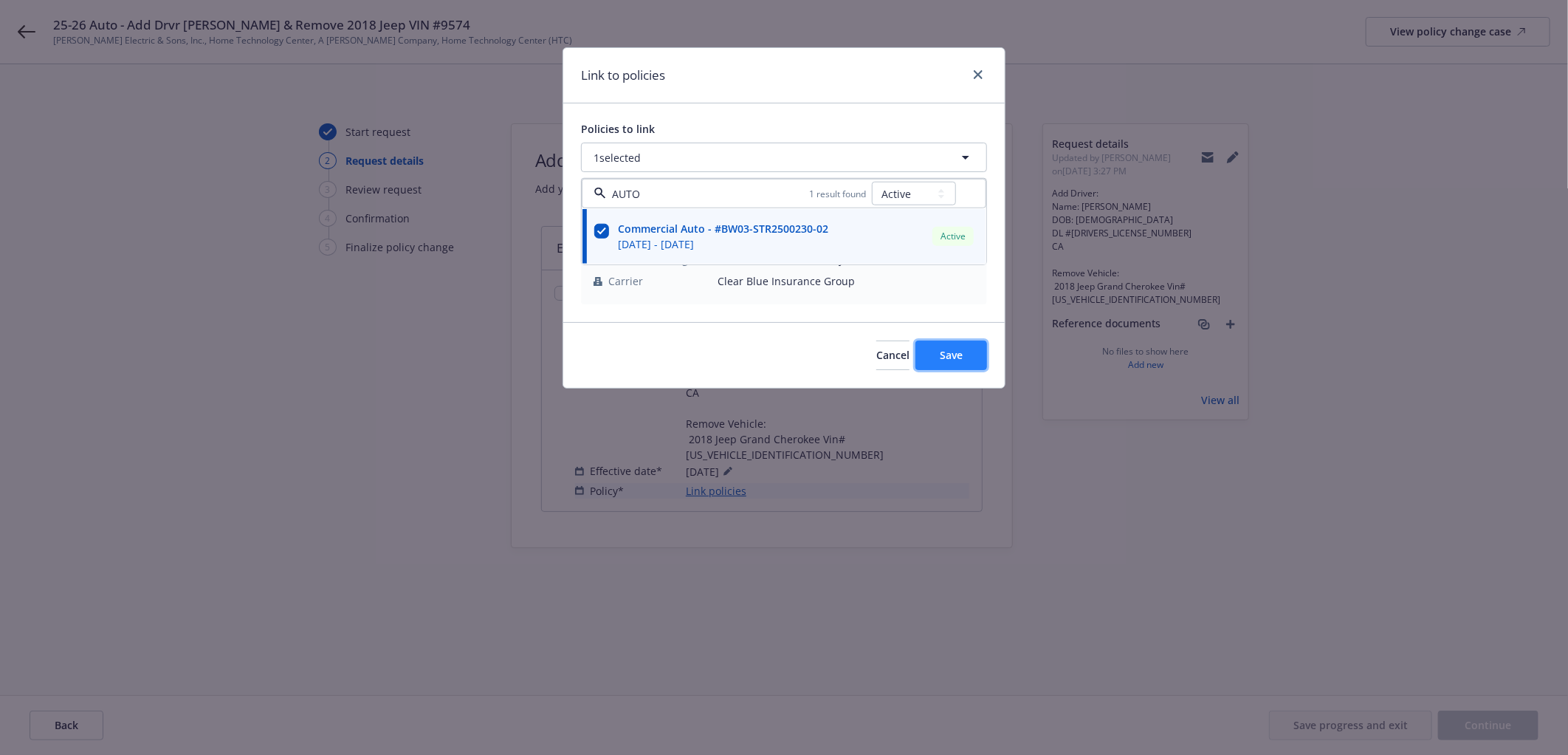
click at [946, 359] on span "Save" at bounding box center [951, 354] width 23 height 14
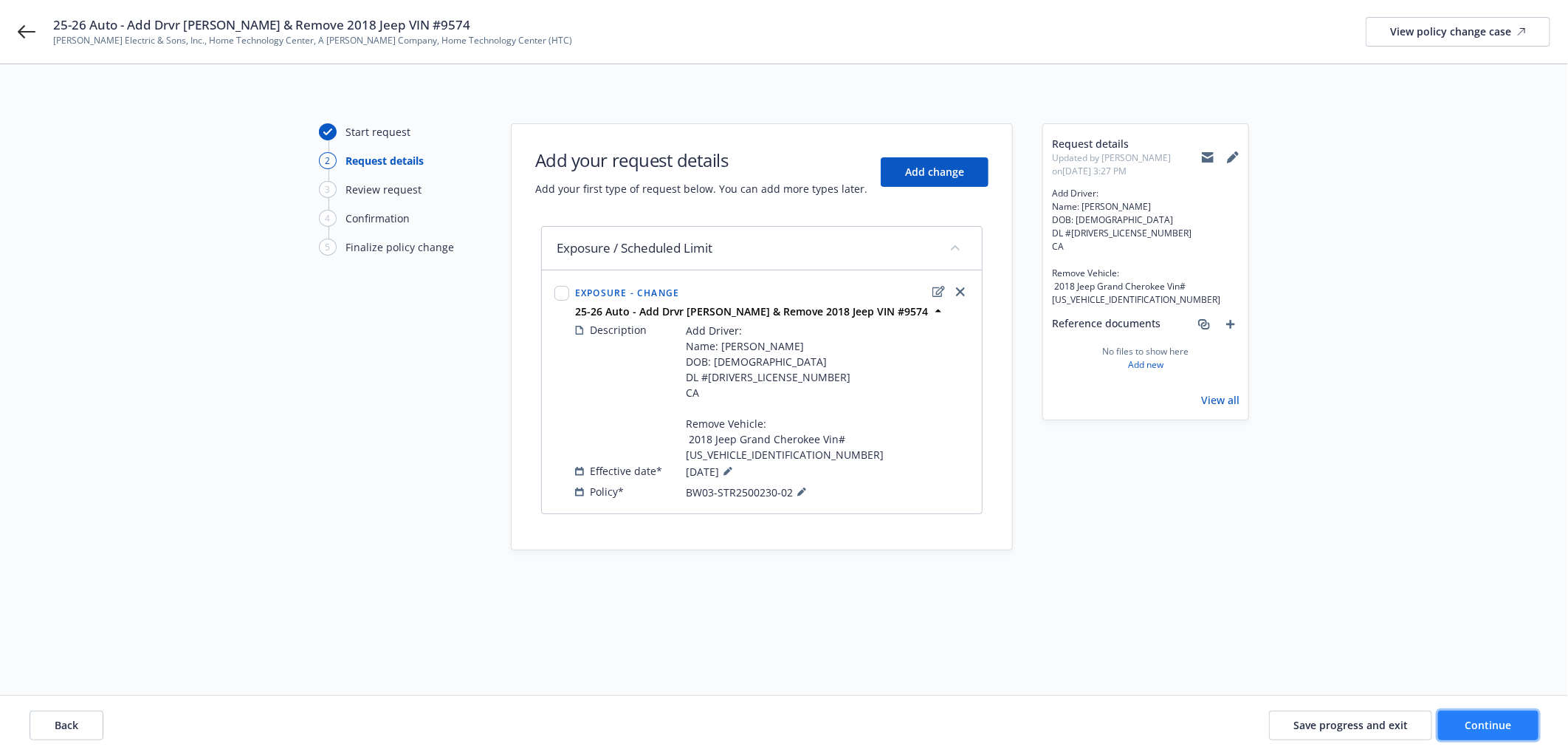
click at [1411, 678] on span "Continue" at bounding box center [1488, 724] width 46 height 14
click at [1204, 162] on icon at bounding box center [1208, 157] width 12 height 12
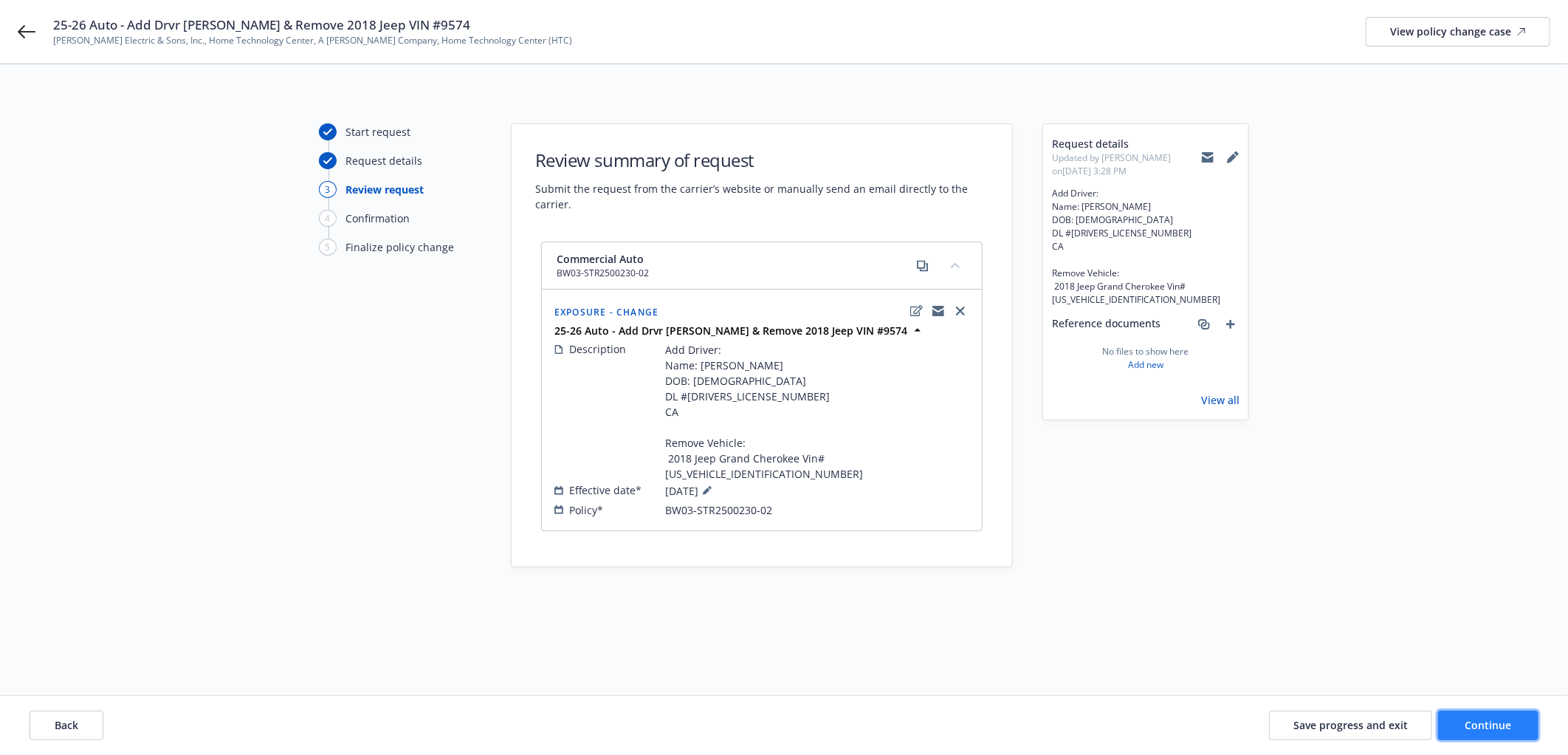
click at [1411, 678] on span "Continue" at bounding box center [1488, 724] width 46 height 14
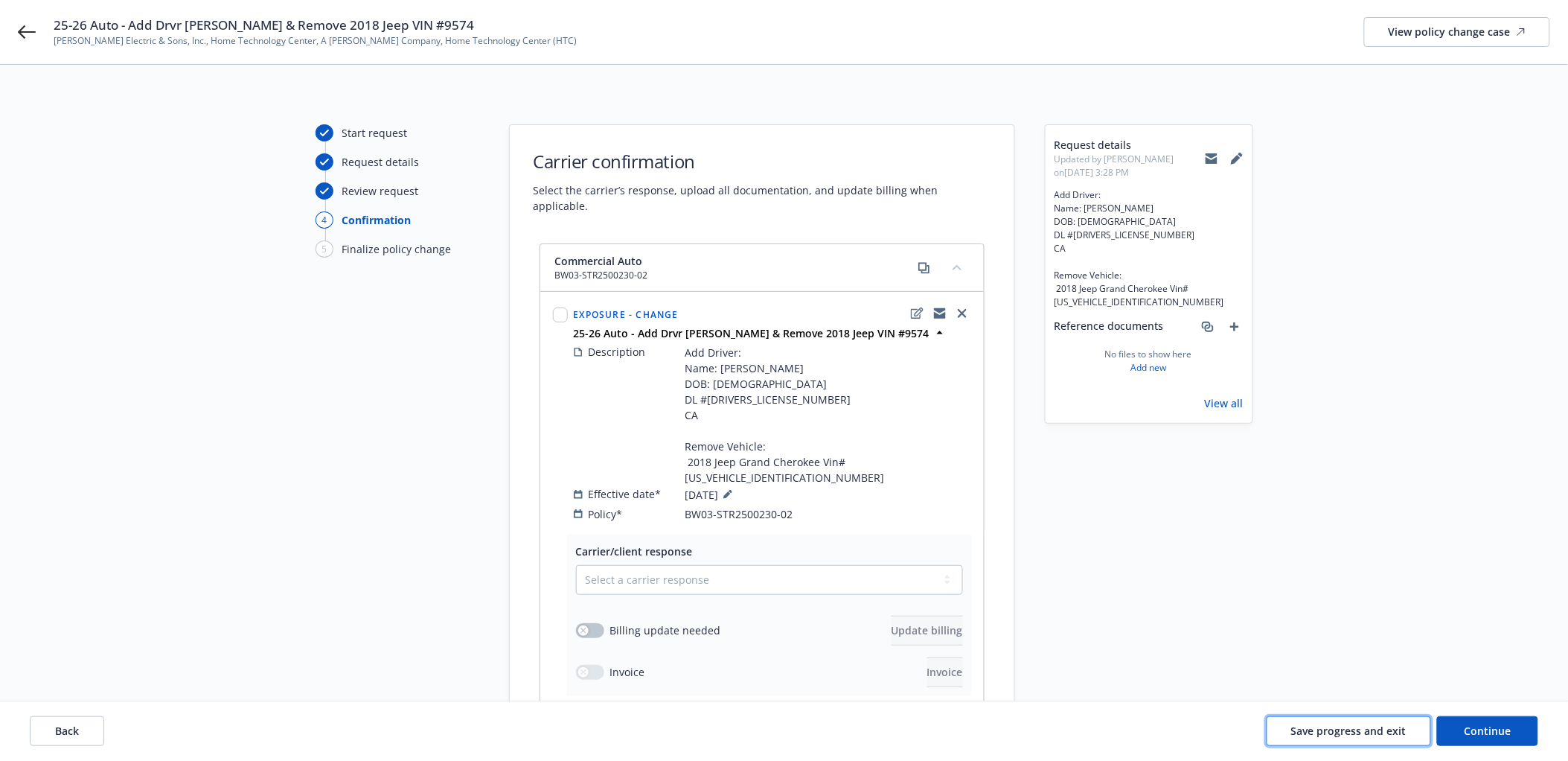
click at [1336, 684] on span "Save progress and exit" at bounding box center [1349, 730] width 115 height 14
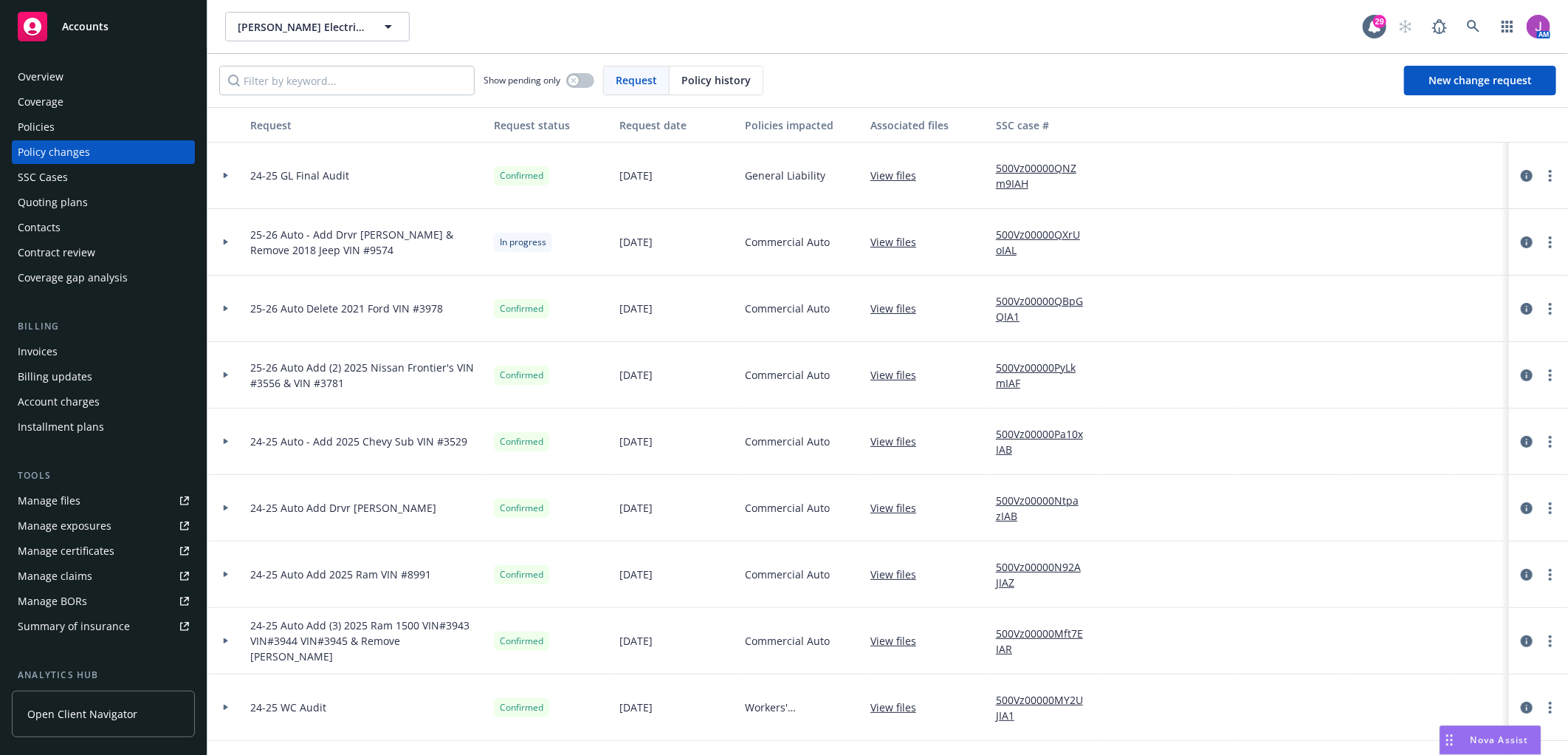
click at [1025, 227] on link "500Vz00000QXrUoIAL" at bounding box center [1045, 242] width 99 height 31
click at [60, 533] on div "Manage exposures" at bounding box center [64, 526] width 94 height 24
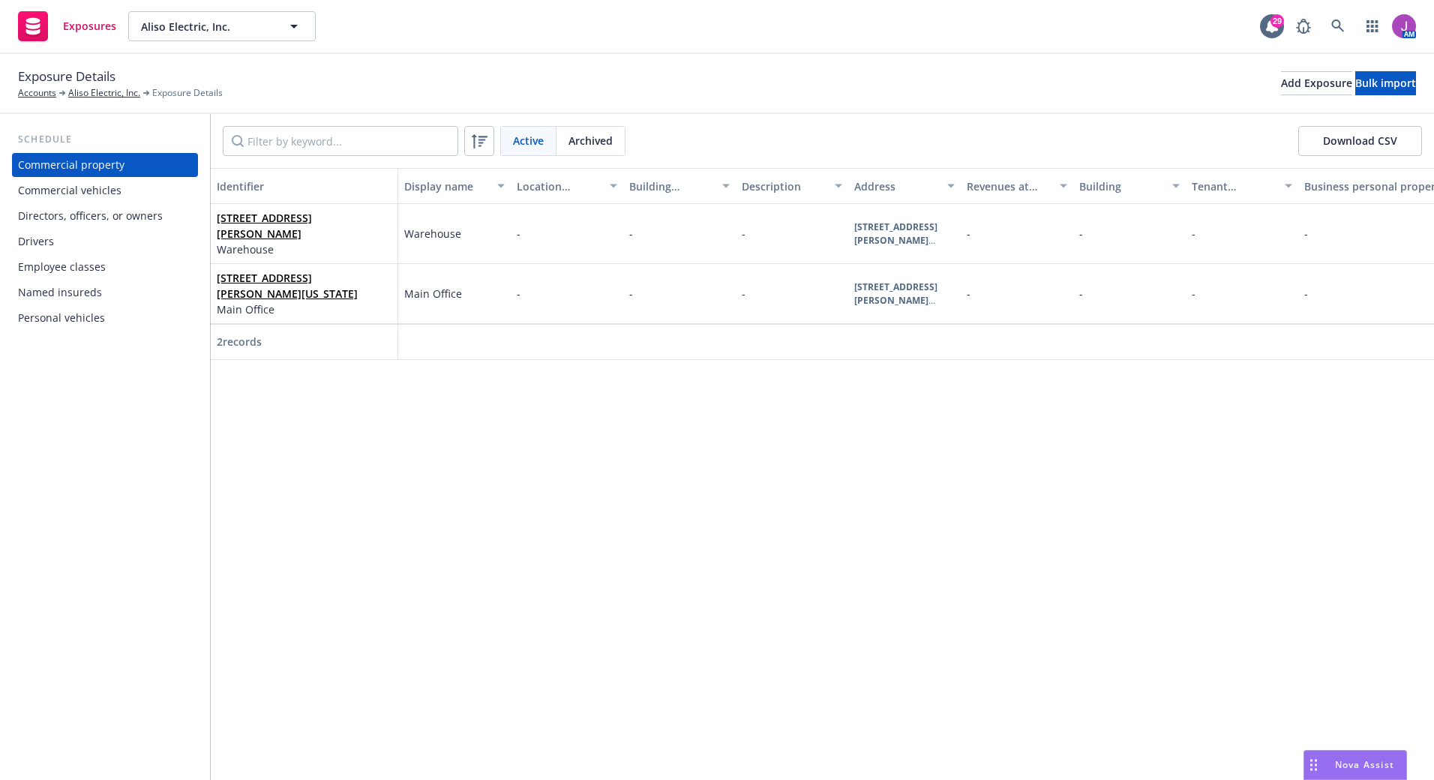
click at [104, 185] on div "Commercial vehicles" at bounding box center [70, 191] width 104 height 24
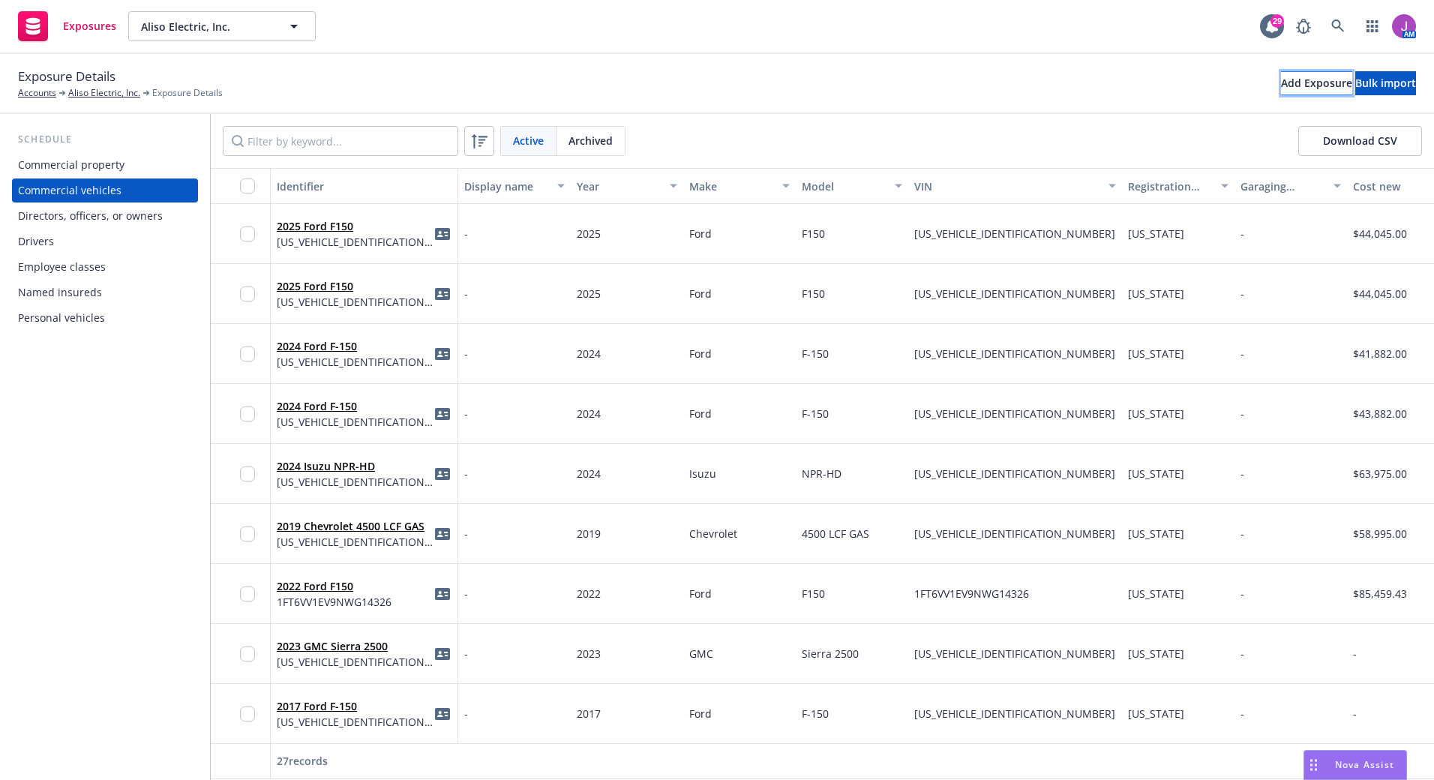
click at [1281, 76] on div "Add Exposure" at bounding box center [1316, 83] width 71 height 23
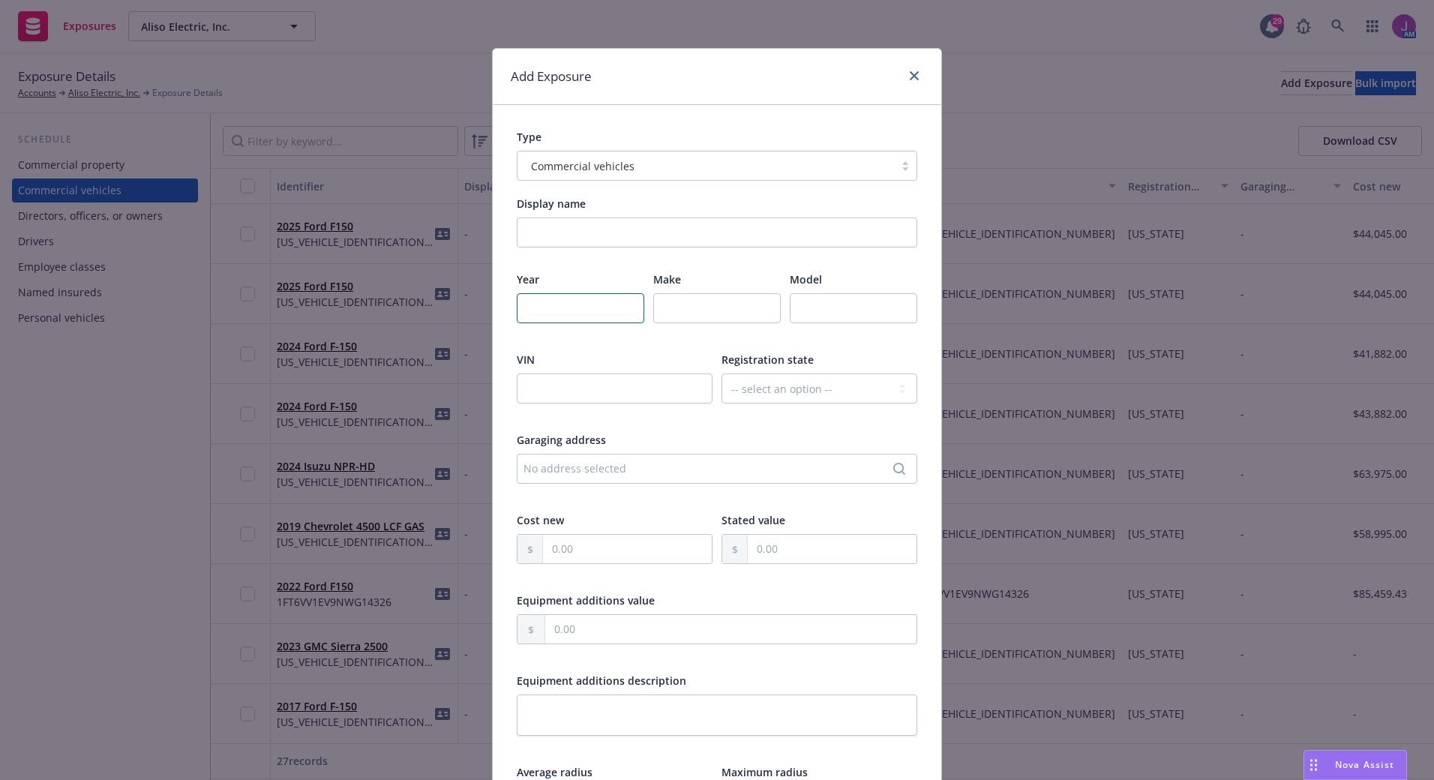
click at [580, 305] on input "number" at bounding box center [581, 308] width 128 height 30
type input "2"
type input "2026"
type input "Kia"
type input "Carnical"
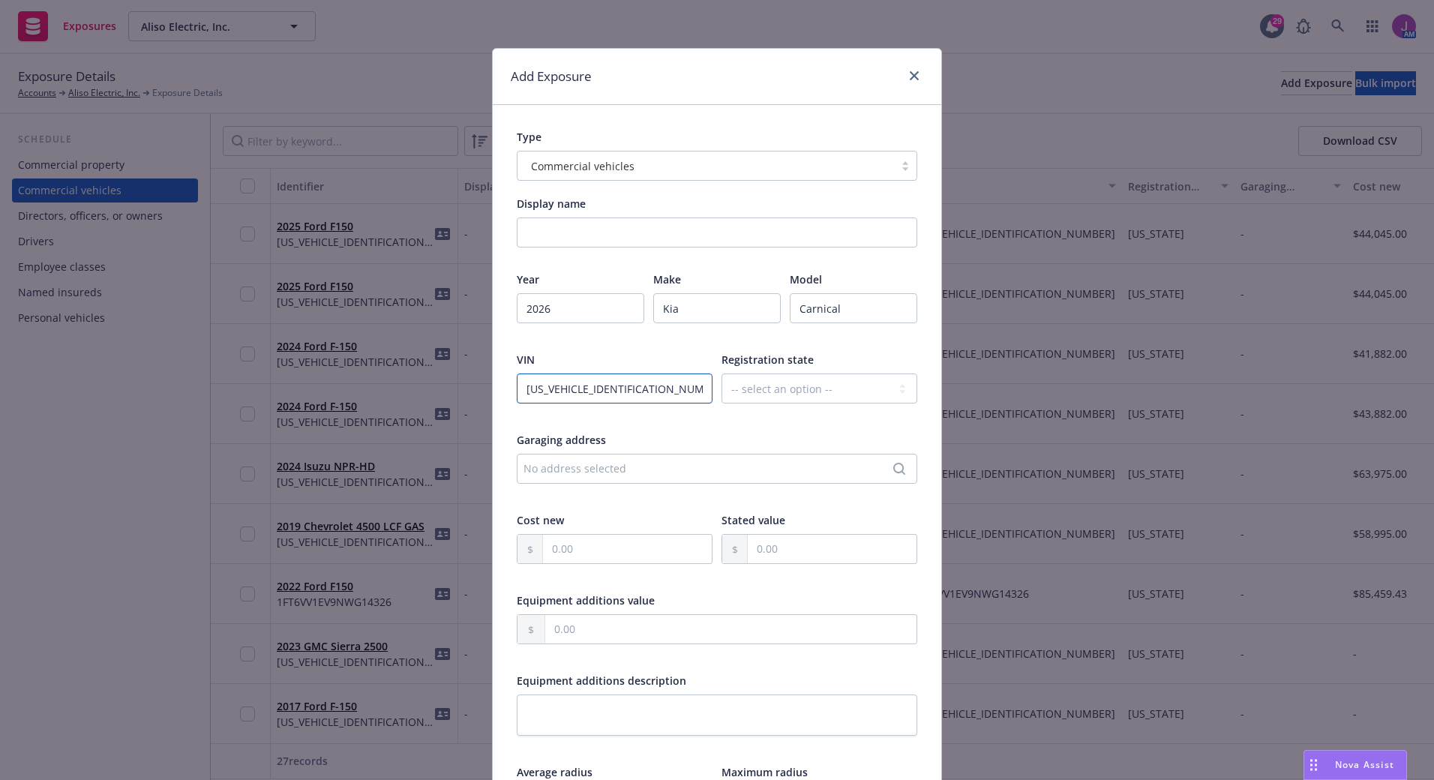
type input "KNDNC5K36T6562620"
click at [738, 389] on select "-- select an option -- Alaska Alabama Arkansas American Samoa Arizona Californi…" at bounding box center [820, 389] width 196 height 30
select select "CA"
click at [722, 374] on select "-- select an option -- Alaska Alabama Arkansas American Samoa Arizona Californi…" at bounding box center [820, 389] width 196 height 30
click at [671, 461] on div "No address selected" at bounding box center [710, 469] width 372 height 16
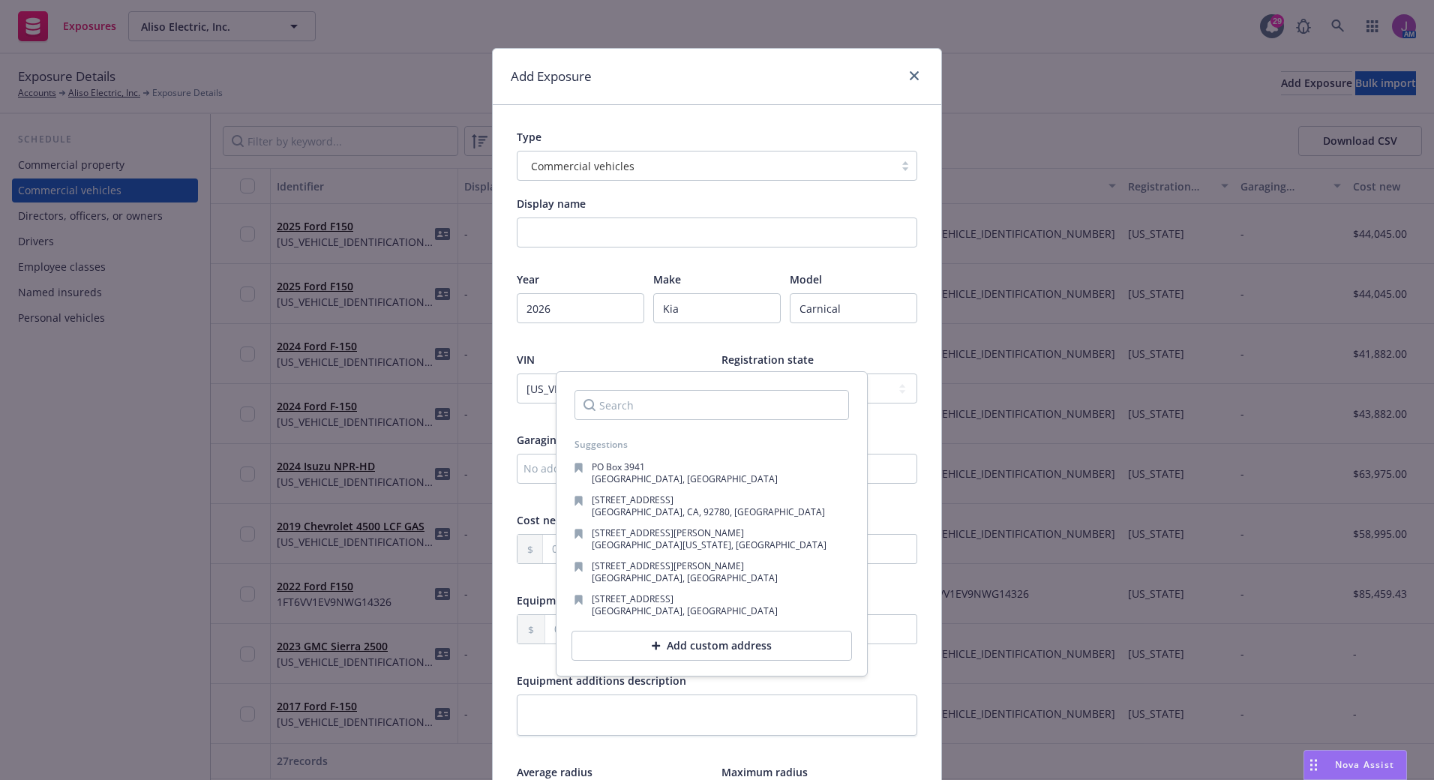
click at [878, 440] on div "Garaging address" at bounding box center [717, 440] width 401 height 16
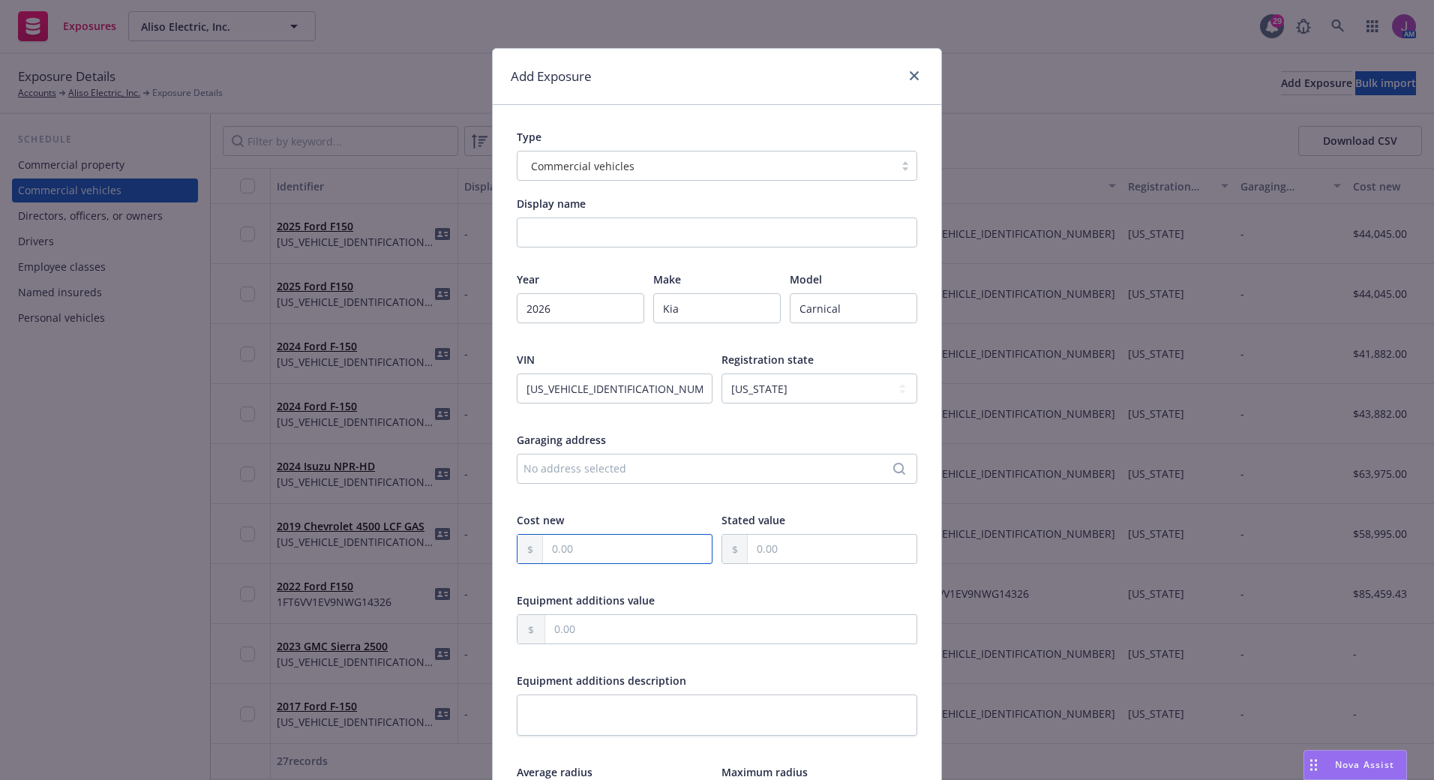
click at [566, 547] on input "text" at bounding box center [627, 549] width 169 height 29
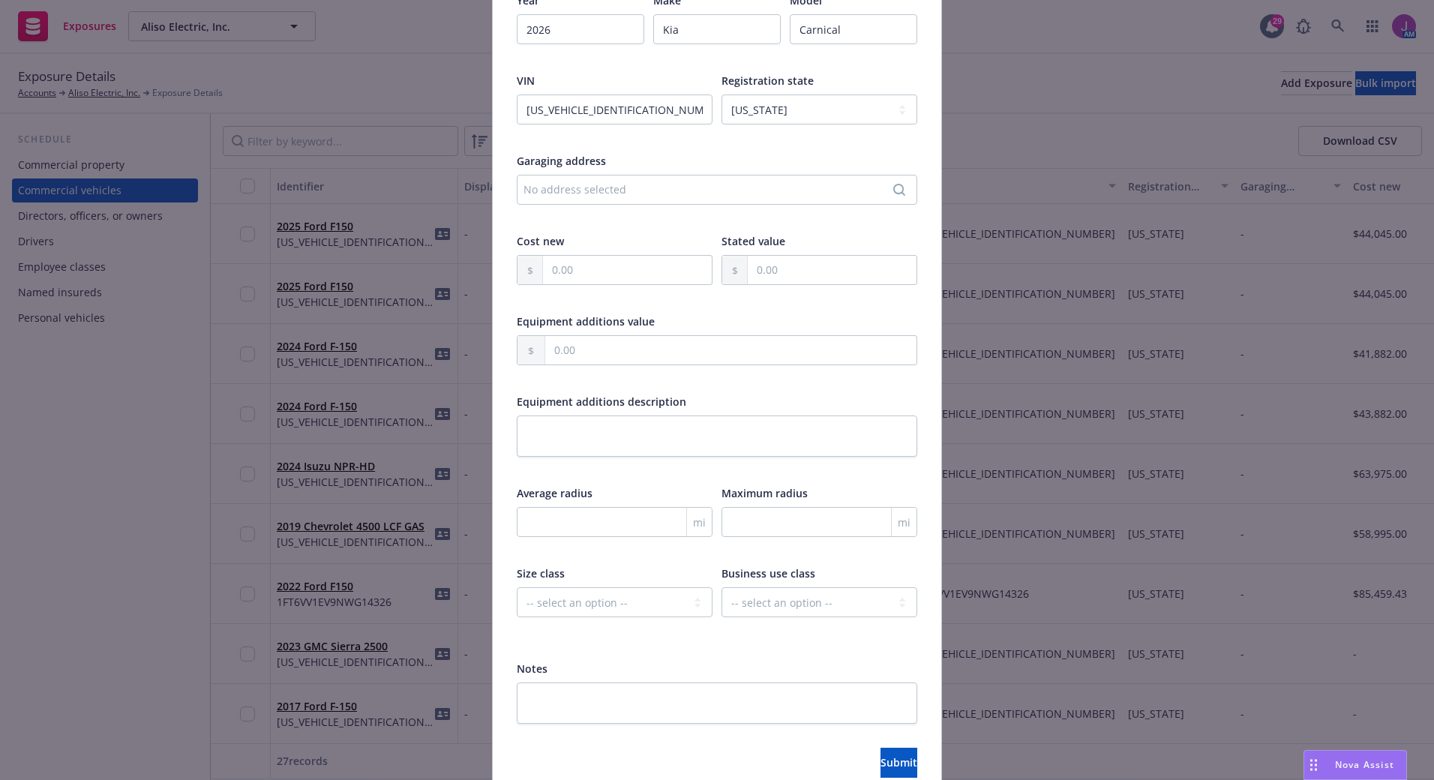
scroll to position [350, 0]
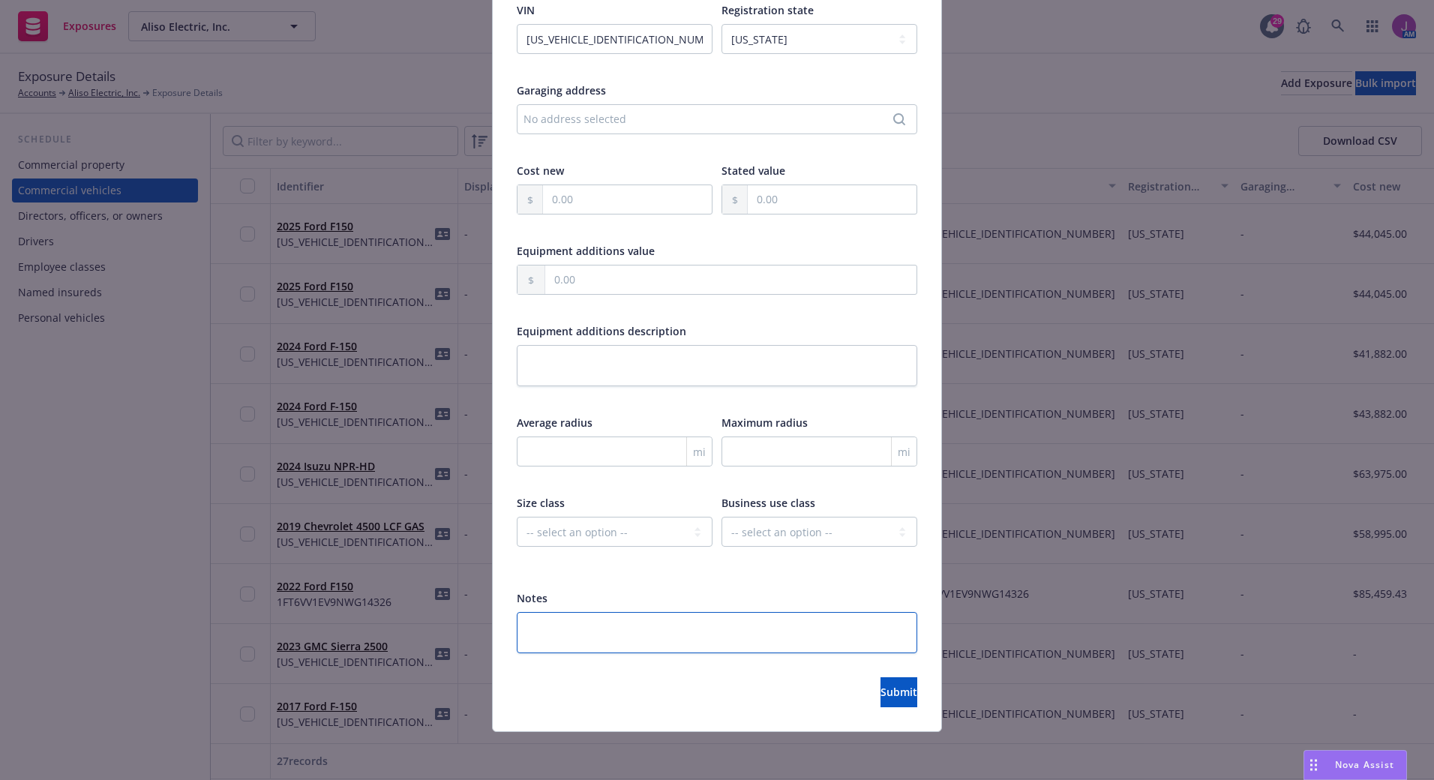
click at [628, 632] on textarea at bounding box center [717, 632] width 401 height 41
type textarea "x"
type textarea "I"
type textarea "x"
type textarea "IN"
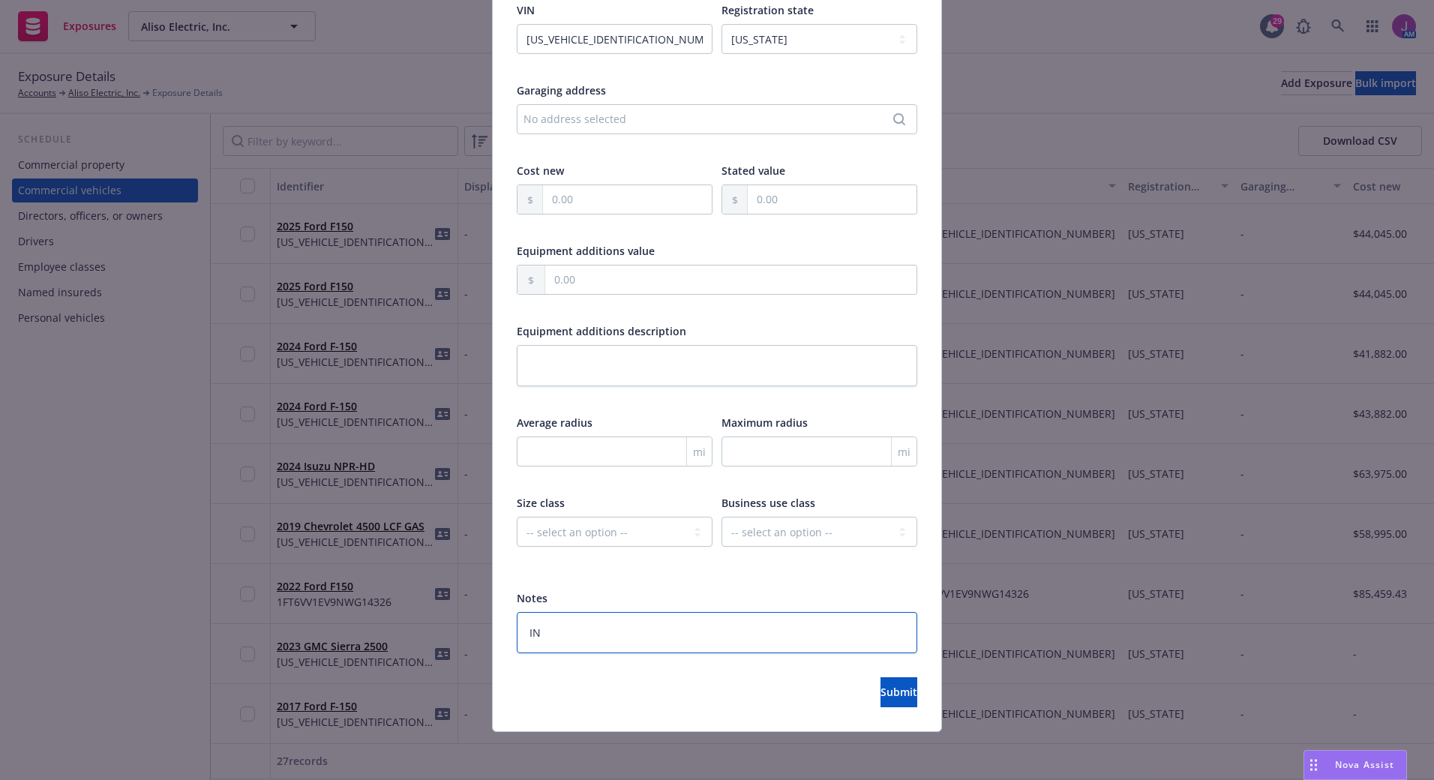
type textarea "x"
type textarea "INS"
type textarea "x"
type textarea "INSD"
type textarea "x"
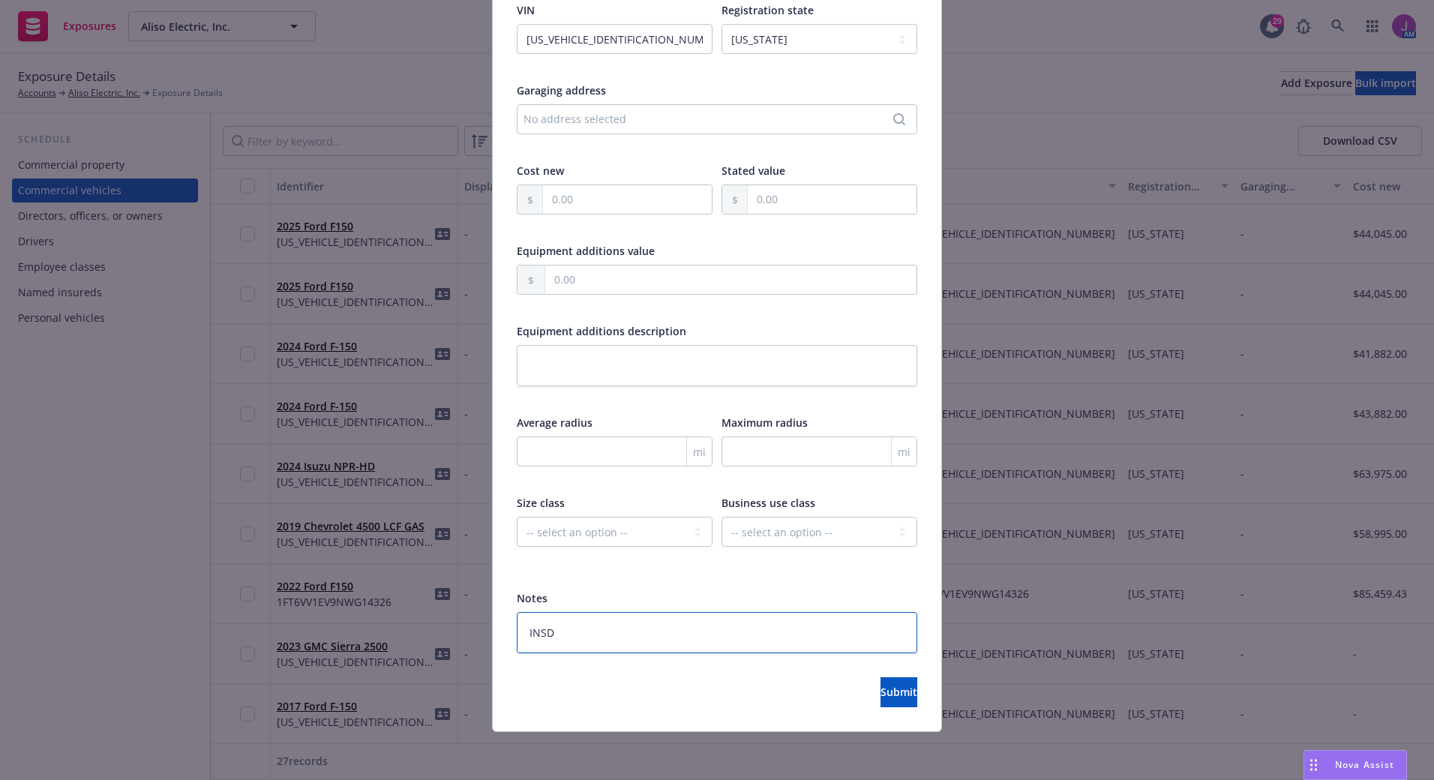
type textarea "INS"
type textarea "x"
type textarea "IN"
type textarea "x"
type textarea "I"
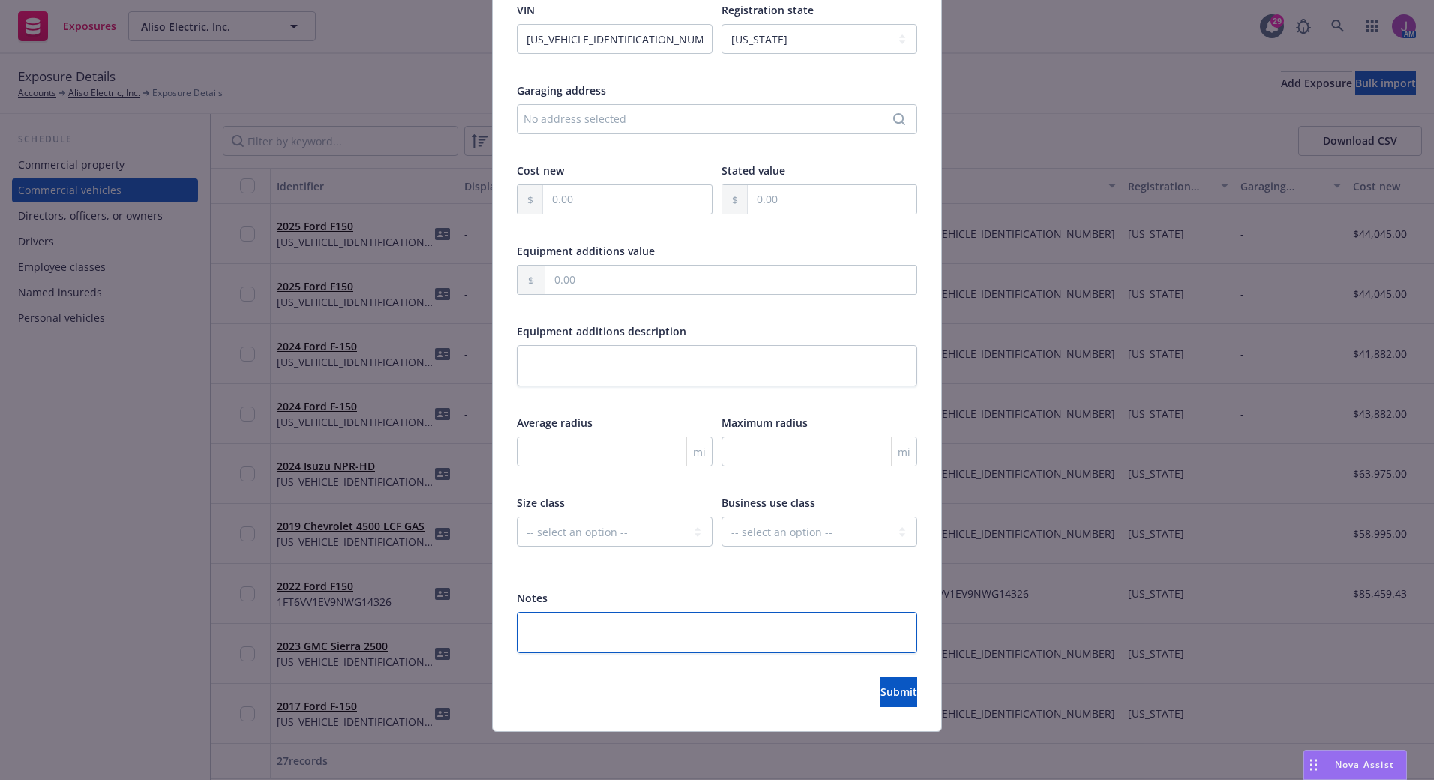
type textarea "x"
type textarea "i"
type textarea "x"
type textarea "in"
type textarea "x"
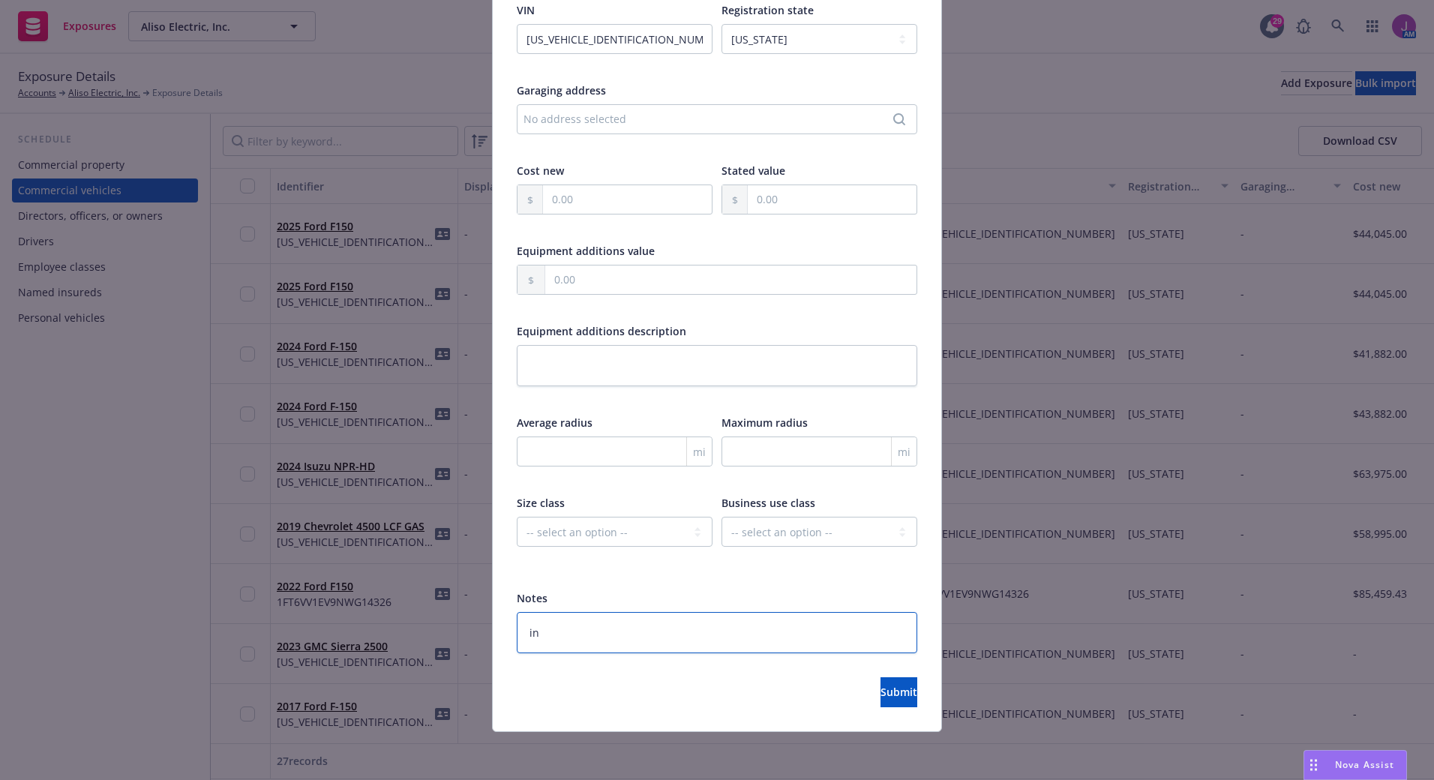
type textarea "ins"
type textarea "x"
type textarea "insd"
type textarea "x"
type textarea "insd"
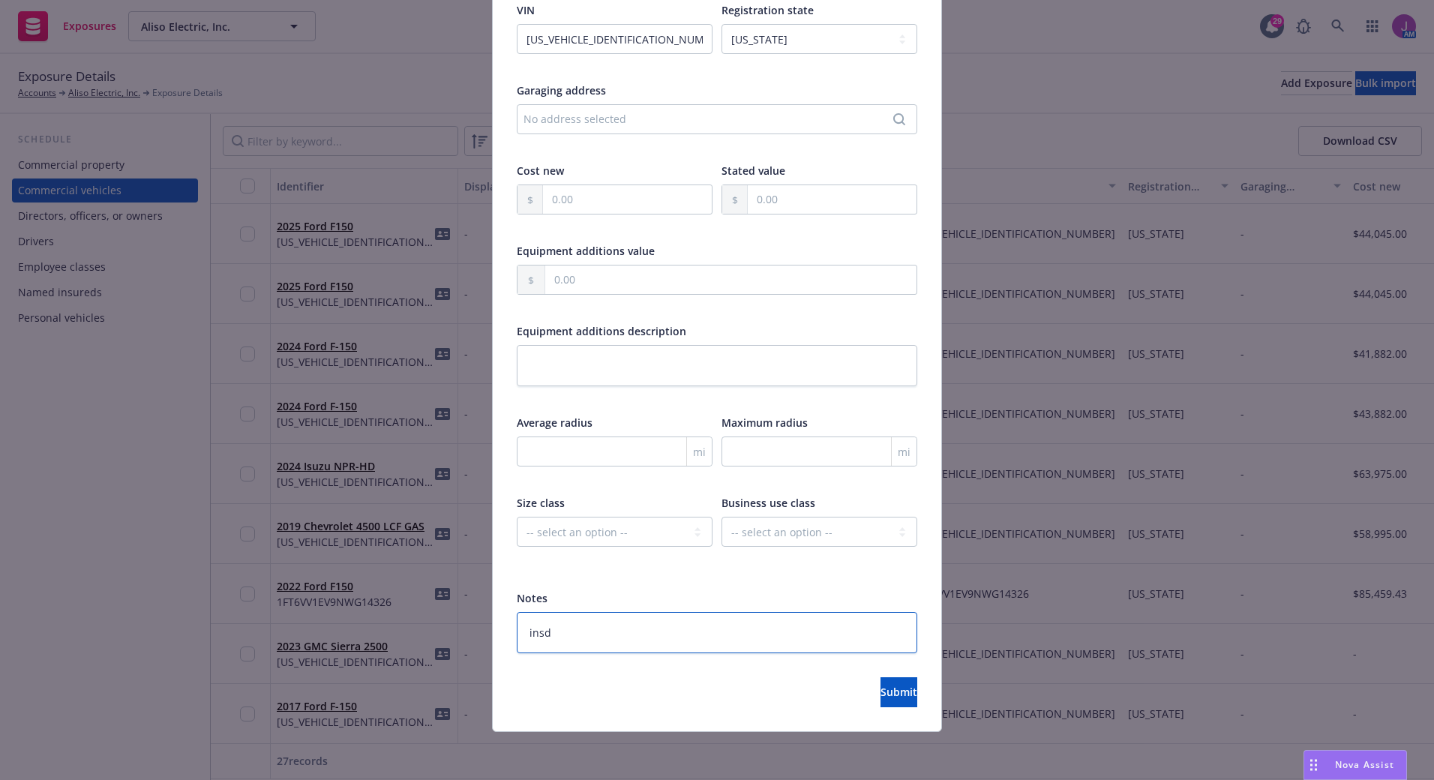
type textarea "x"
type textarea "insd r"
type textarea "x"
type textarea "insd re"
type textarea "x"
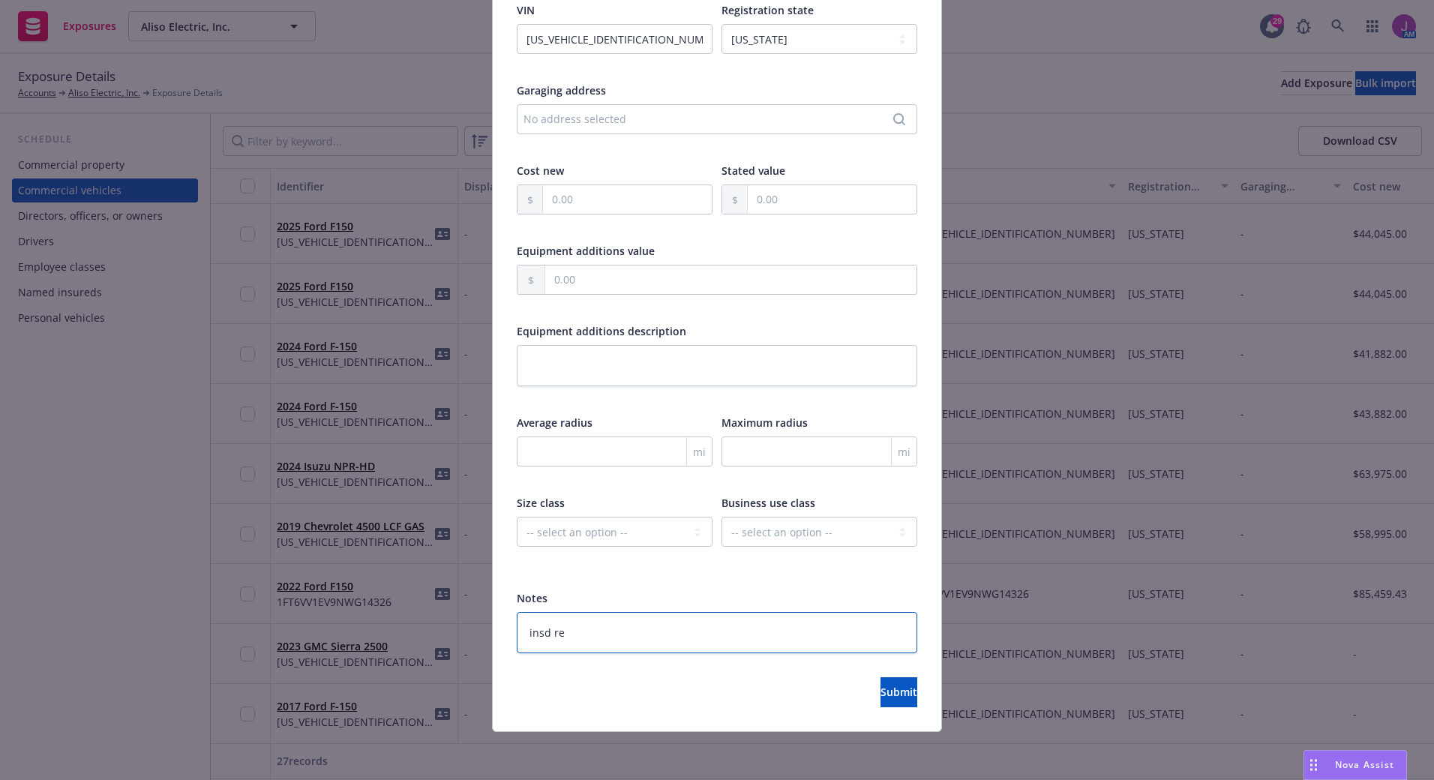
type textarea "insd req"
type textarea "x"
type textarea "insd req"
type textarea "x"
type textarea "insd req t"
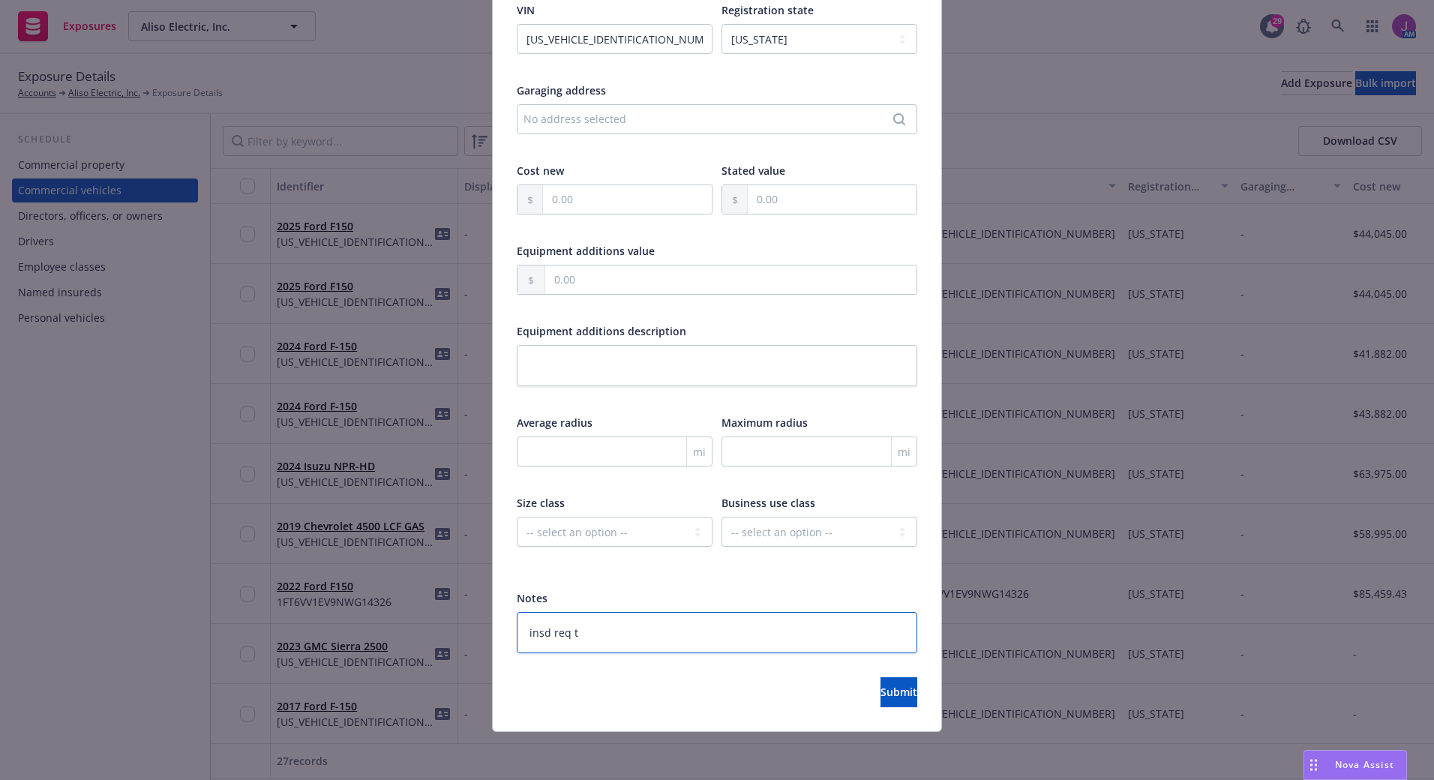
type textarea "x"
type textarea "insd req to"
type textarea "x"
type textarea "insd req to"
type textarea "x"
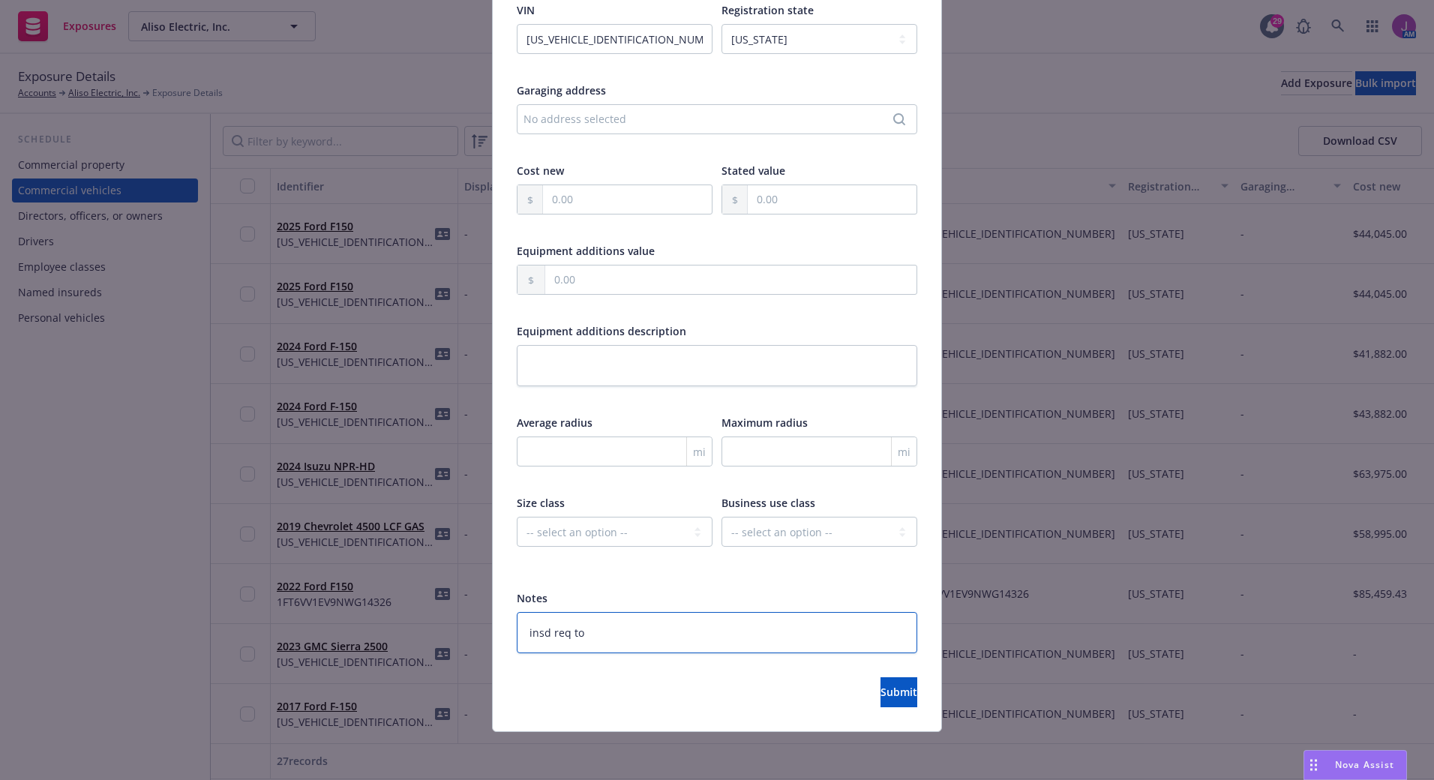
type textarea "insd req to a"
type textarea "x"
type textarea "insd req to ad"
type textarea "x"
type textarea "insd req to add"
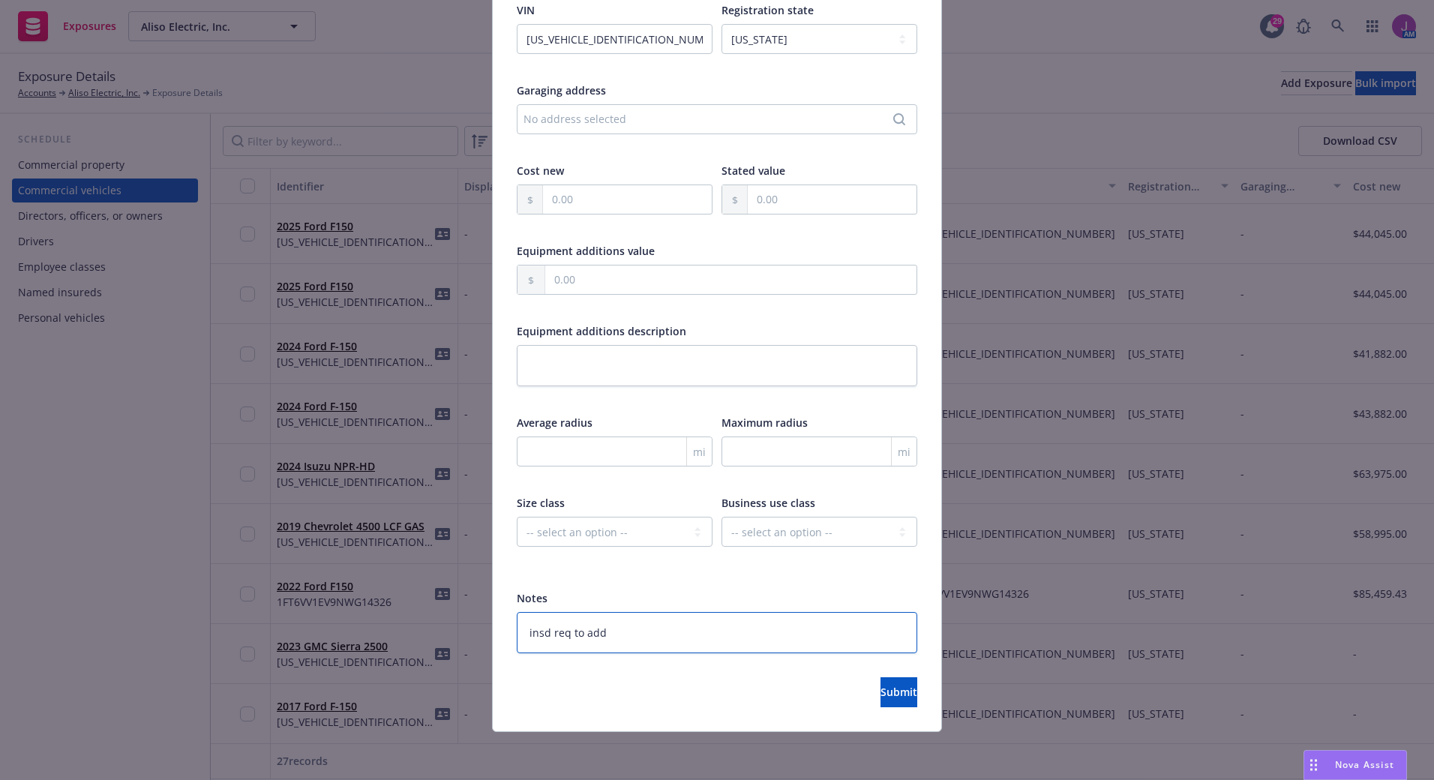
type textarea "x"
type textarea "insd req to add"
type textarea "x"
type textarea "insd req to add 8"
type textarea "x"
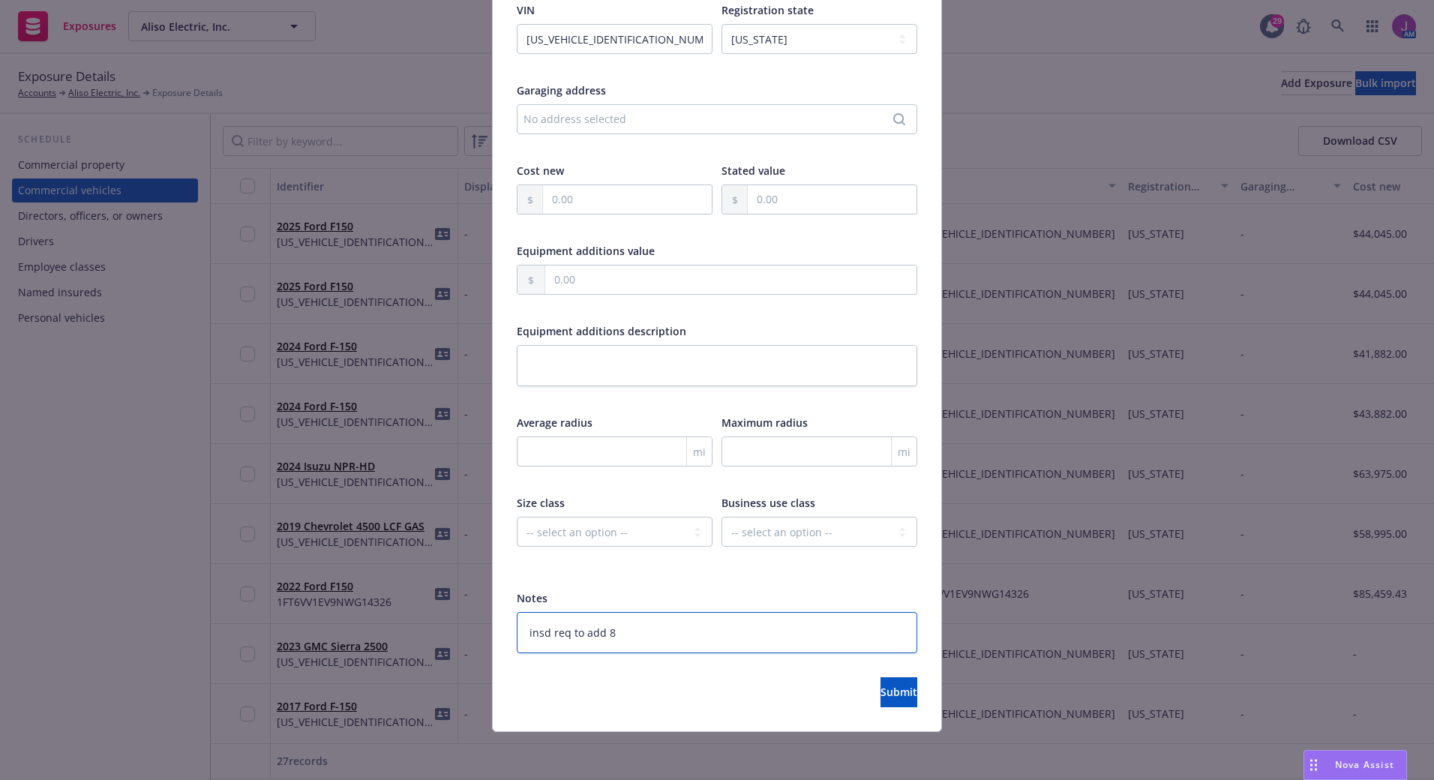
type textarea "insd req to add 8/"
type textarea "x"
type textarea "insd req to add 8/1"
type textarea "x"
type textarea "insd req to add 8/11"
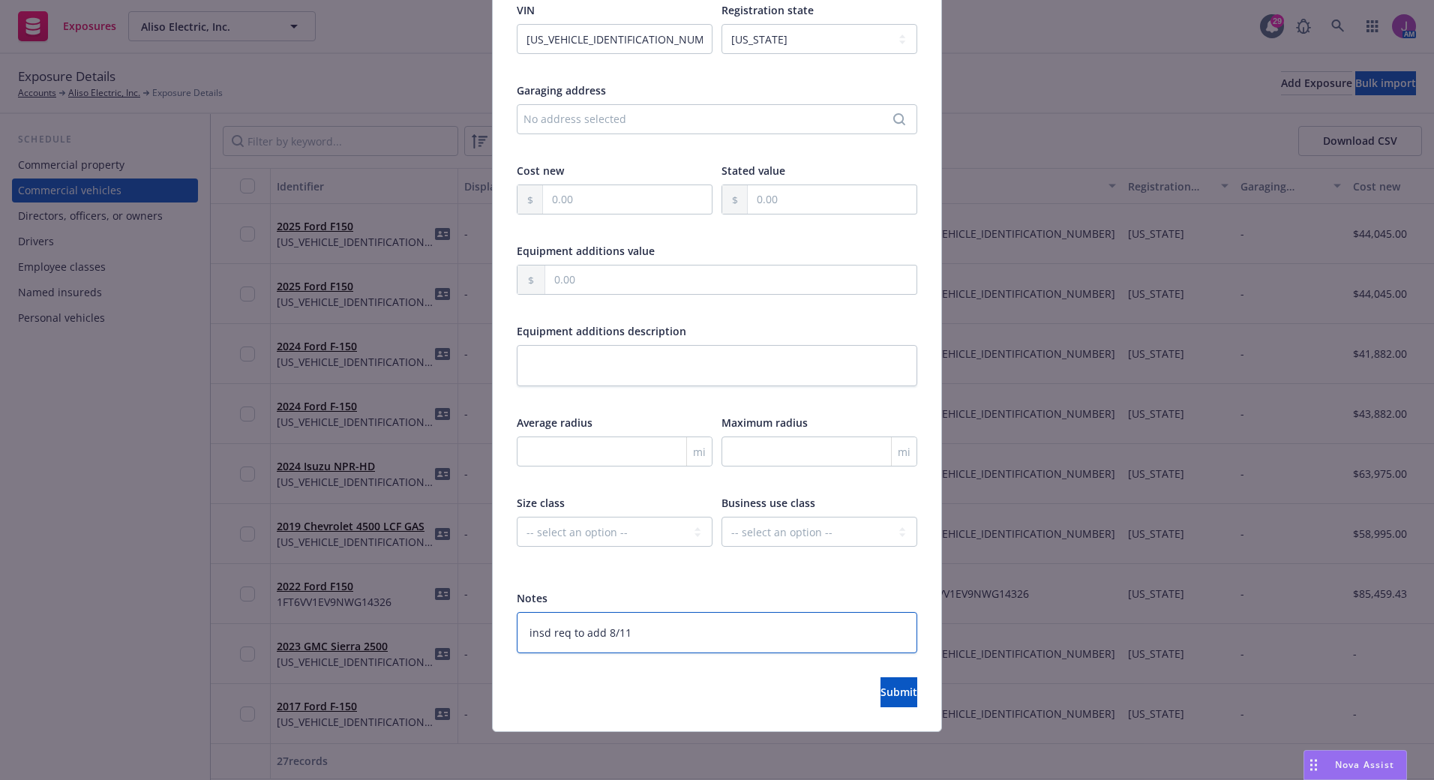
type textarea "x"
type textarea "insd req to add 8/11/"
type textarea "x"
type textarea "insd req to add 8/11/2"
type textarea "x"
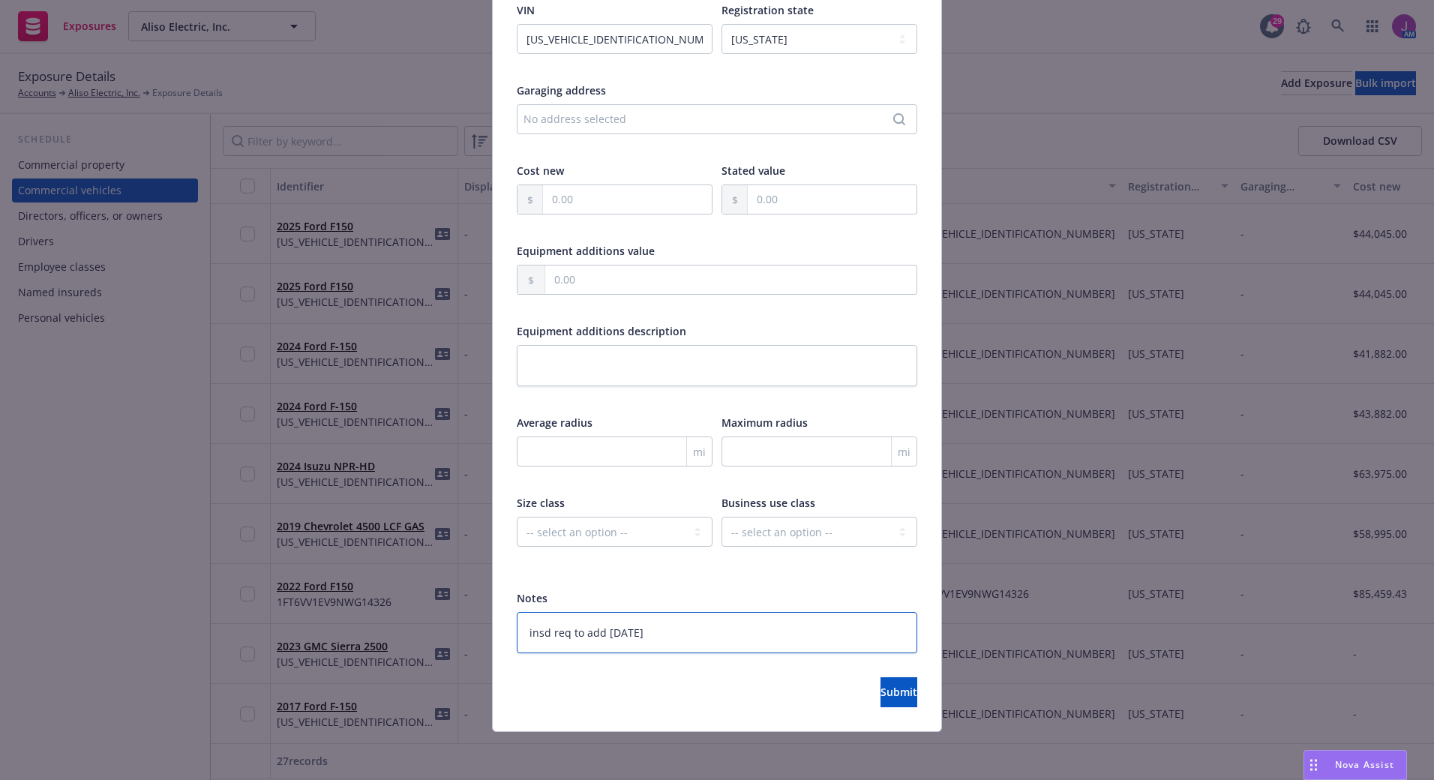
type textarea "insd req to add 8/11/25"
click at [783, 542] on select "-- select an option -- Service Retail Commercial" at bounding box center [820, 532] width 196 height 30
select select "SERVICE"
click at [722, 517] on select "-- select an option -- Service Retail Commercial" at bounding box center [820, 532] width 196 height 30
click at [624, 534] on select "-- select an option -- Private passenger Light truck Medium truck Heavy truck E…" at bounding box center [615, 532] width 196 height 30
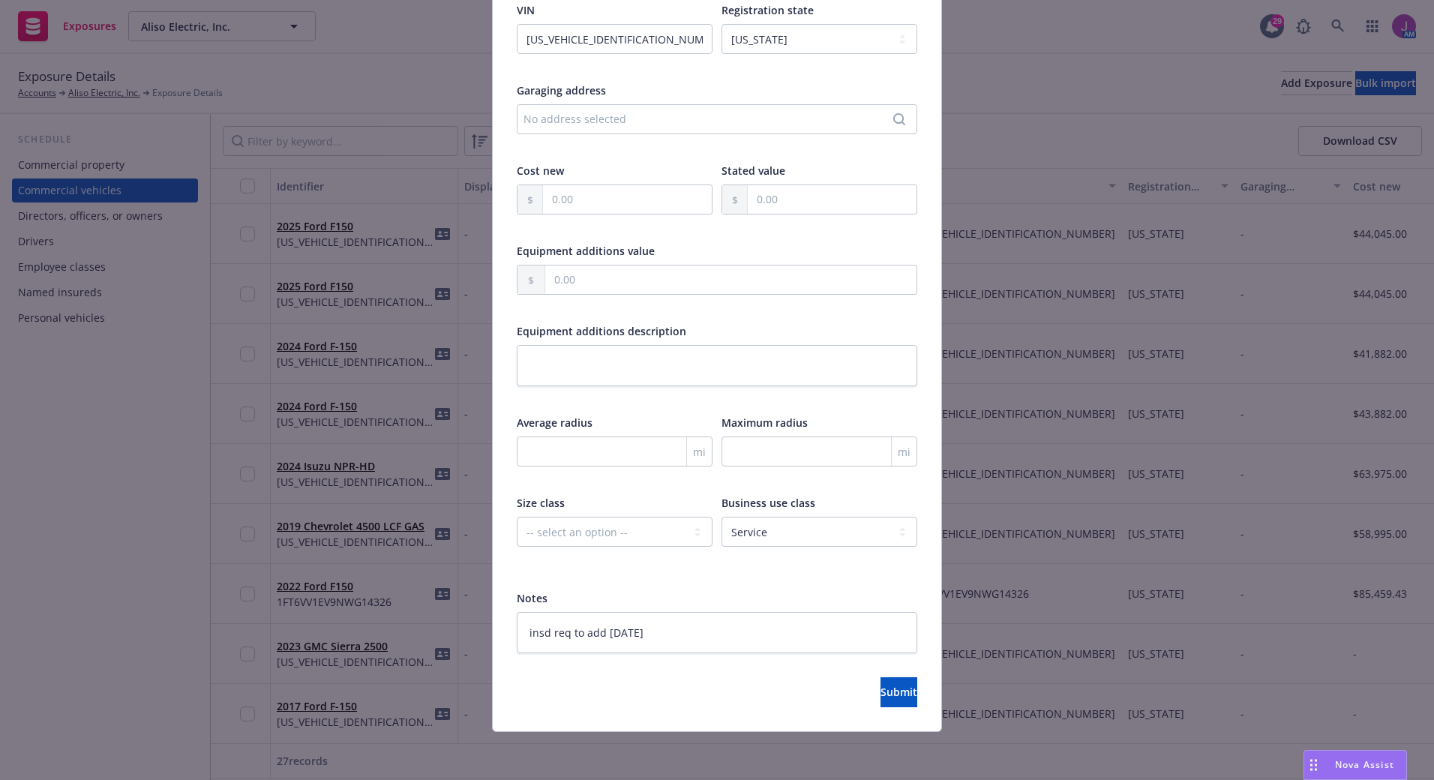
click at [800, 587] on div "Display name Year 2026 Make Kia Model Carnical VIN KNDNC5K36T6562620 Registrati…" at bounding box center [717, 249] width 401 height 807
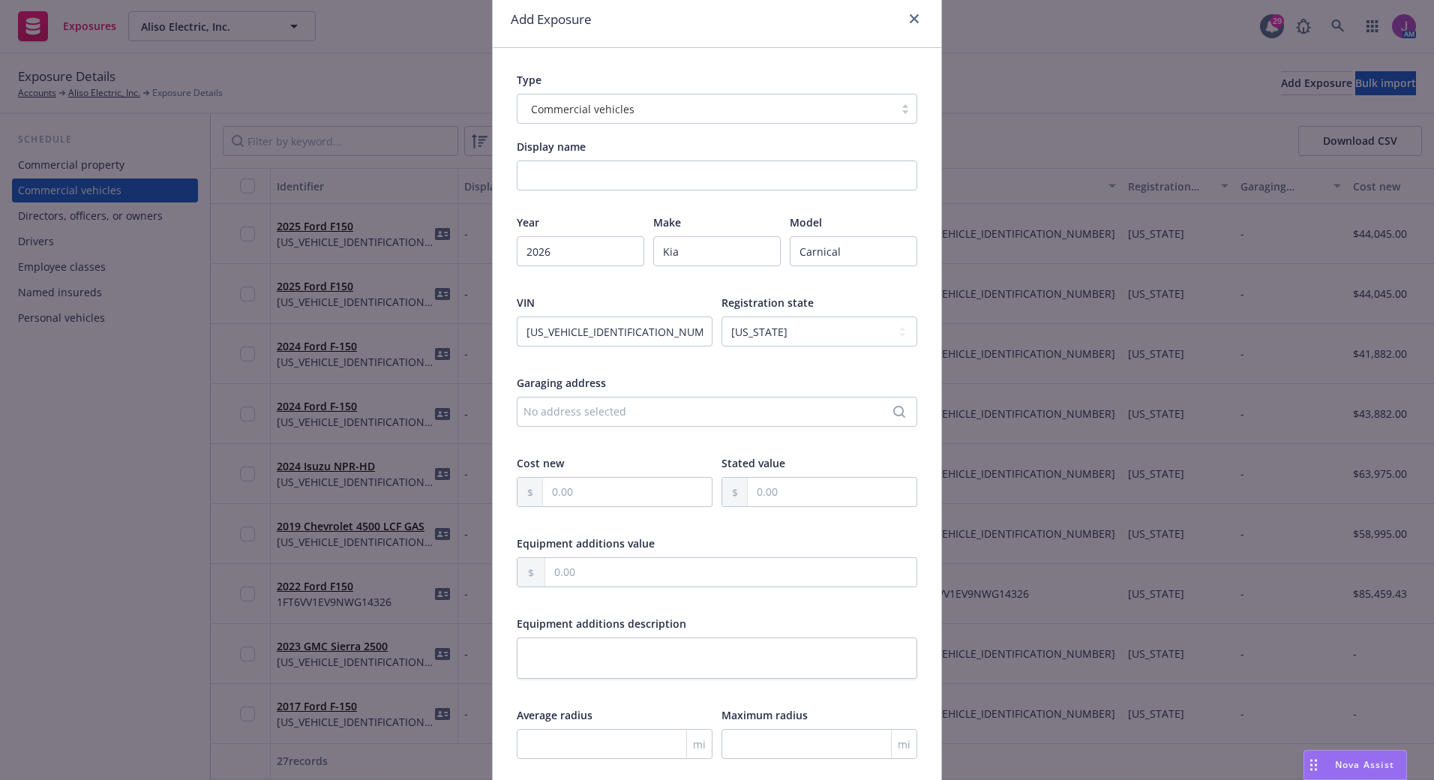
scroll to position [0, 0]
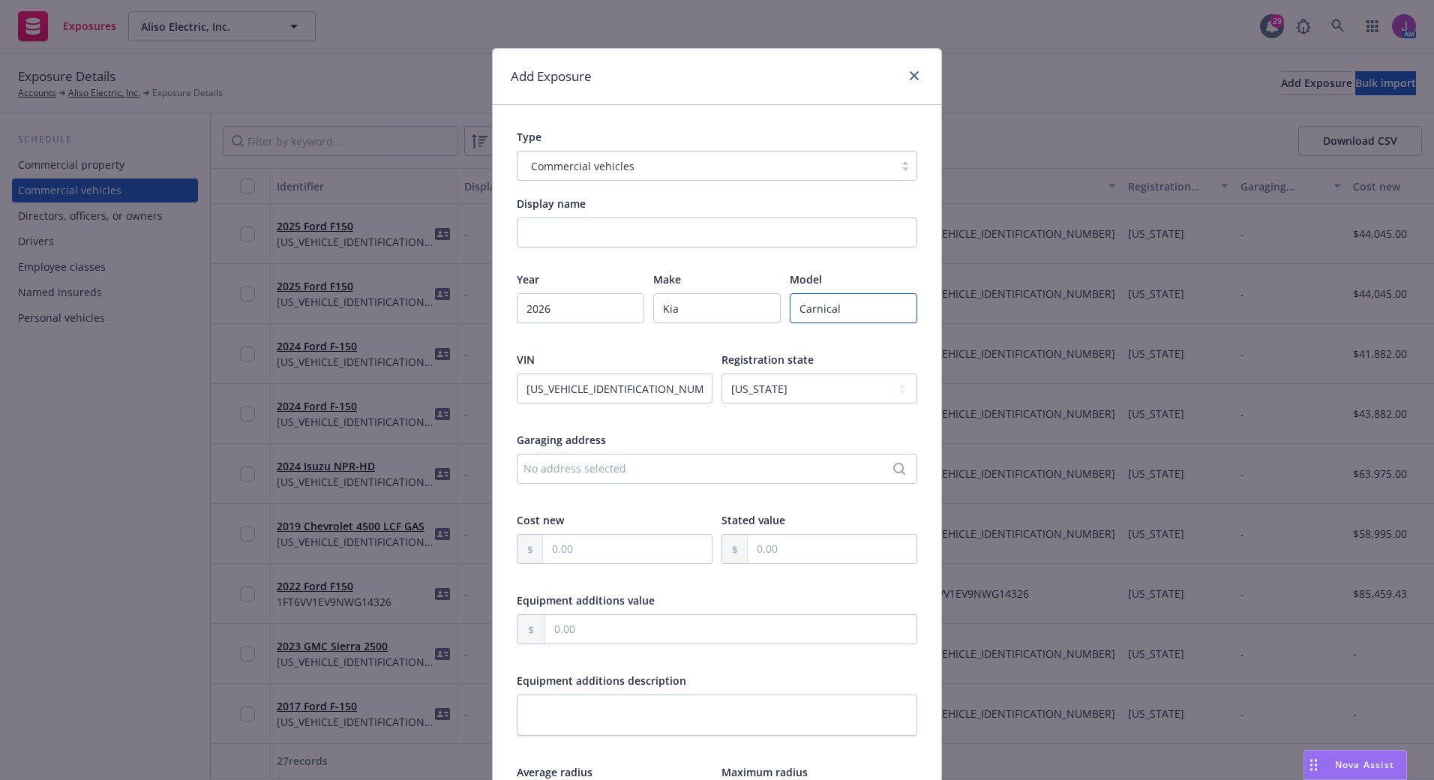
click at [824, 306] on input "Carnical" at bounding box center [854, 308] width 128 height 30
type textarea "x"
type input "Carnial"
type textarea "x"
type input "Carnival"
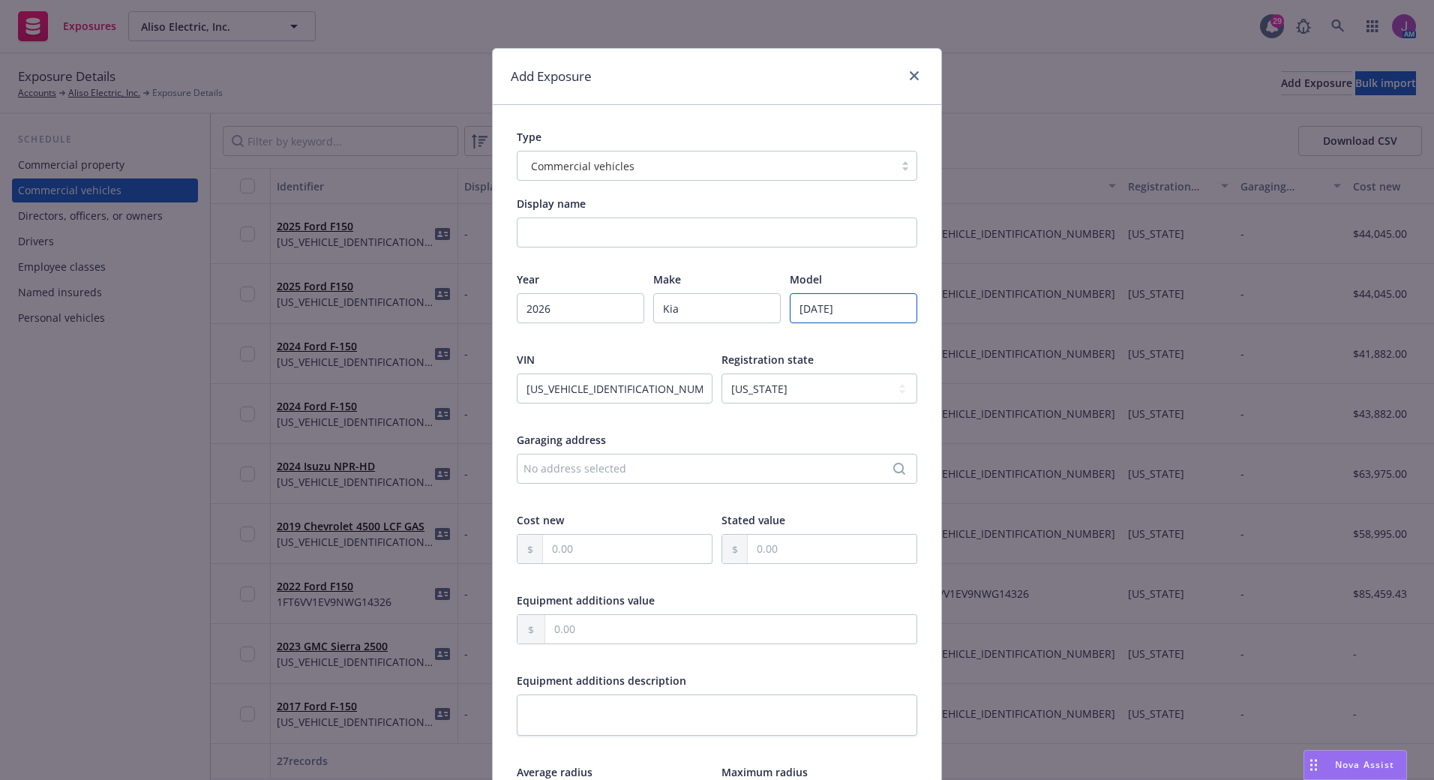
type textarea "x"
type input "Carnival"
click at [829, 346] on div "Year 2026 Make Kia Model Carnival VIN KNDNC5K36T6562620 Registration state -- s…" at bounding box center [717, 594] width 401 height 644
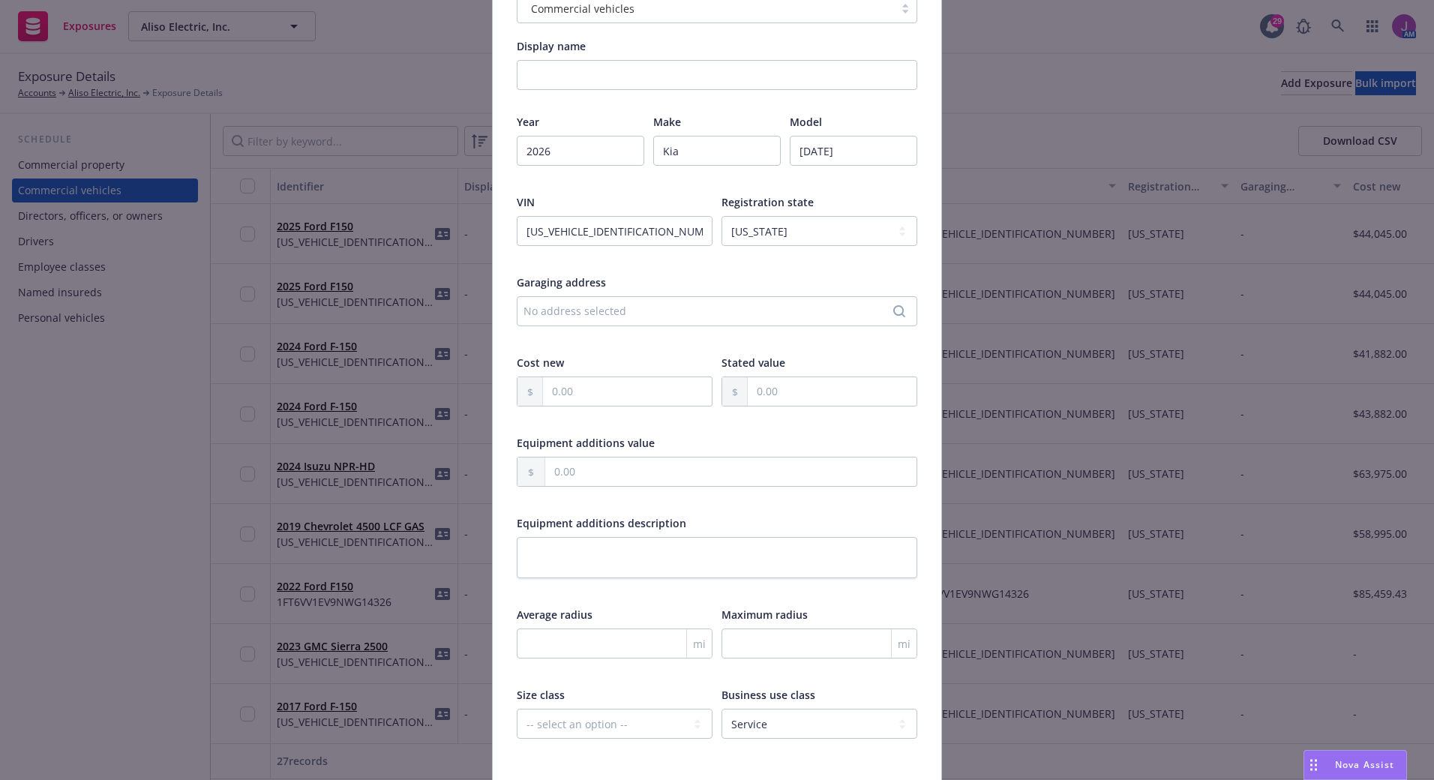
scroll to position [350, 0]
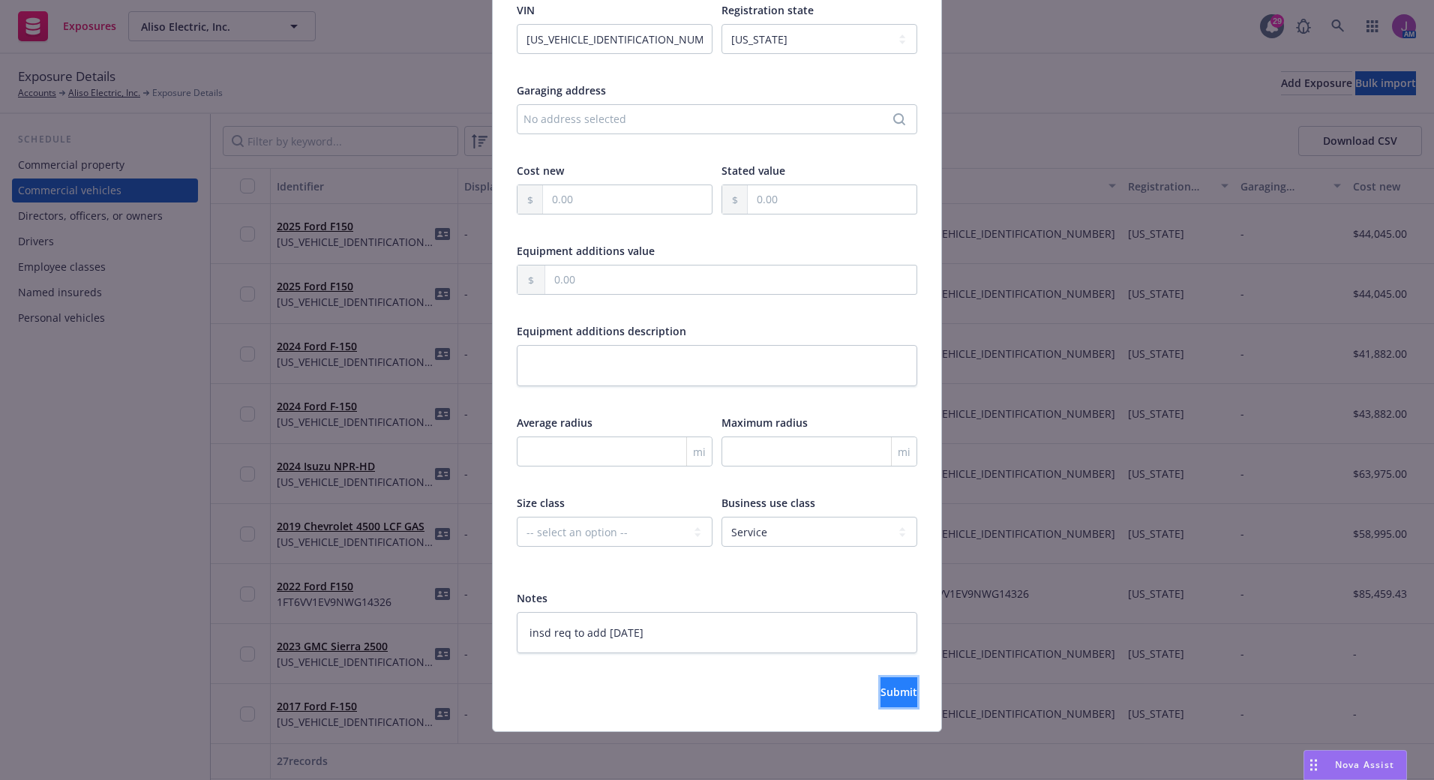
click at [881, 689] on button "Submit" at bounding box center [899, 692] width 37 height 30
type textarea "x"
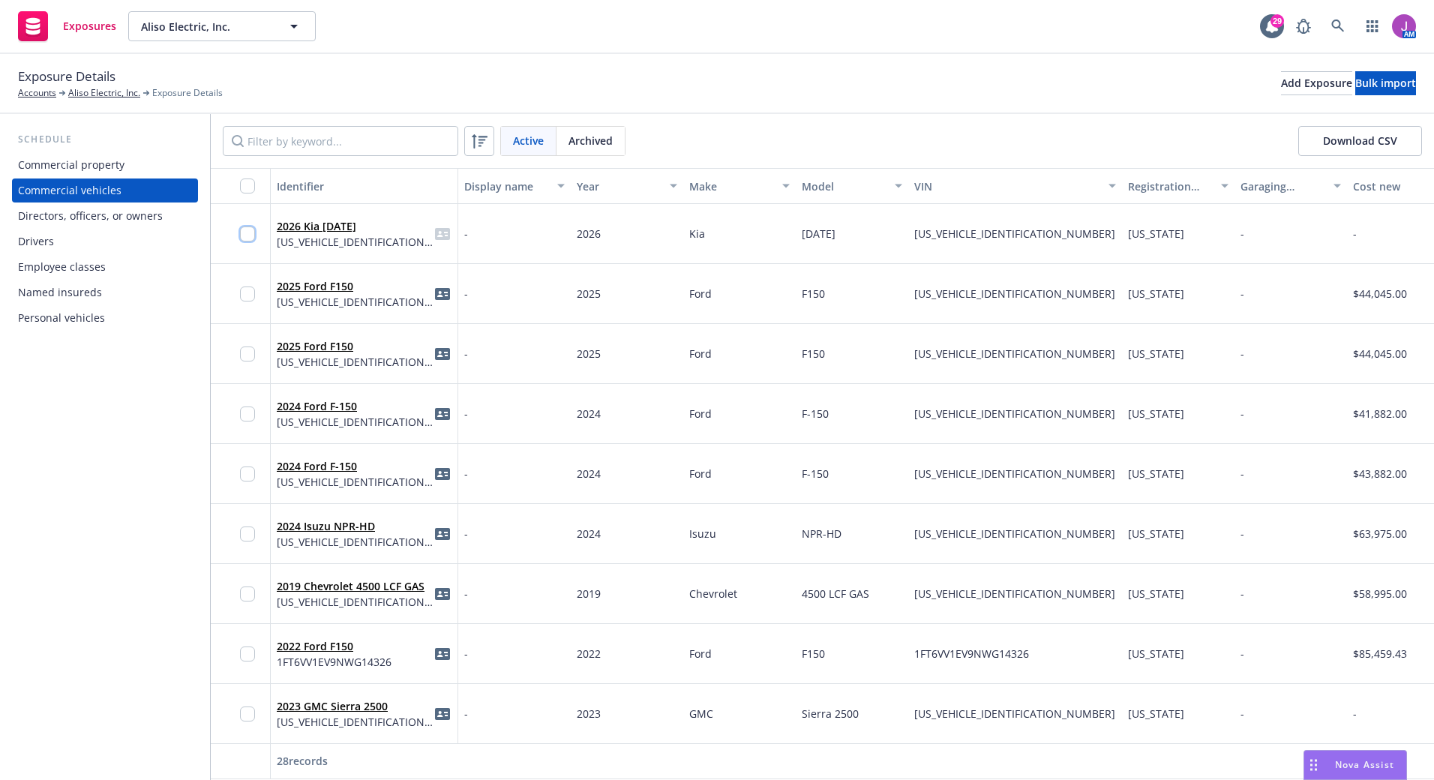
click at [248, 232] on input "checkbox" at bounding box center [247, 234] width 15 height 15
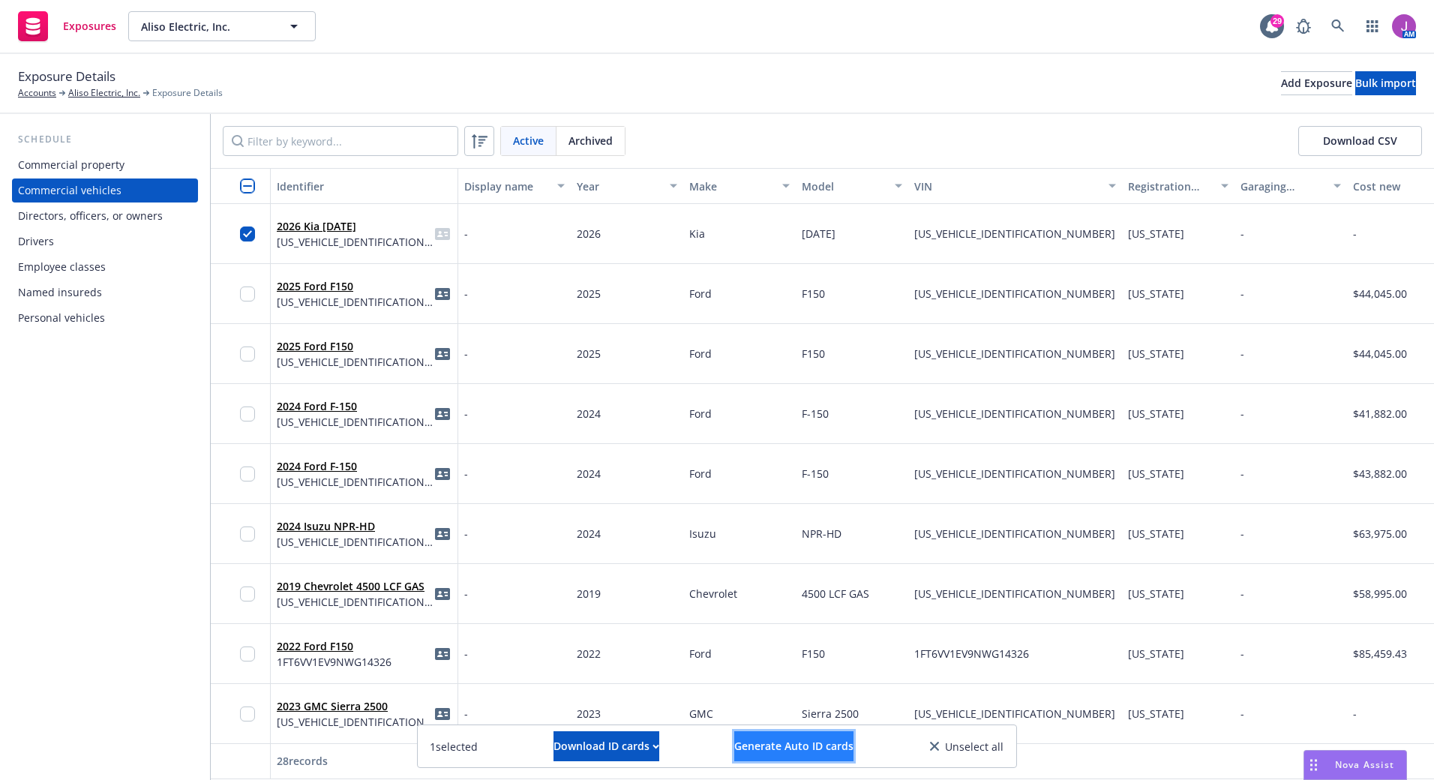
click at [746, 689] on span "Generate Auto ID cards" at bounding box center [793, 746] width 119 height 14
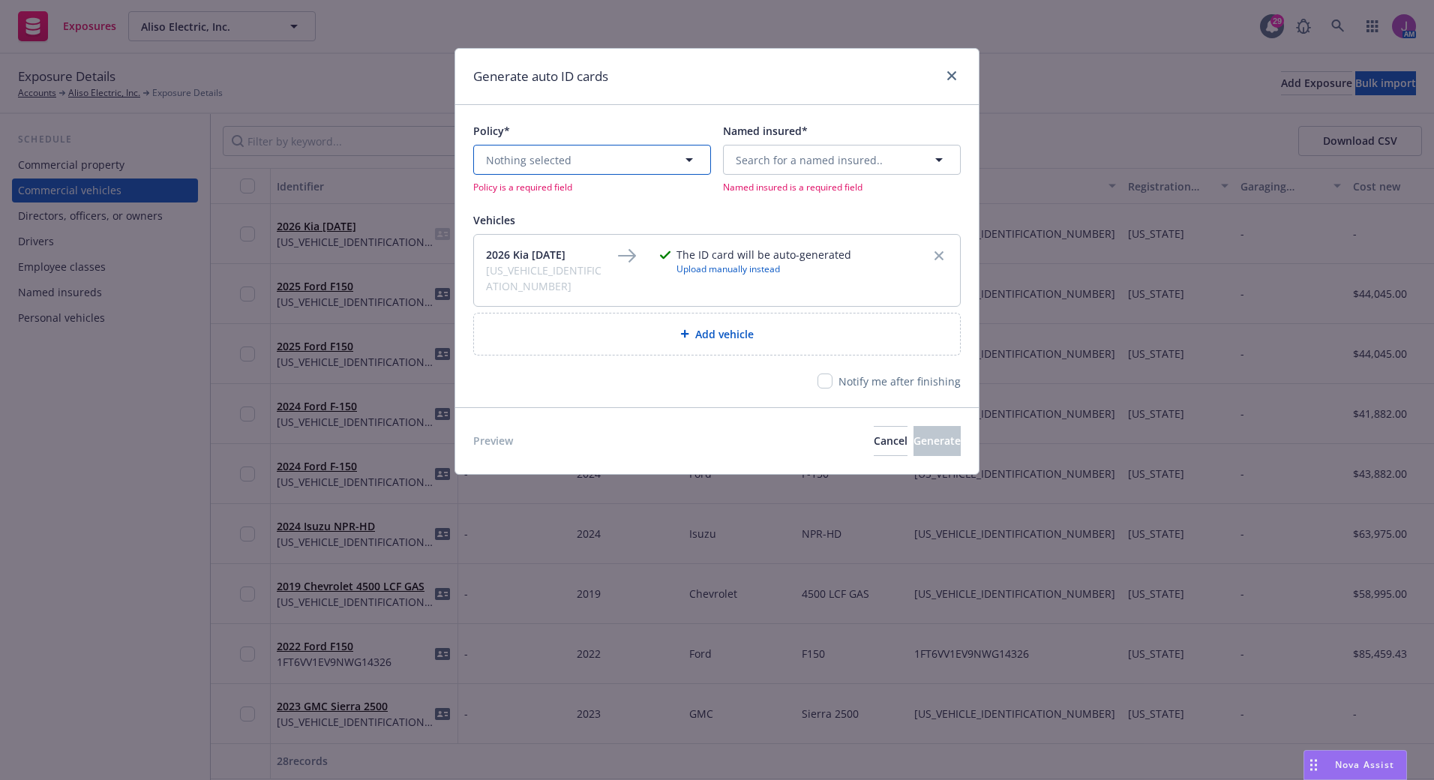
click at [509, 160] on span "Nothing selected" at bounding box center [529, 160] width 86 height 16
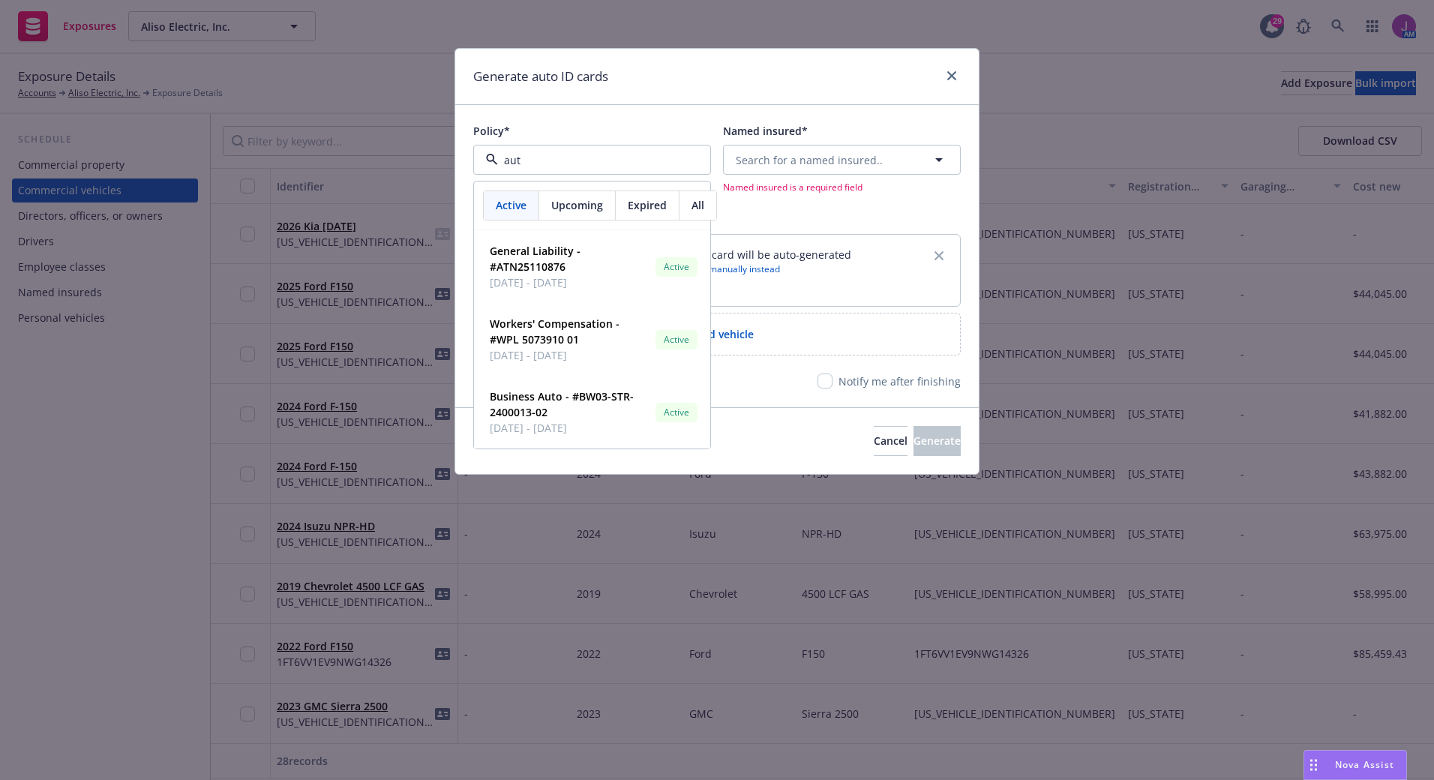
type input "auto"
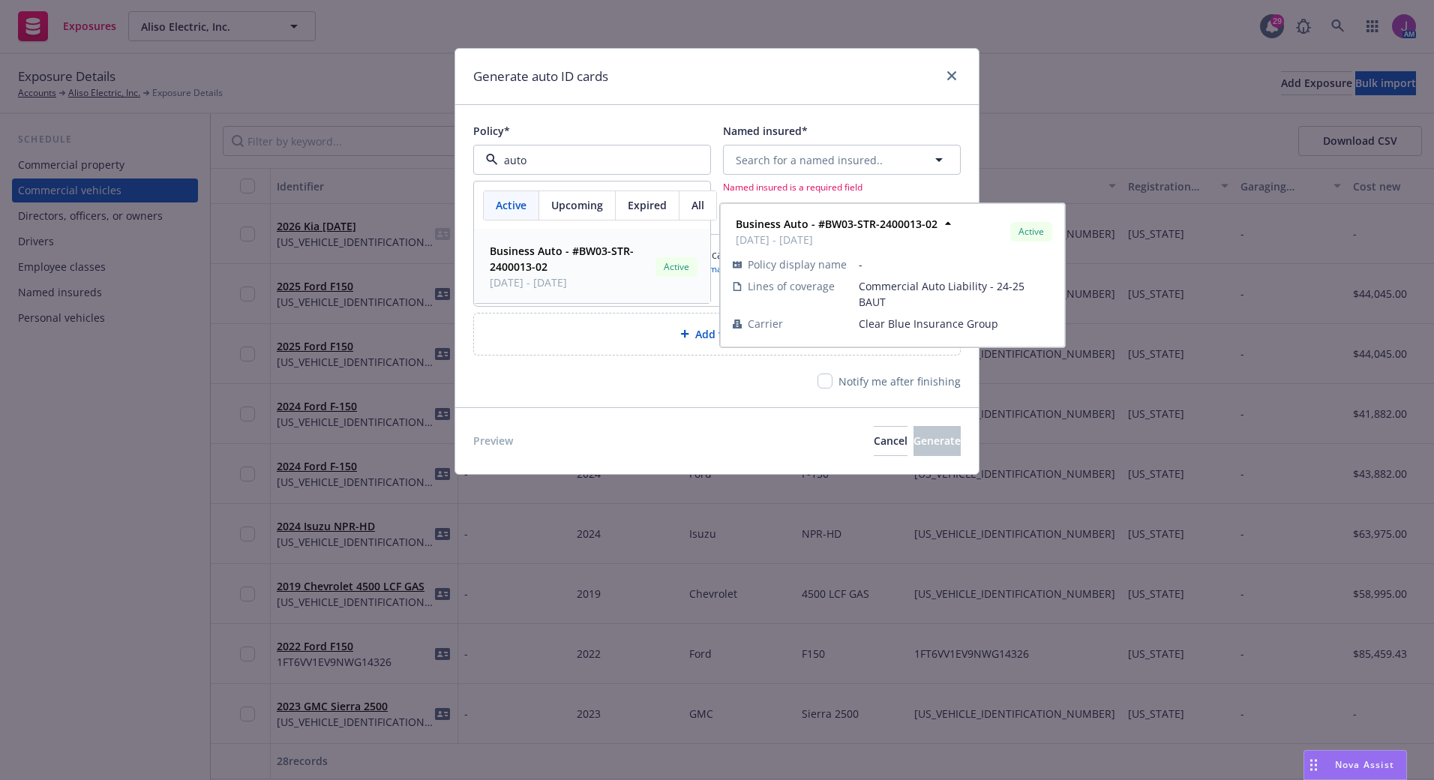
click at [555, 260] on span "Business Auto - #BW03-STR-2400013-02" at bounding box center [570, 259] width 160 height 32
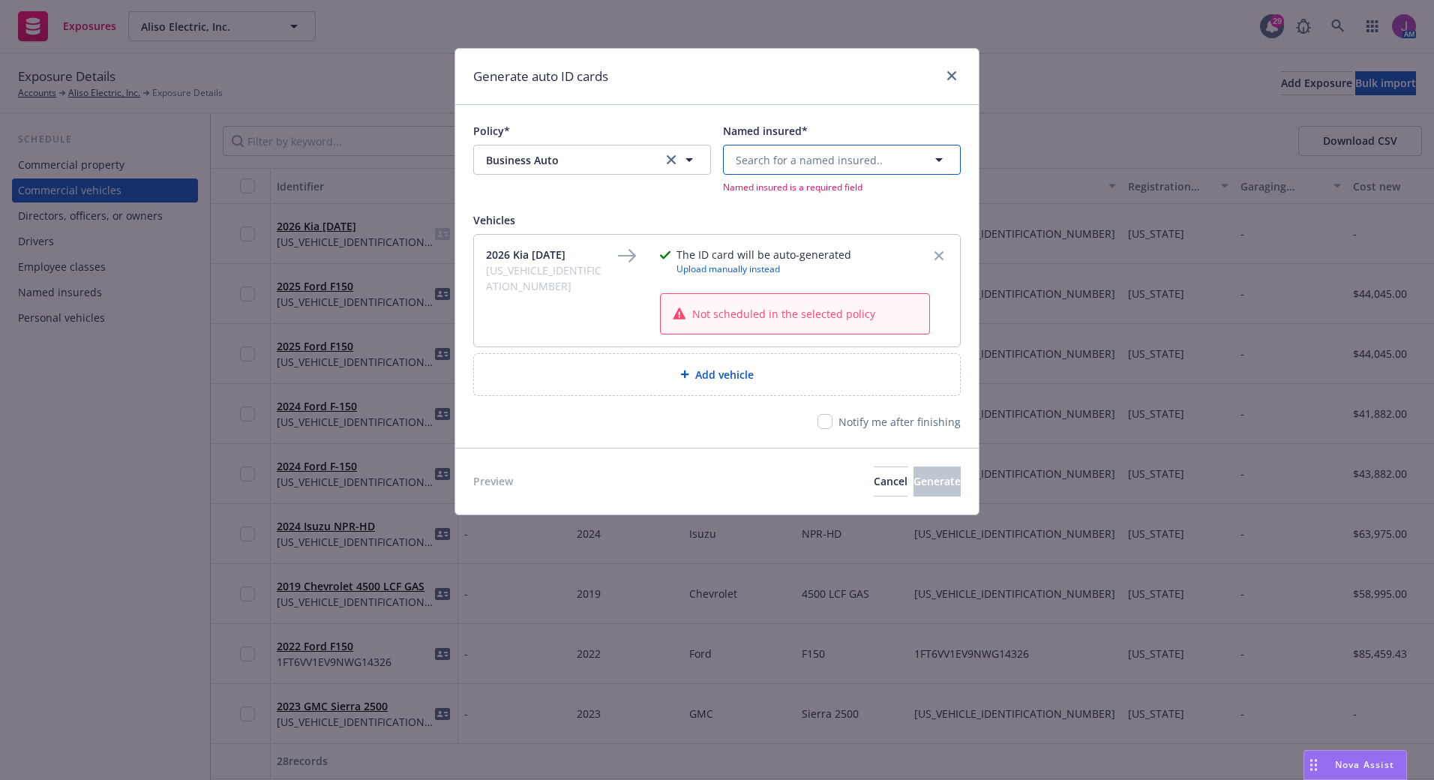
click at [790, 173] on button "Search for a named insured.." at bounding box center [842, 160] width 238 height 30
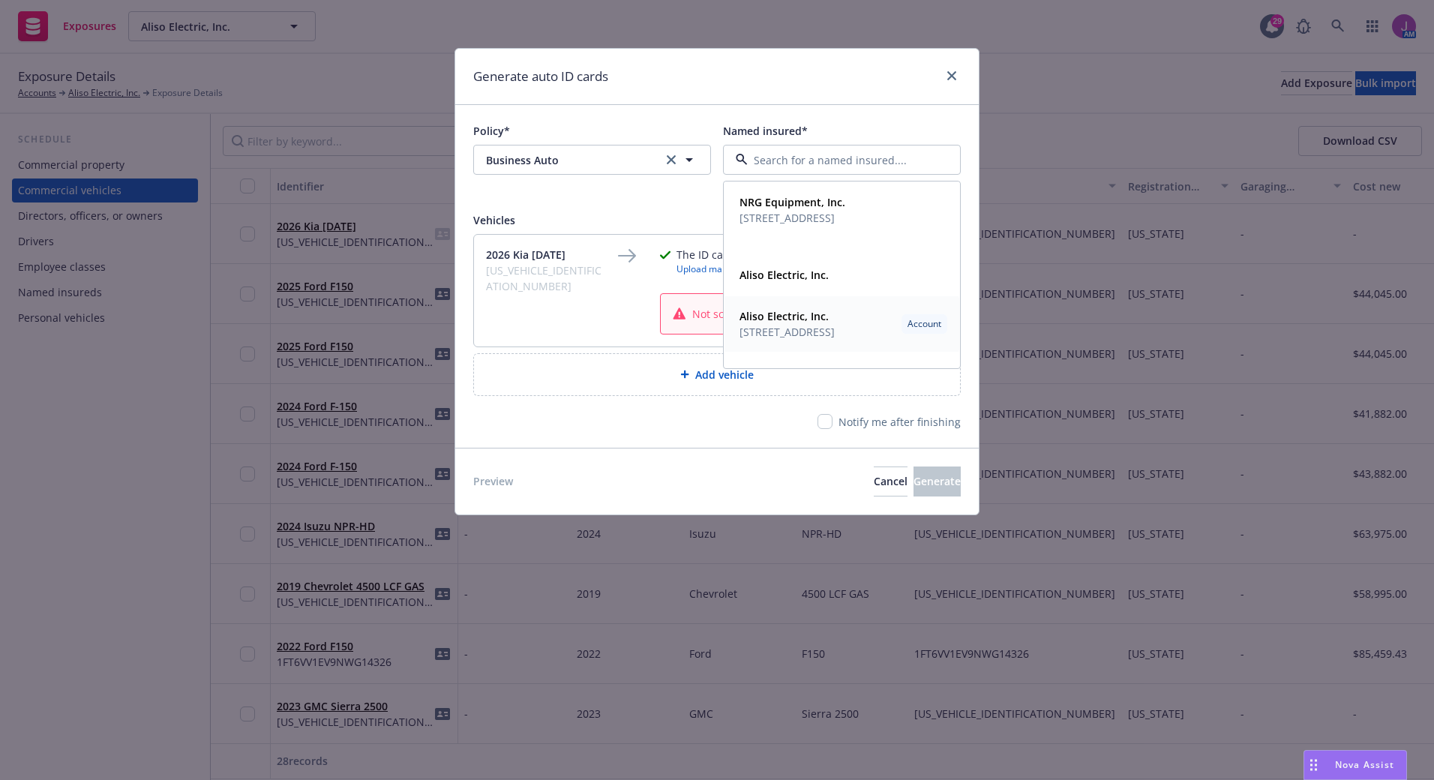
click at [824, 335] on span "PO Box 3941 Laguna Hills, CA 92654" at bounding box center [787, 332] width 95 height 16
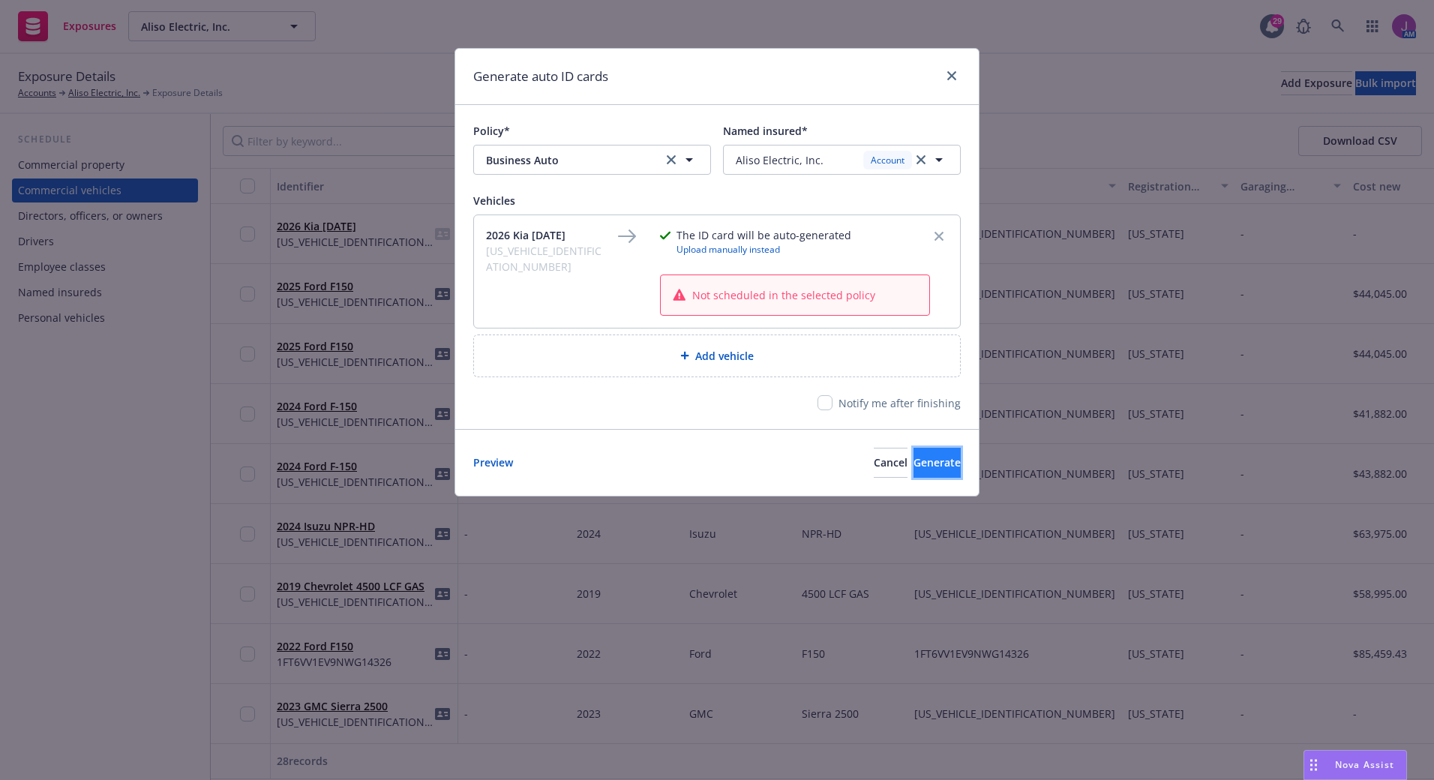
click at [914, 473] on button "Generate" at bounding box center [937, 463] width 47 height 30
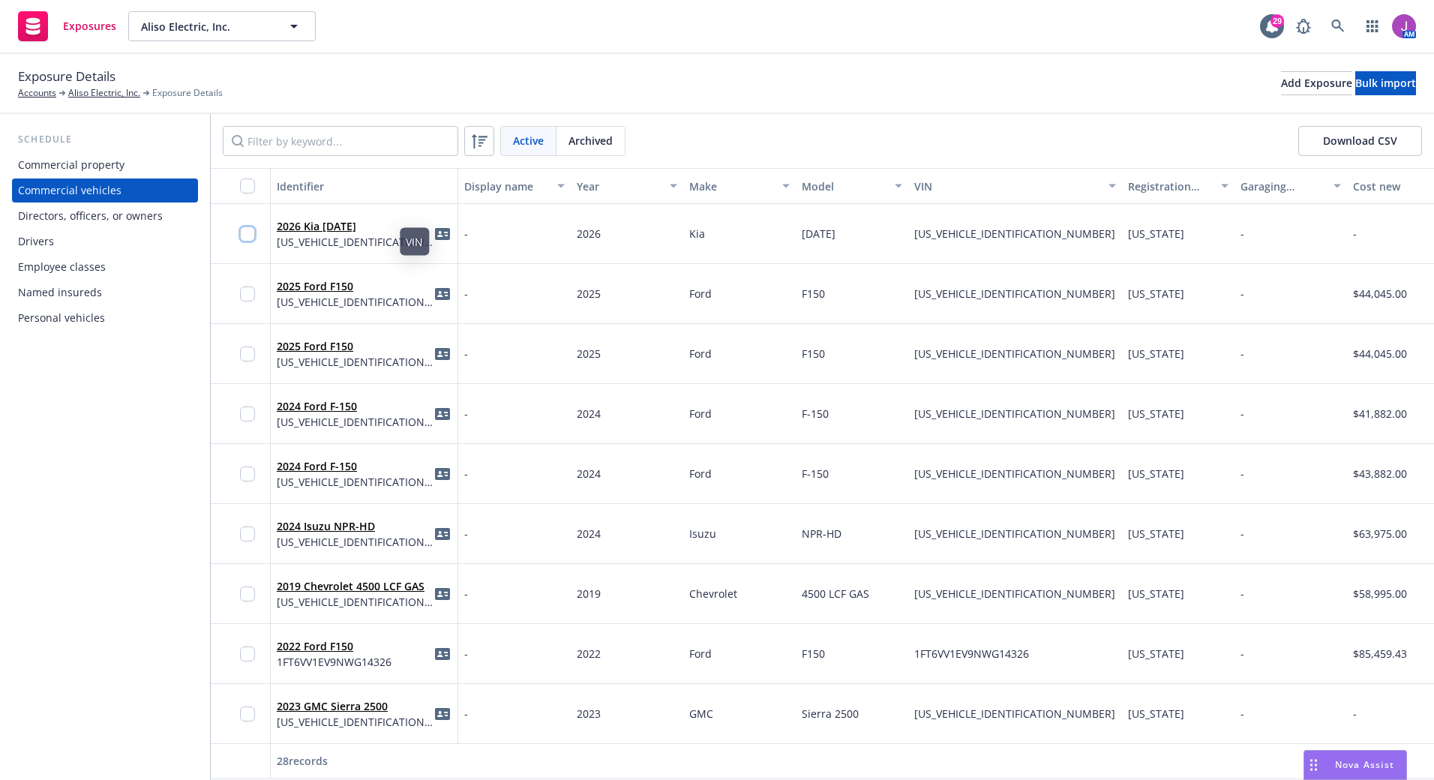
click at [245, 233] on input "checkbox" at bounding box center [247, 234] width 15 height 15
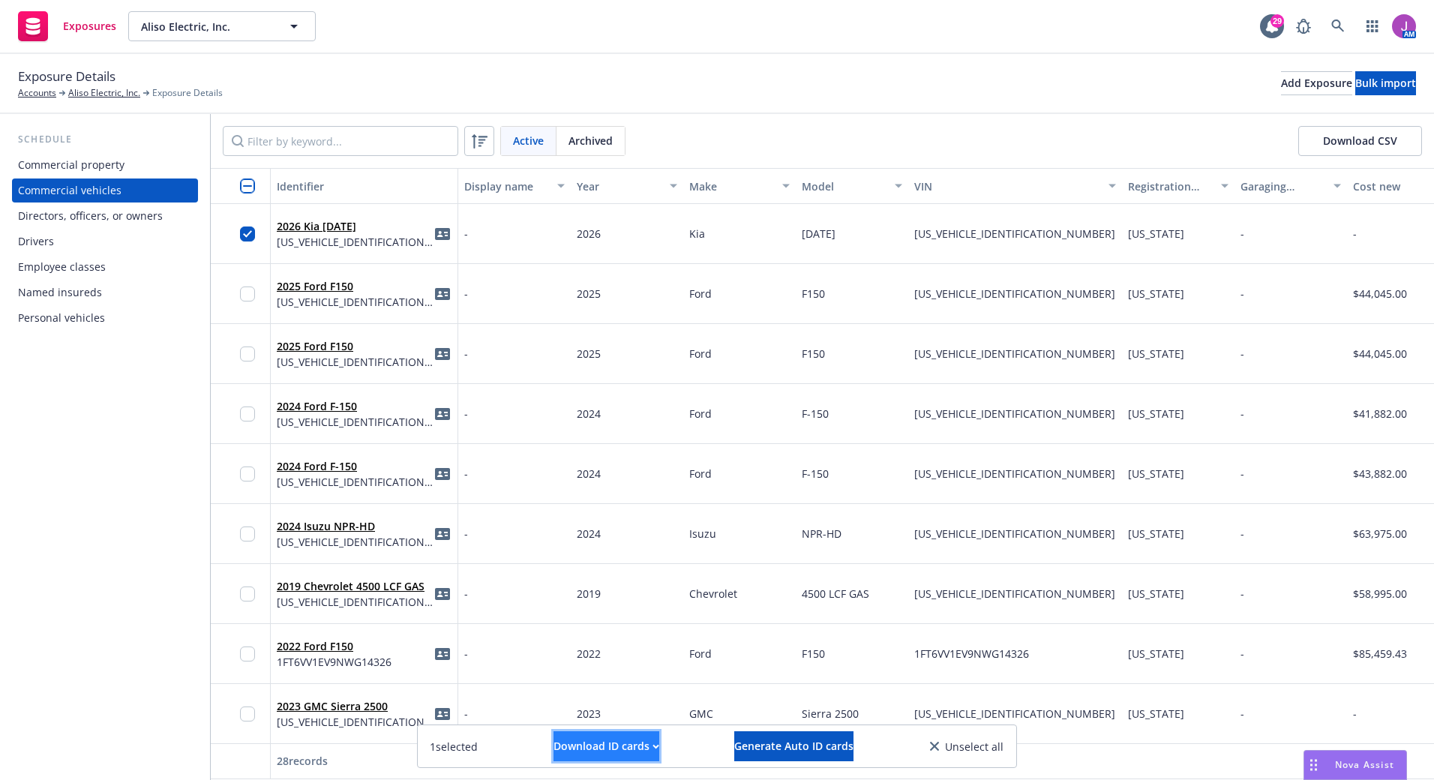
click at [607, 689] on div "Download ID cards" at bounding box center [607, 746] width 106 height 29
click at [587, 689] on link "Download uneditable ID cards" at bounding box center [576, 710] width 200 height 30
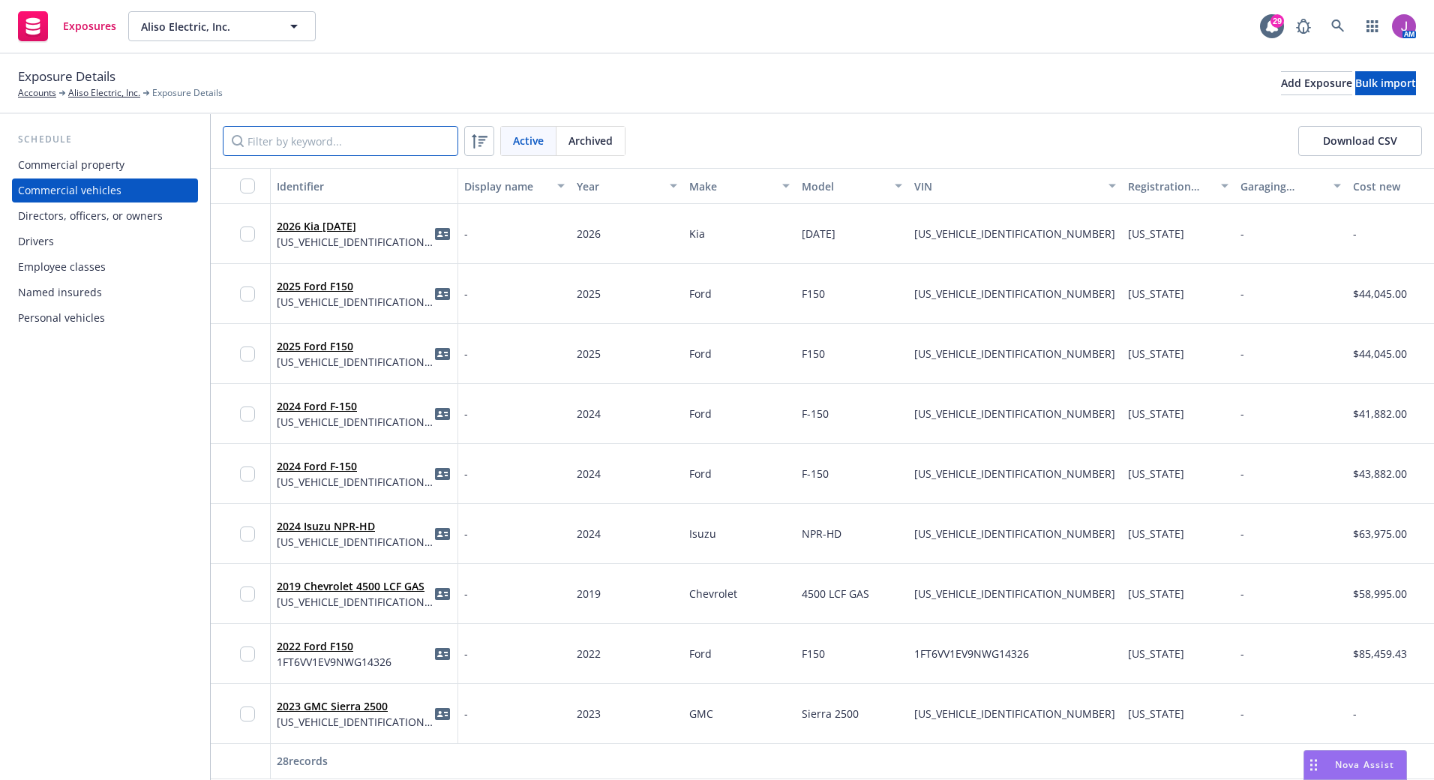
click at [362, 130] on input "Filter by keyword..." at bounding box center [341, 141] width 236 height 30
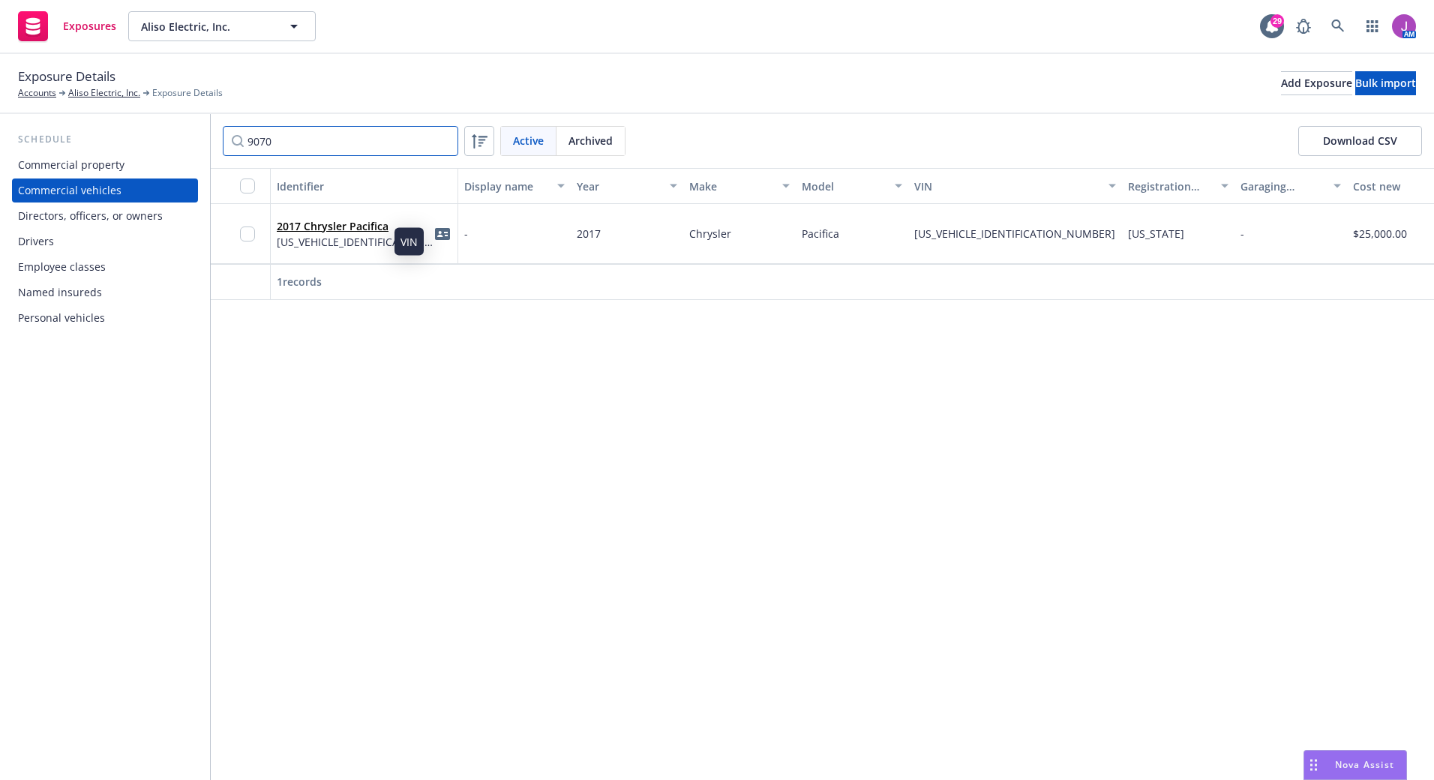
type input "9070"
click at [387, 248] on span "2C4RC1BG4HR729070" at bounding box center [355, 242] width 157 height 16
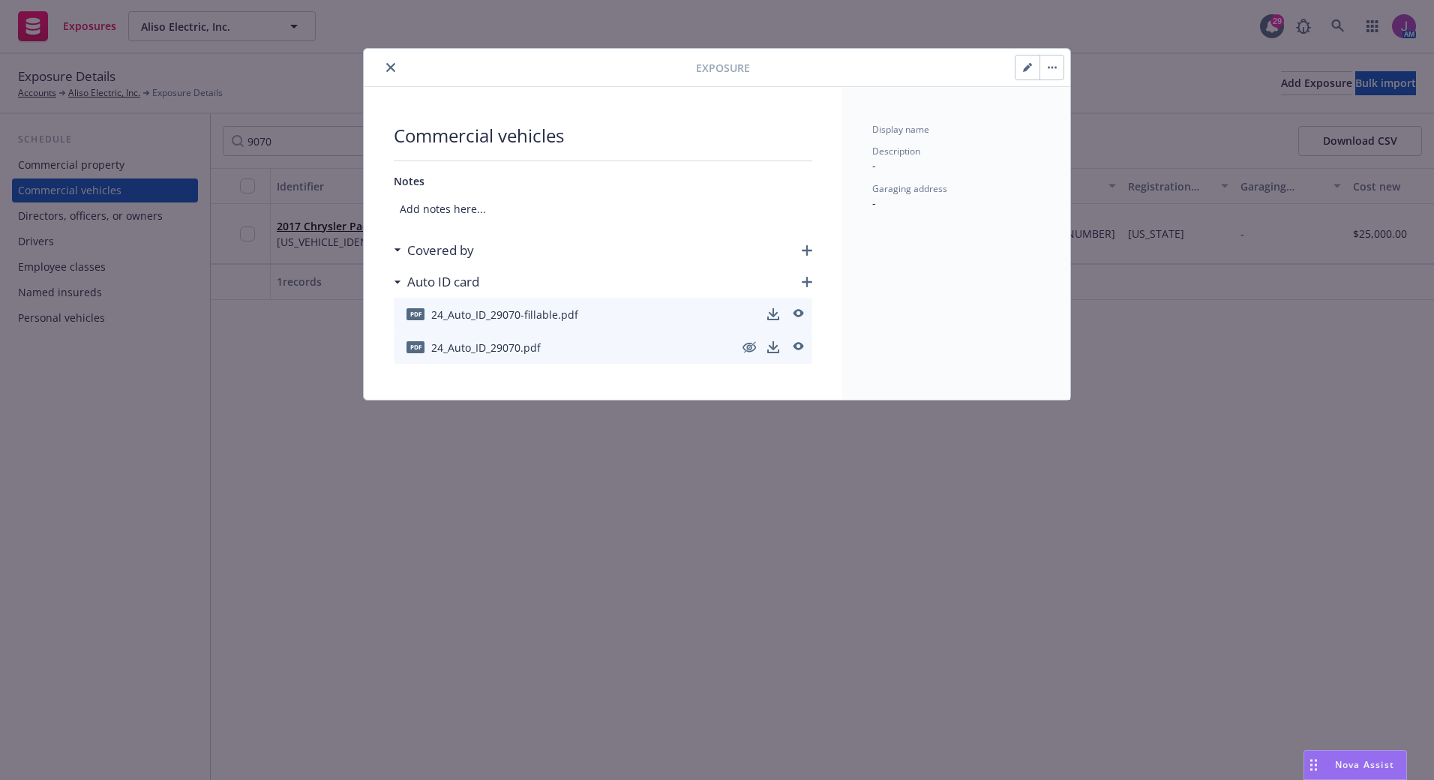
click at [1021, 78] on button "button" at bounding box center [1028, 68] width 24 height 24
select select "CA"
select select "PRIVATE_PASSENGER"
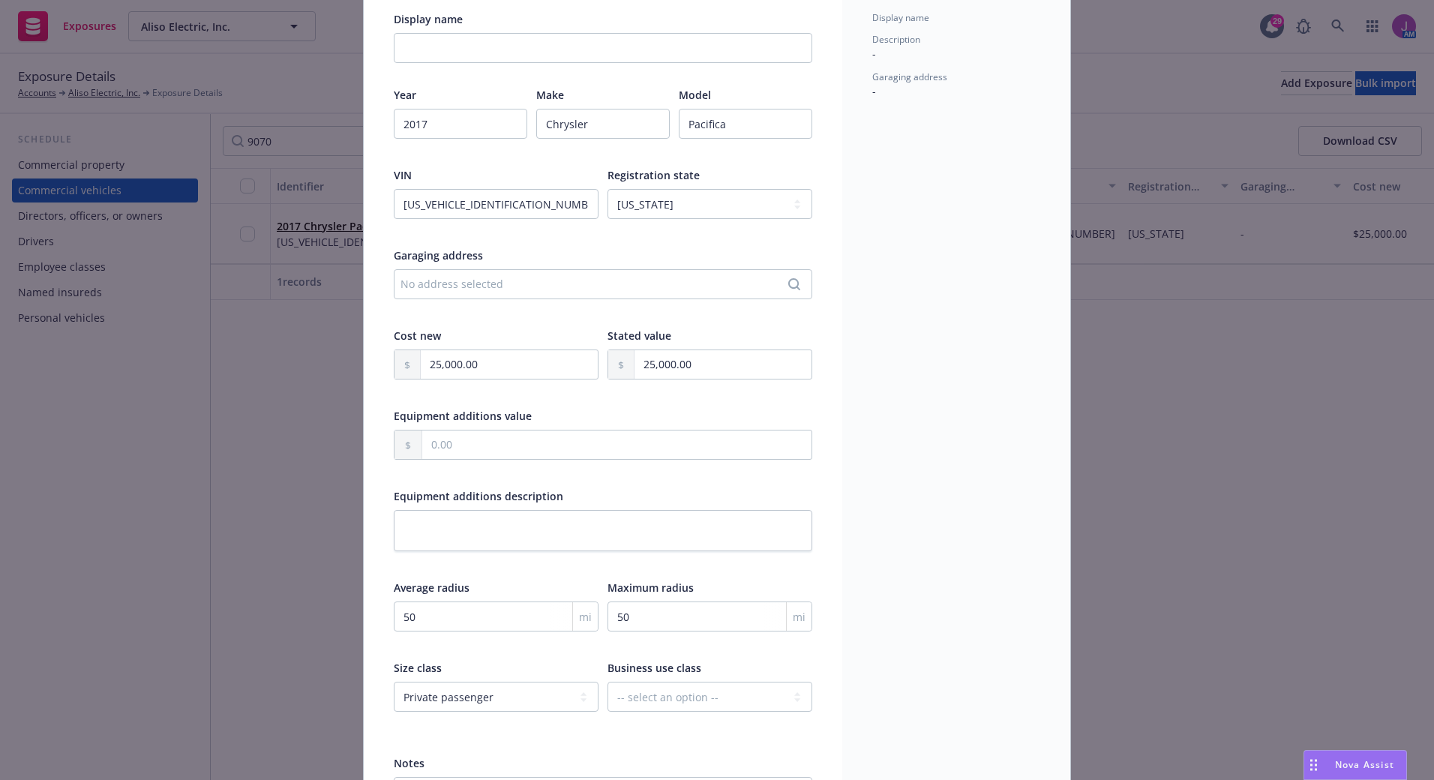
scroll to position [239, 0]
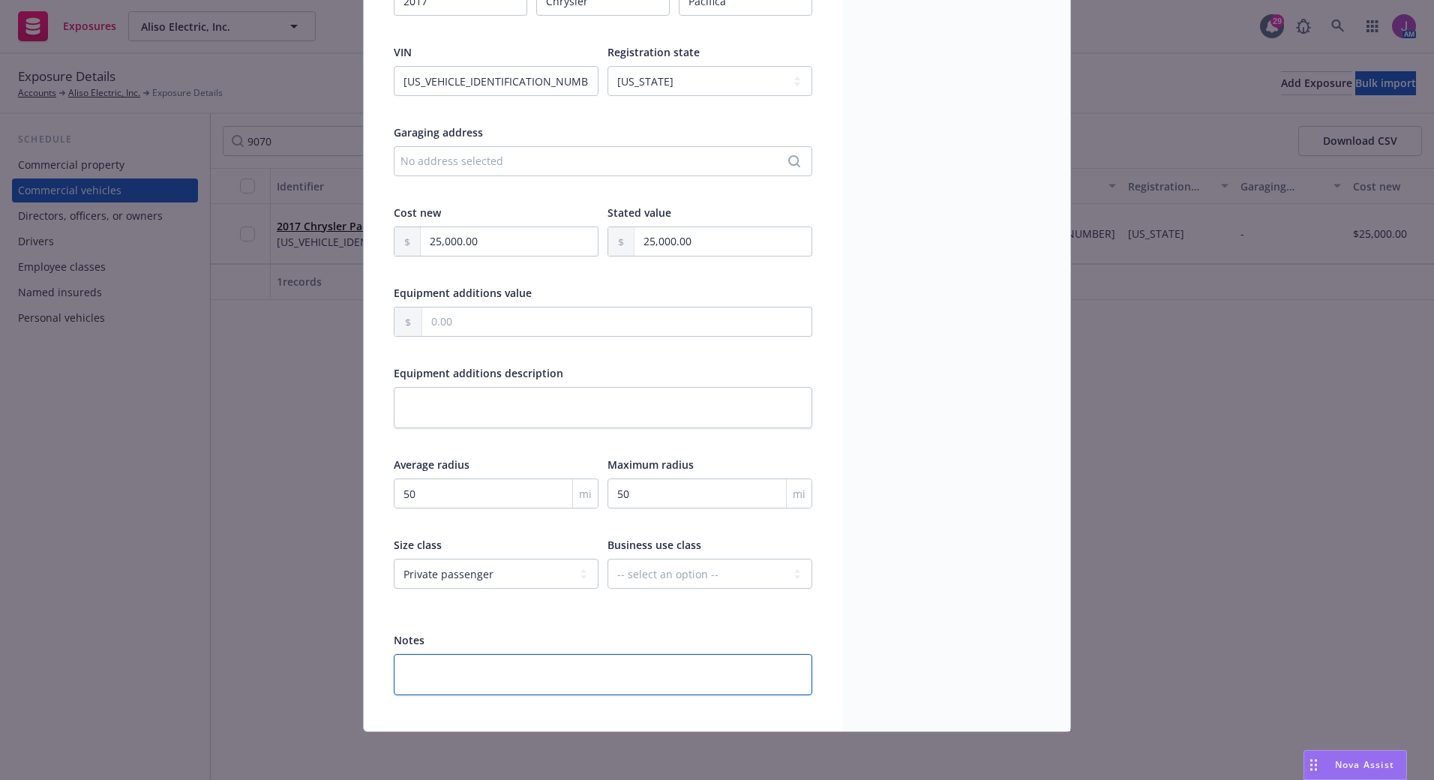
click at [512, 674] on textarea at bounding box center [603, 674] width 419 height 41
type textarea "x"
type textarea "I"
type textarea "x"
type textarea "In"
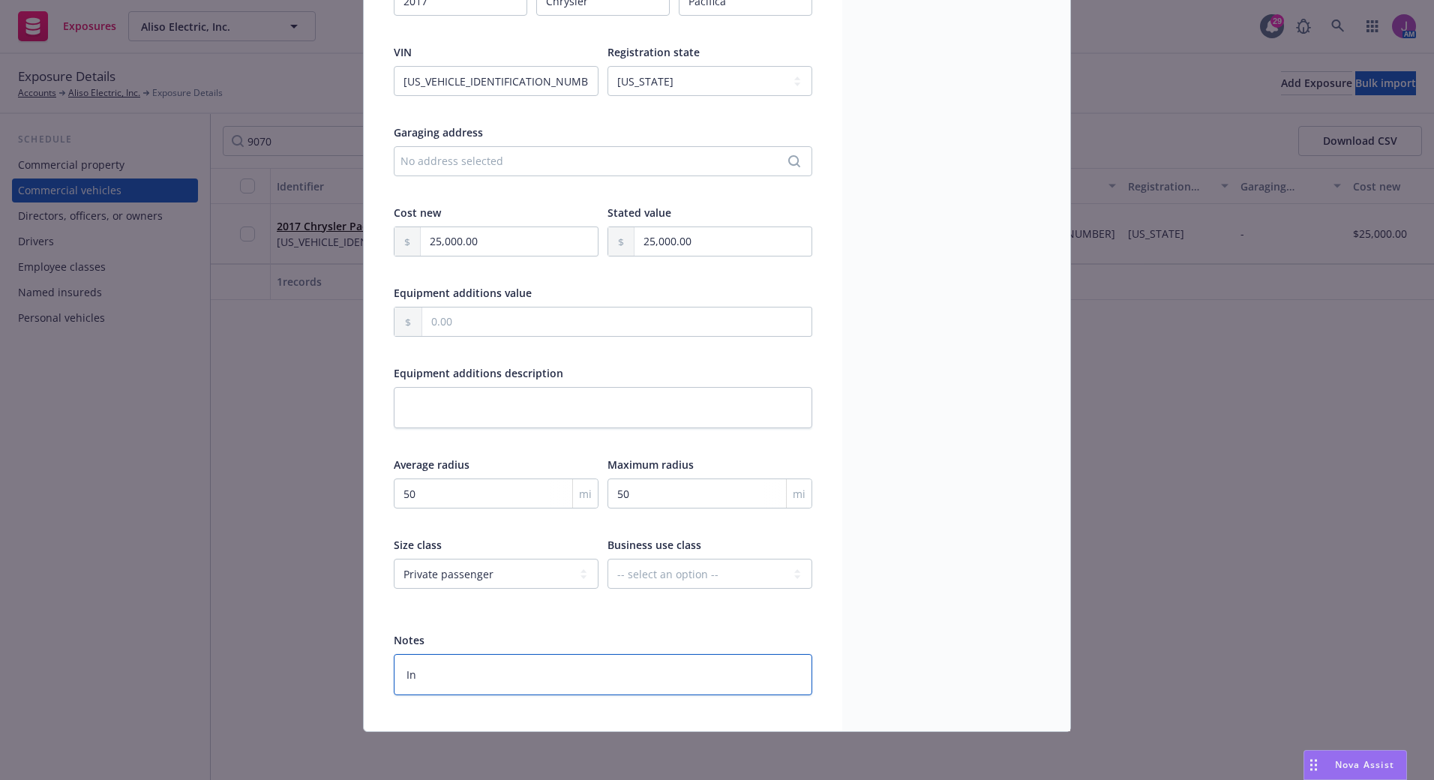
type textarea "x"
type textarea "Ins"
type textarea "x"
type textarea "Insd"
type textarea "x"
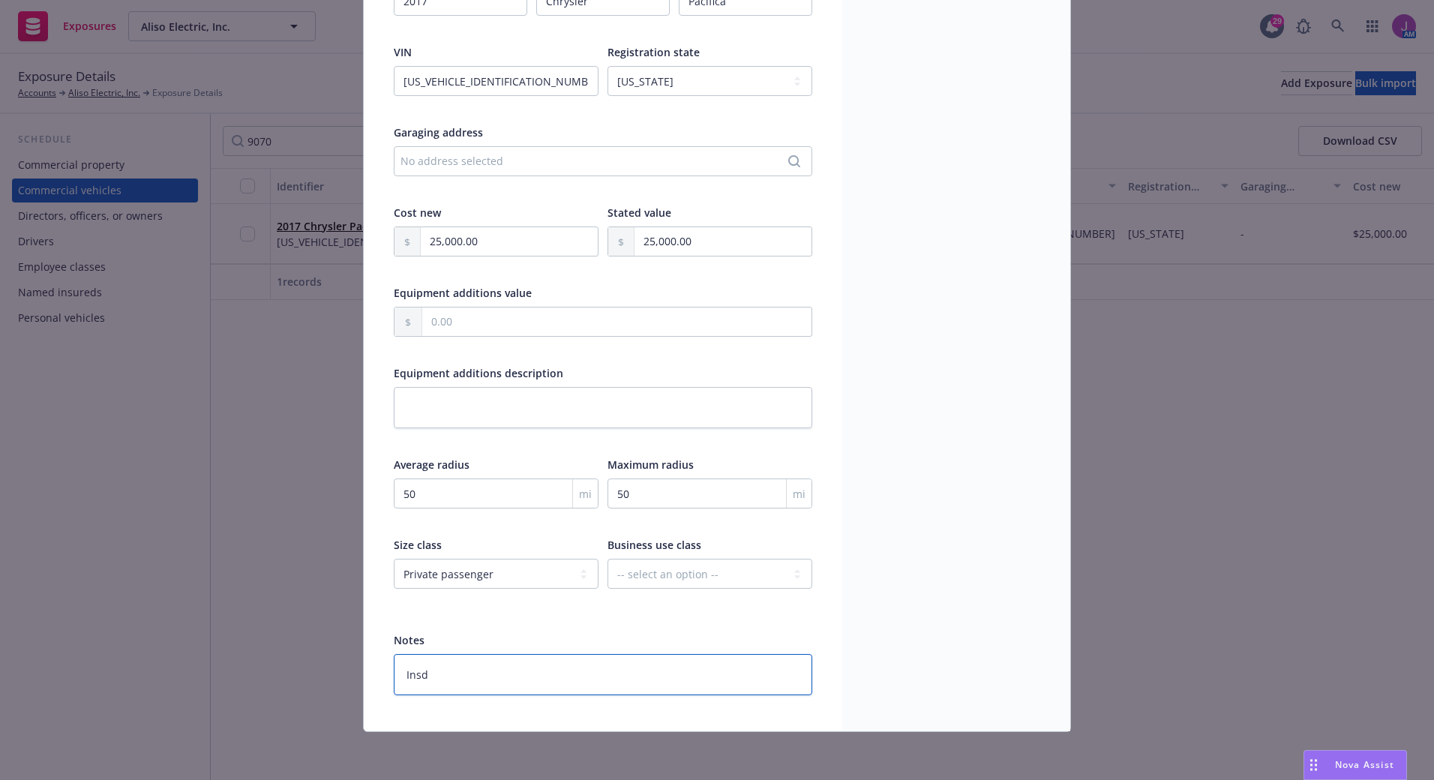
type textarea "Insd"
type textarea "x"
type textarea "Insd r"
type textarea "x"
type textarea "Insd re"
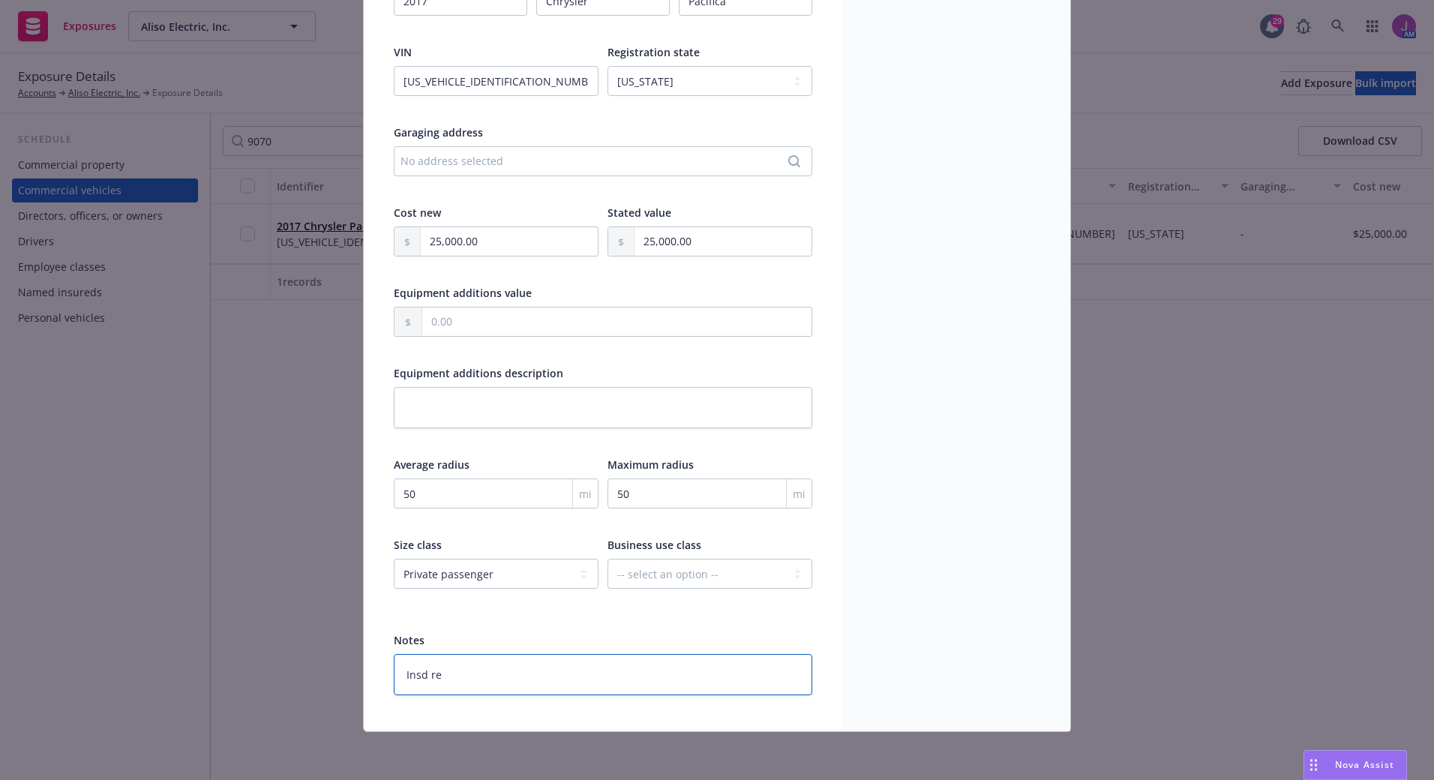
type textarea "x"
type textarea "Insd re"
type textarea "x"
type textarea "Insd re"
type textarea "x"
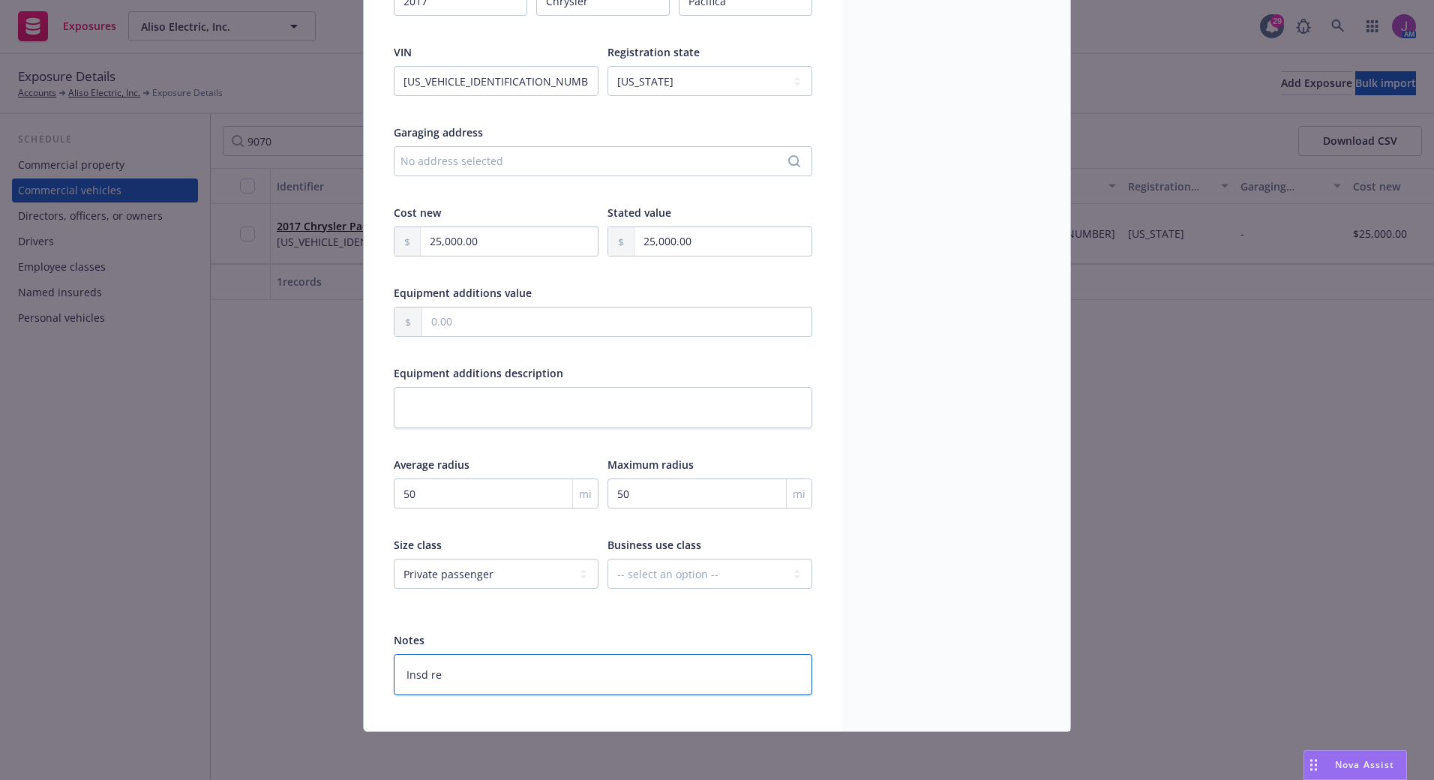
type textarea "Insd req"
type textarea "x"
type textarea "Insd req"
type textarea "x"
type textarea "Insd req t"
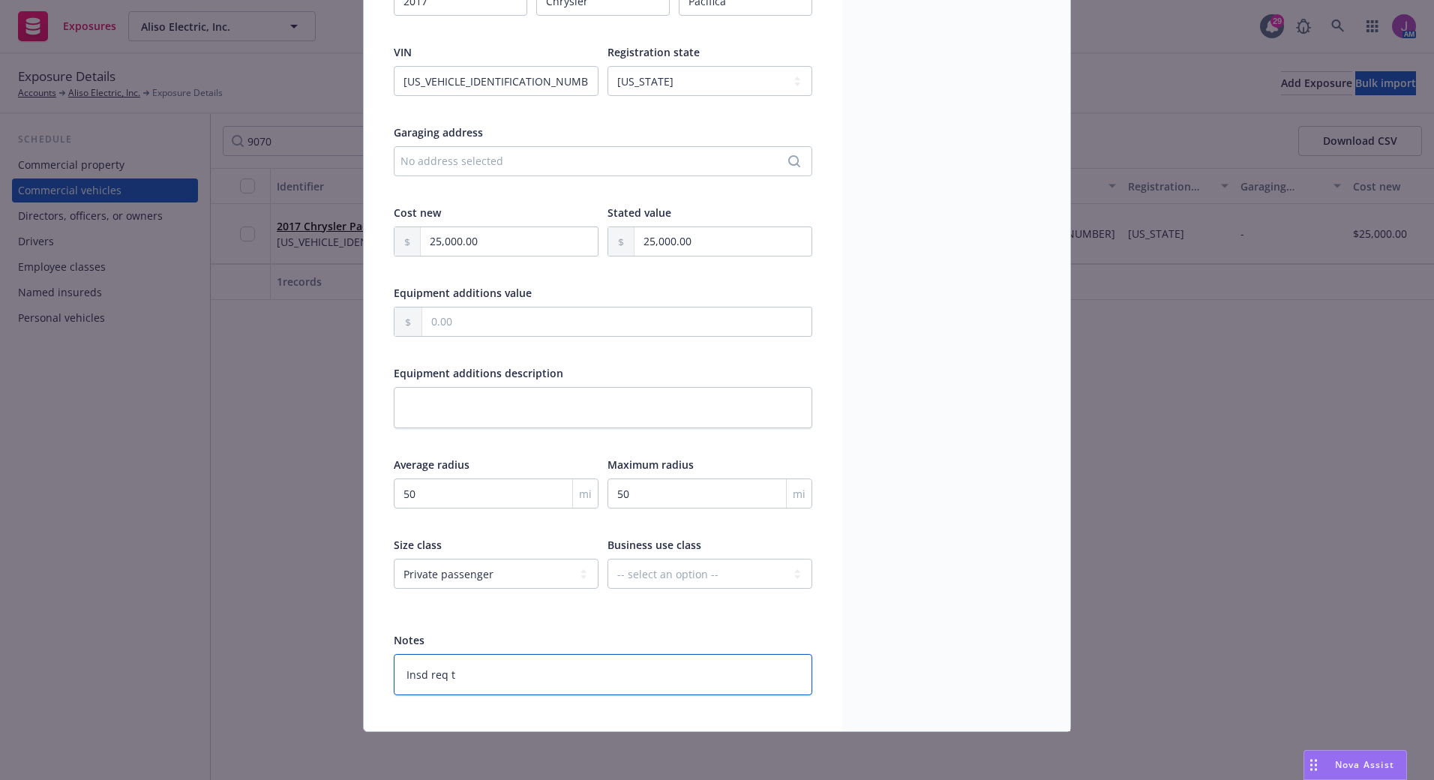
type textarea "x"
type textarea "Insd req to"
type textarea "x"
type textarea "Insd req to"
type textarea "x"
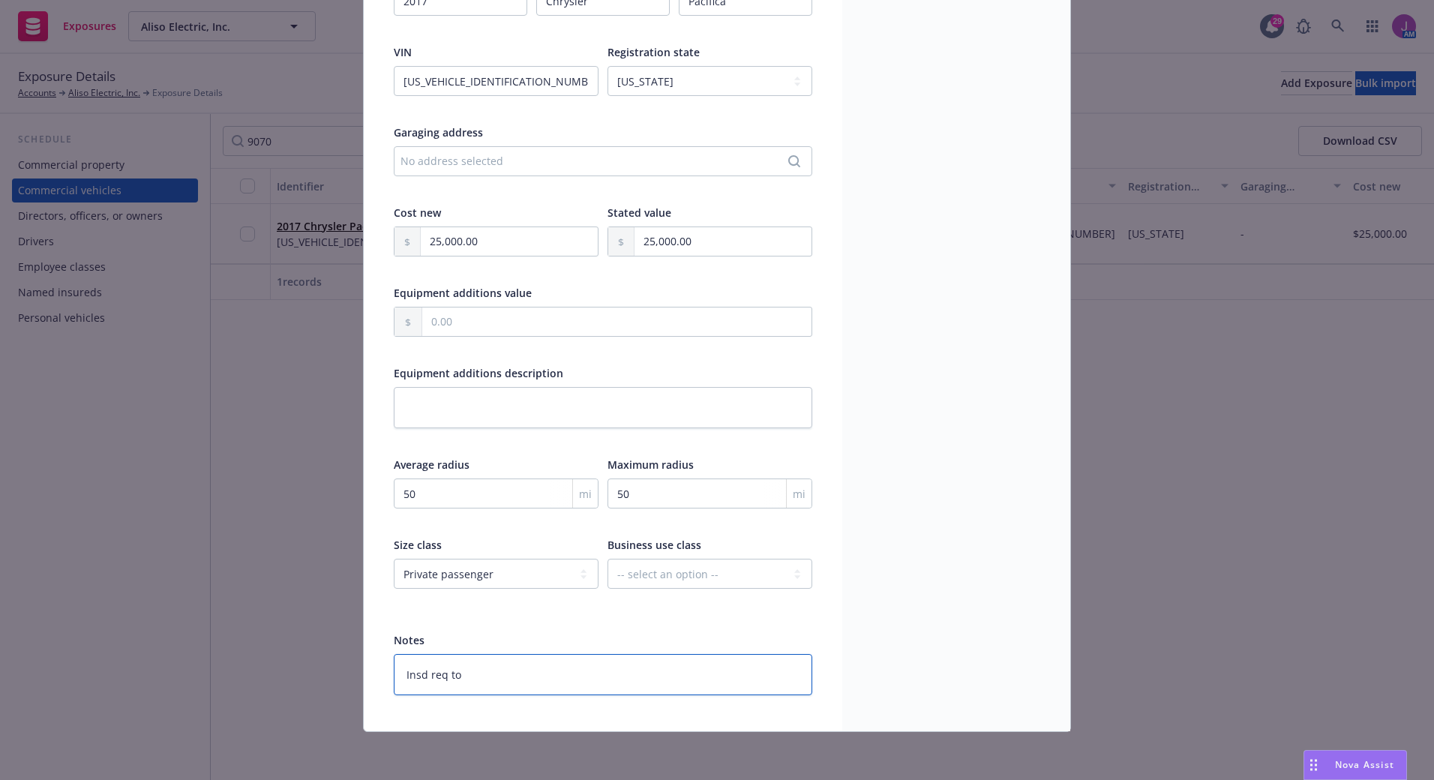
type textarea "Insd req to r"
type textarea "x"
type textarea "Insd req to re"
type textarea "x"
type textarea "Insd req to rem"
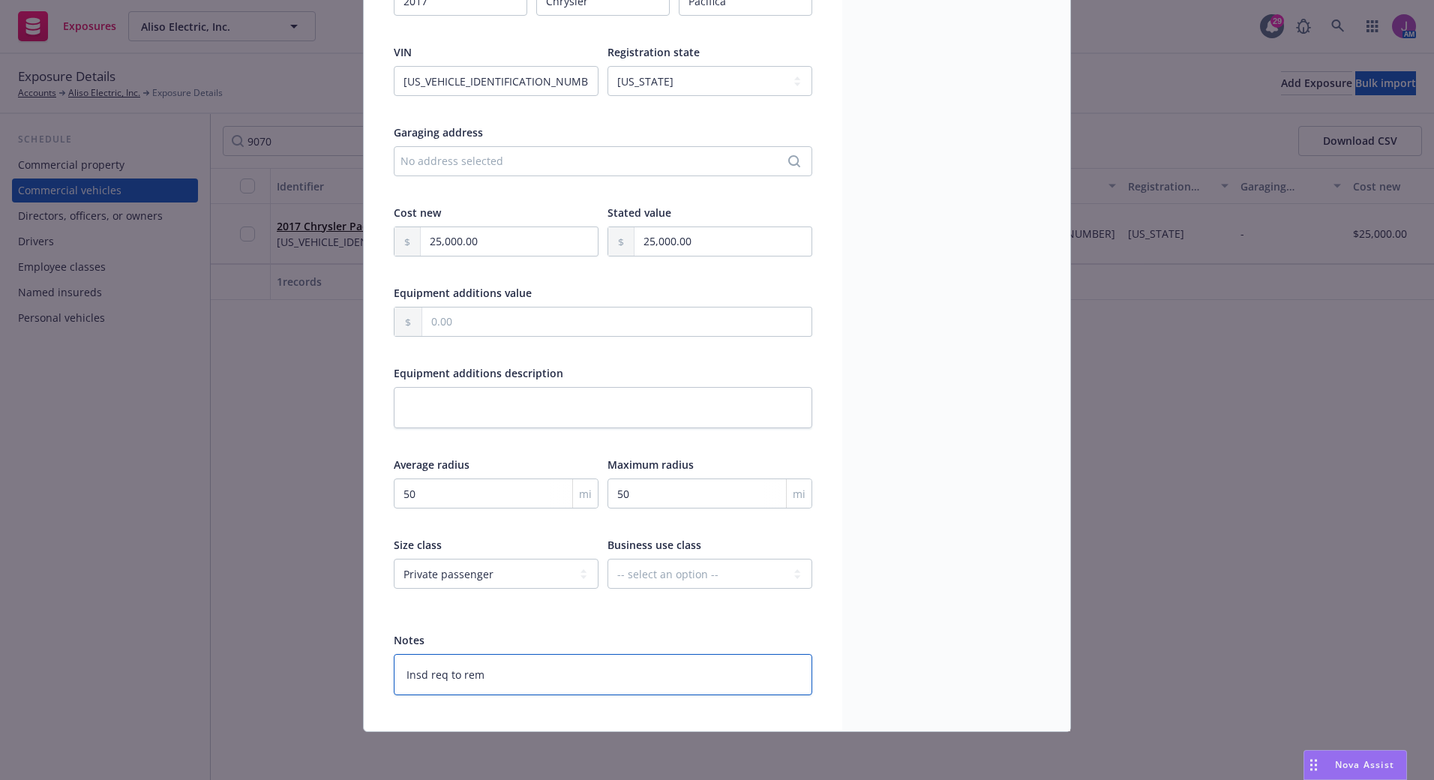
type textarea "x"
type textarea "Insd req to remo"
type textarea "x"
type textarea "Insd req to remov"
type textarea "x"
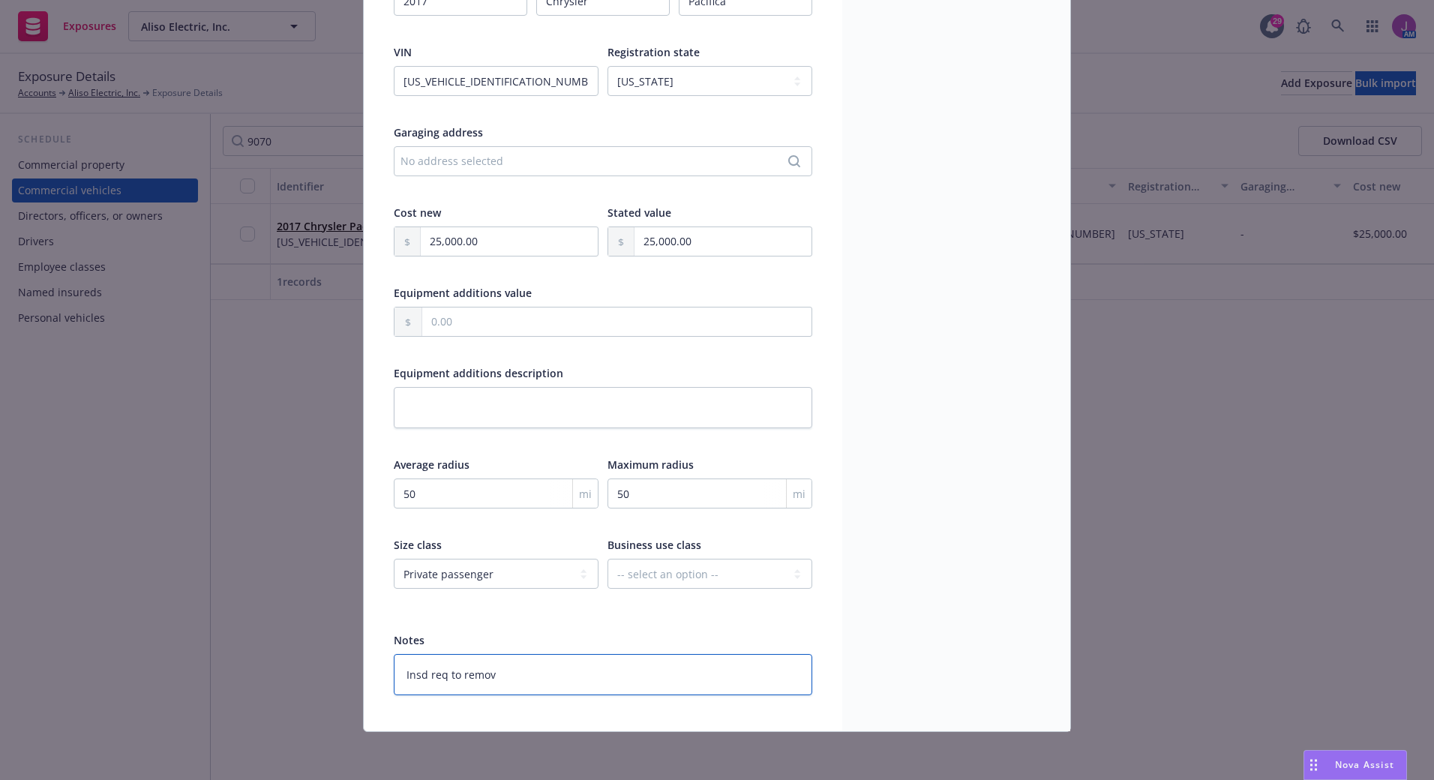
type textarea "Insd req to remove"
type textarea "x"
type textarea "Insd req to remove"
type textarea "x"
type textarea "Insd req to remove 8"
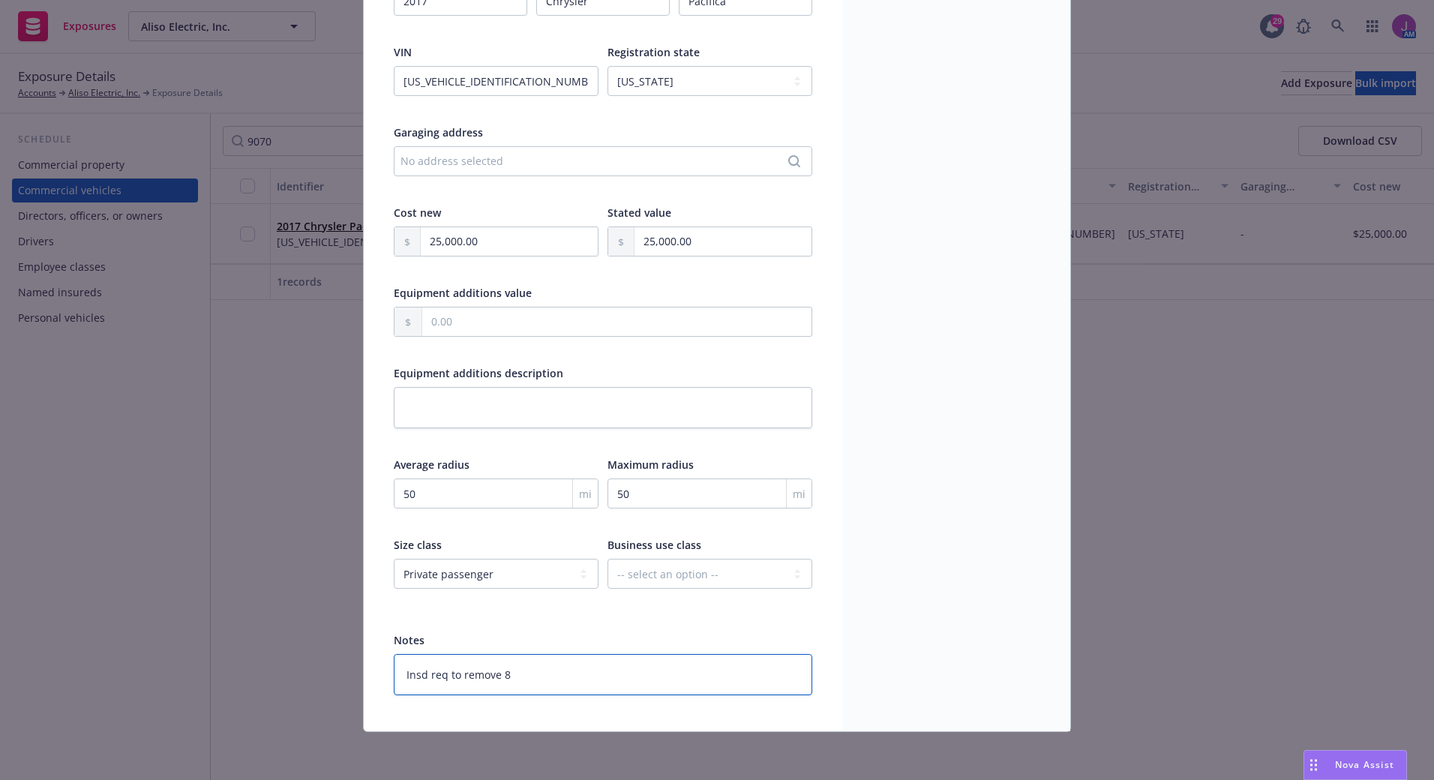
type textarea "x"
type textarea "Insd req to remove 8/"
type textarea "x"
type textarea "Insd req to remove 8/1"
type textarea "x"
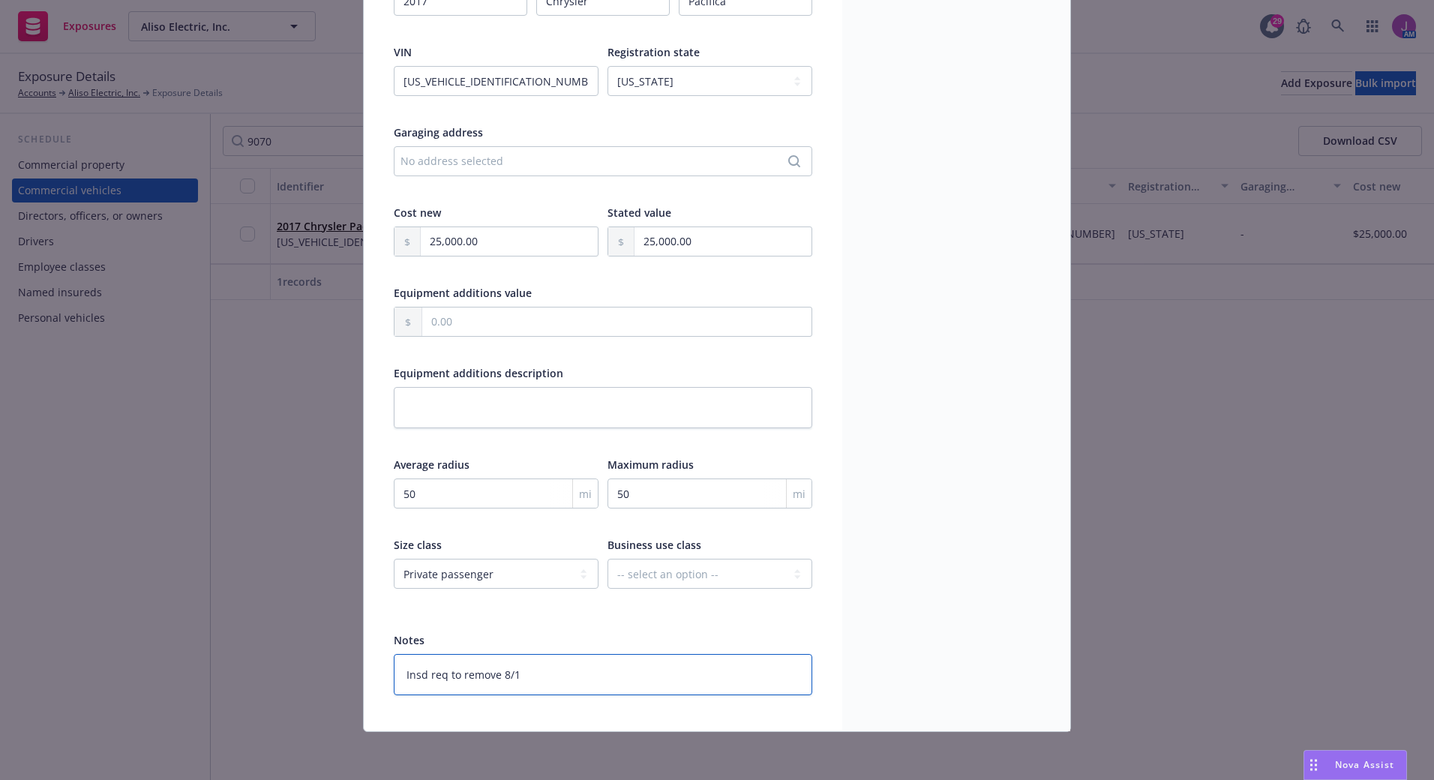
type textarea "Insd req to remove 8/11"
type textarea "x"
type textarea "Insd req to remove 8/11/"
type textarea "x"
type textarea "Insd req to remove 8/11/2"
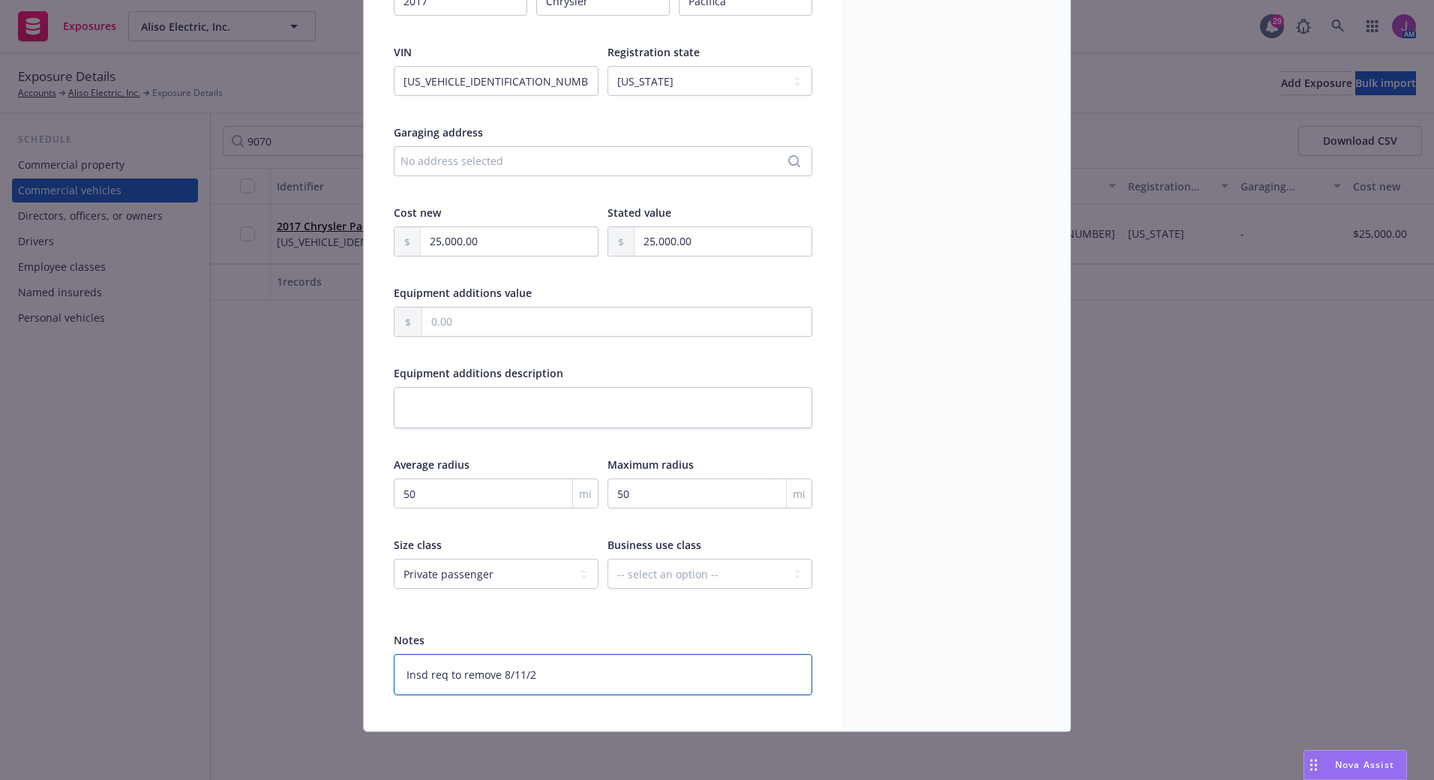
type textarea "x"
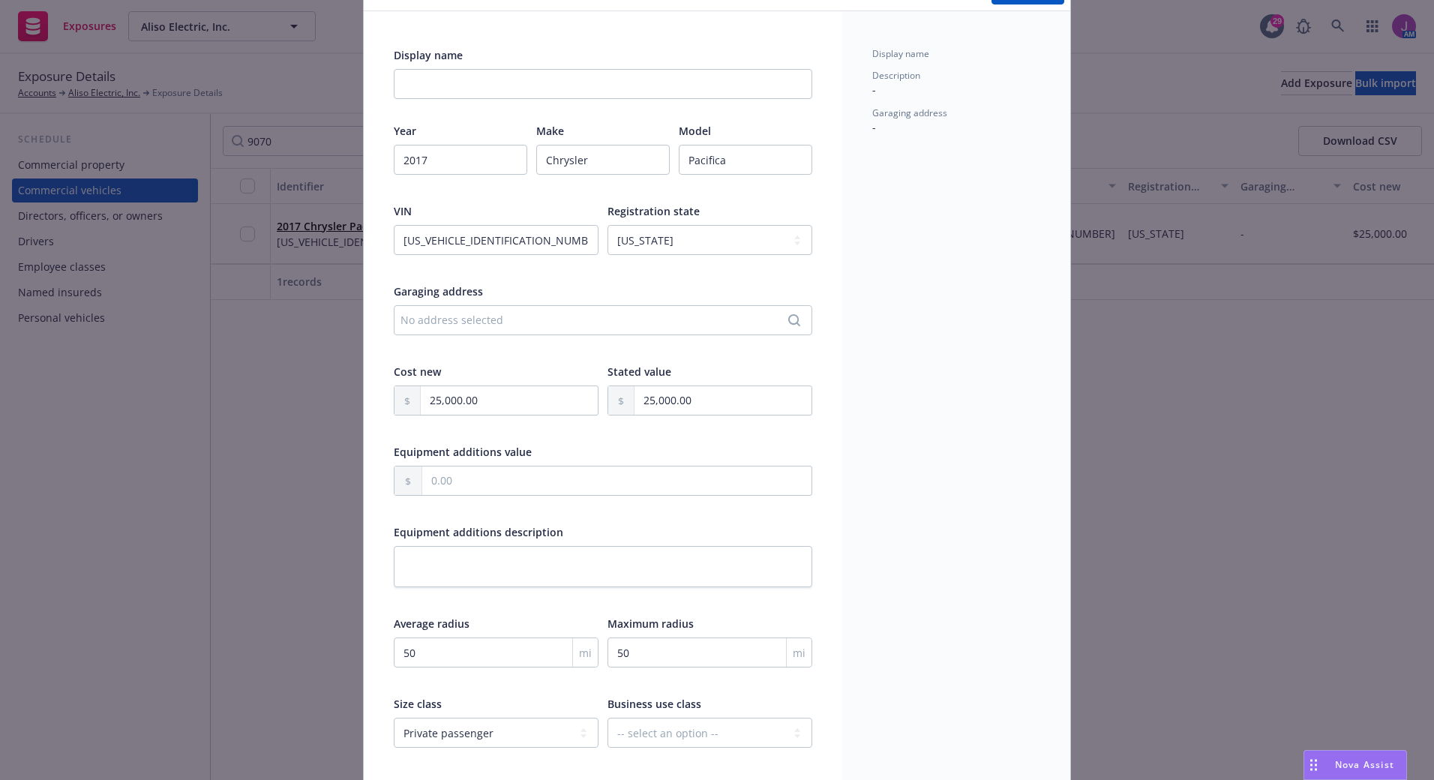
scroll to position [0, 0]
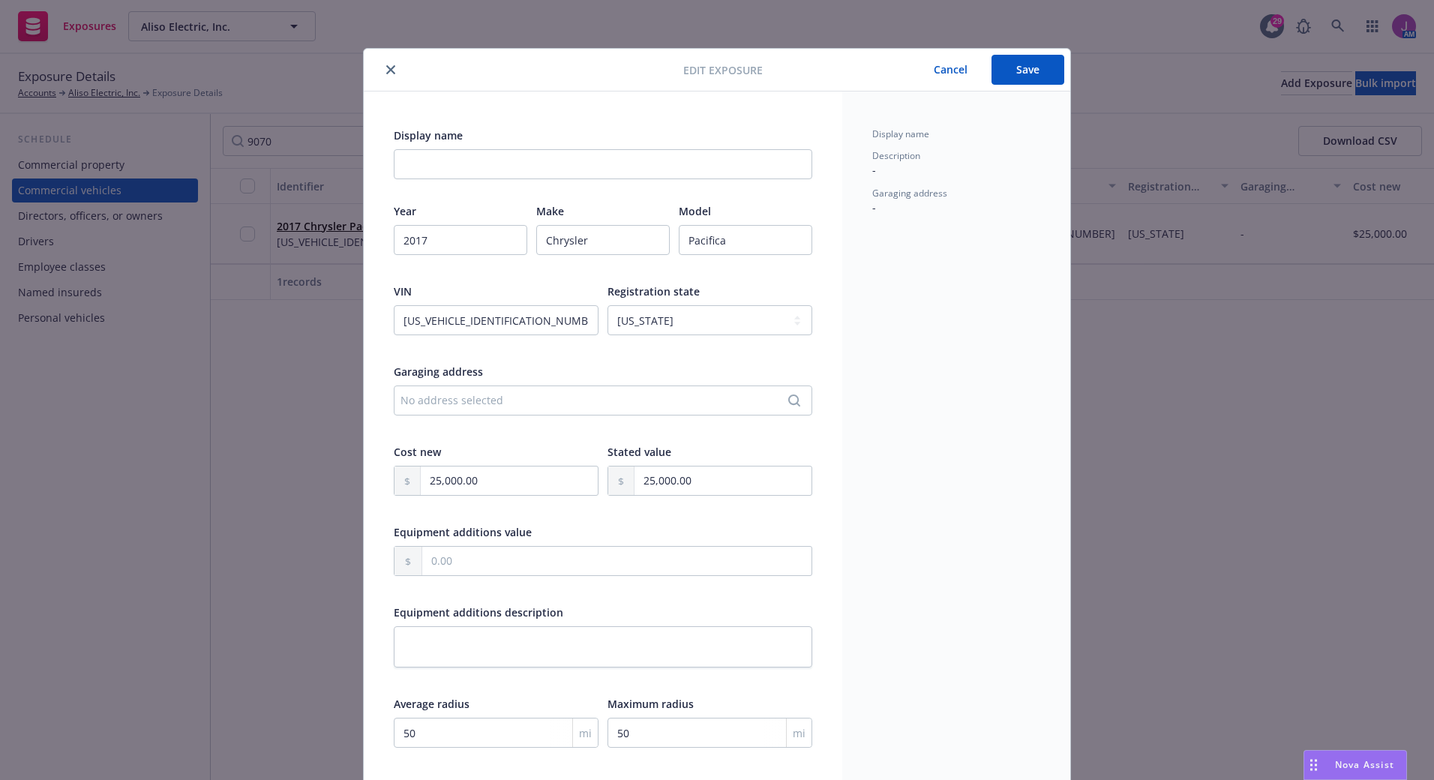
type textarea "Insd req to remove 8/11/25"
click at [1003, 63] on button "Save" at bounding box center [1028, 70] width 73 height 30
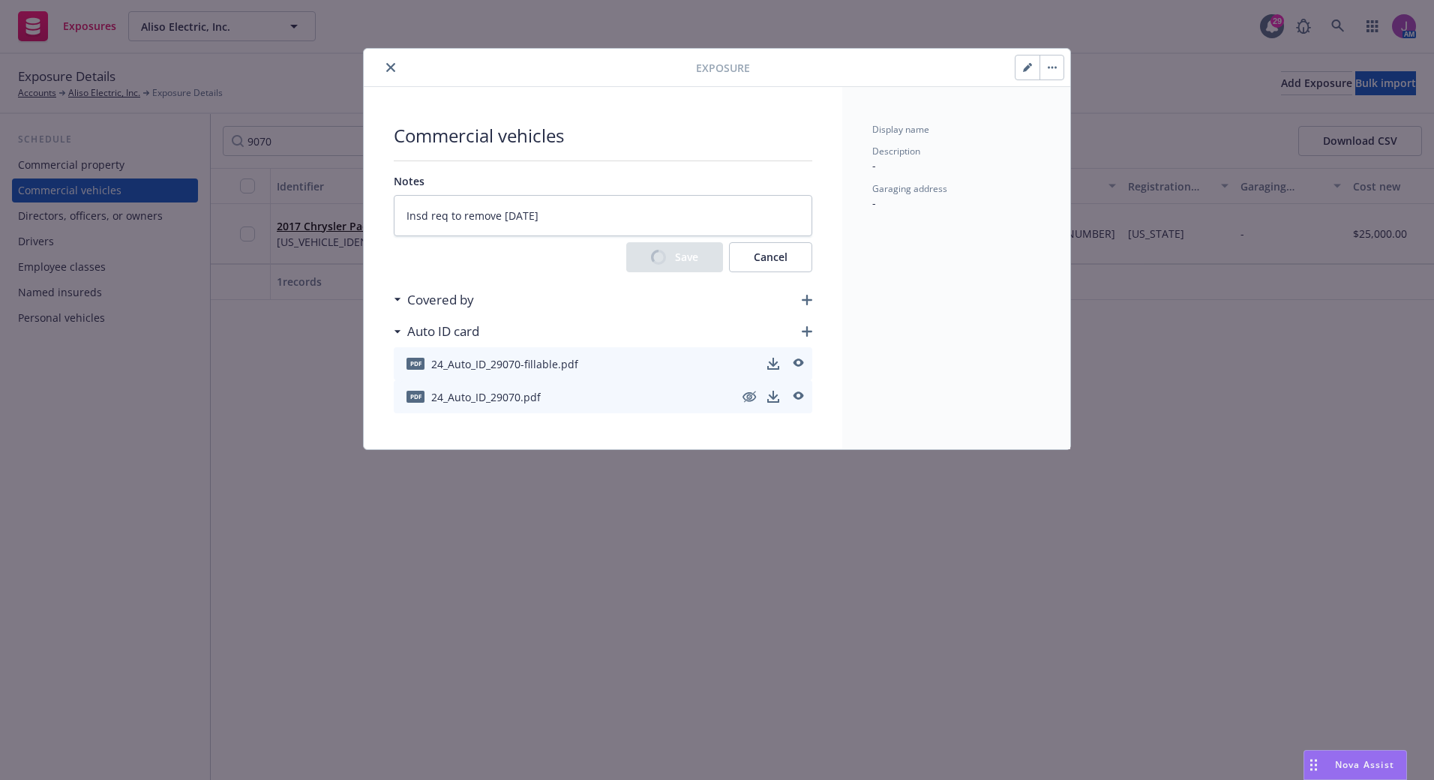
type textarea "x"
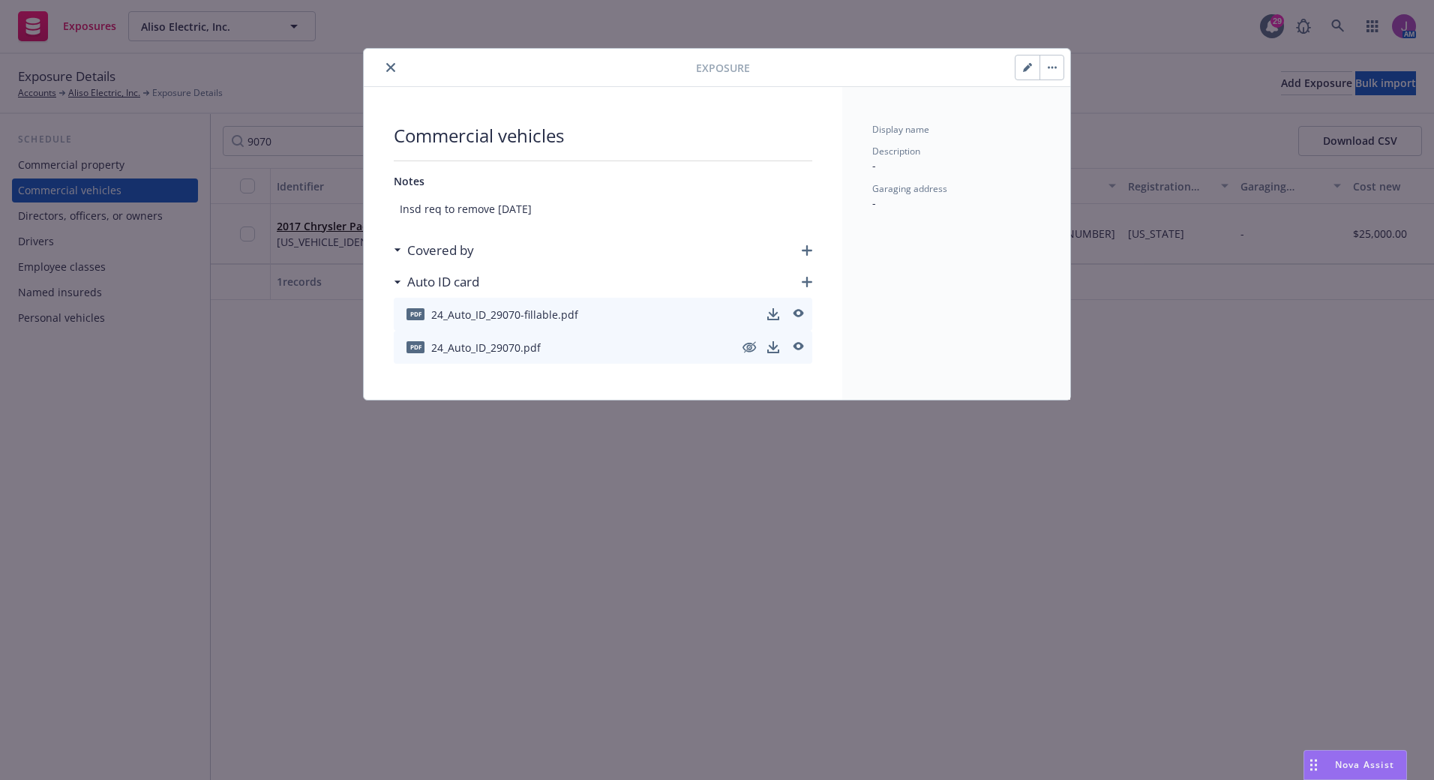
click at [386, 63] on button "close" at bounding box center [391, 68] width 18 height 18
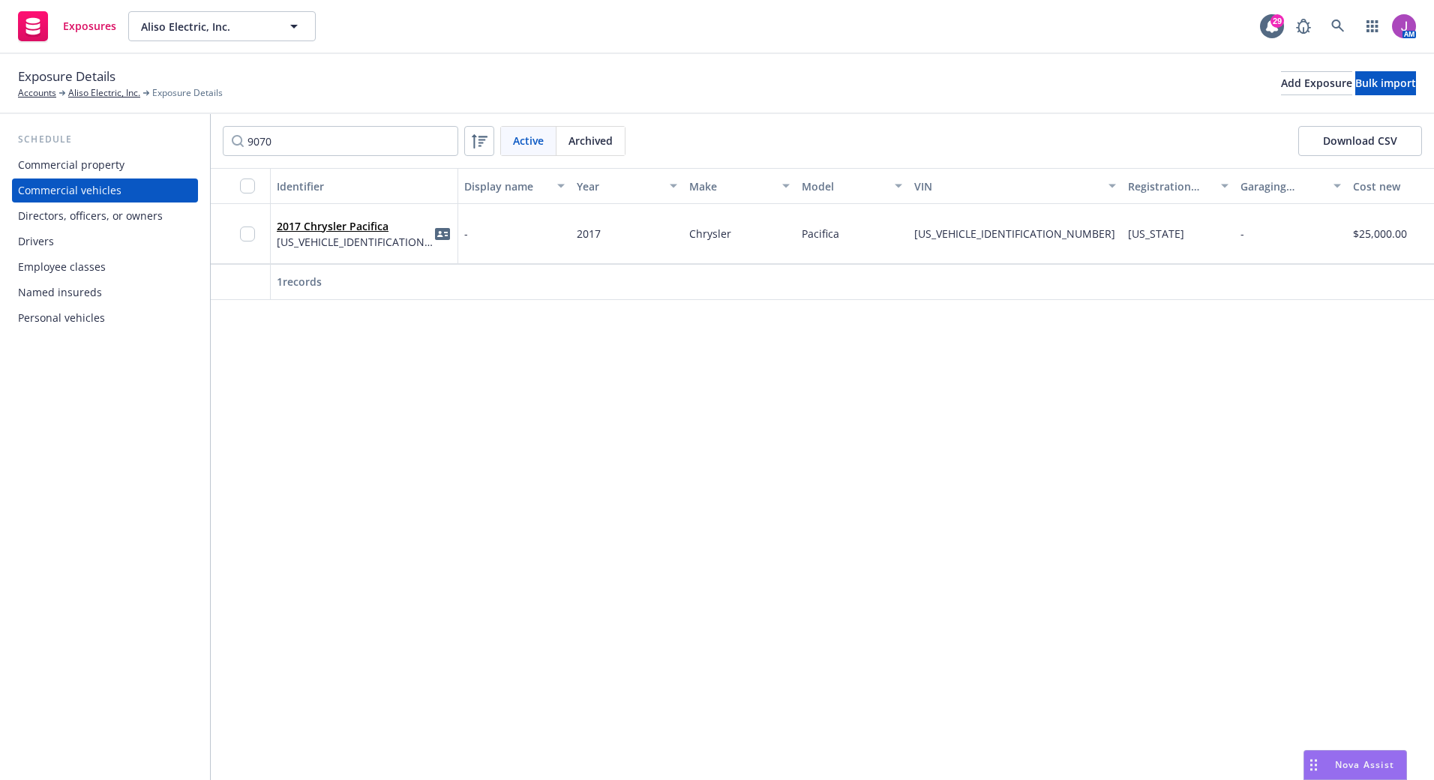
click at [409, 248] on div "2017 Chrysler Pacifica 2C4RC1BG4HR729070" at bounding box center [364, 233] width 175 height 41
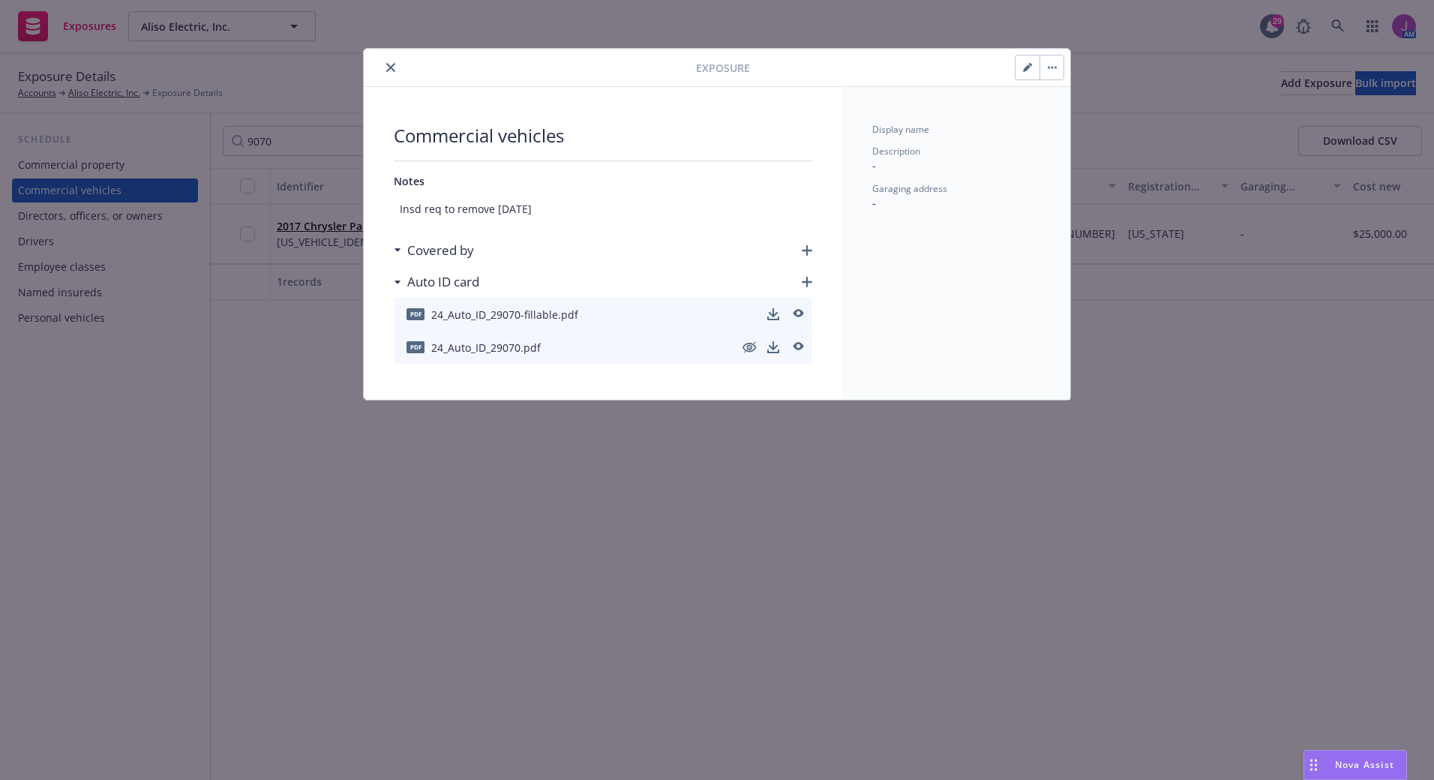
click at [1055, 65] on button "button" at bounding box center [1052, 68] width 24 height 24
click at [1103, 103] on link "Archive" at bounding box center [1083, 109] width 86 height 30
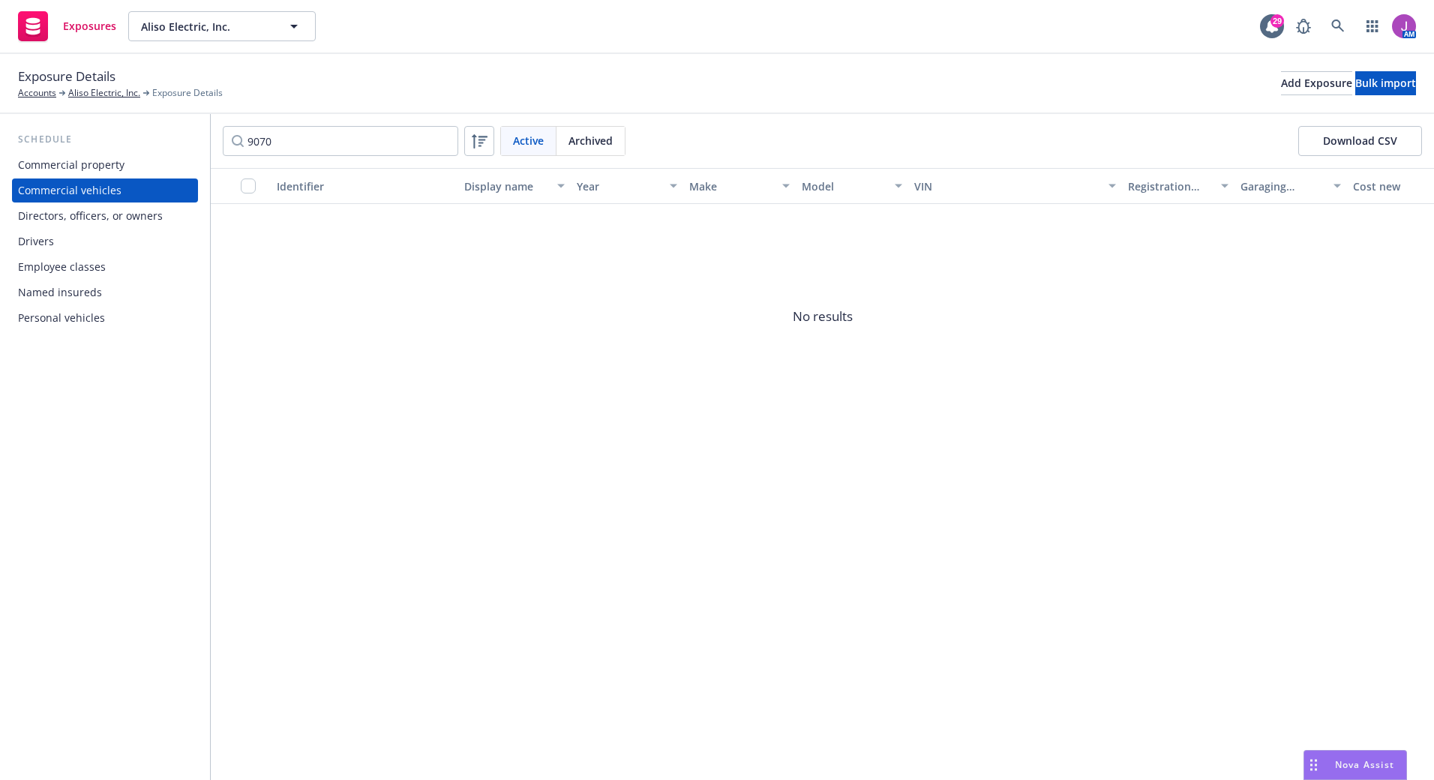
click at [543, 142] on span "Active" at bounding box center [528, 141] width 31 height 16
click at [600, 143] on span "Archived" at bounding box center [591, 141] width 44 height 16
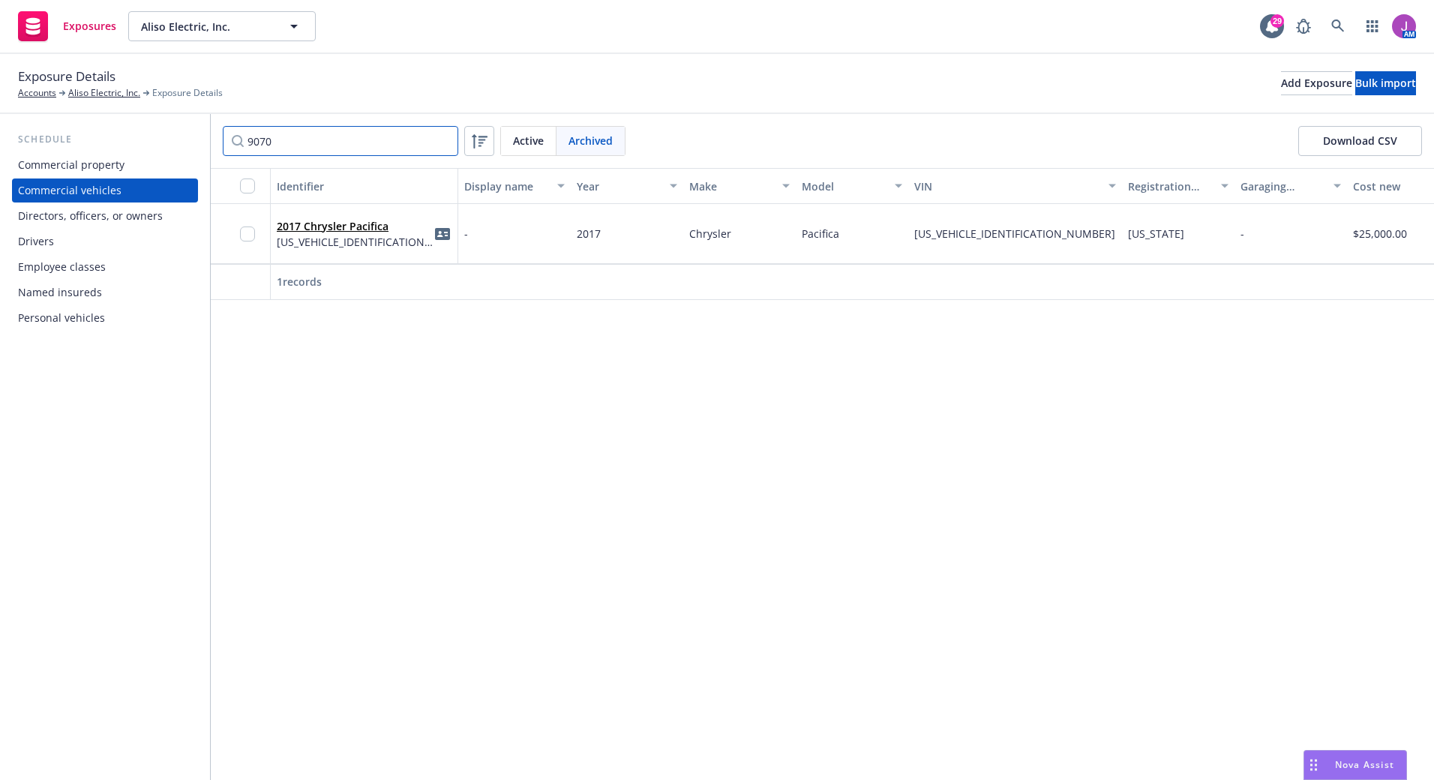
drag, startPoint x: 322, startPoint y: 145, endPoint x: 180, endPoint y: 137, distance: 142.0
click at [180, 137] on div "Schedule Commercial property Commercial vehicles Directors, officers, or owners…" at bounding box center [717, 447] width 1434 height 666
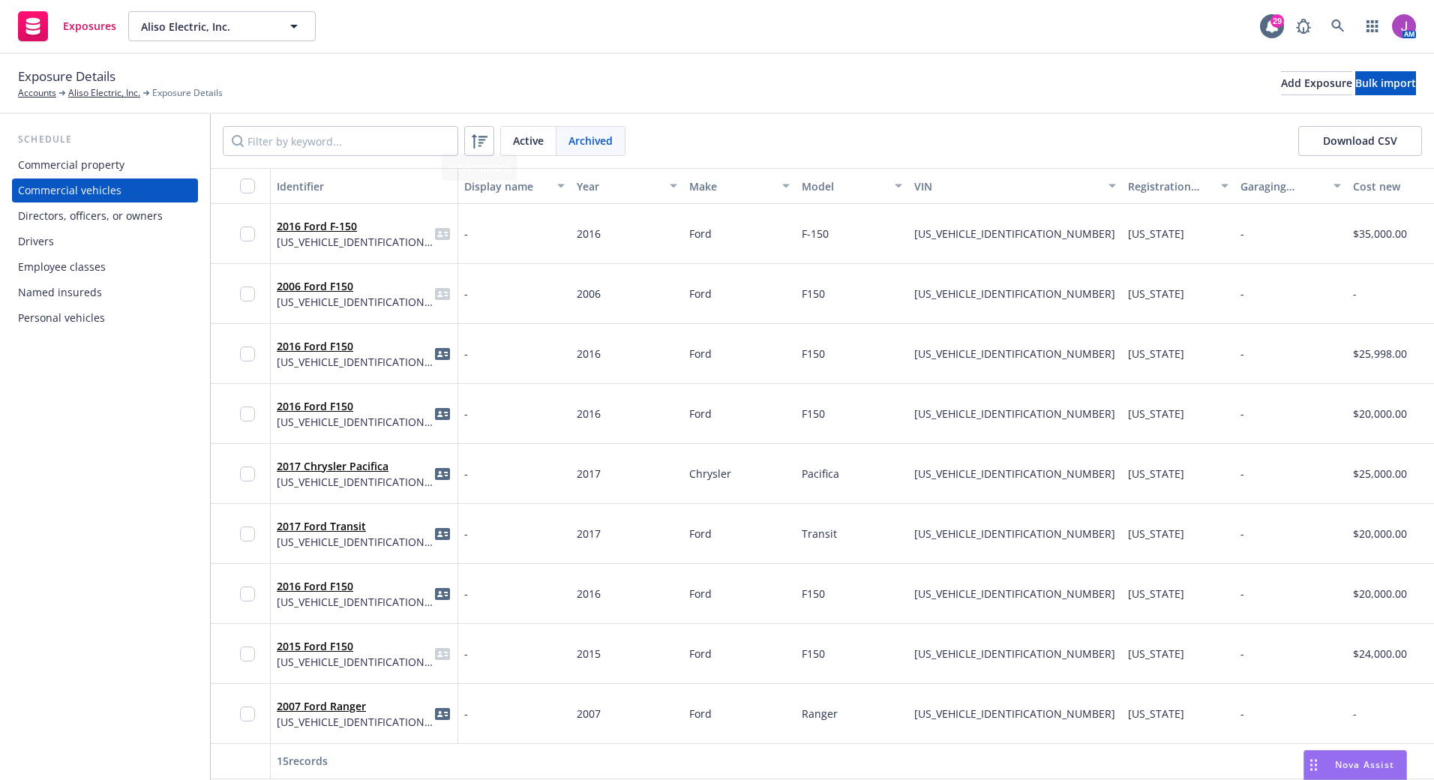
click at [541, 142] on span "Active" at bounding box center [528, 141] width 31 height 16
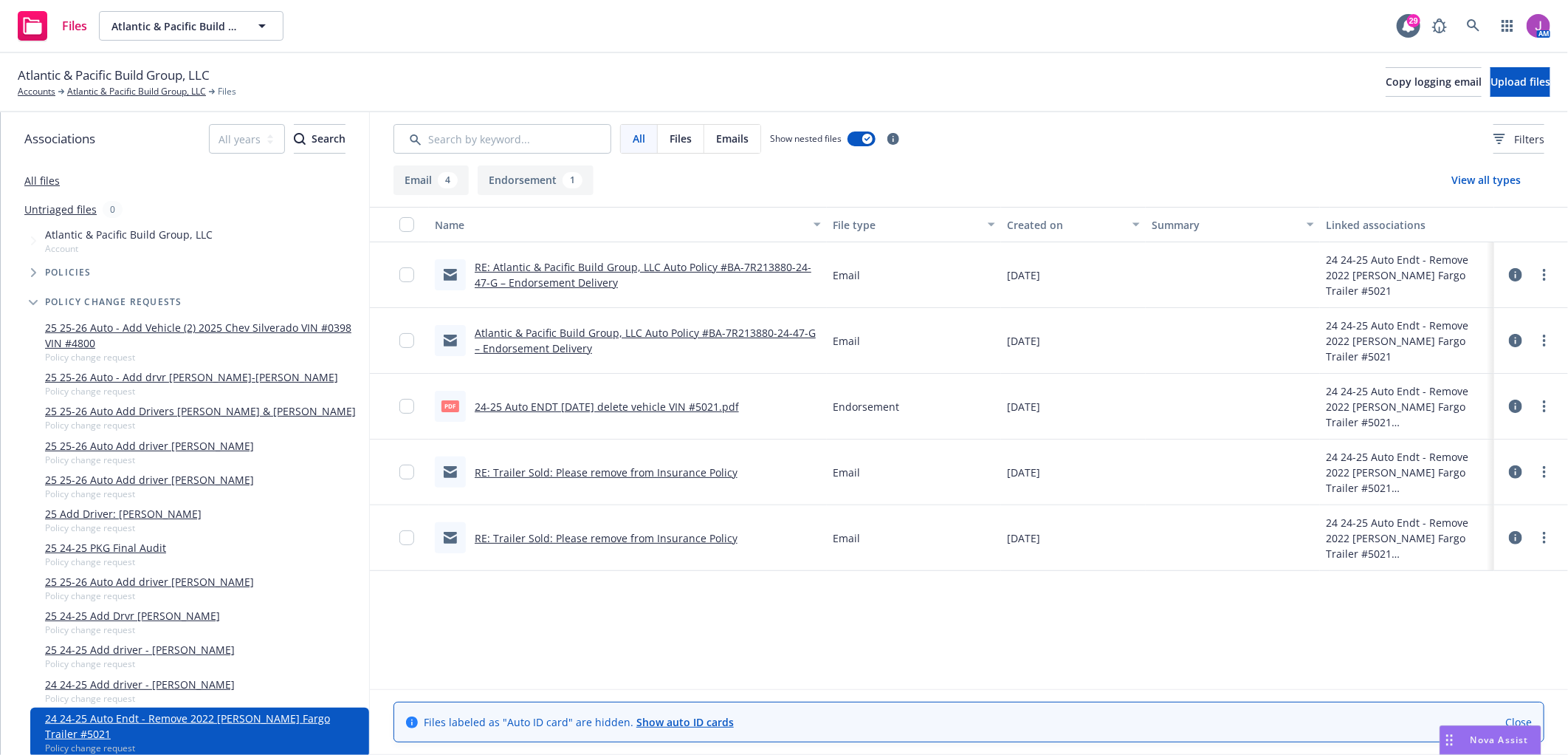
click at [569, 327] on link "Atlantic & Pacific Build Group, LLC Auto Policy #BA-7R213880-24-47-G – Endorsem…" at bounding box center [645, 341] width 342 height 30
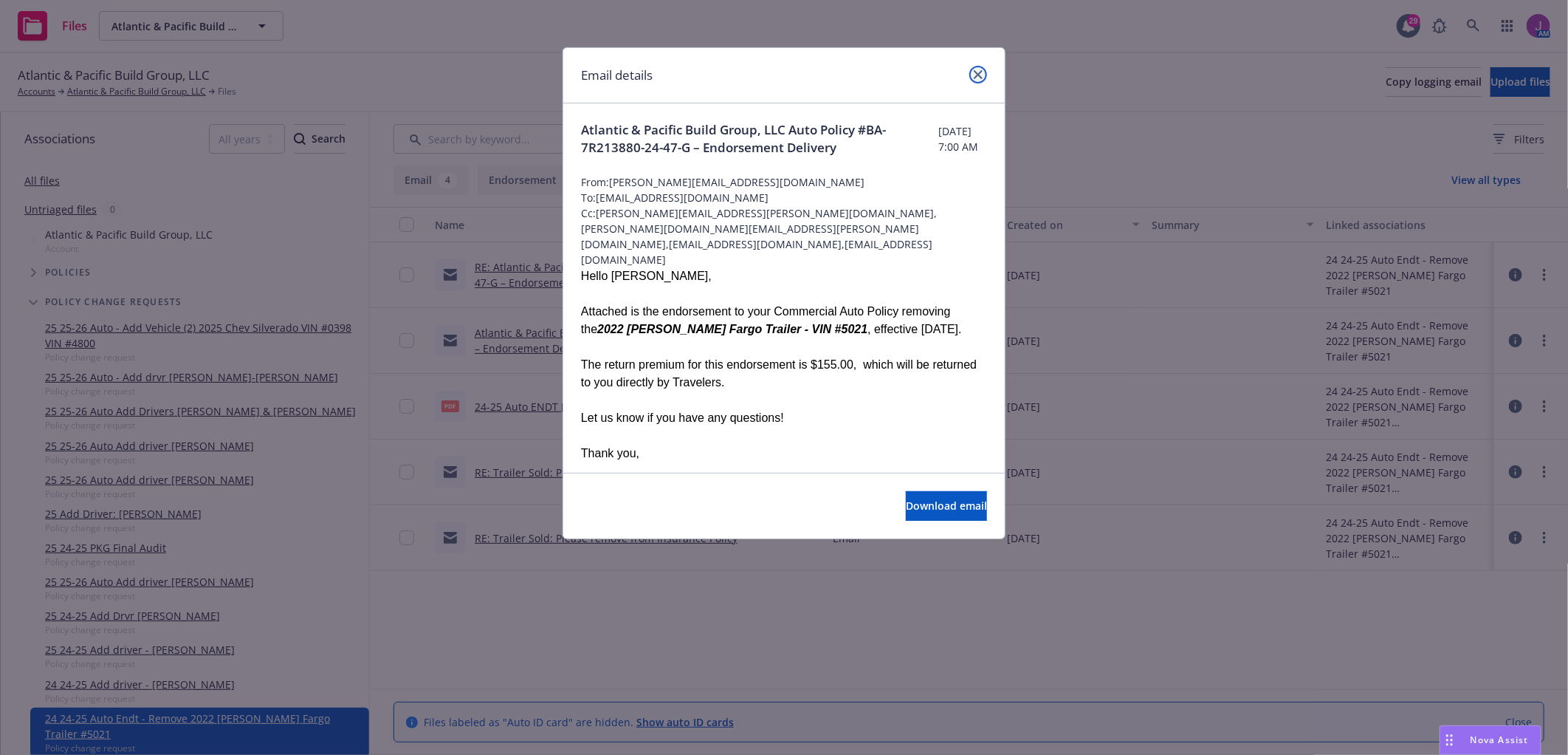
click at [976, 78] on icon "close" at bounding box center [977, 74] width 9 height 9
